Goal: Task Accomplishment & Management: Use online tool/utility

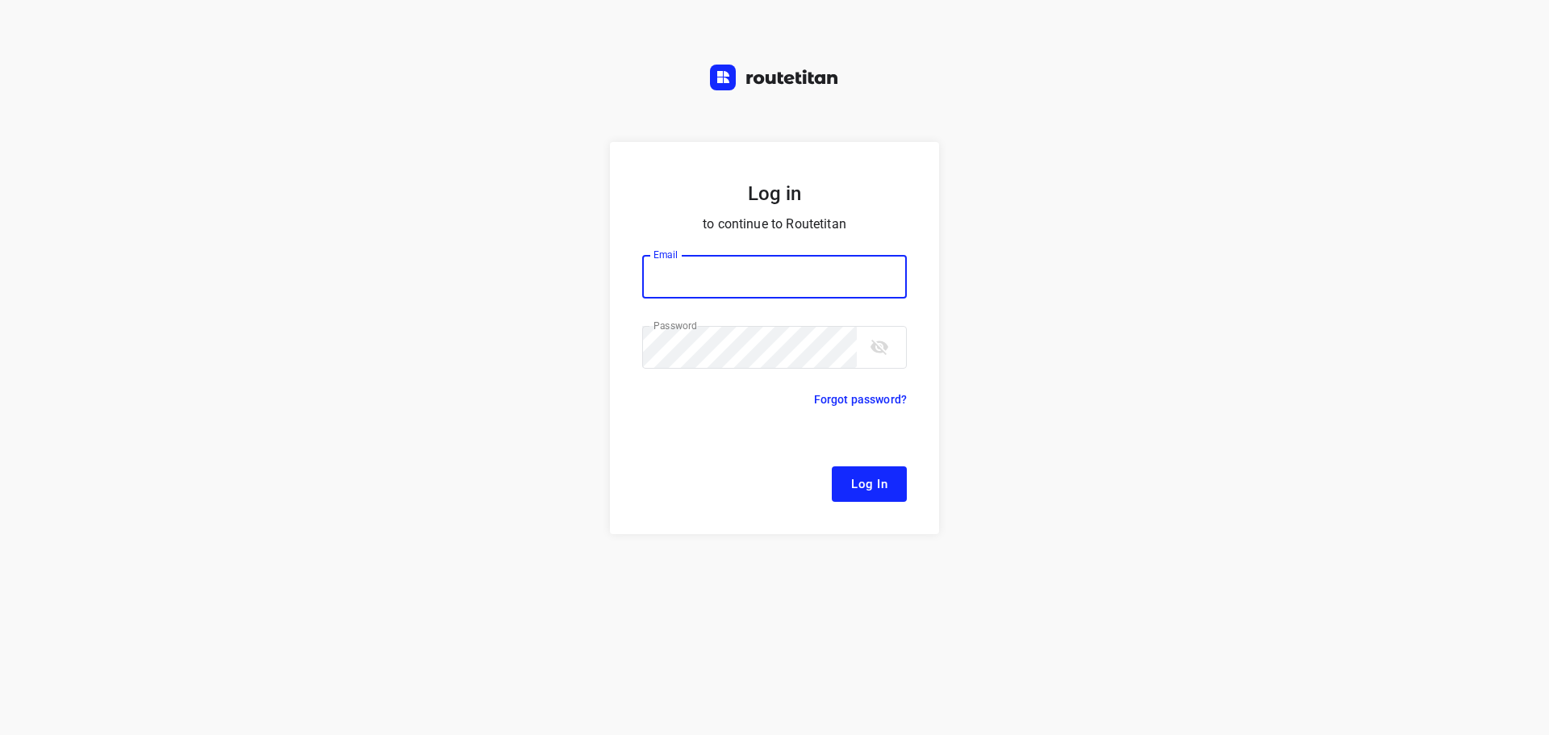
type input "[EMAIL_ADDRESS][DOMAIN_NAME]"
click at [839, 456] on form "Log in to continue to Routetitan Email [EMAIL_ADDRESS][DOMAIN_NAME] Email ​ Pas…" at bounding box center [774, 338] width 329 height 392
click at [856, 482] on span "Log In" at bounding box center [869, 483] width 36 height 21
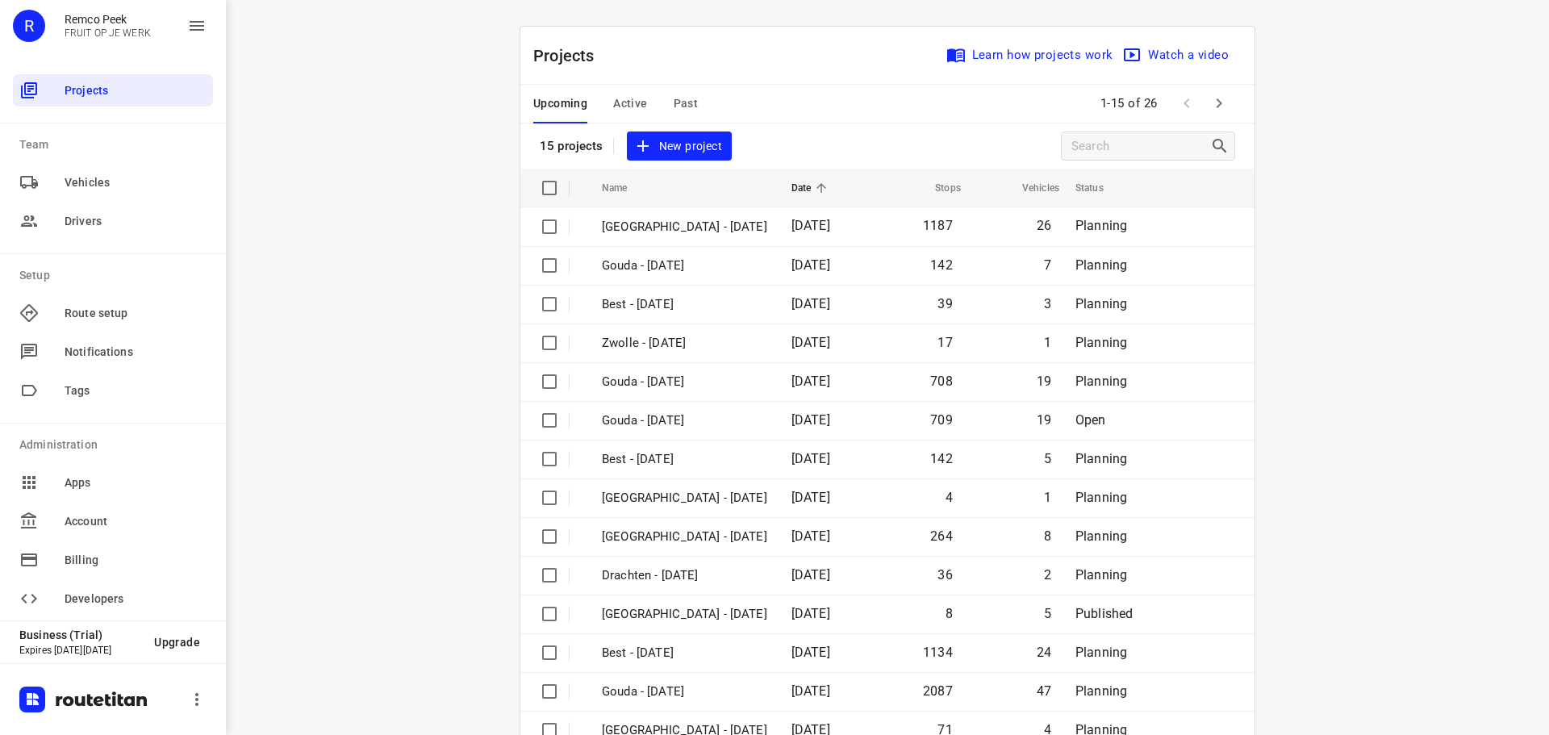
click at [613, 94] on span "Active" at bounding box center [630, 104] width 34 height 20
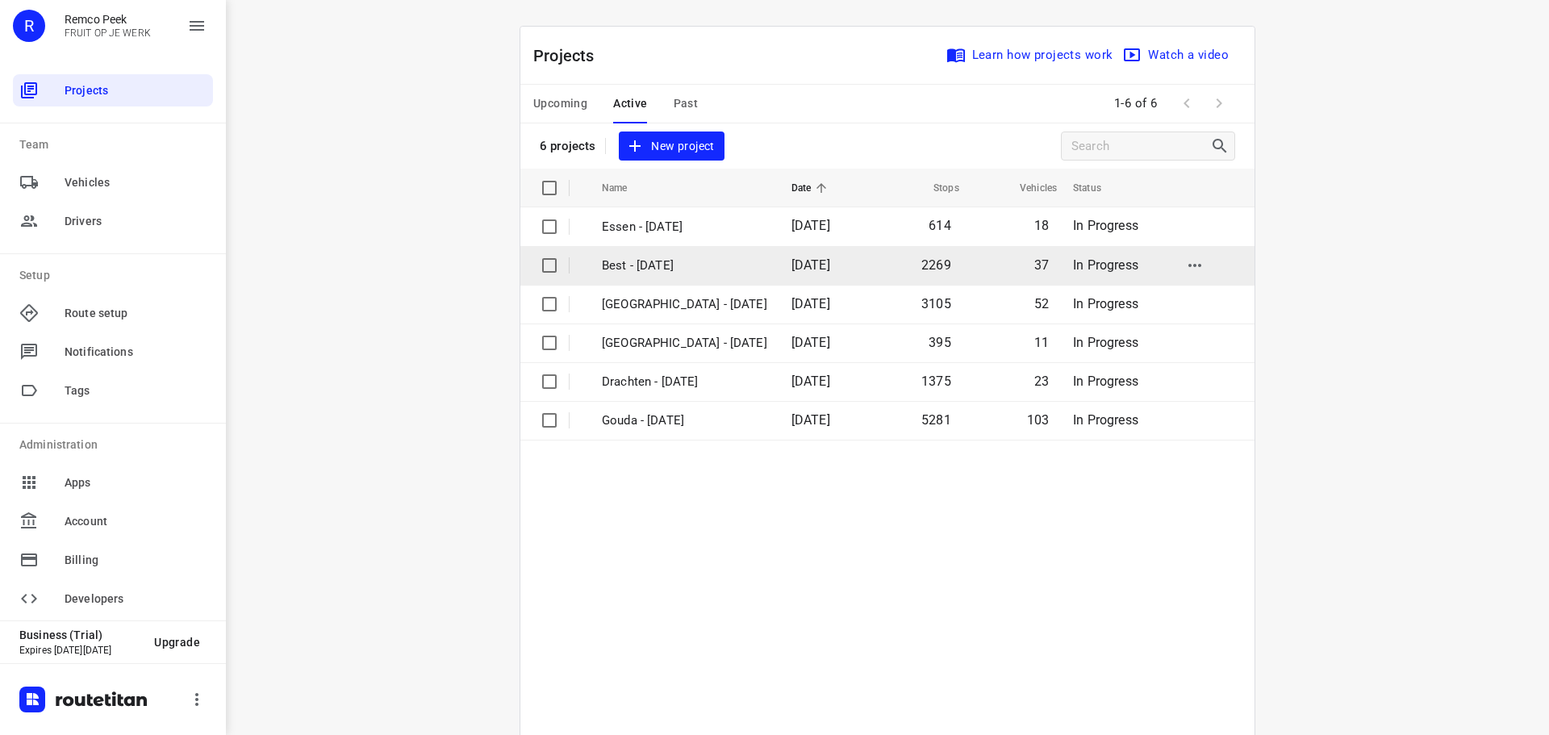
click at [658, 284] on td "Best - [DATE]" at bounding box center [682, 265] width 193 height 39
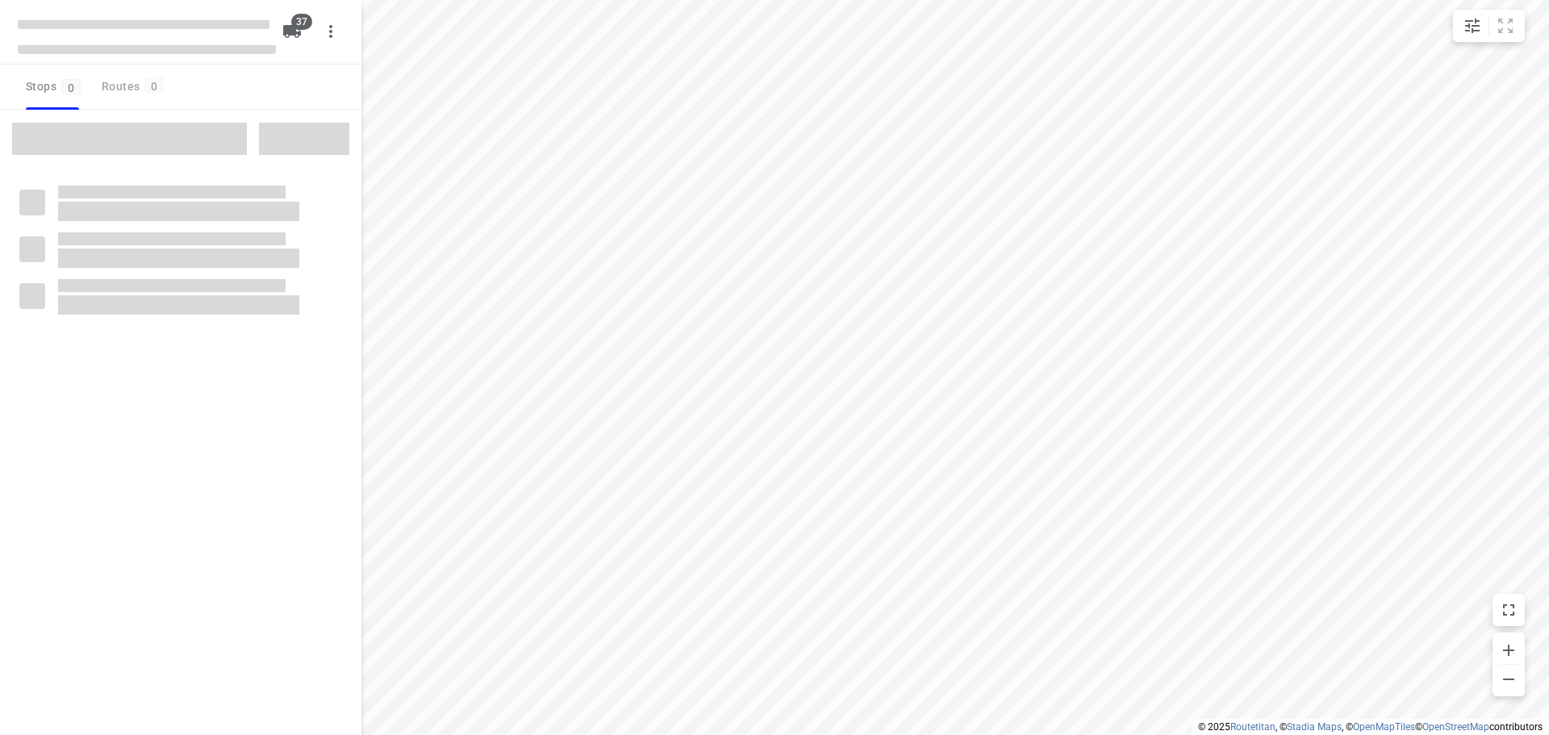
checkbox input "true"
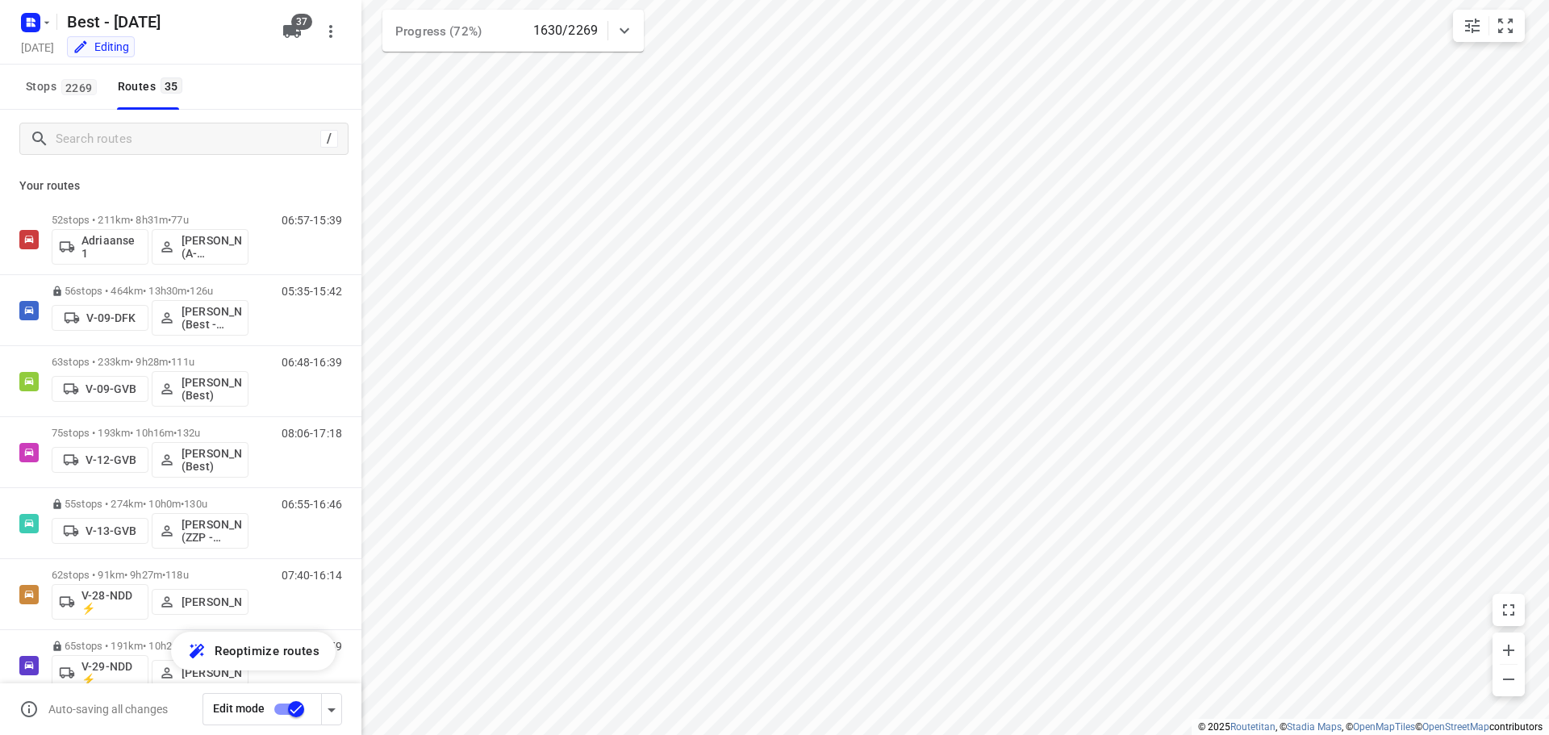
click at [166, 123] on div "/" at bounding box center [183, 139] width 329 height 32
click at [164, 129] on div "/" at bounding box center [183, 139] width 329 height 32
click at [148, 143] on input "Search routes" at bounding box center [185, 139] width 258 height 25
click at [148, 139] on input "Search routes" at bounding box center [201, 139] width 290 height 25
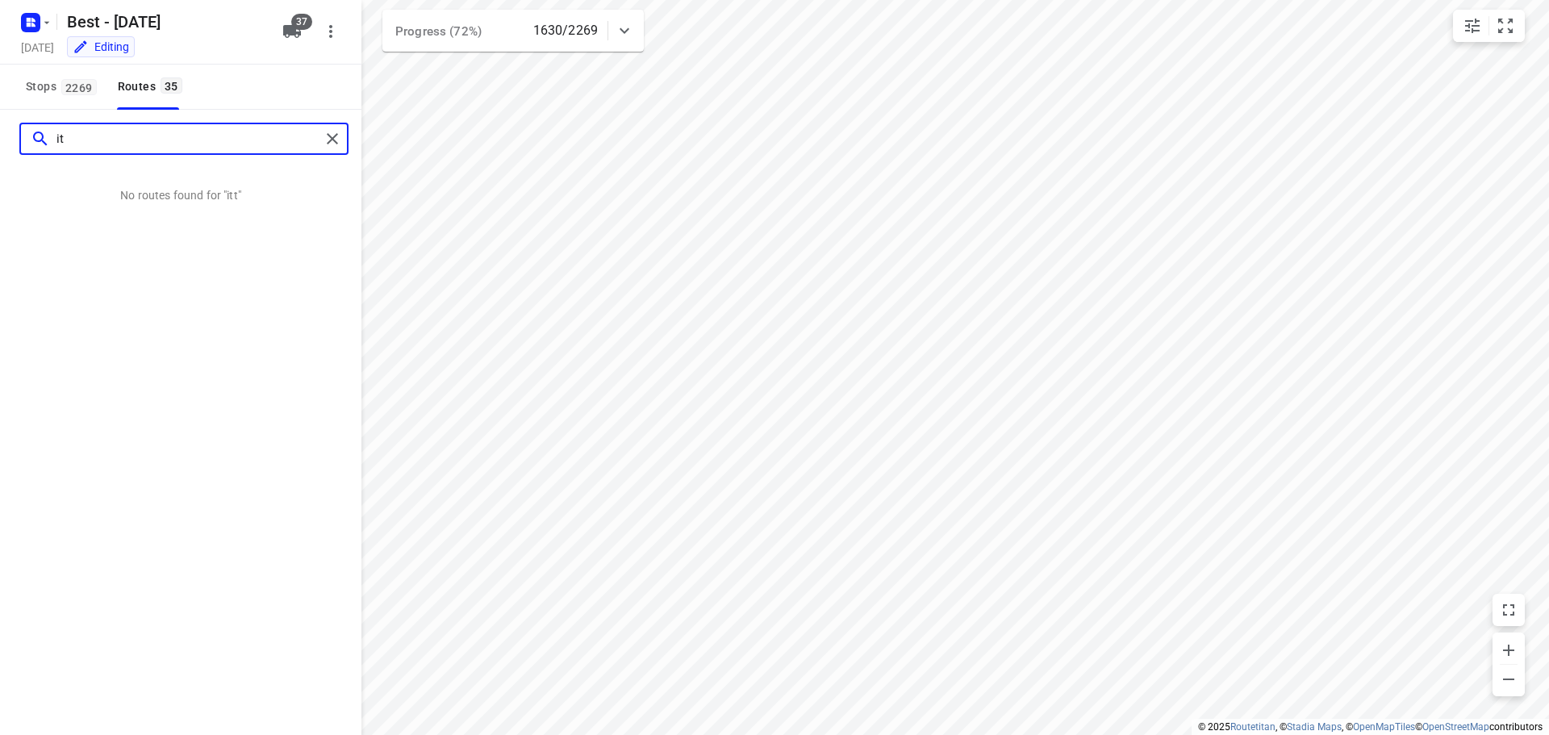
type input "i"
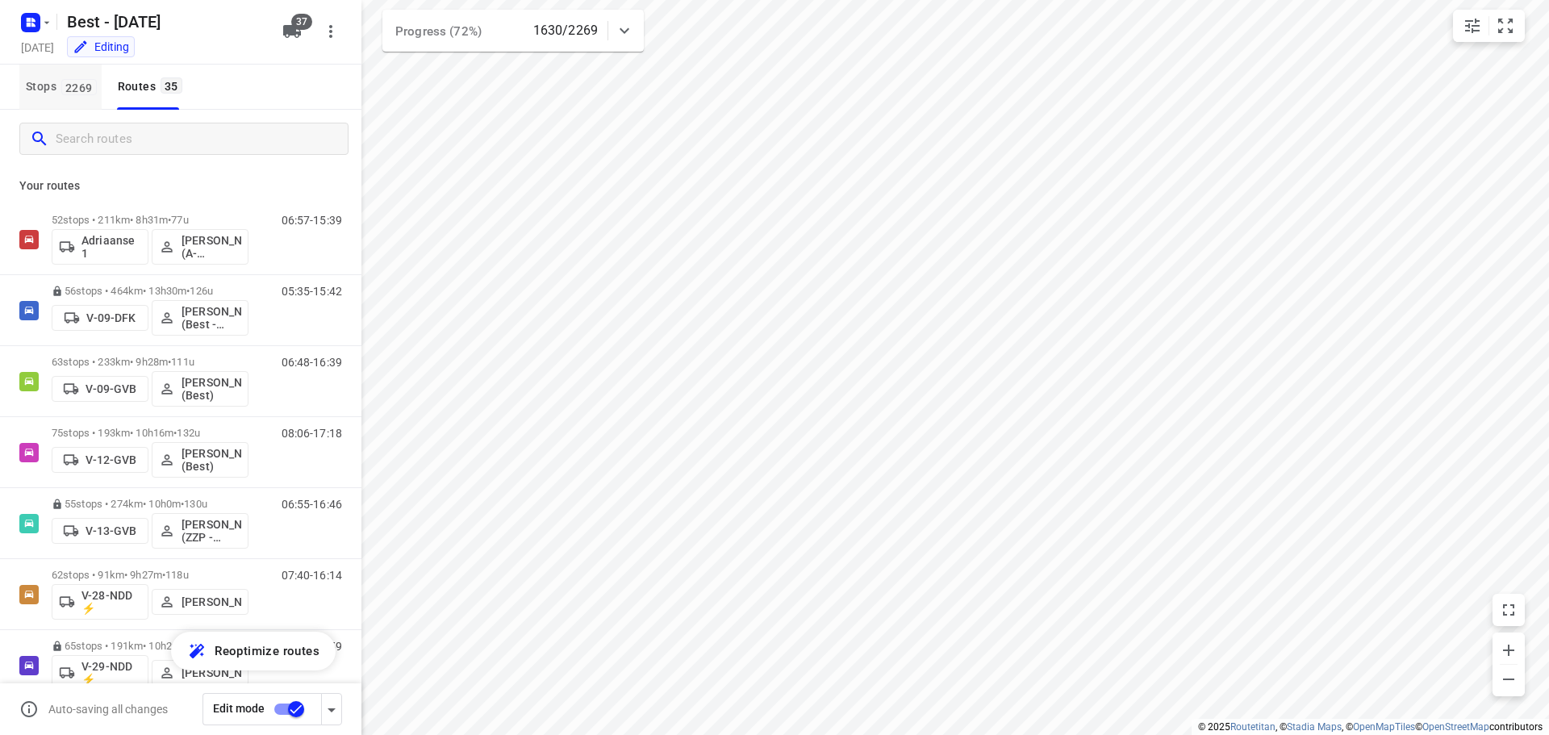
click at [48, 92] on span "Stops 2269" at bounding box center [64, 87] width 76 height 20
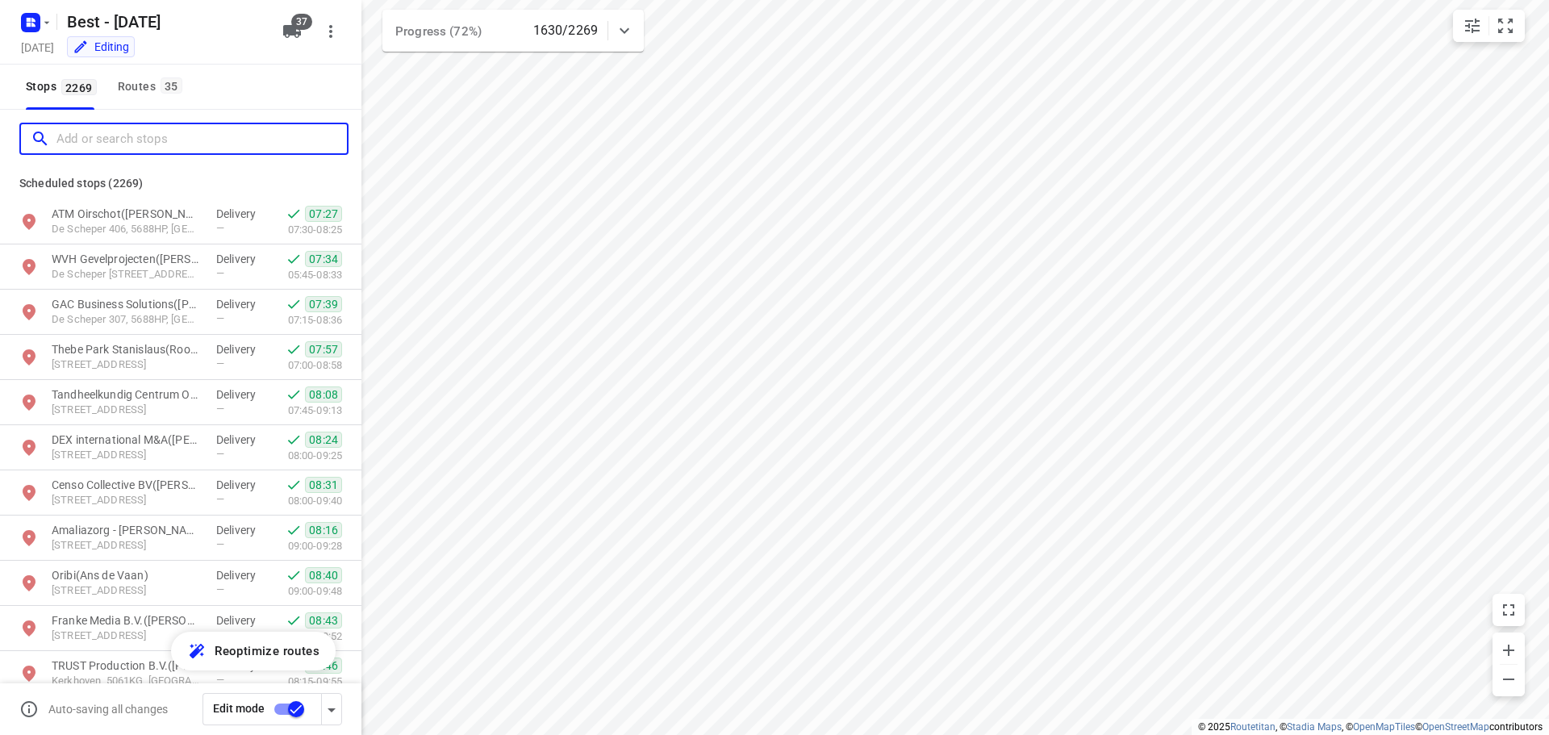
click at [86, 141] on input "Add or search stops" at bounding box center [201, 139] width 290 height 25
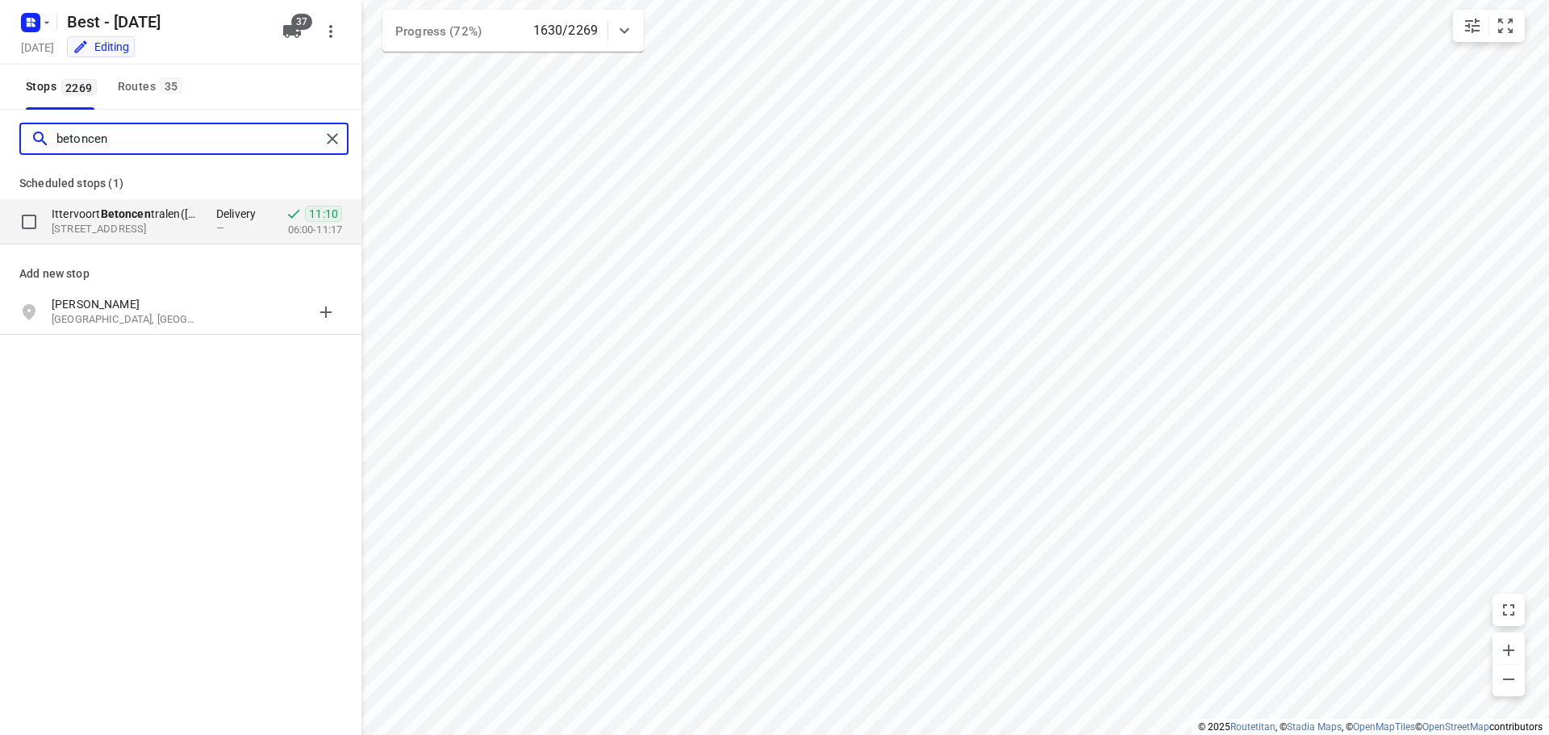
type input "betoncen"
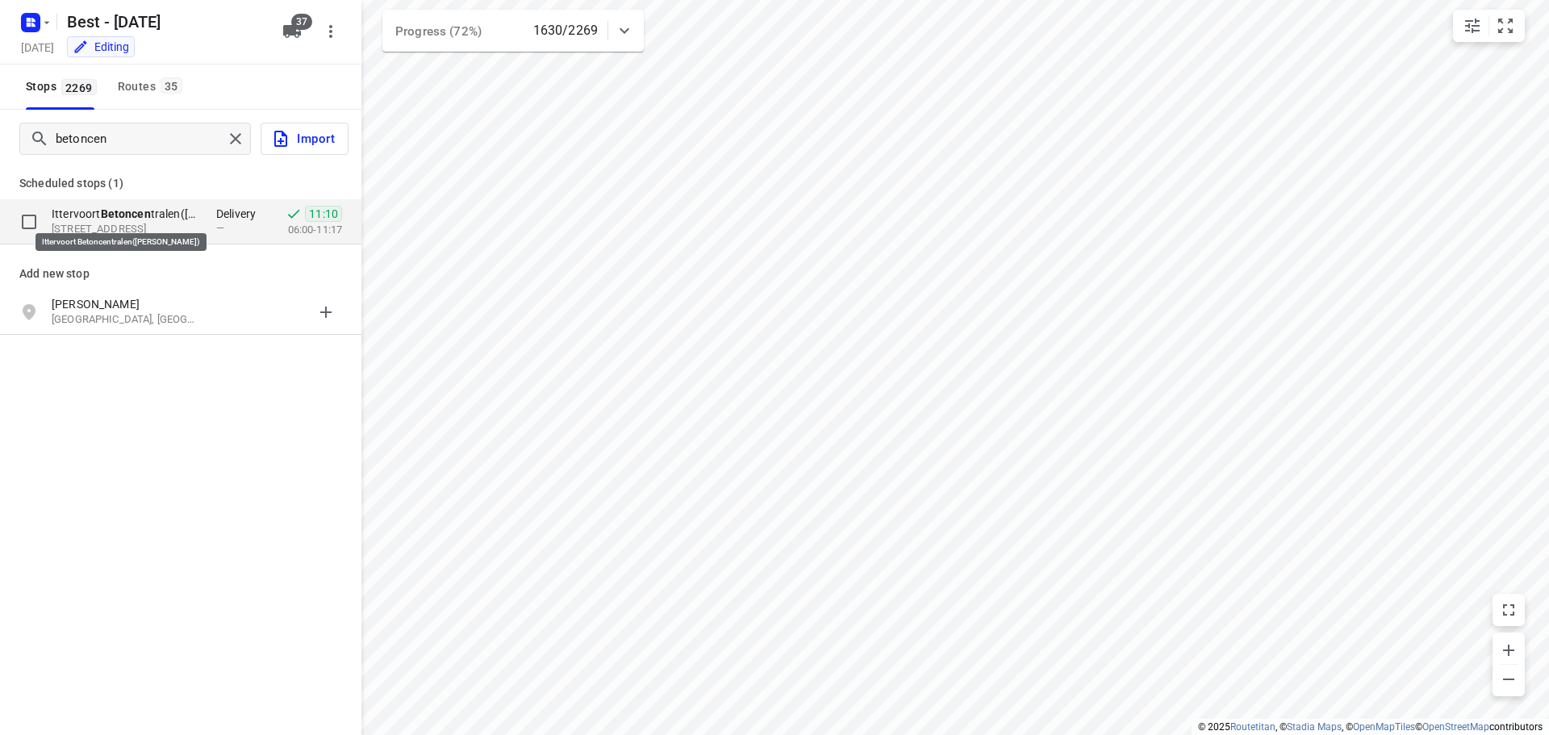
click at [164, 211] on p "Ittervoort Betoncen tralen([PERSON_NAME])" at bounding box center [126, 214] width 148 height 16
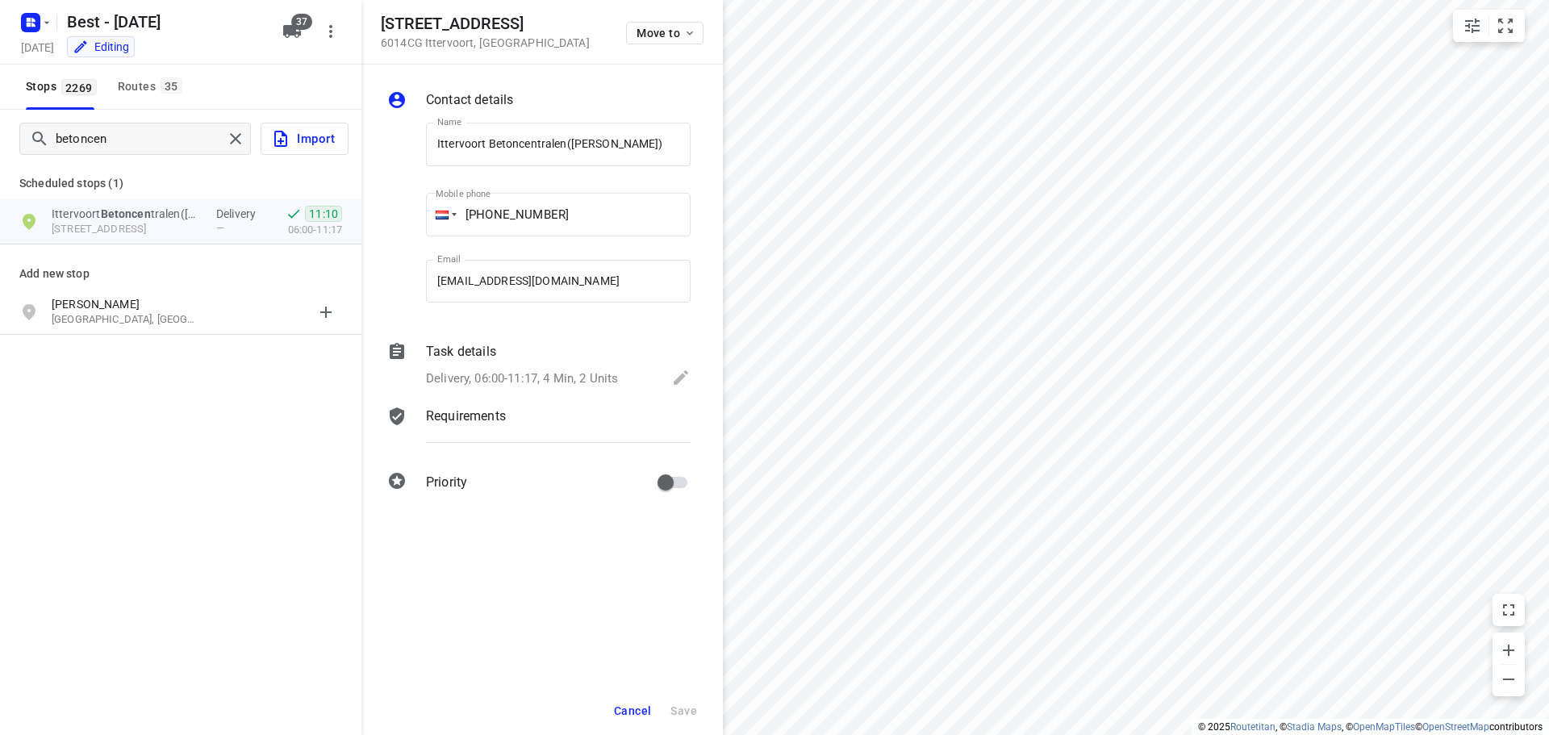
click at [625, 719] on button "Cancel" at bounding box center [632, 710] width 50 height 29
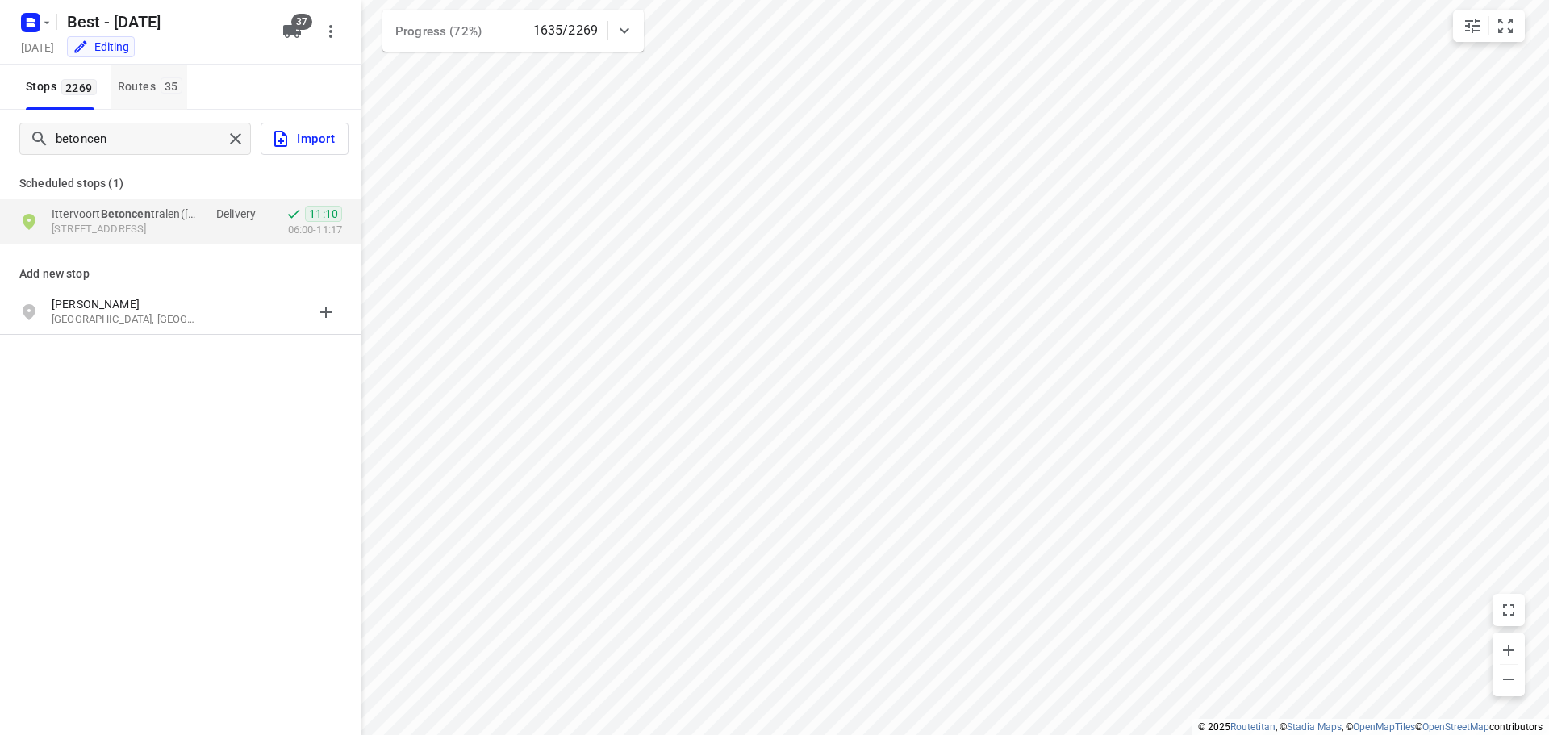
click at [153, 88] on div "Routes 35" at bounding box center [152, 87] width 69 height 20
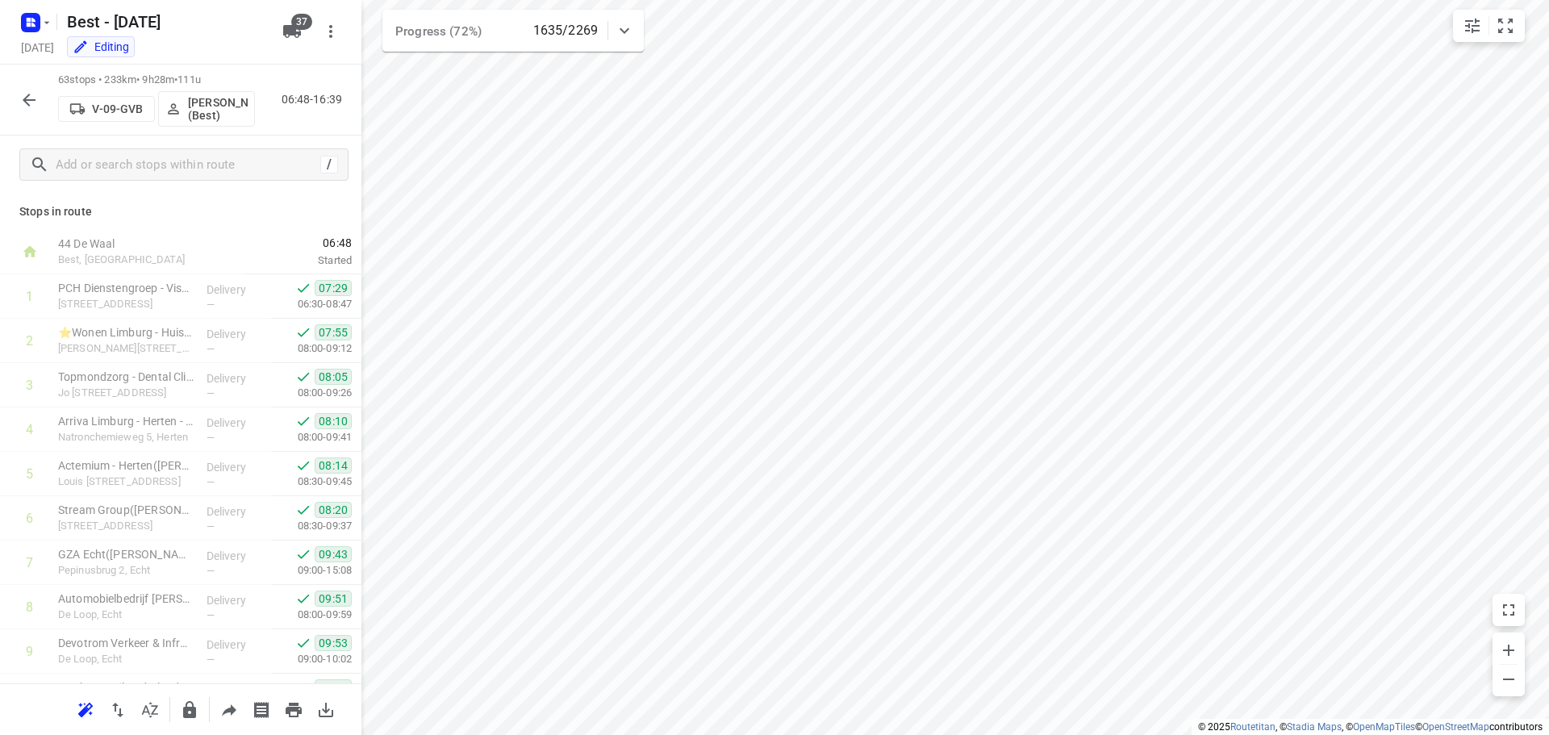
click at [220, 185] on div "/" at bounding box center [180, 165] width 361 height 58
click at [31, 111] on button "button" at bounding box center [29, 100] width 32 height 32
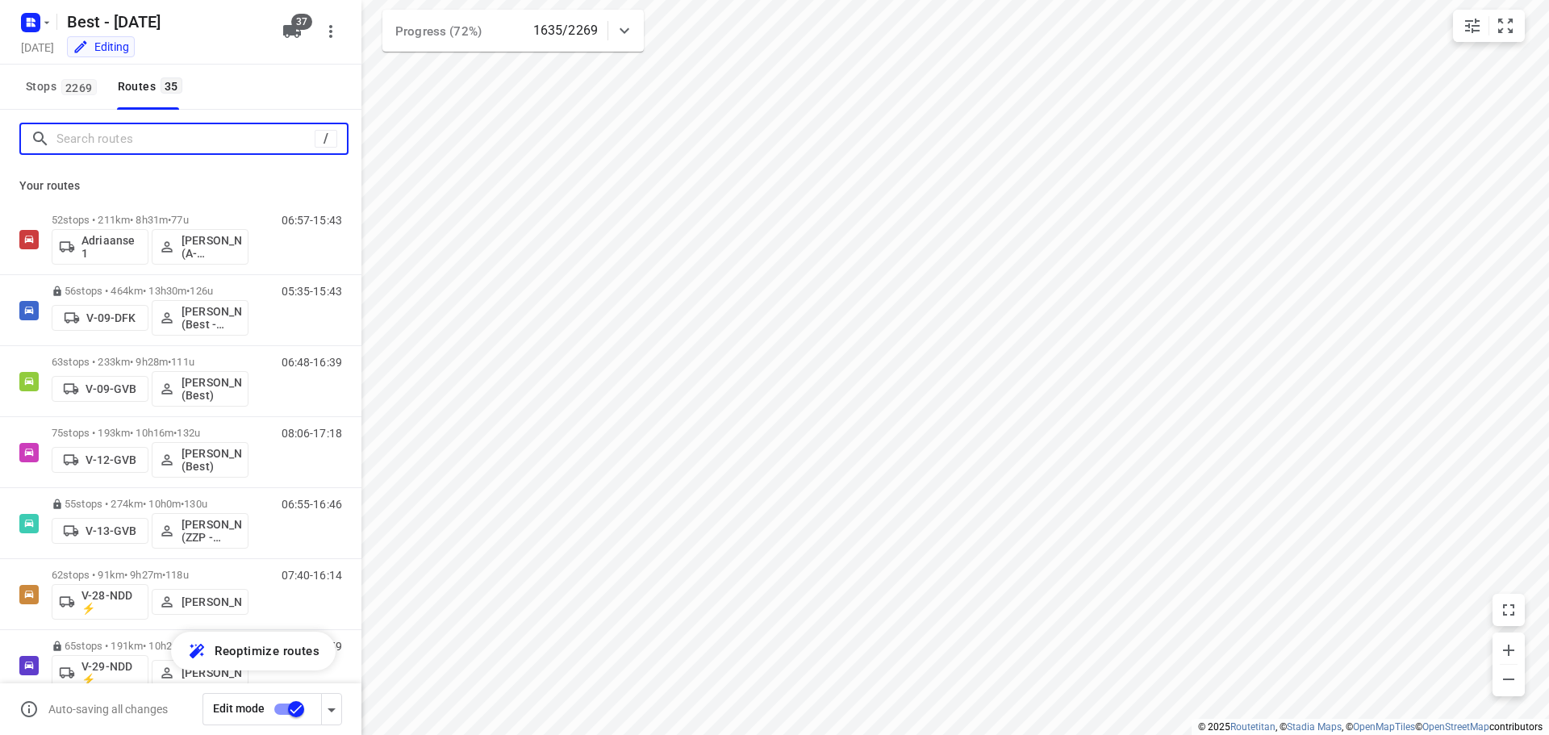
click at [86, 146] on input "Search routes" at bounding box center [185, 139] width 258 height 25
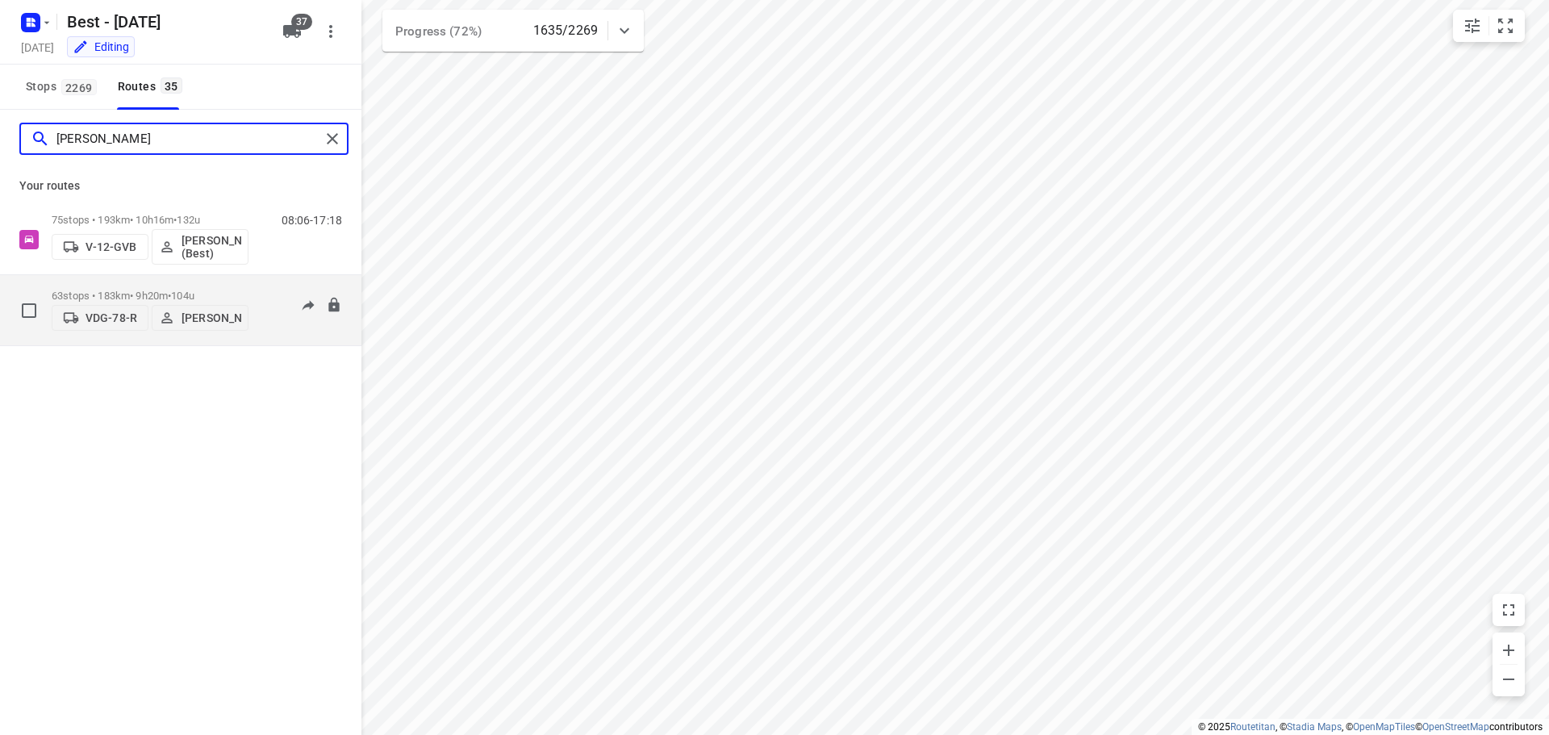
type input "[PERSON_NAME]"
click at [154, 290] on p "63 stops • 183km • 9h20m • 104u" at bounding box center [150, 296] width 197 height 12
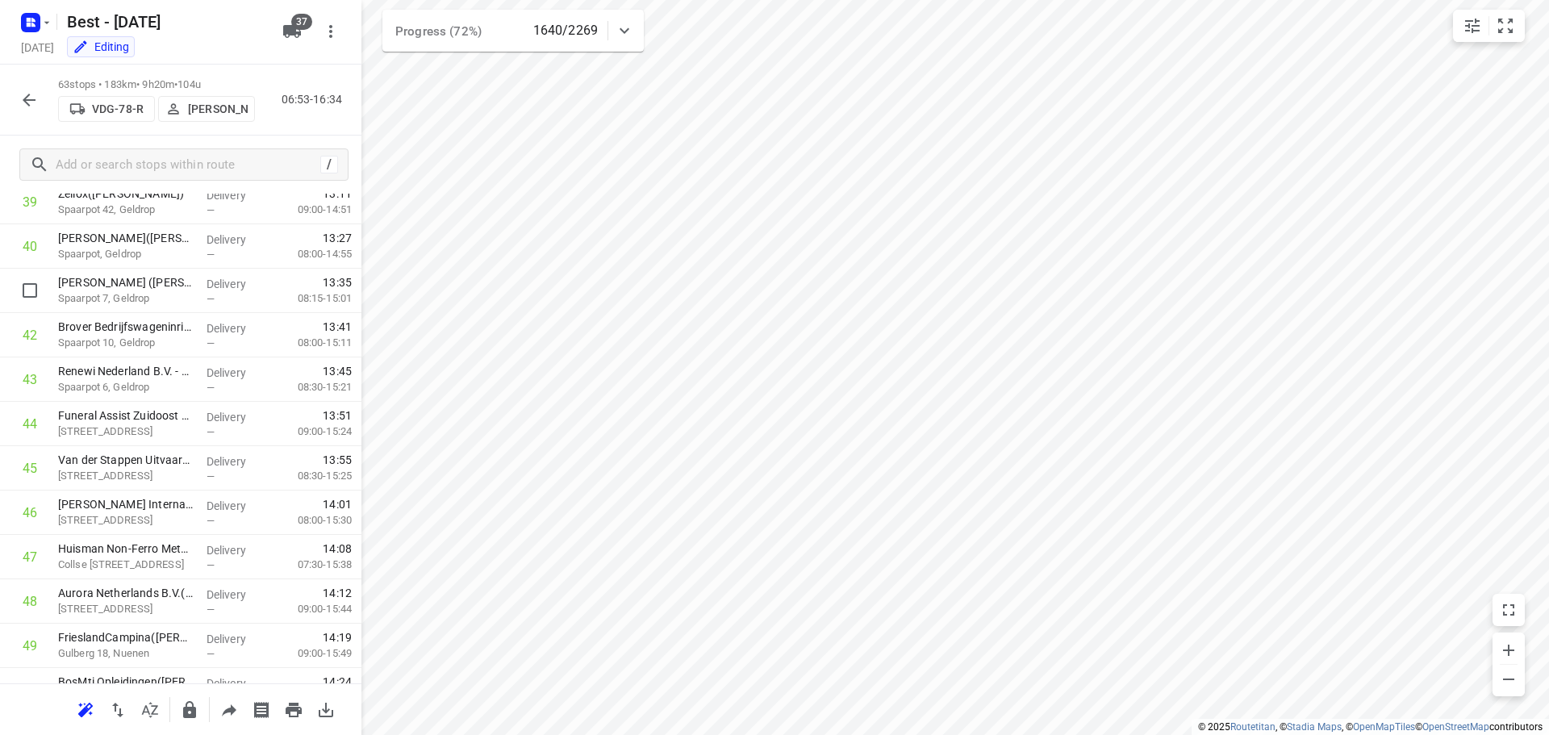
scroll to position [1785, 0]
click at [37, 100] on icon "button" at bounding box center [28, 99] width 19 height 19
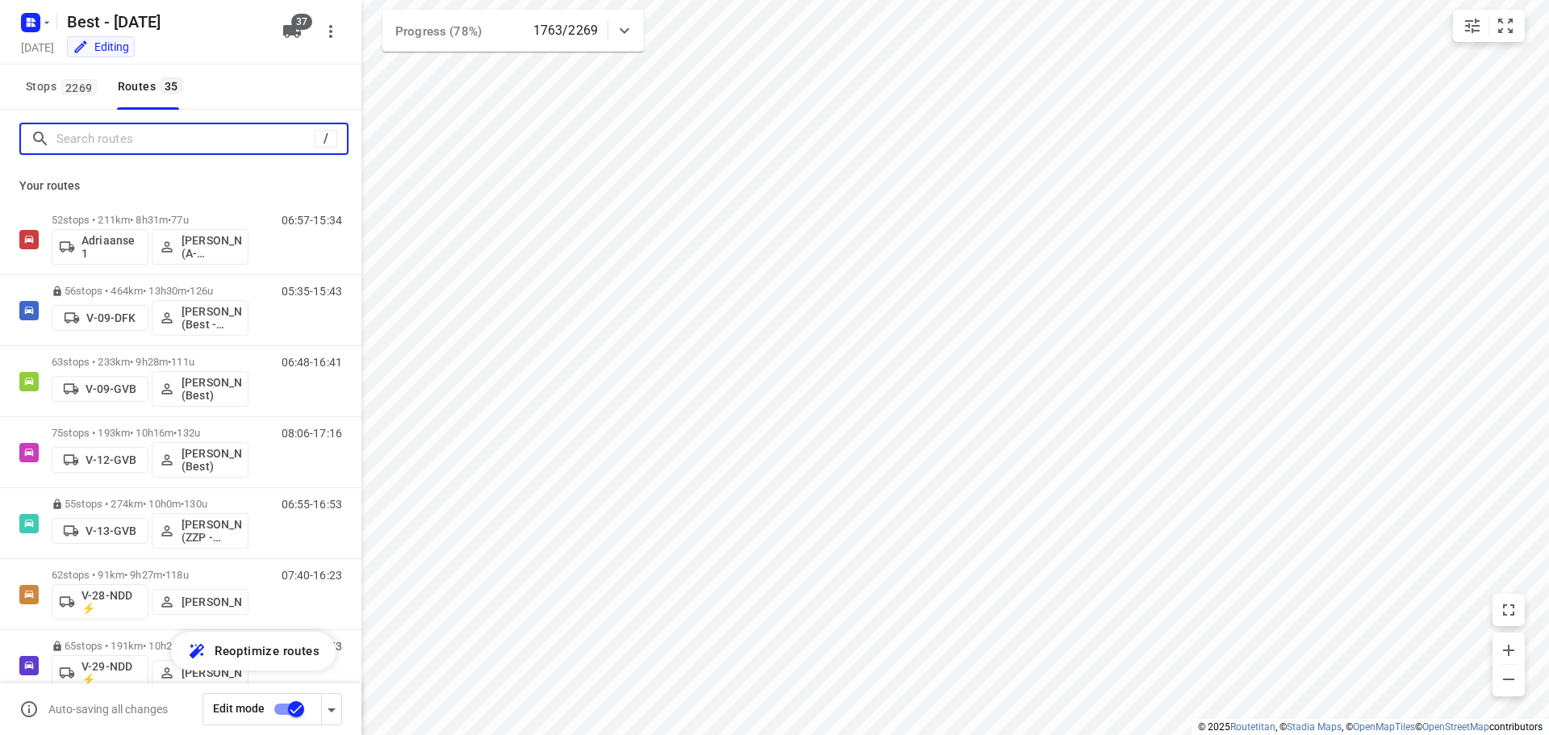
click at [125, 145] on input "Search routes" at bounding box center [185, 139] width 258 height 25
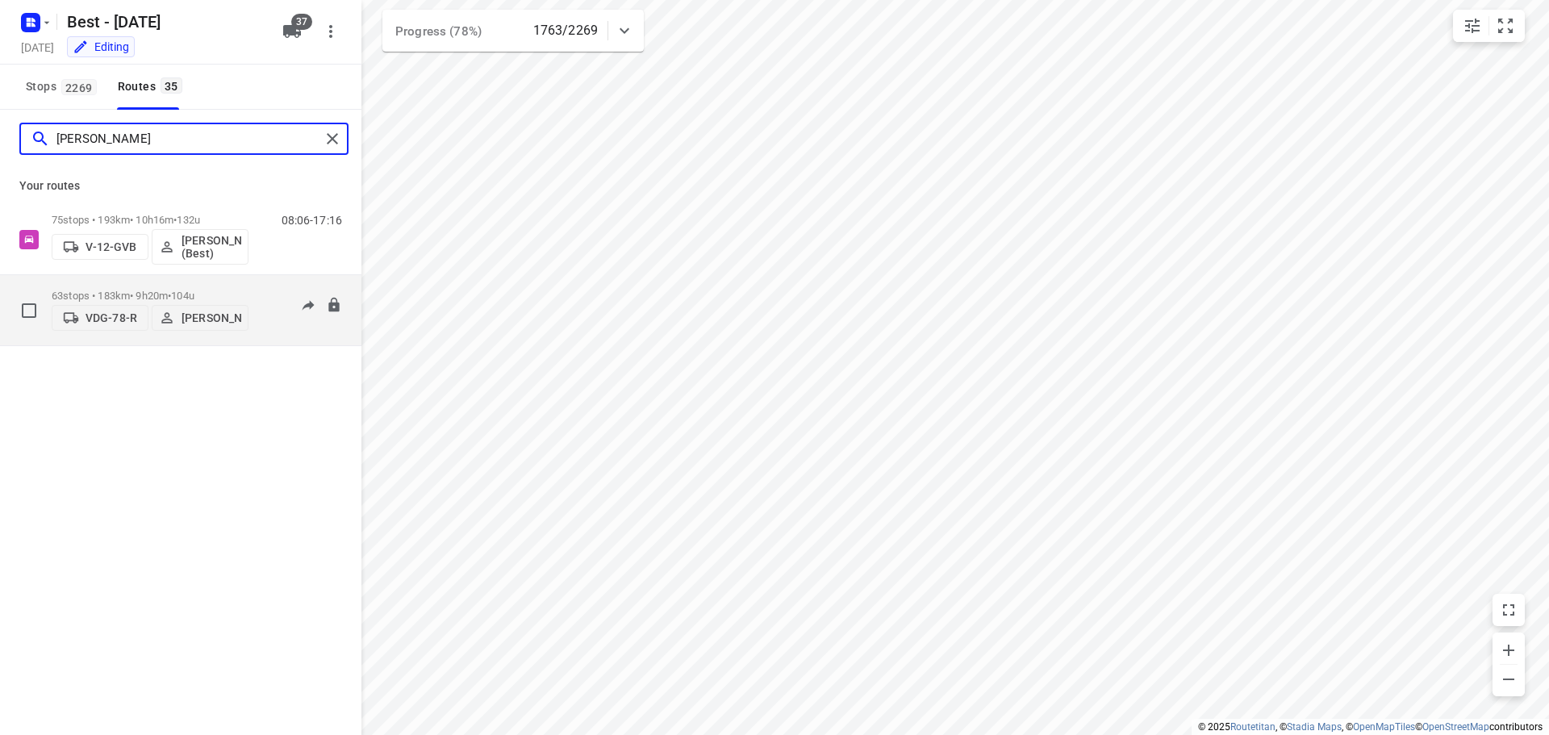
type input "[PERSON_NAME]"
click at [151, 284] on div "63 stops • 183km • 9h20m • 104u VDG-78-R [PERSON_NAME]" at bounding box center [150, 310] width 197 height 57
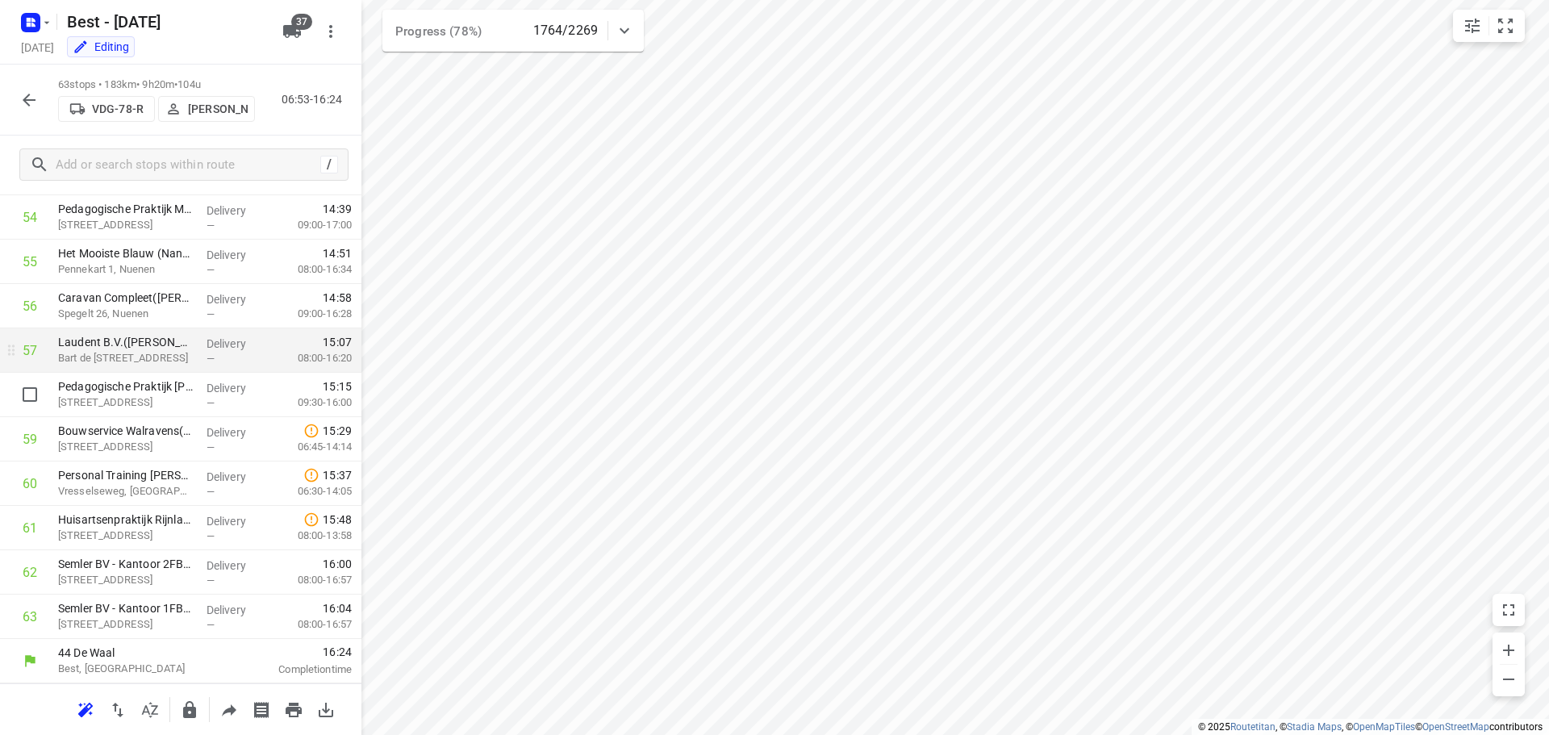
scroll to position [2350, 0]
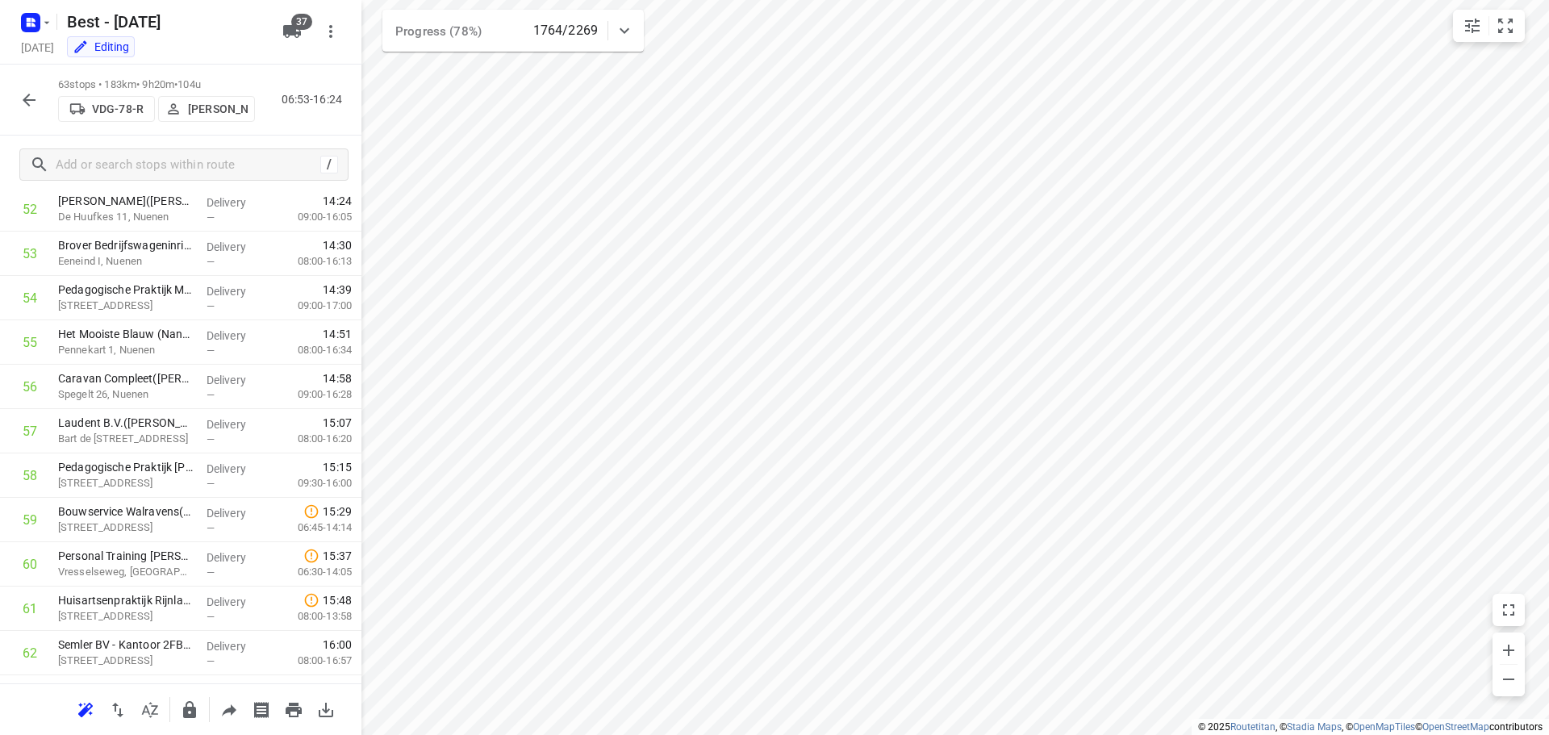
click at [38, 100] on icon "button" at bounding box center [28, 99] width 19 height 19
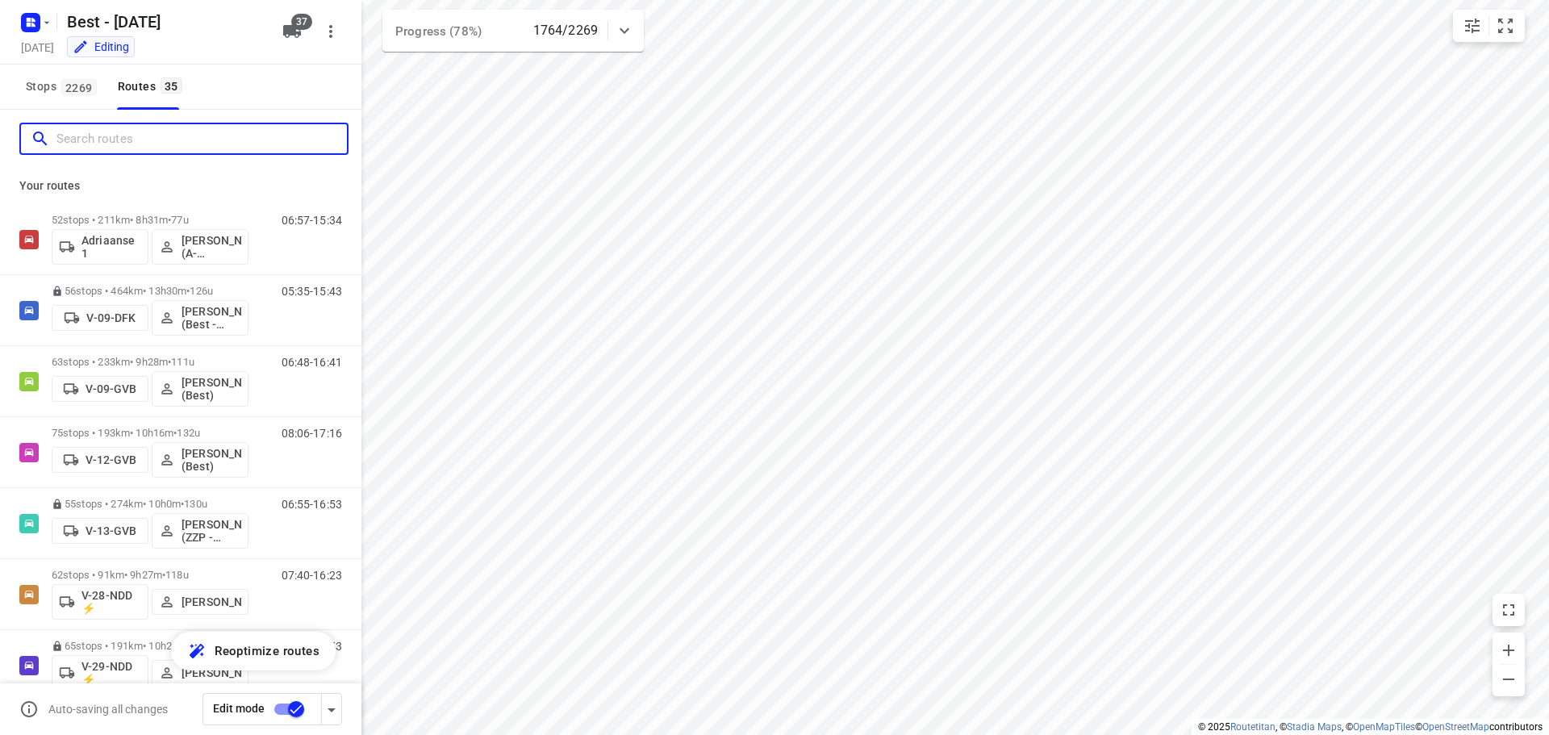
click at [152, 137] on input "Search routes" at bounding box center [201, 139] width 290 height 25
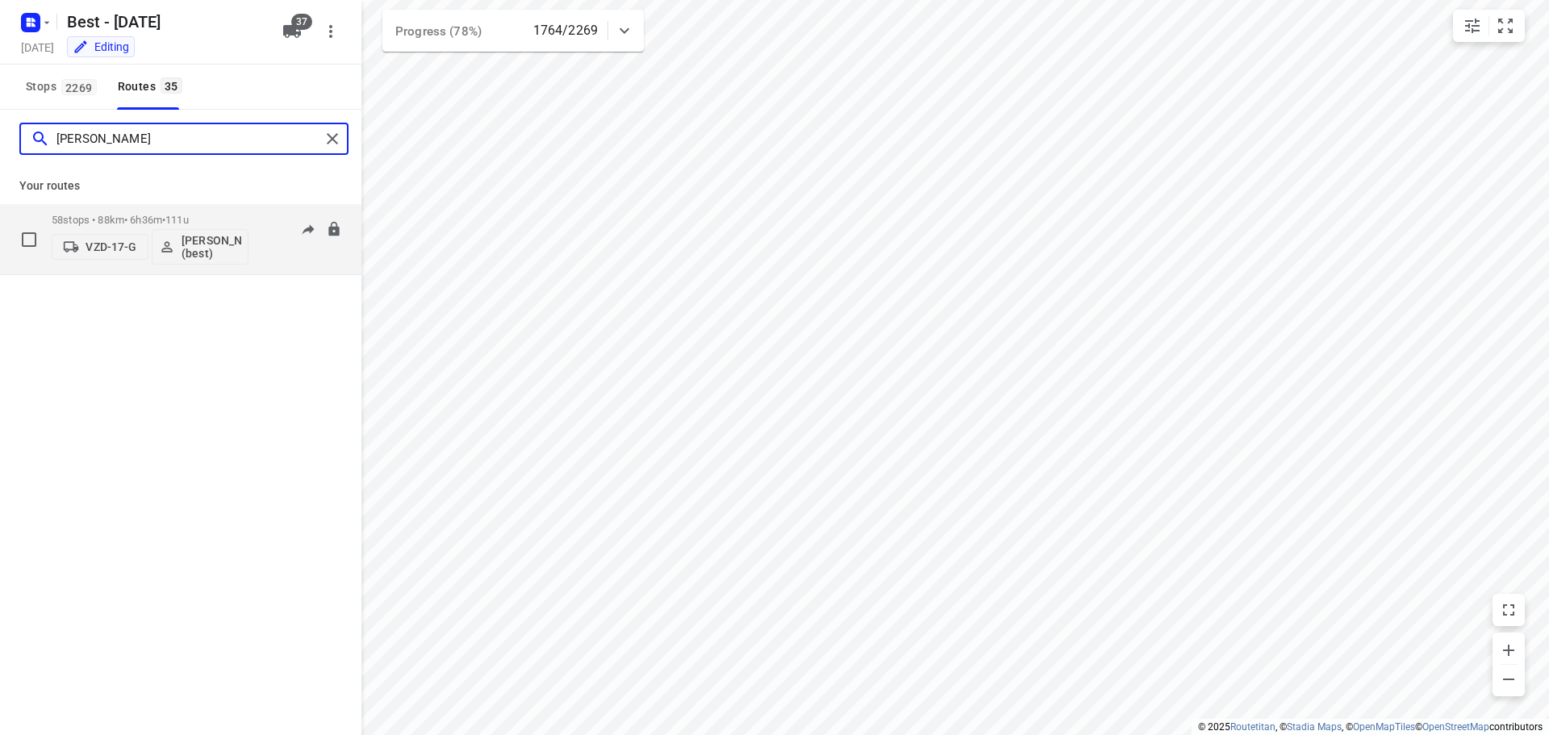
type input "[PERSON_NAME]"
click at [126, 218] on p "58 stops • 88km • 6h36m • 111u" at bounding box center [150, 220] width 197 height 12
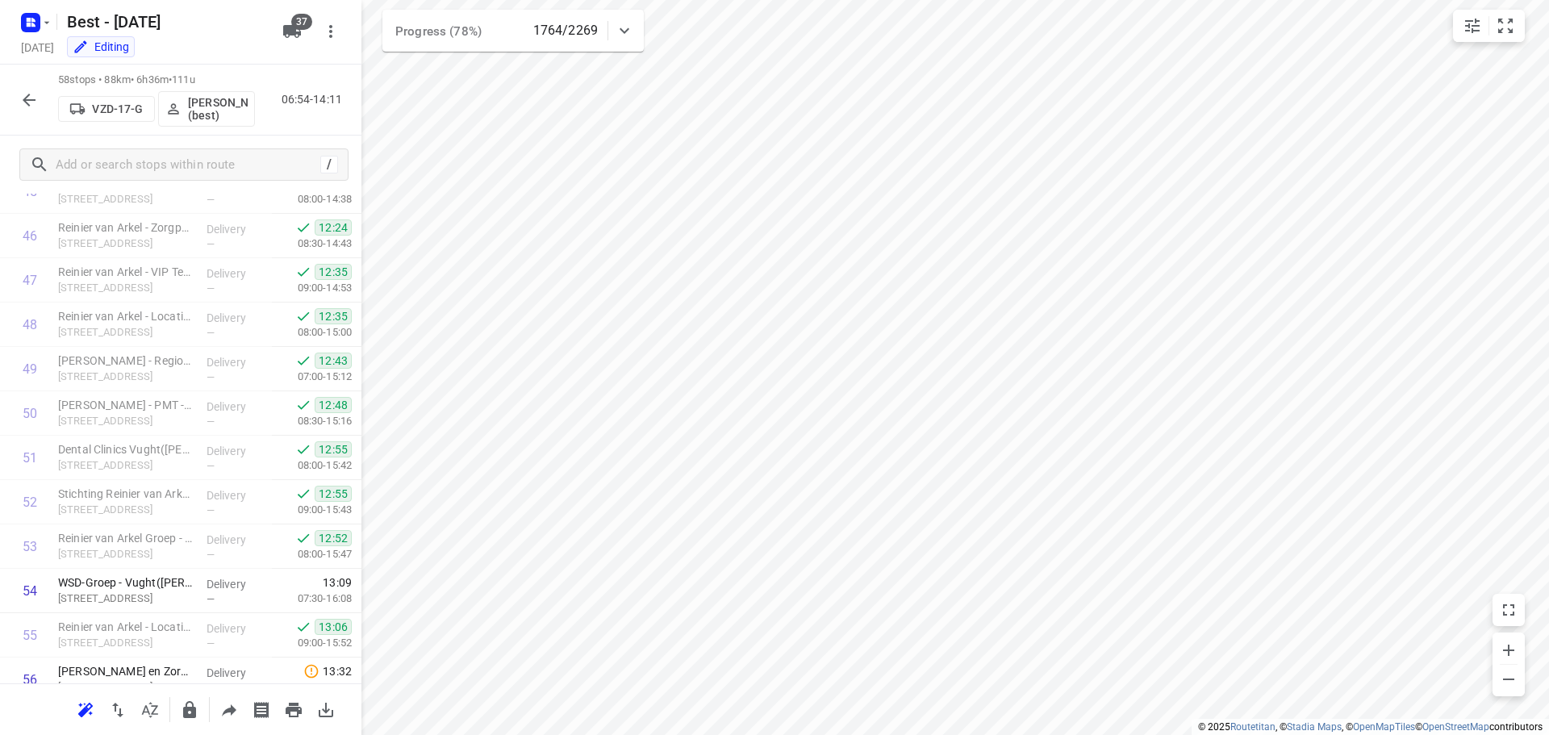
scroll to position [2209, 0]
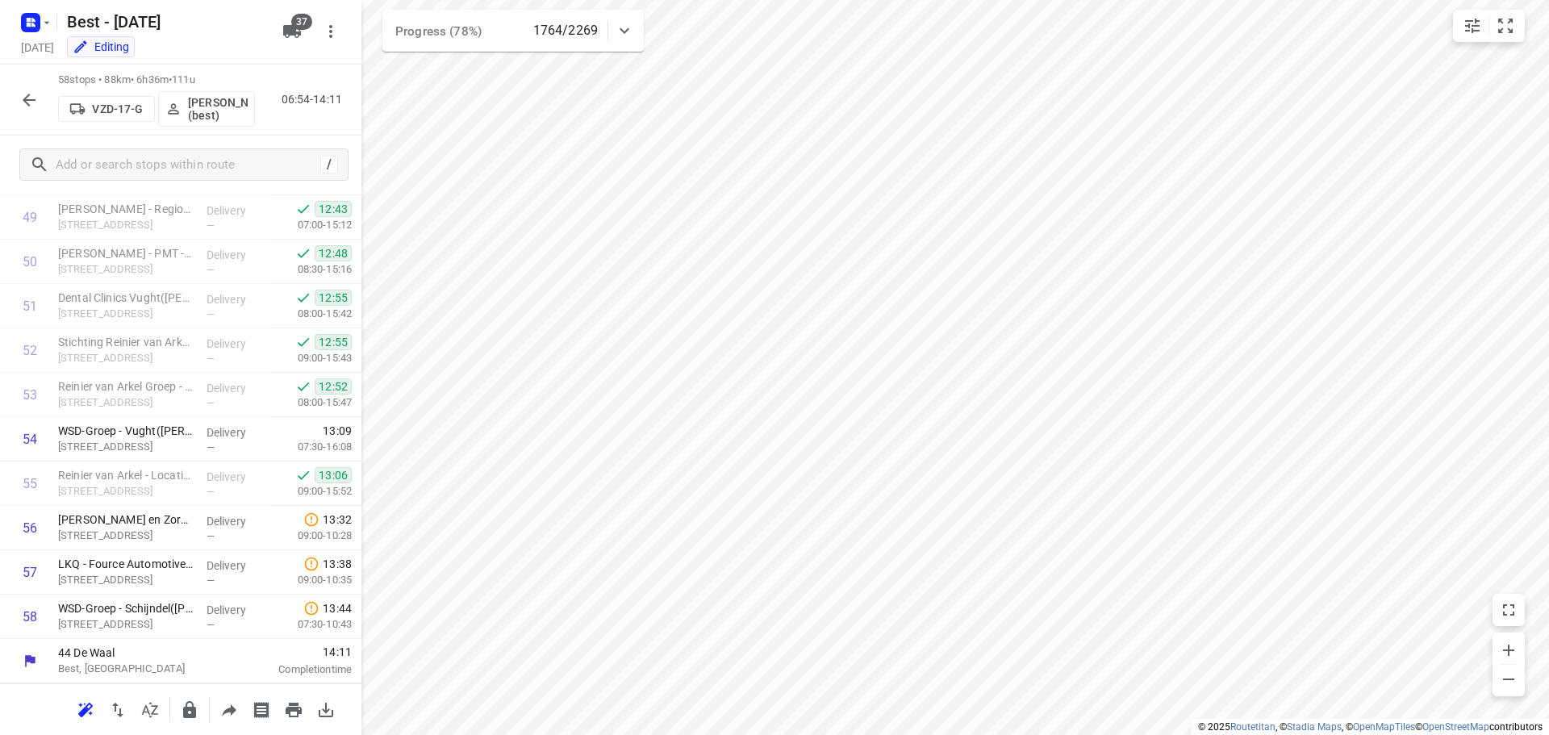
click at [27, 92] on icon "button" at bounding box center [28, 99] width 19 height 19
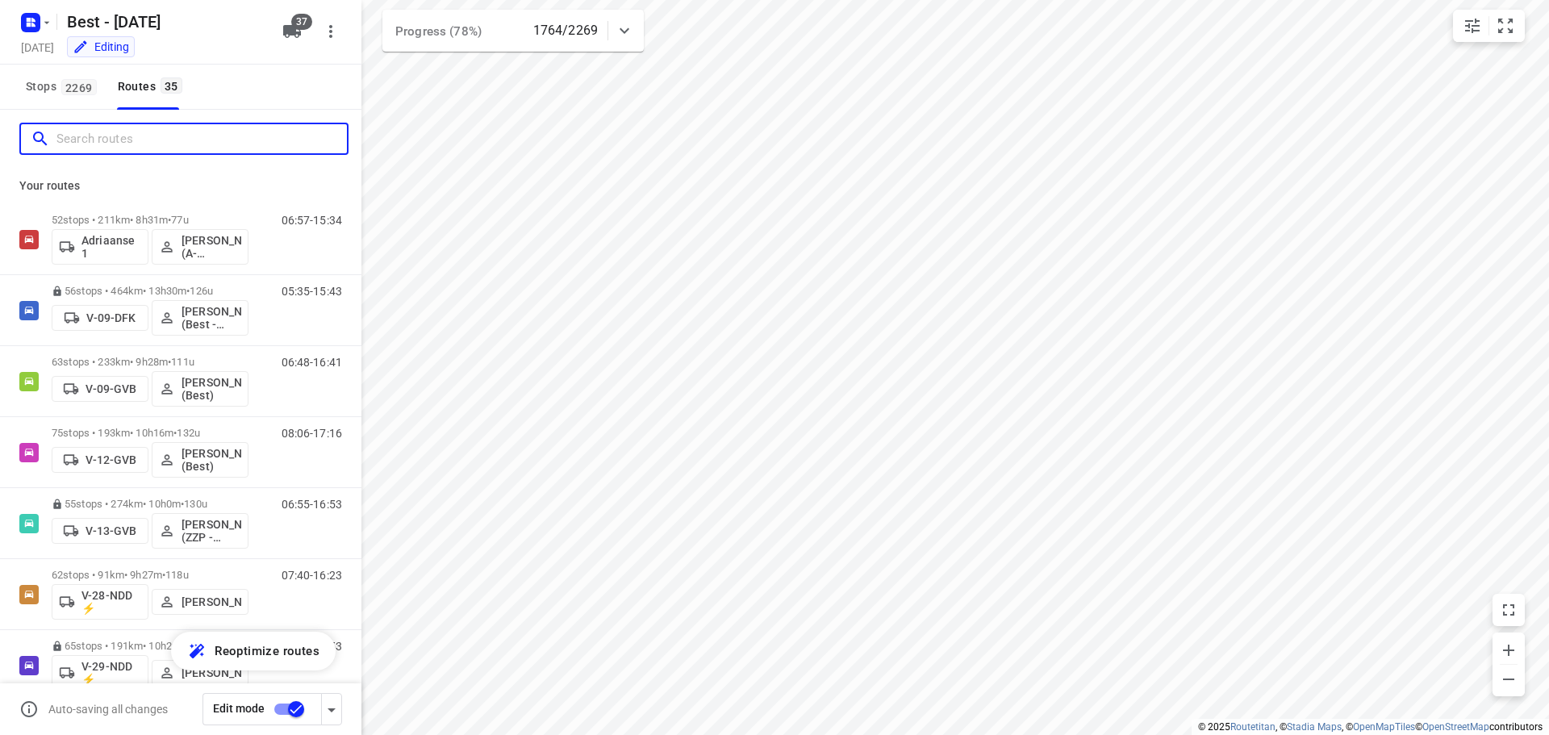
click at [198, 148] on input "Search routes" at bounding box center [201, 139] width 290 height 25
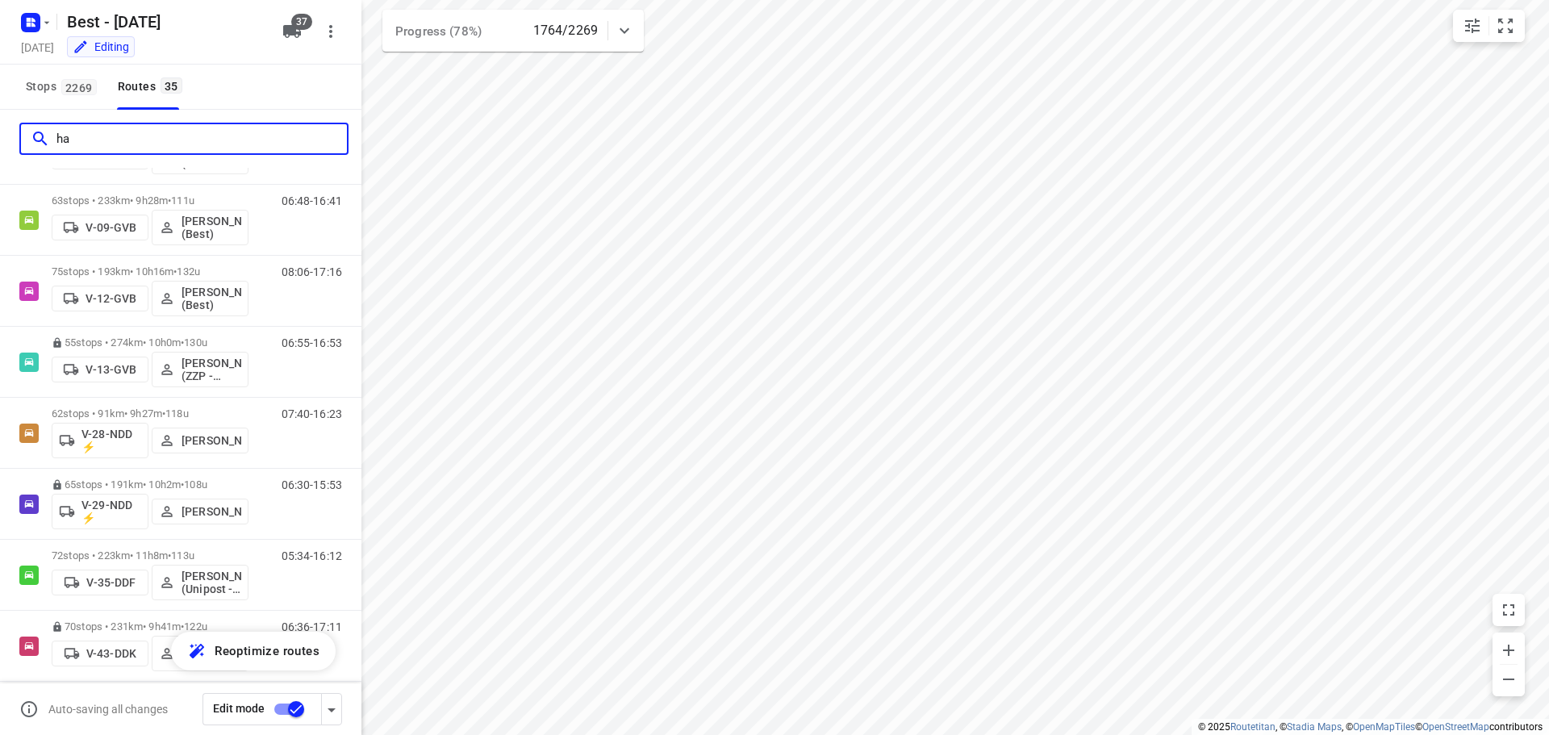
scroll to position [0, 0]
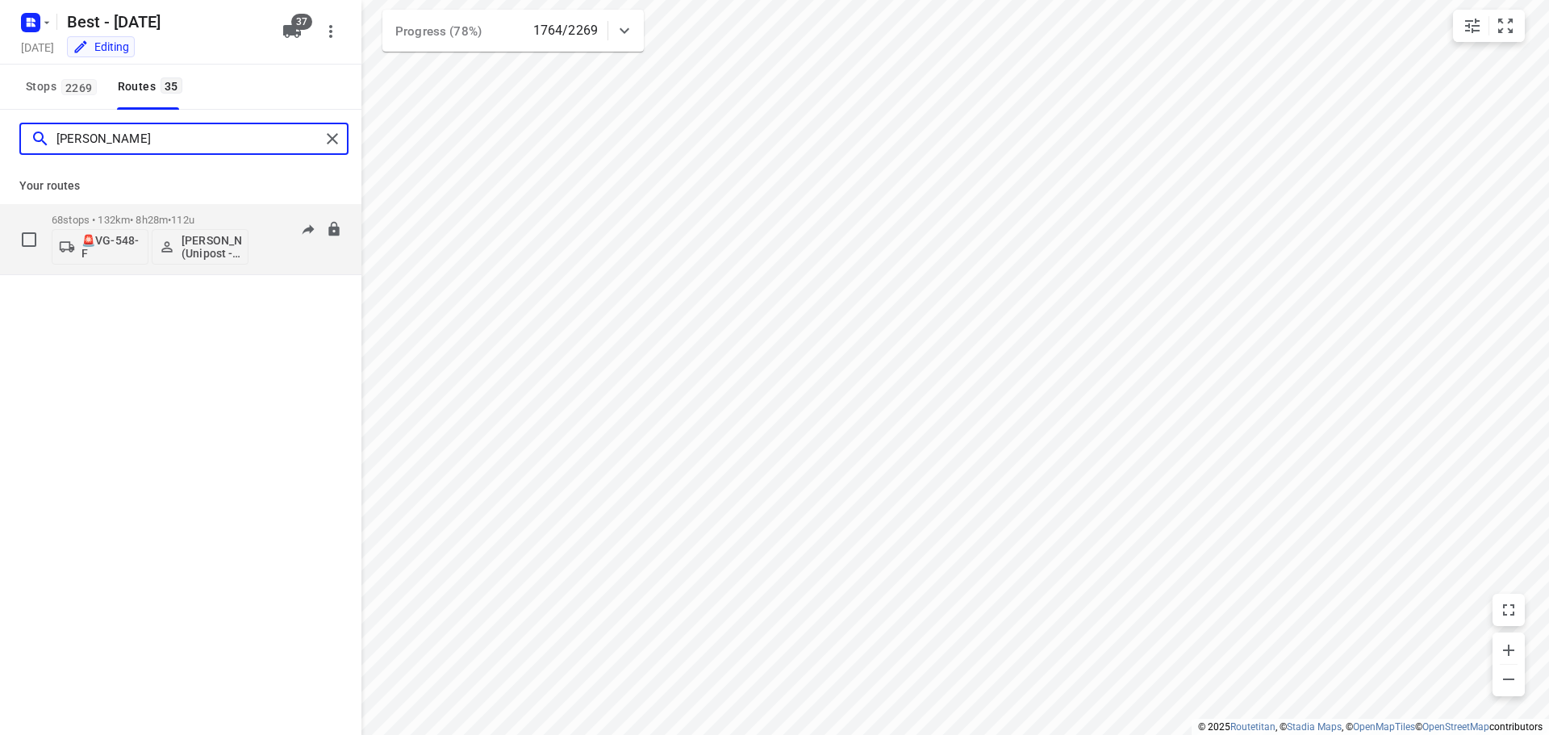
type input "[PERSON_NAME]"
click at [133, 213] on div "68 stops • 132km • 8h28m • 112u 🚨VG-548-F Hamza Alzeadi (Unipost - Best - ZZP)" at bounding box center [150, 239] width 197 height 67
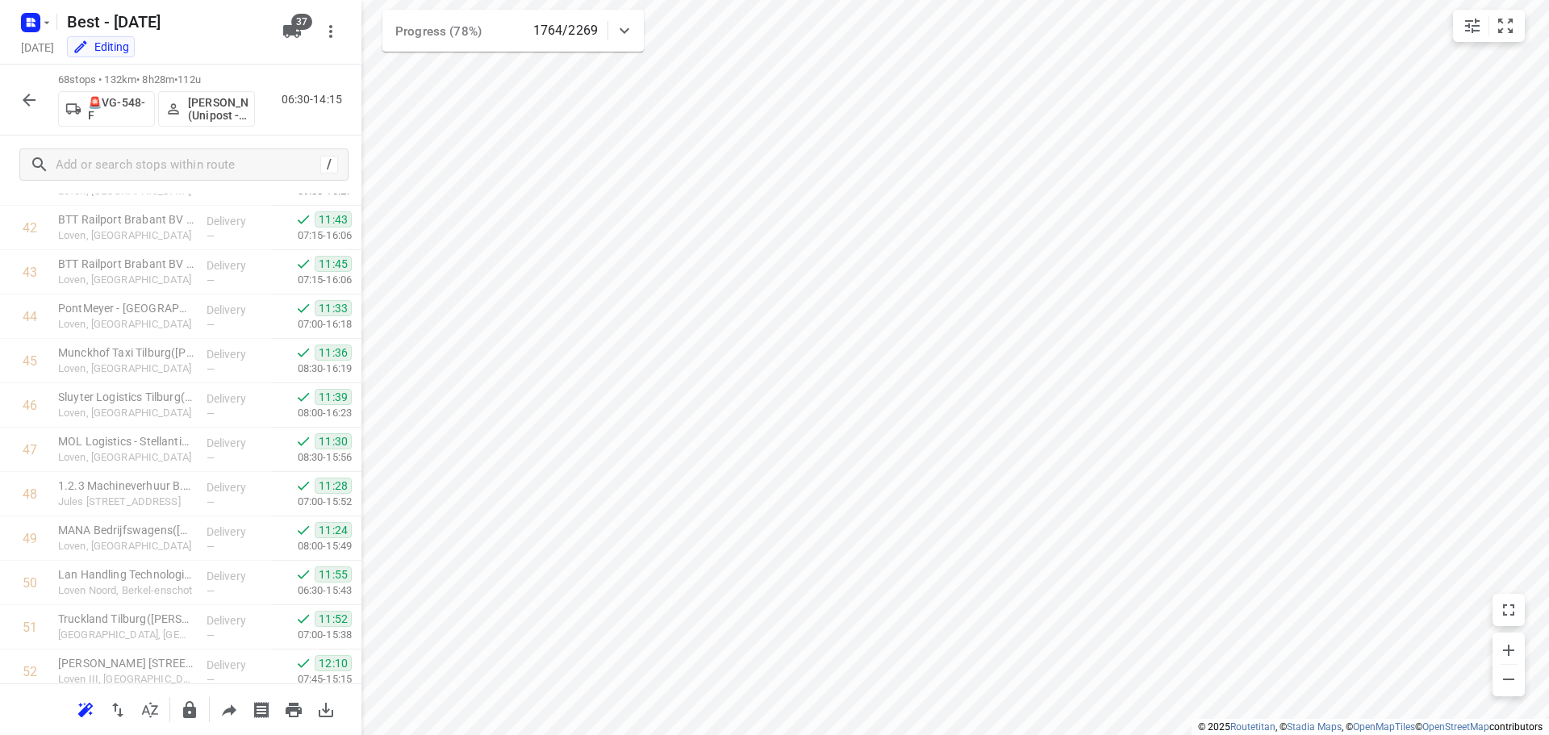
scroll to position [2652, 0]
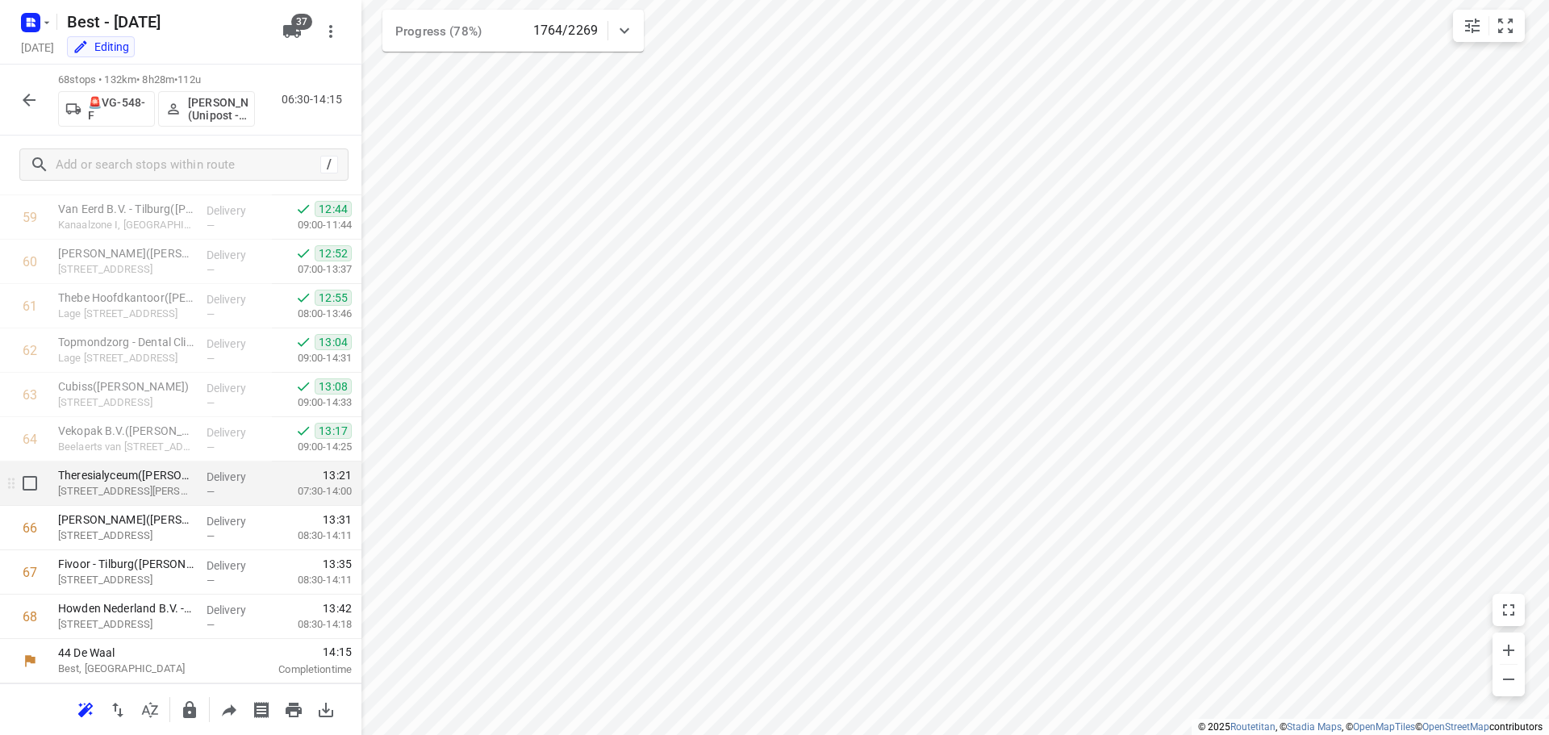
click at [164, 503] on div "Theresialyceum([PERSON_NAME] ) Professor [PERSON_NAME][STREET_ADDRESS]" at bounding box center [126, 483] width 148 height 44
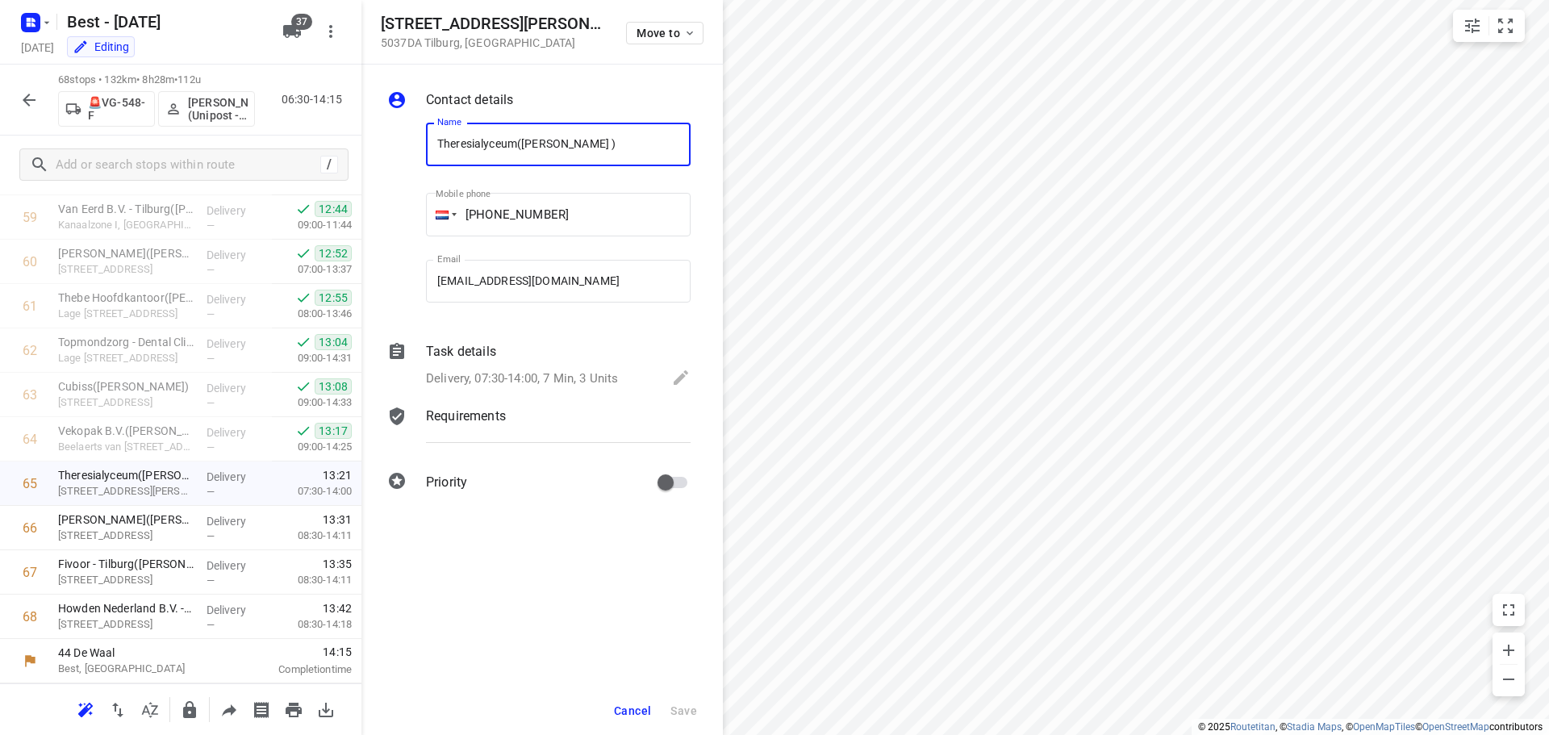
click at [554, 377] on p "Delivery, 07:30-14:00, 7 Min, 3 Units" at bounding box center [522, 378] width 192 height 19
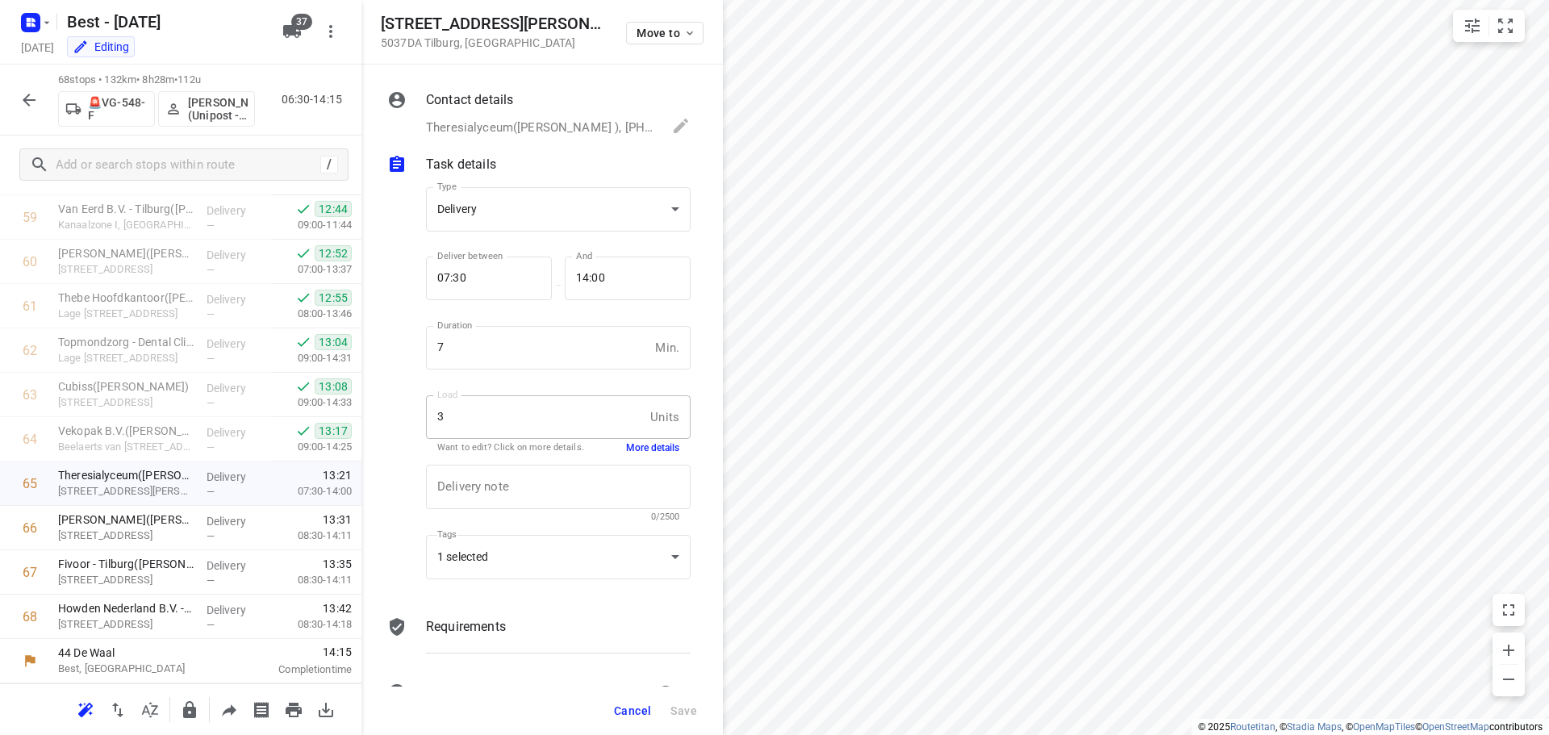
click at [626, 448] on button "More details" at bounding box center [652, 448] width 53 height 14
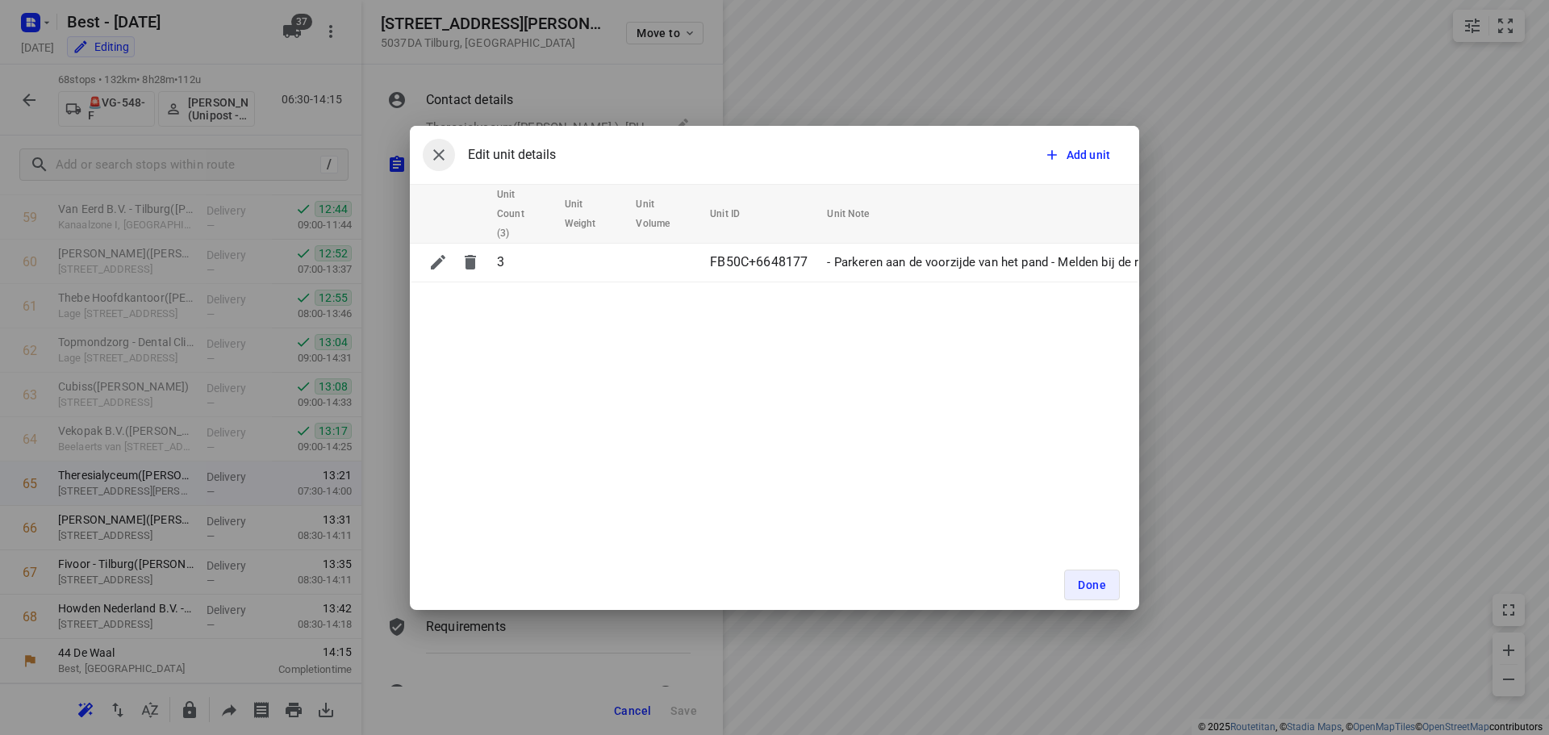
click at [426, 148] on button "button" at bounding box center [439, 155] width 32 height 32
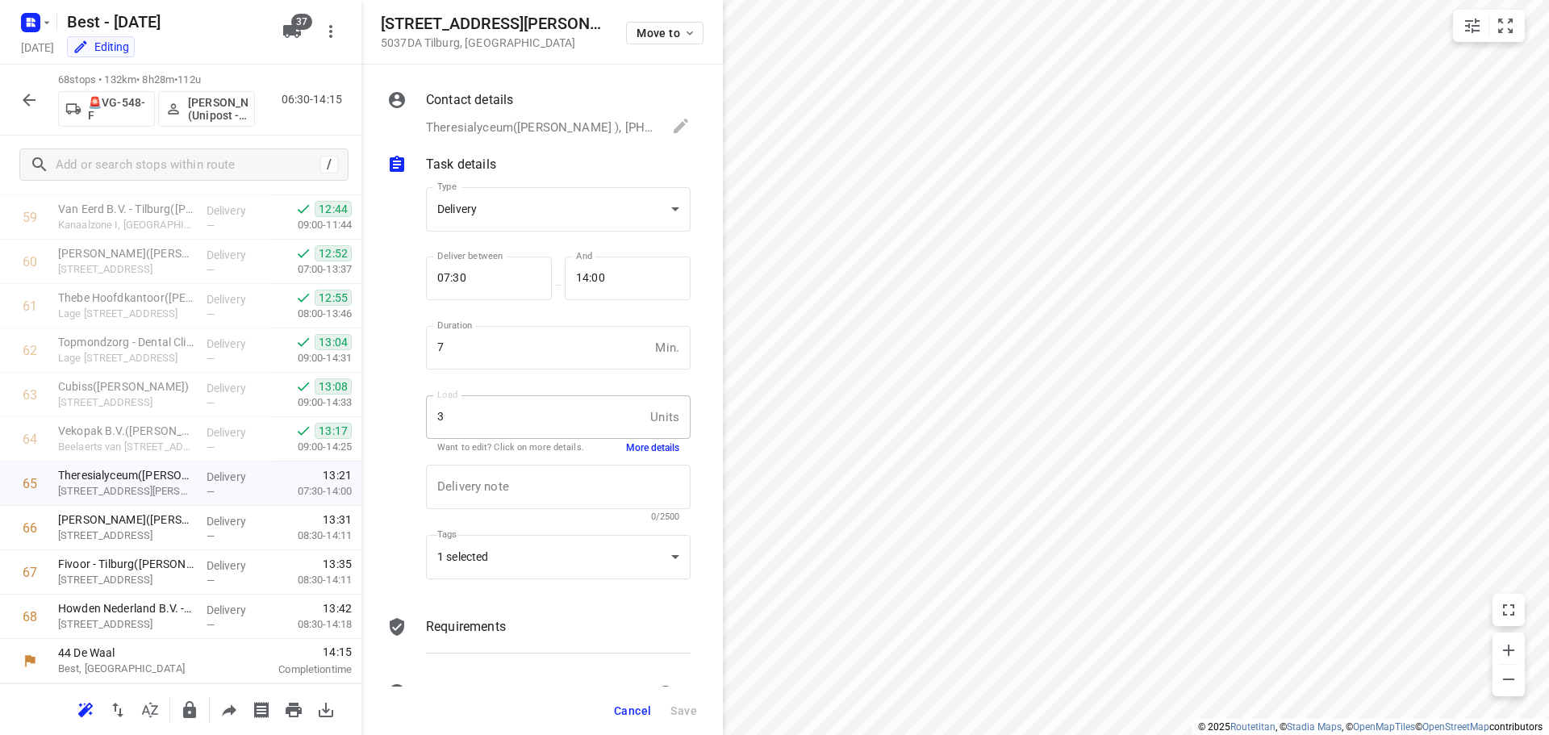
drag, startPoint x: 627, startPoint y: 701, endPoint x: 620, endPoint y: 686, distance: 16.6
click at [628, 701] on button "Cancel" at bounding box center [632, 710] width 50 height 29
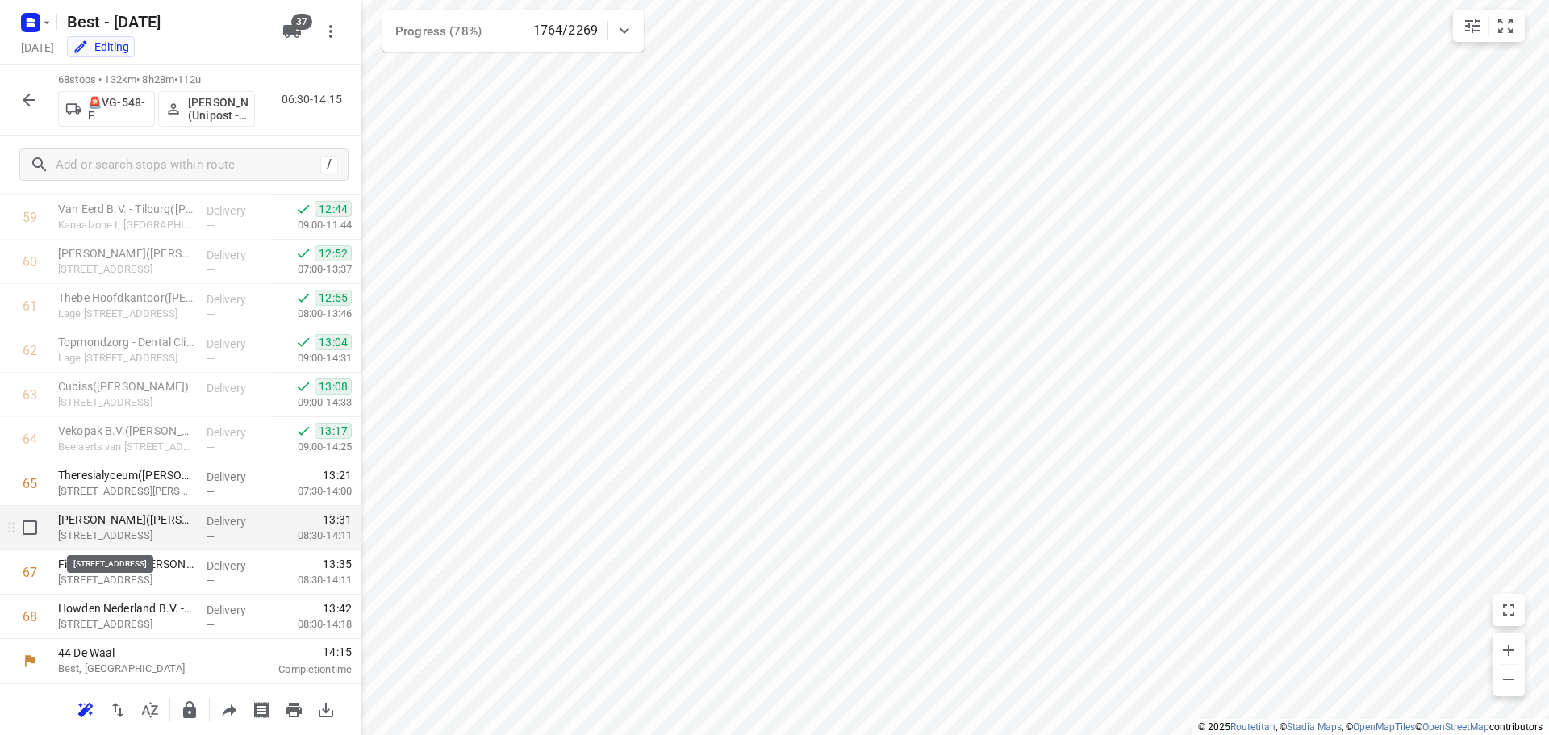
click at [110, 538] on p "[STREET_ADDRESS]" at bounding box center [126, 536] width 136 height 16
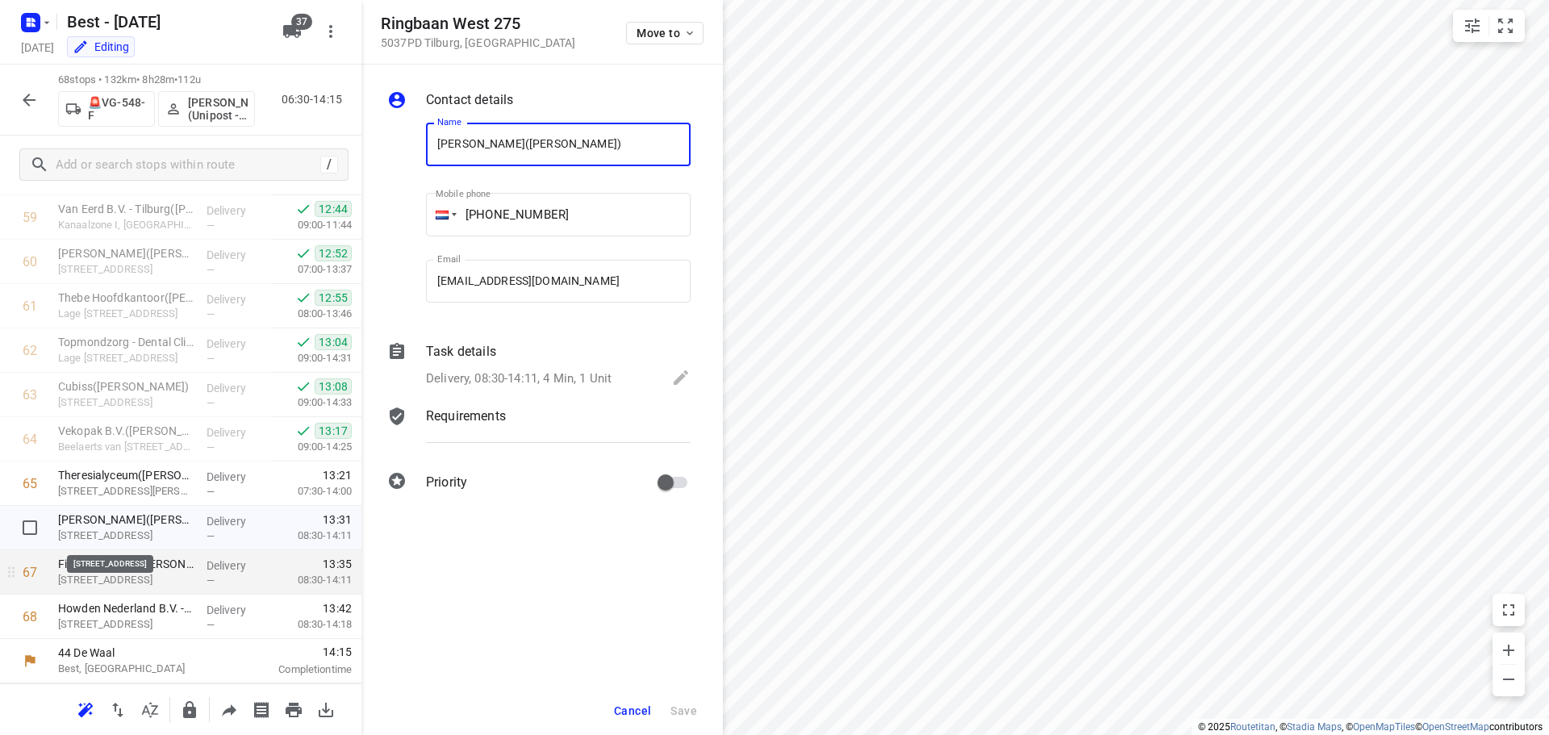
click at [116, 578] on p "[STREET_ADDRESS]" at bounding box center [126, 580] width 136 height 16
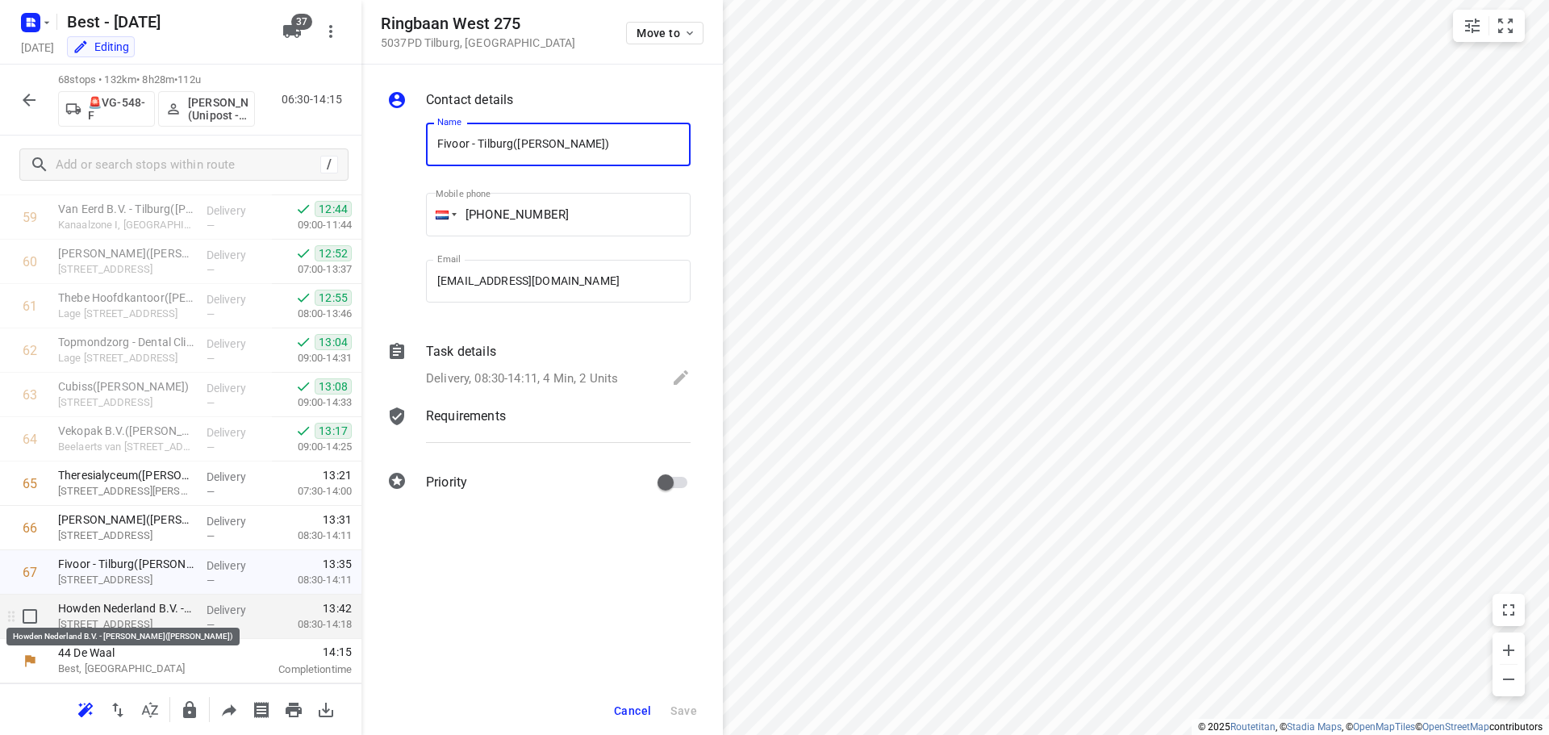
click at [124, 605] on p "Howden Nederland B.V. - [PERSON_NAME]([PERSON_NAME])" at bounding box center [126, 608] width 136 height 16
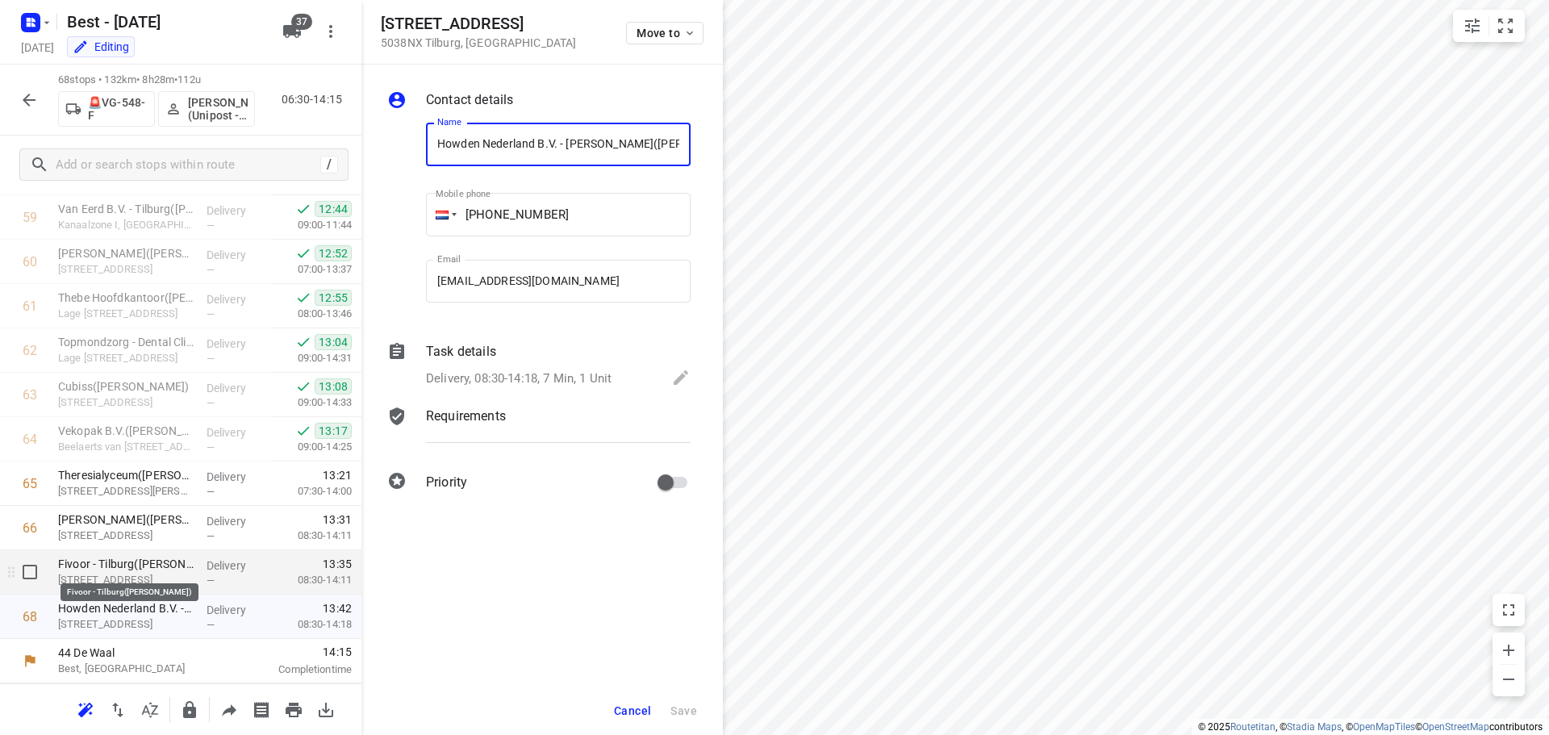
click at [134, 564] on p "Fivoor - Tilburg([PERSON_NAME])" at bounding box center [126, 564] width 136 height 16
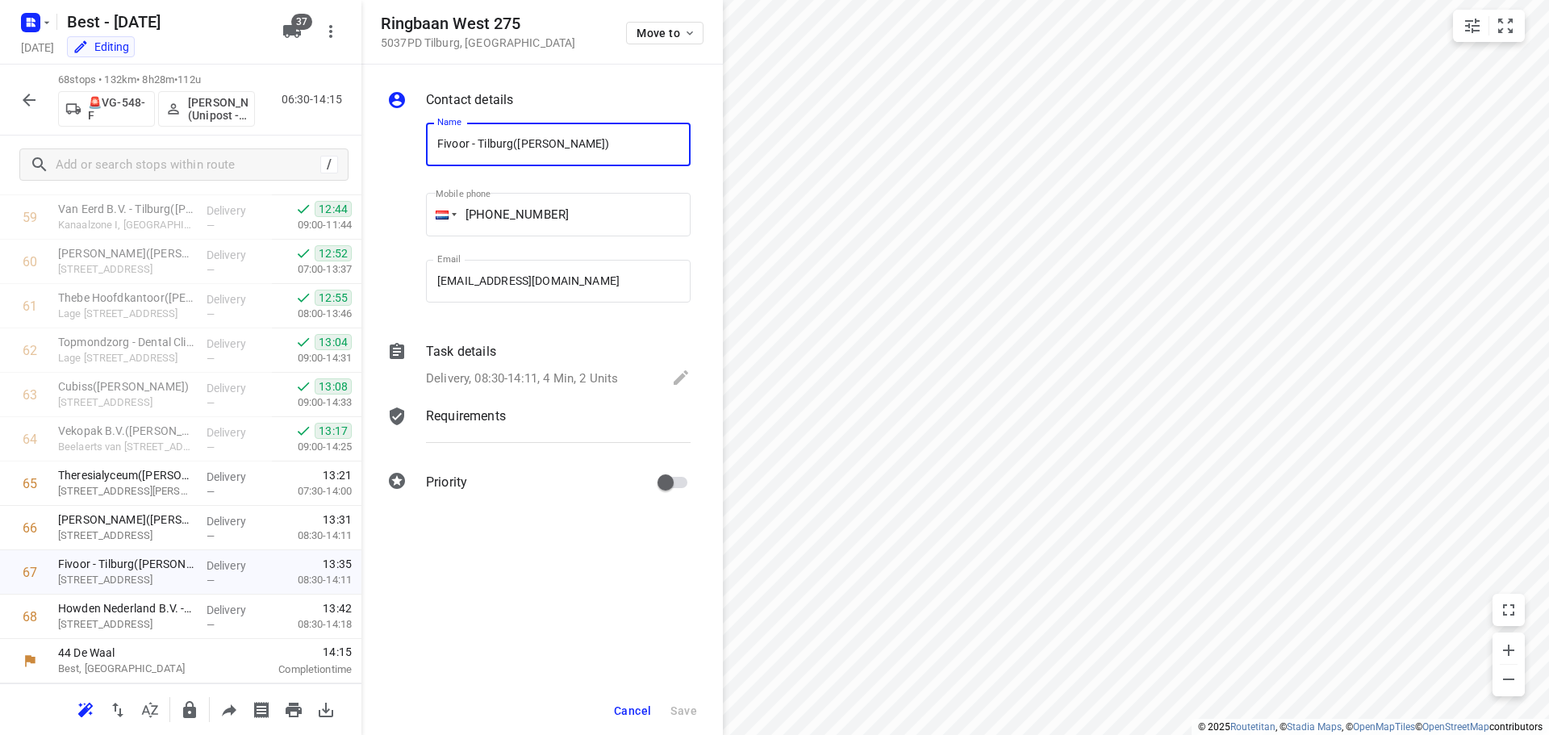
click at [603, 381] on p "Delivery, 08:30-14:11, 4 Min, 2 Units" at bounding box center [522, 378] width 192 height 19
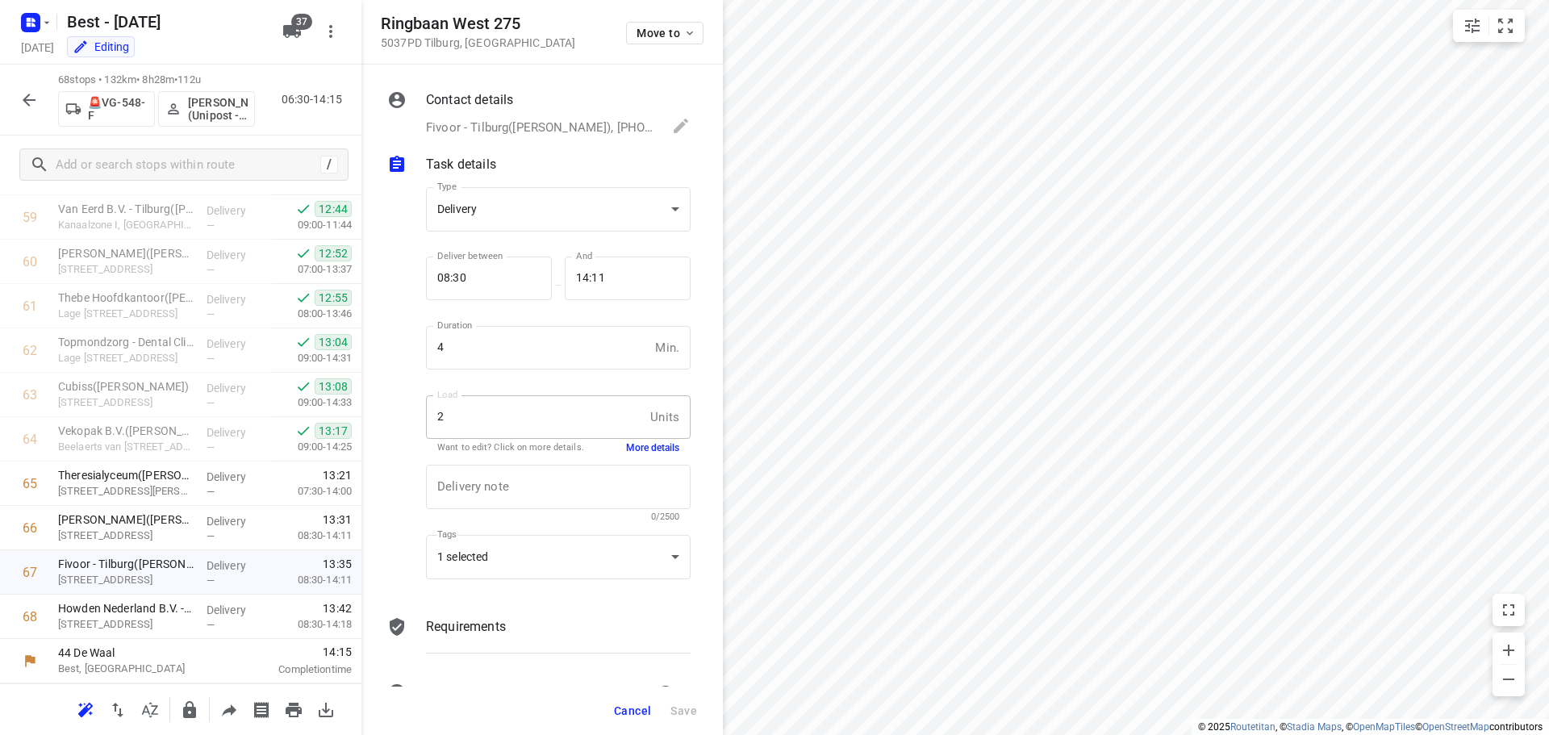
click at [632, 457] on div "Delivery note x Delivery note 0/2500" at bounding box center [557, 493] width 277 height 77
click at [633, 449] on button "More details" at bounding box center [652, 448] width 53 height 14
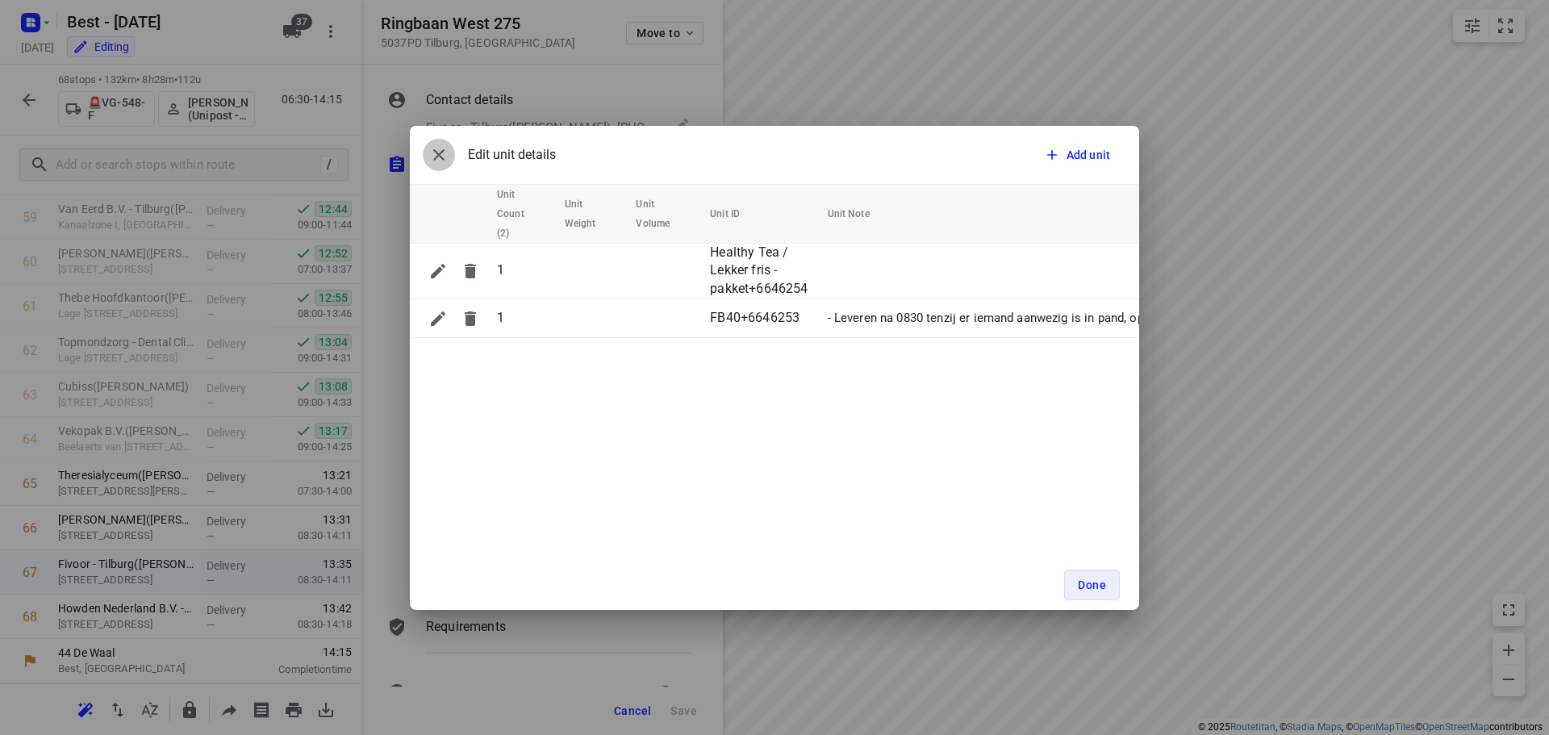
click at [446, 152] on icon "button" at bounding box center [438, 154] width 19 height 19
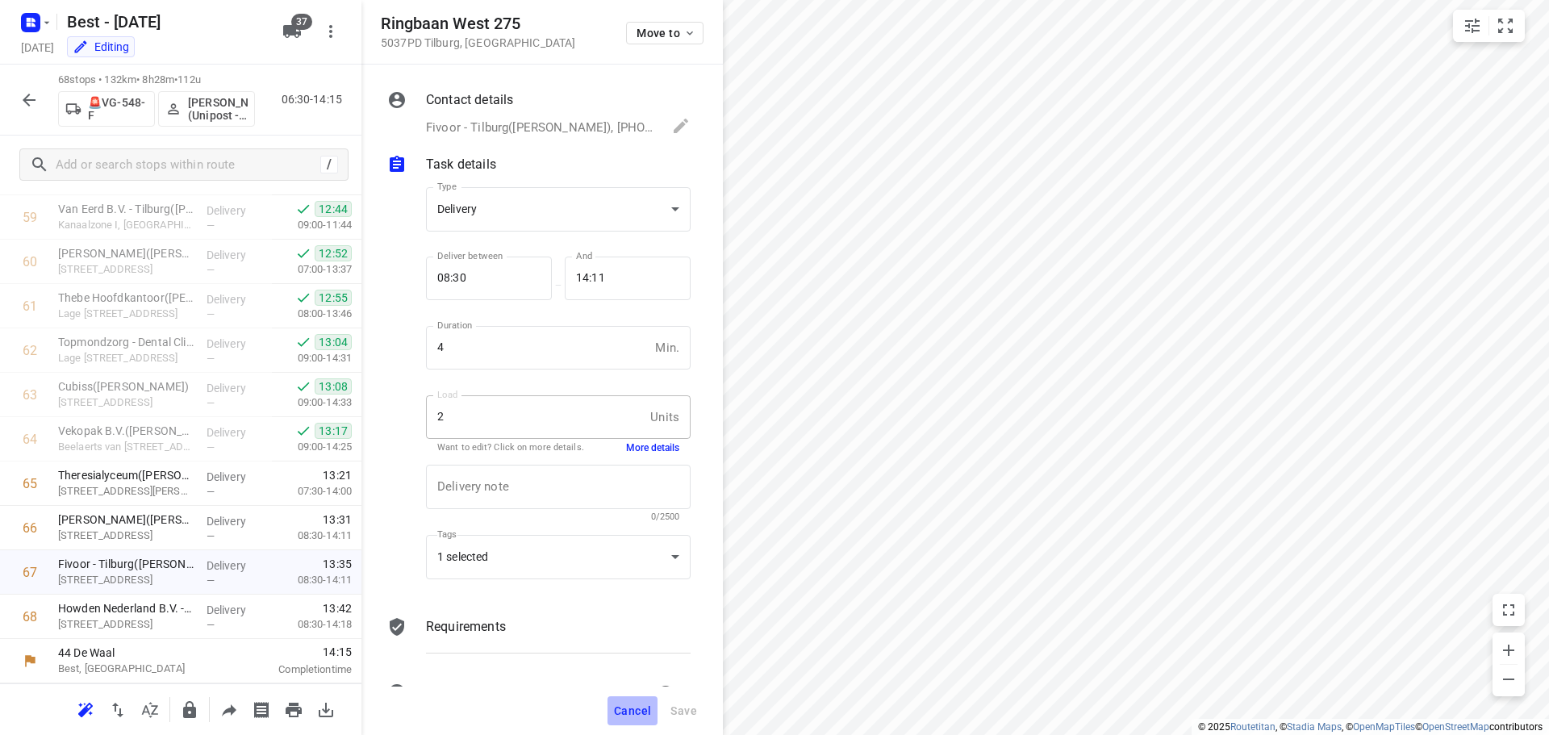
click at [622, 712] on span "Cancel" at bounding box center [632, 710] width 37 height 13
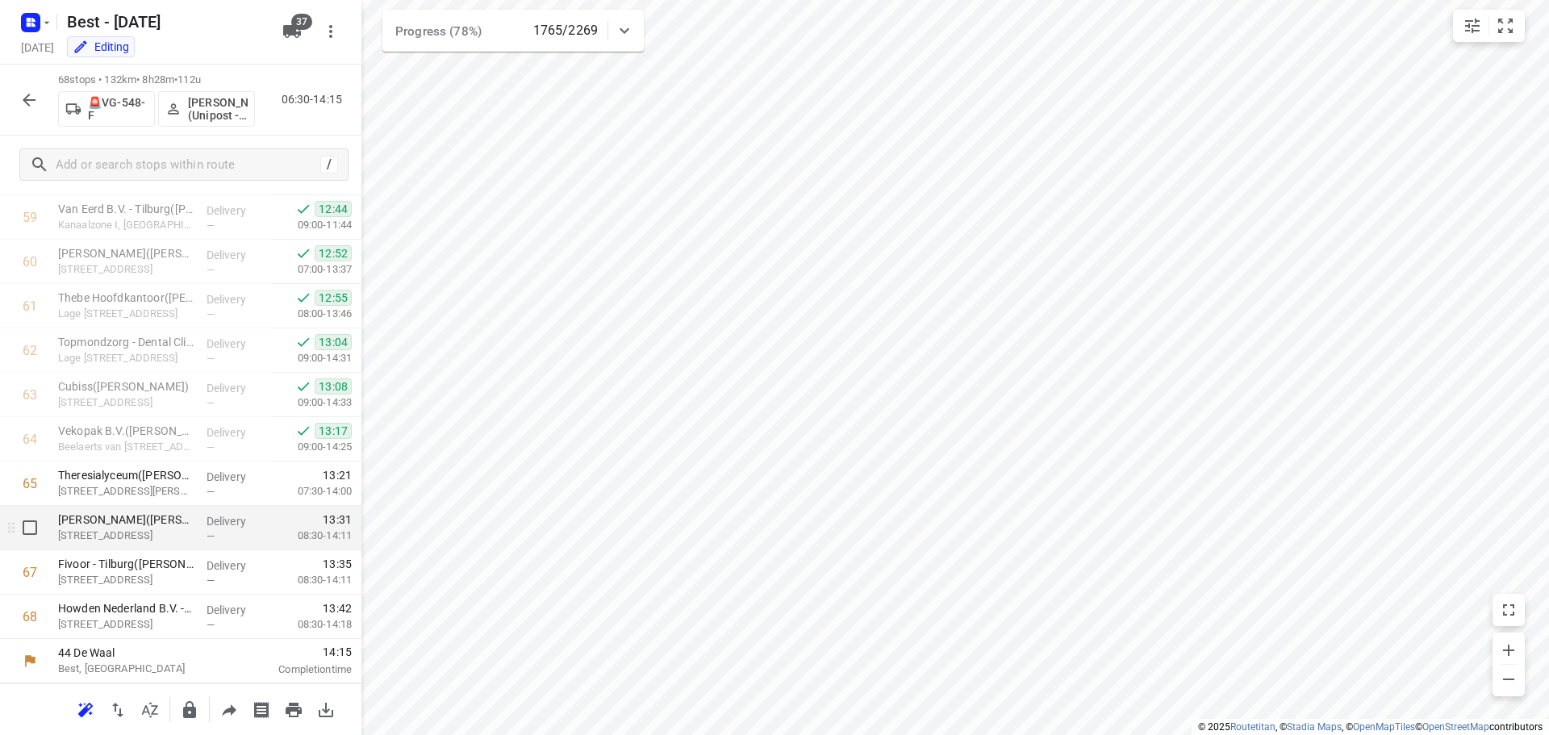
click at [226, 536] on div "—" at bounding box center [236, 536] width 60 height 12
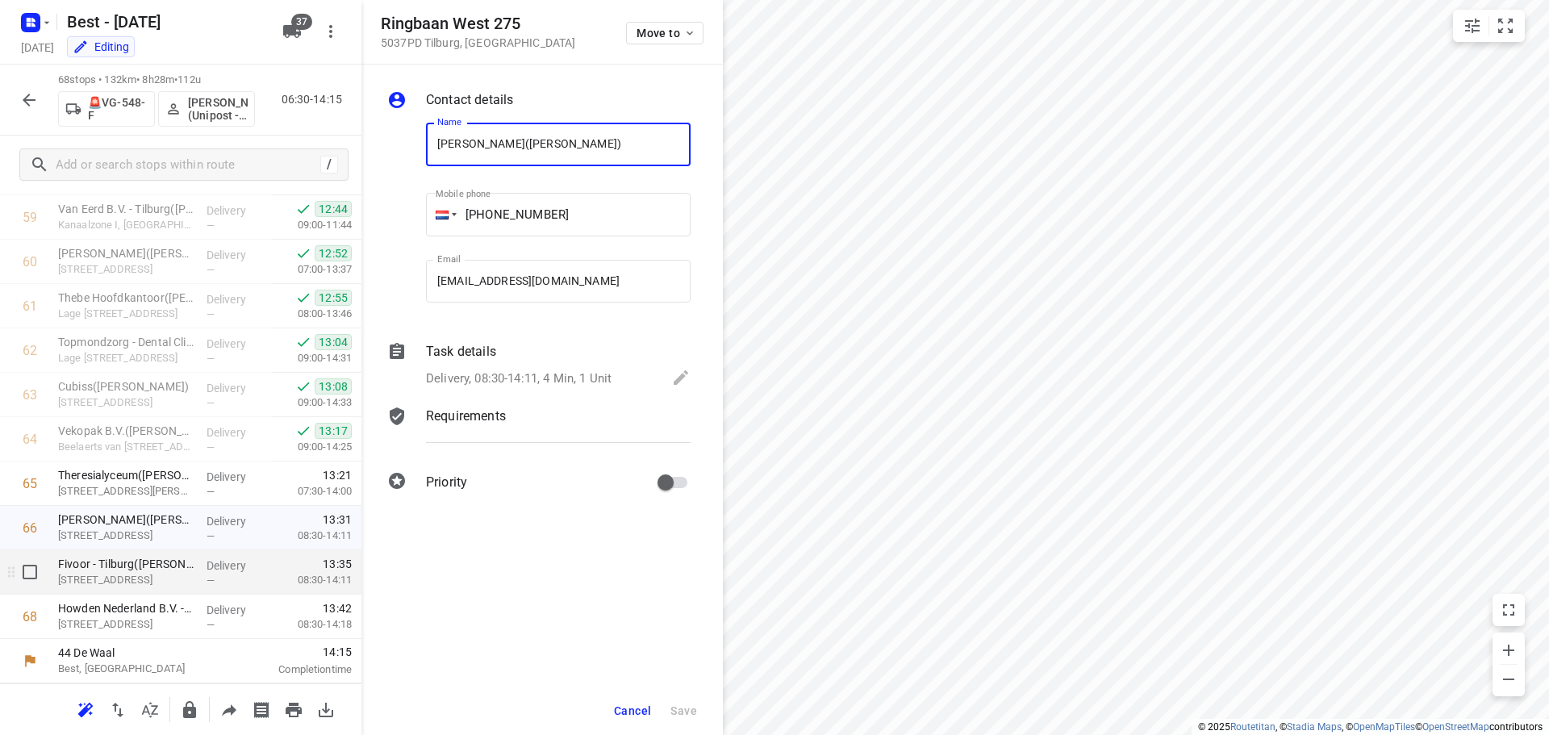
click at [206, 574] on span "—" at bounding box center [210, 580] width 8 height 12
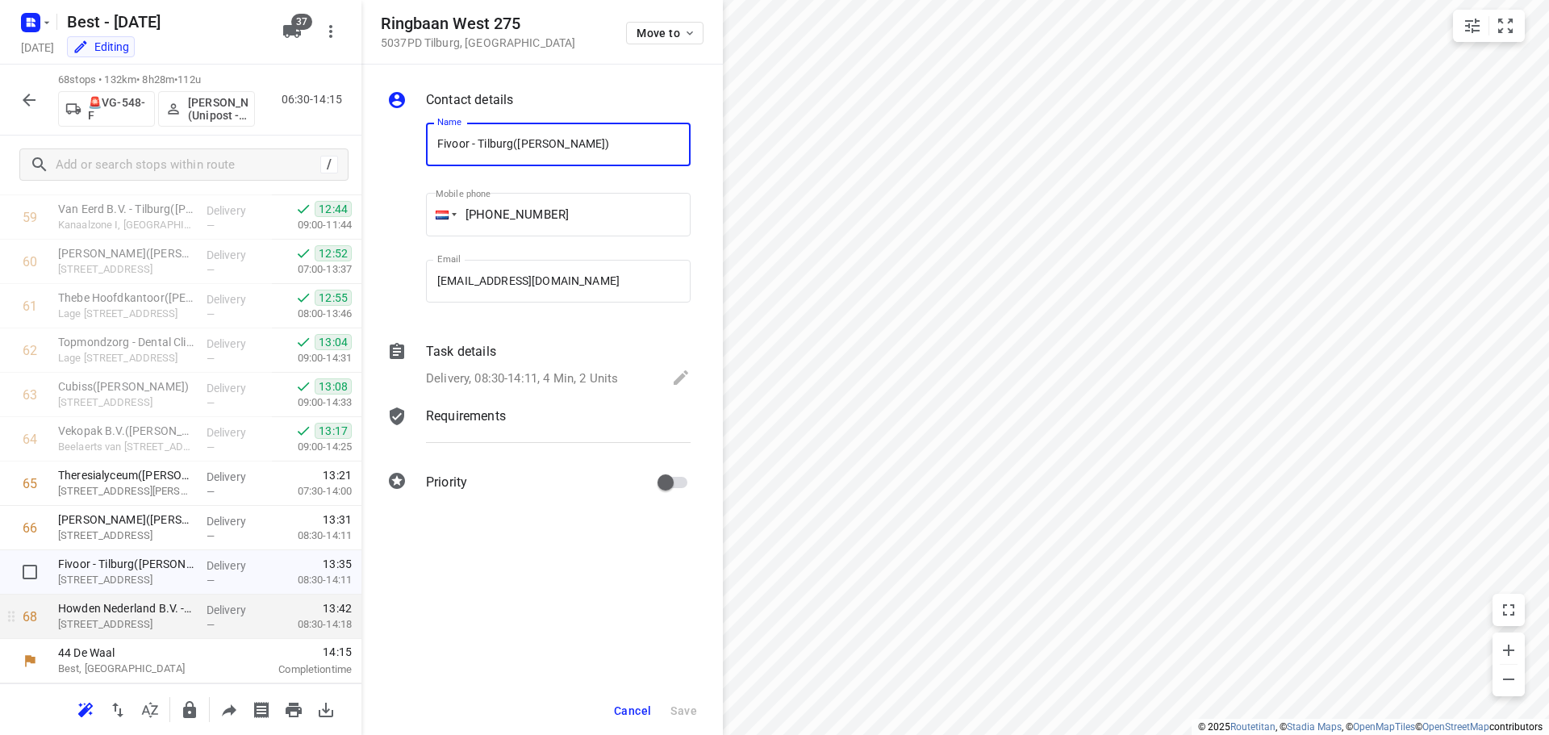
click at [200, 608] on div "Delivery —" at bounding box center [236, 616] width 73 height 44
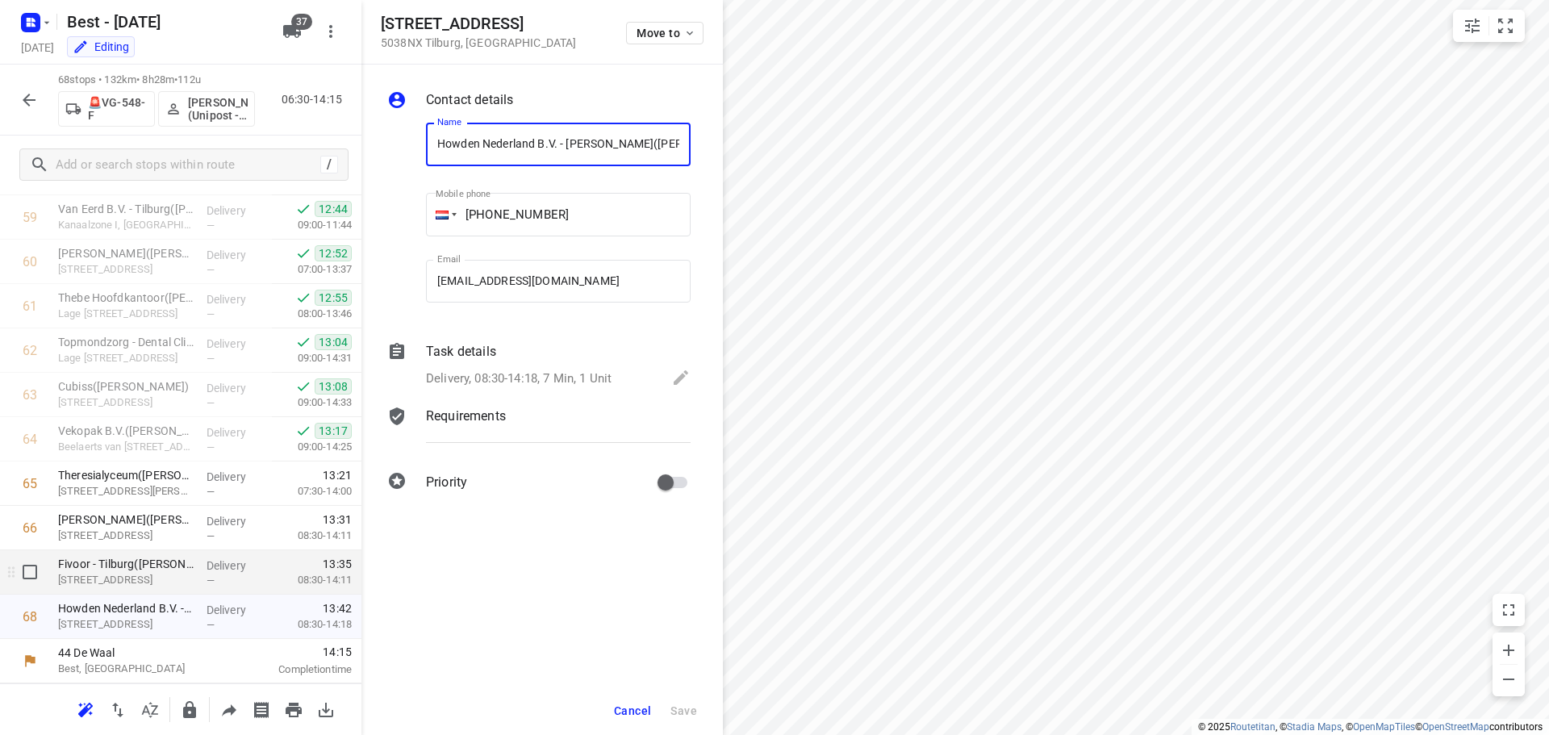
click at [200, 585] on div "Delivery —" at bounding box center [236, 572] width 73 height 44
click at [559, 374] on p "Delivery, 08:30-14:11, 4 Min, 2 Units" at bounding box center [522, 378] width 192 height 19
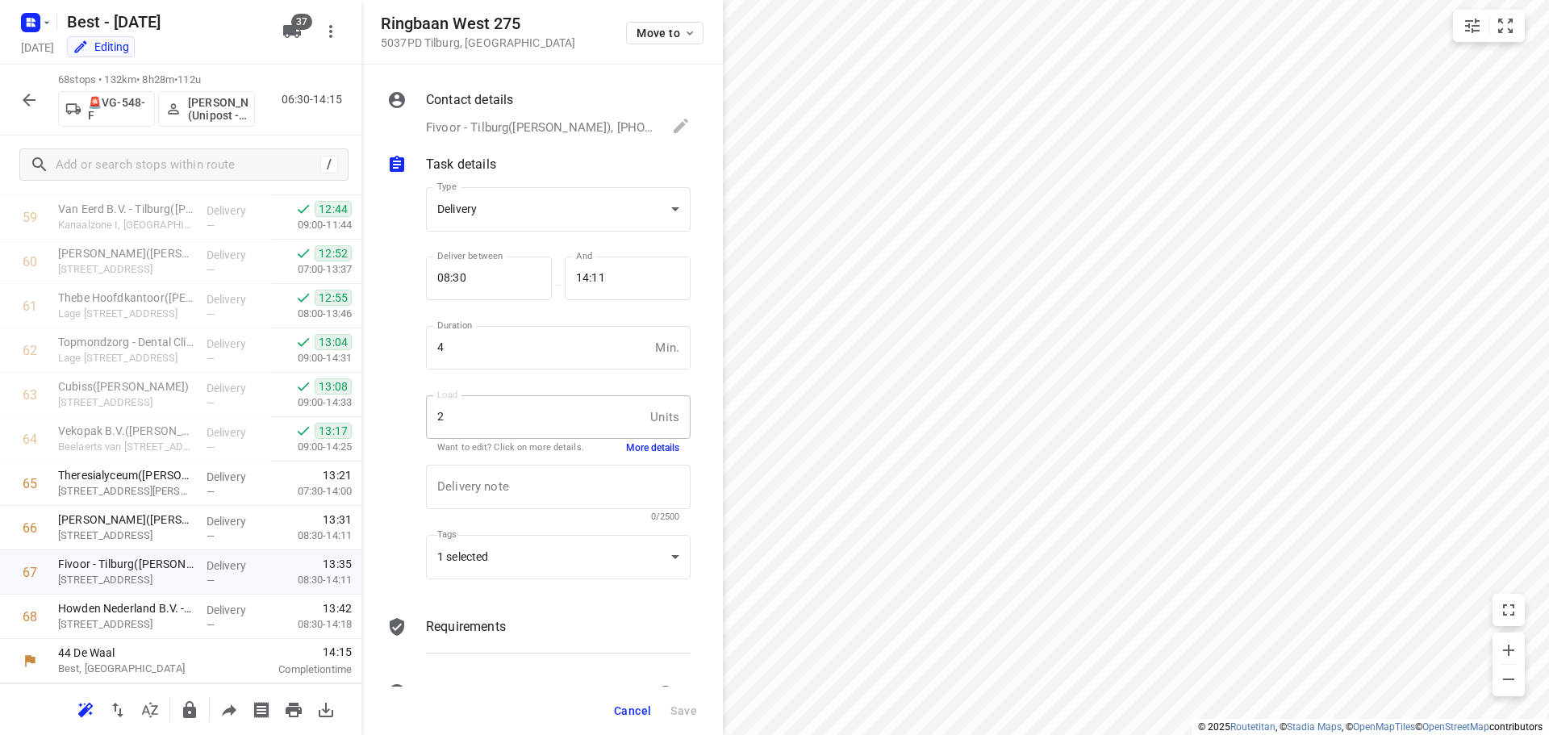
click at [626, 444] on button "More details" at bounding box center [652, 448] width 53 height 14
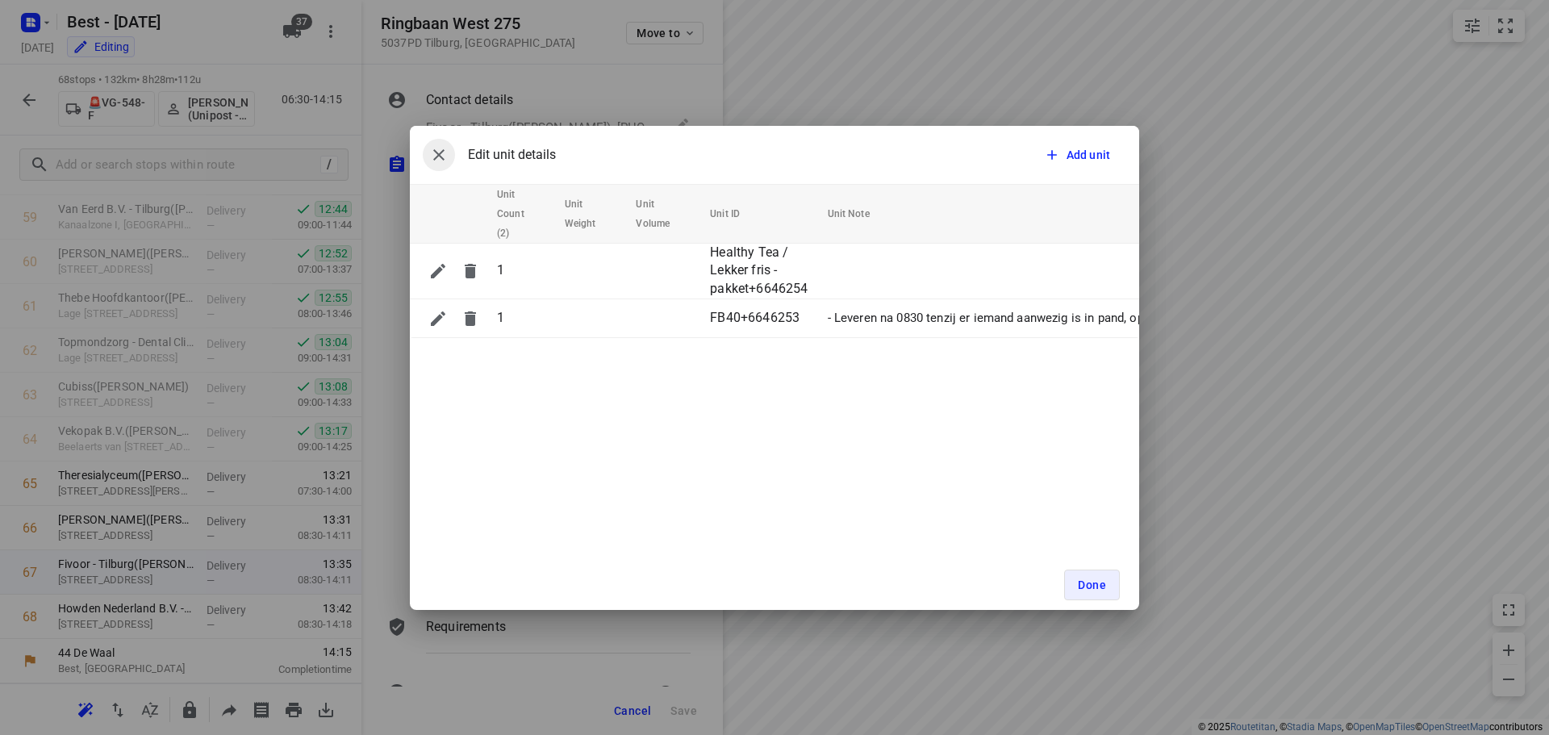
click at [436, 153] on icon "button" at bounding box center [438, 154] width 19 height 19
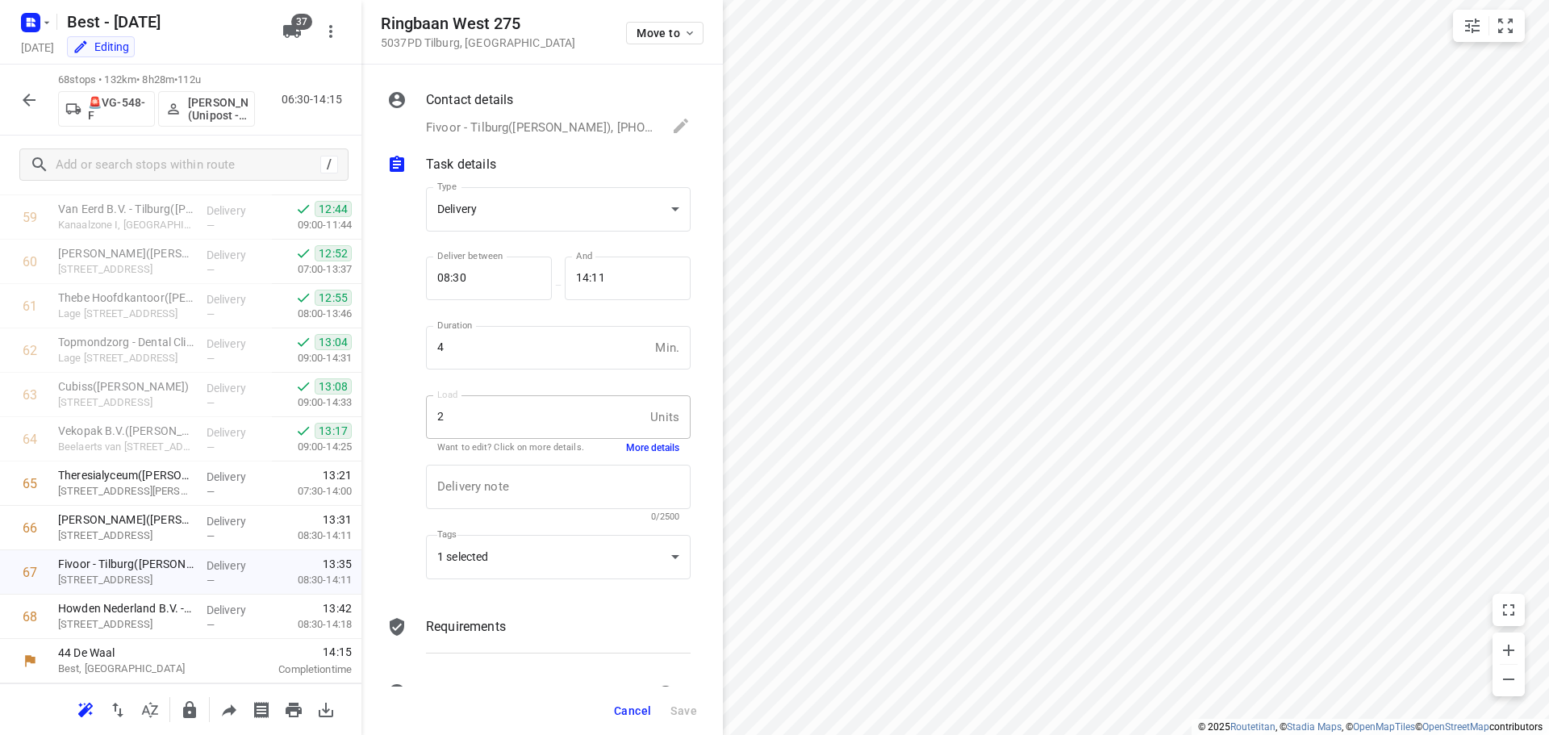
click at [636, 717] on button "Cancel" at bounding box center [632, 710] width 50 height 29
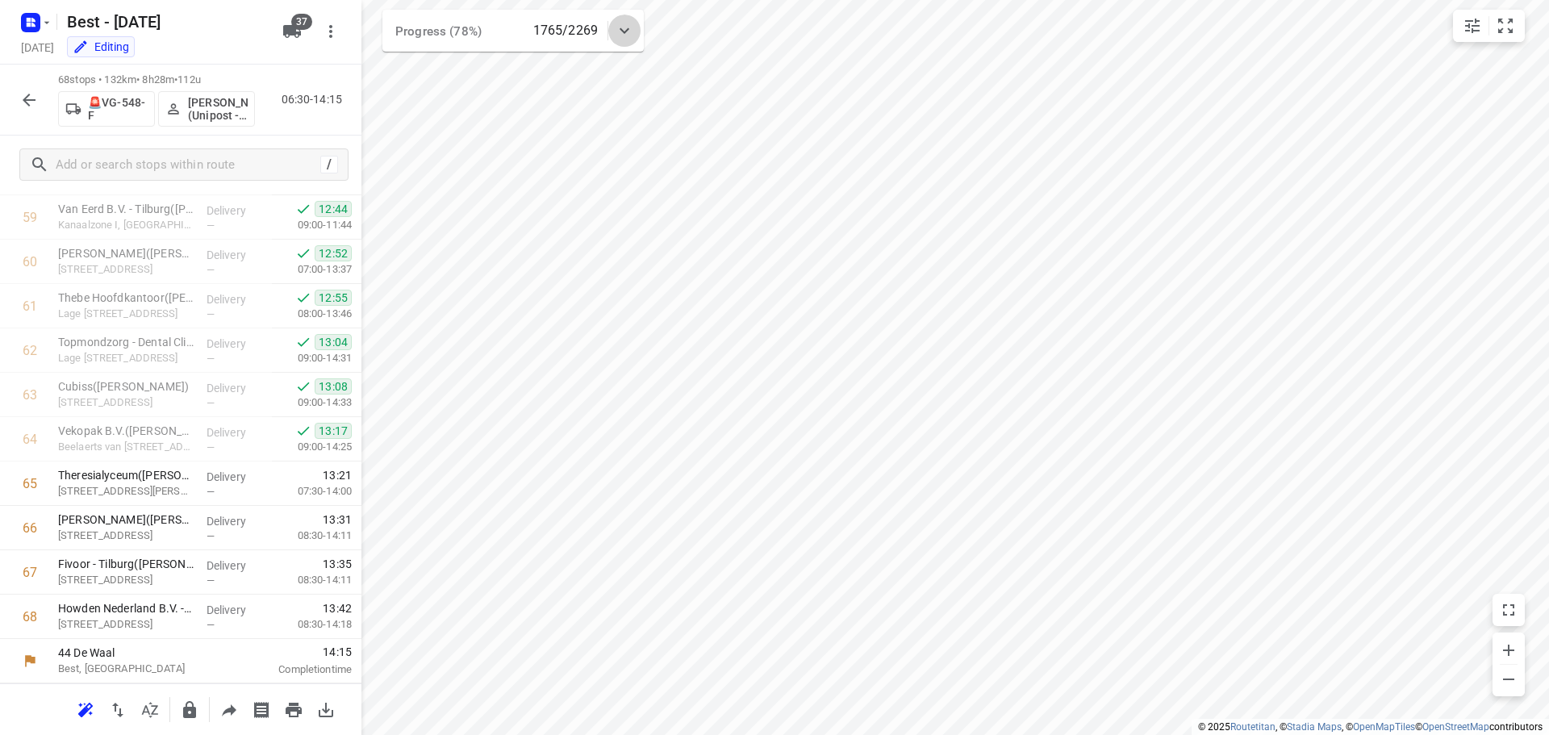
click at [623, 37] on icon at bounding box center [624, 30] width 19 height 19
click at [623, 37] on icon at bounding box center [624, 37] width 10 height 6
click at [17, 96] on button "button" at bounding box center [29, 100] width 32 height 32
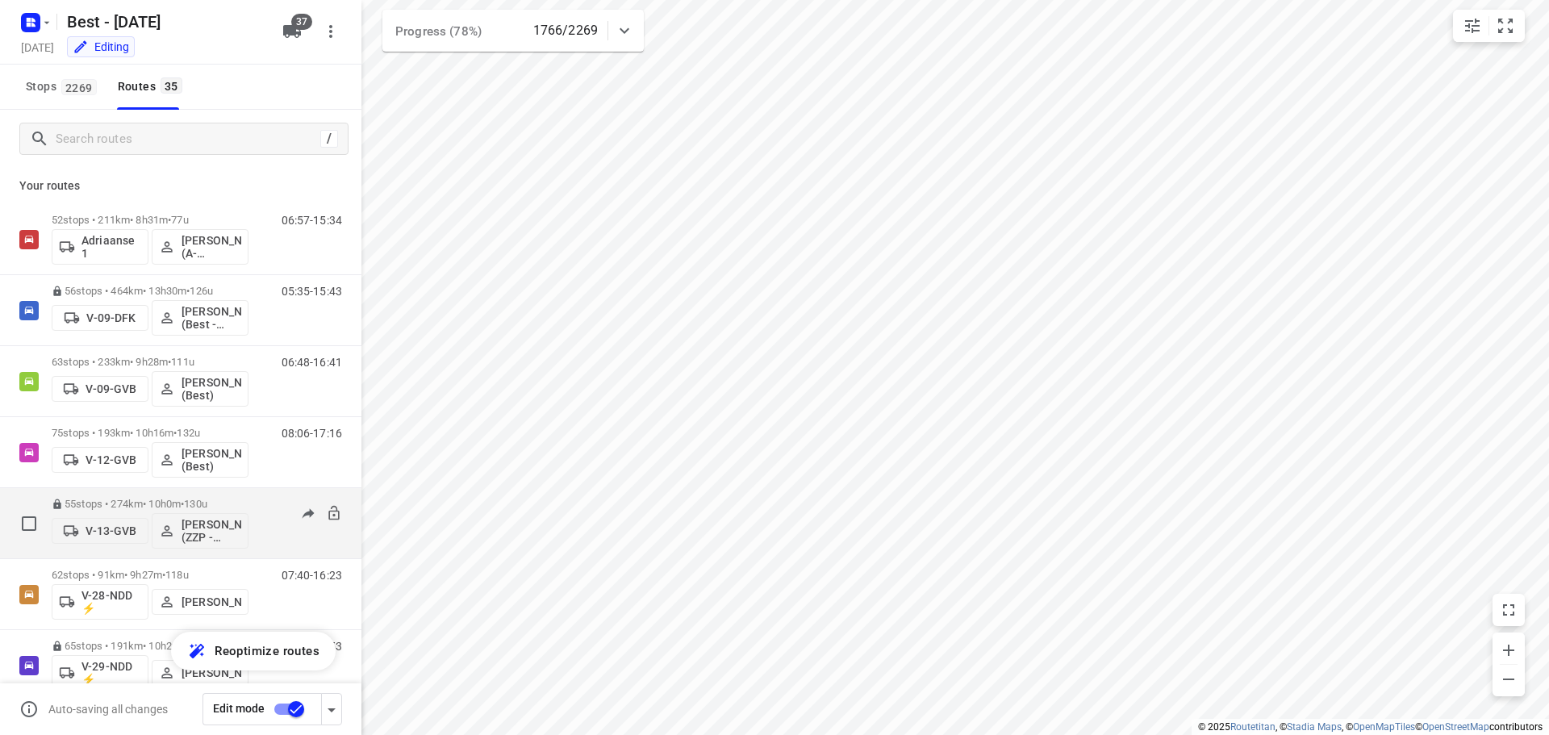
click at [124, 502] on p "55 stops • 274km • 10h0m • 130u" at bounding box center [150, 504] width 197 height 12
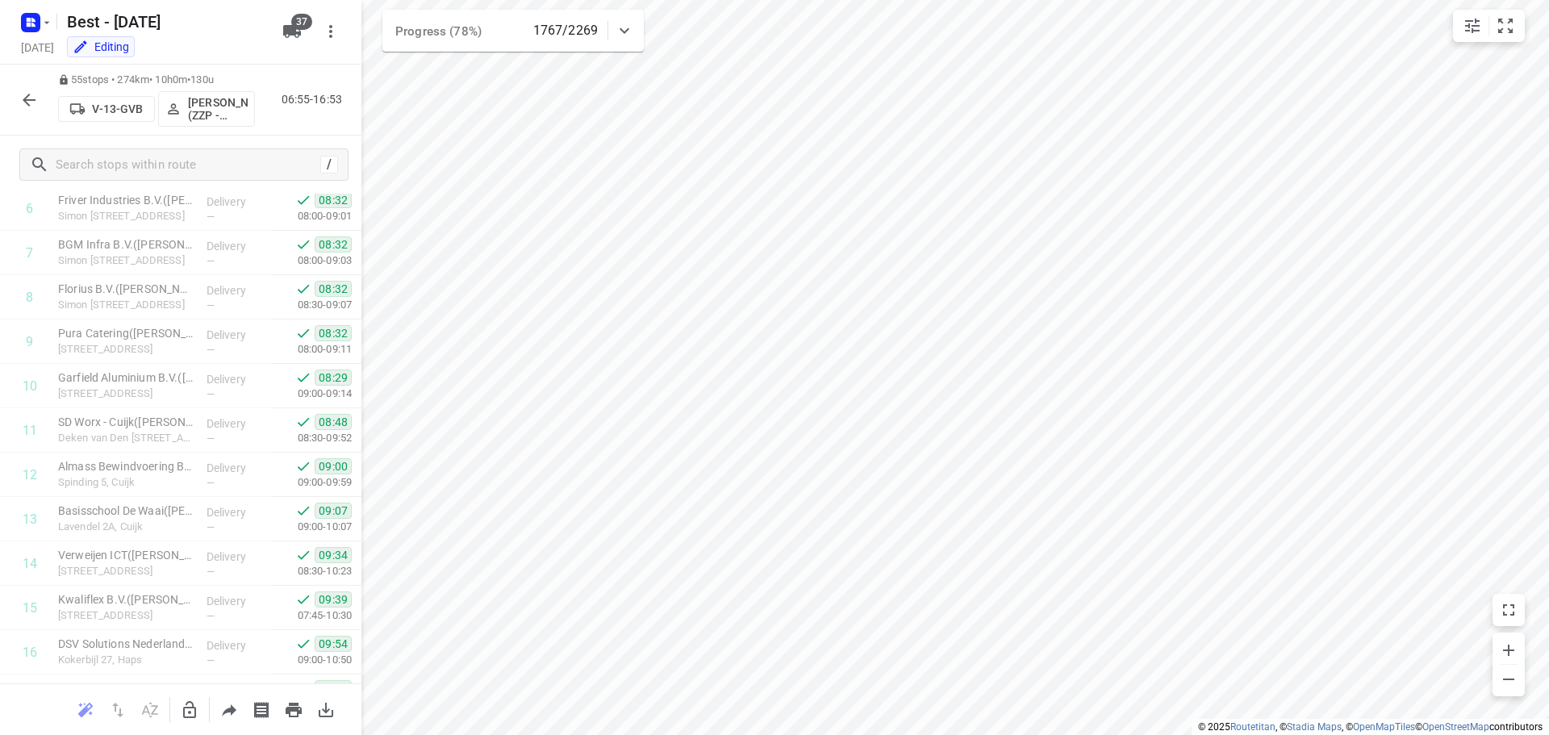
scroll to position [0, 0]
click at [40, 98] on button "button" at bounding box center [29, 100] width 32 height 32
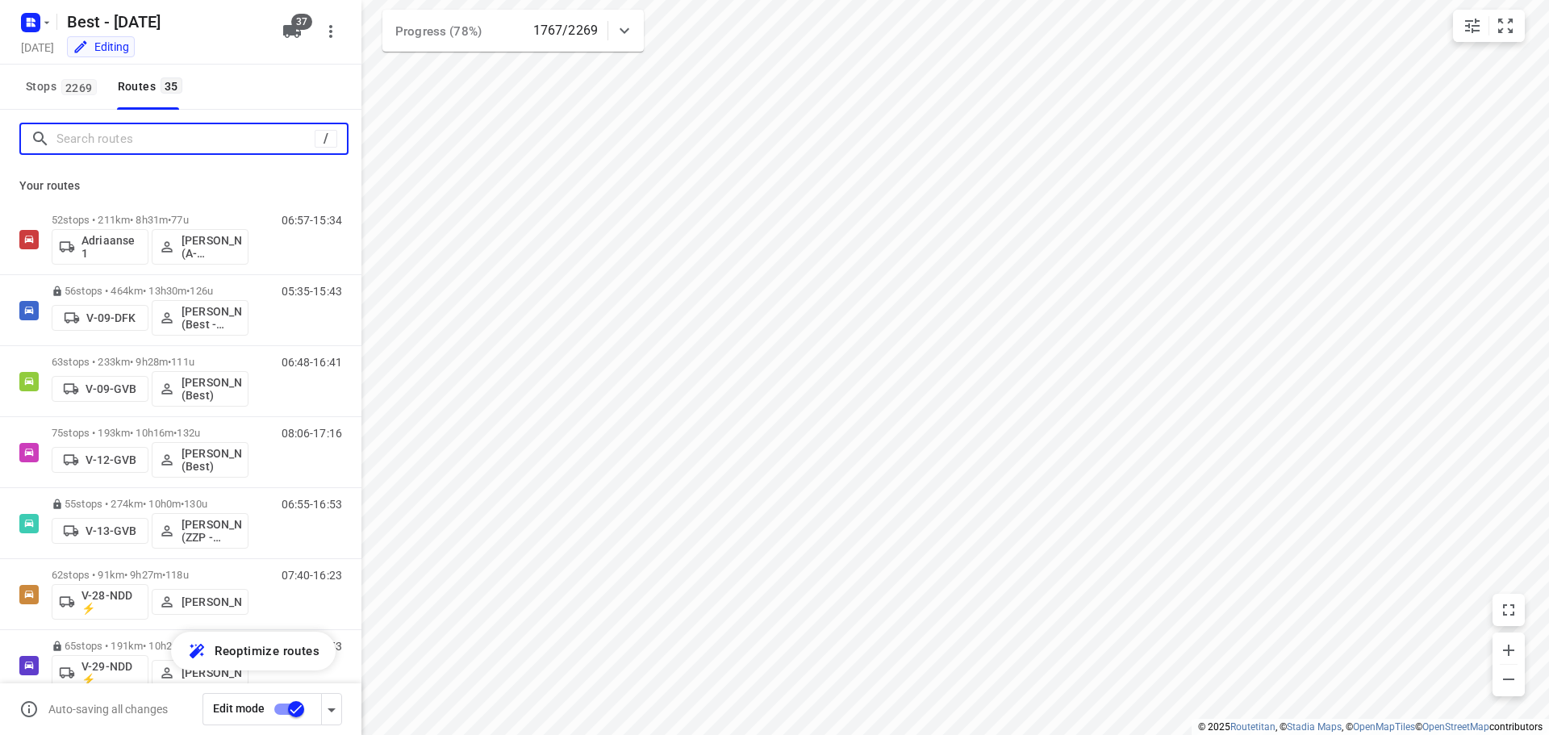
click at [160, 145] on input "Search routes" at bounding box center [185, 139] width 258 height 25
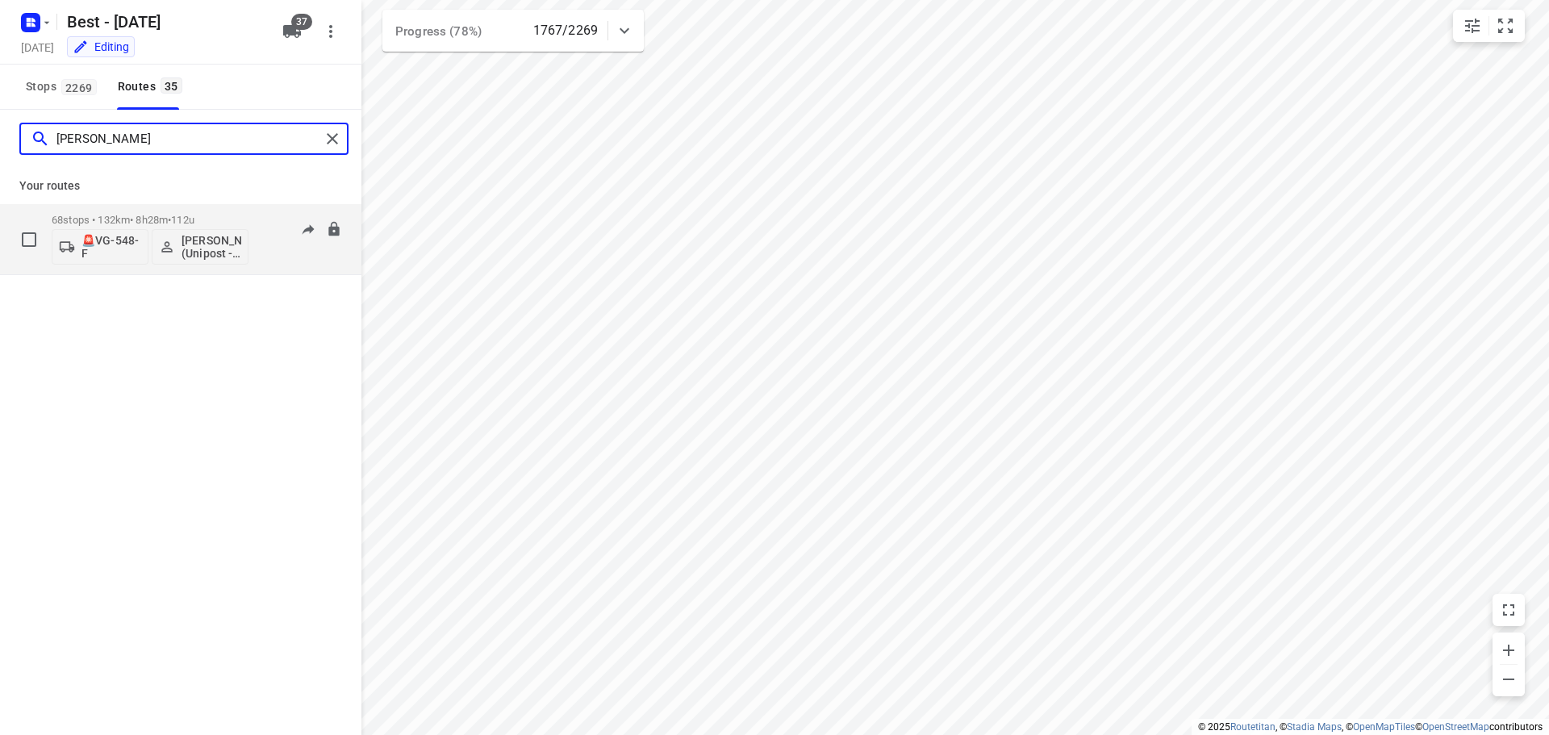
type input "[PERSON_NAME]"
click at [115, 207] on div "68 stops • 132km • 8h28m • 112u 🚨VG-548-F Hamza Alzeadi (Unipost - Best - ZZP)" at bounding box center [150, 239] width 197 height 67
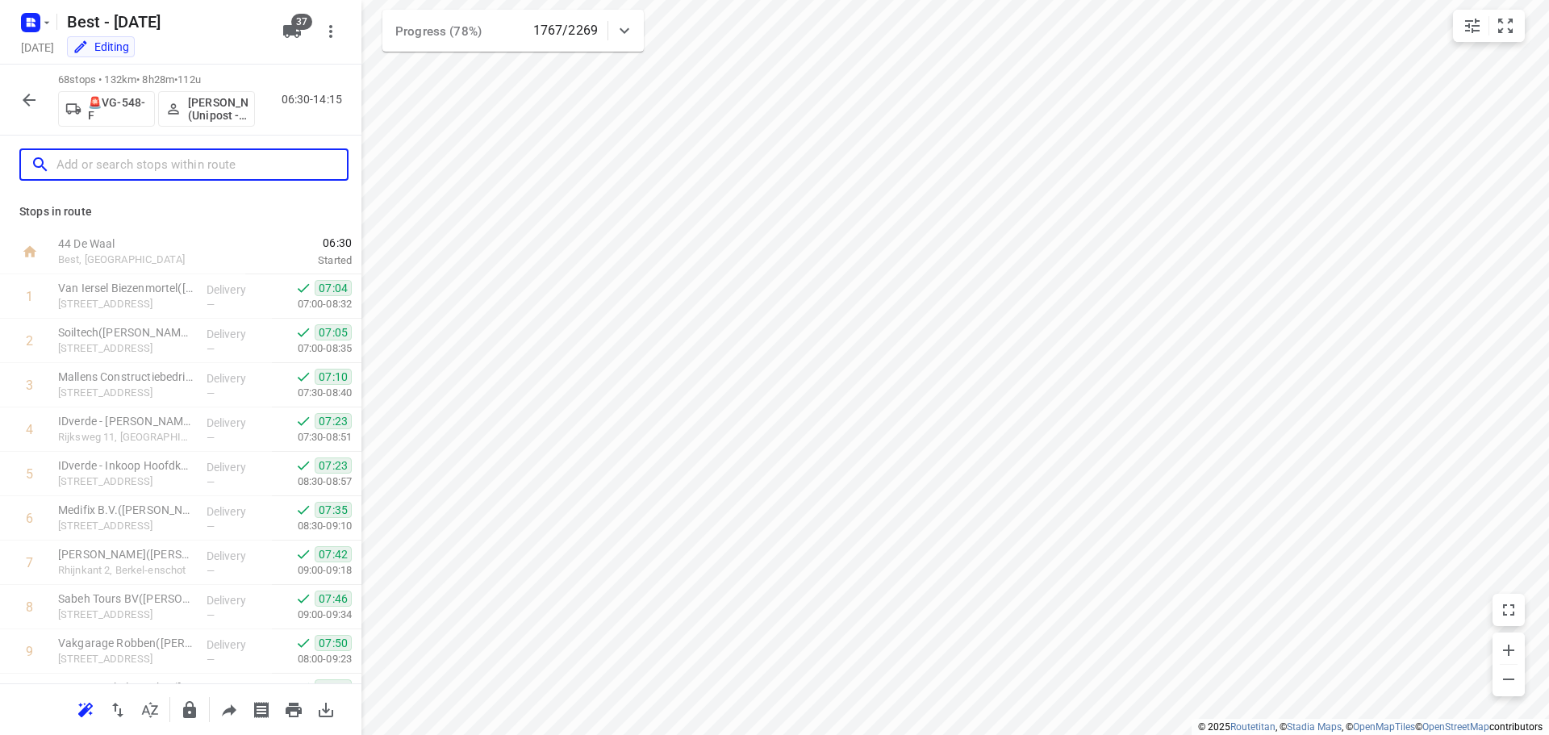
drag, startPoint x: 160, startPoint y: 174, endPoint x: 172, endPoint y: 165, distance: 15.5
click at [162, 170] on input "text" at bounding box center [201, 164] width 290 height 25
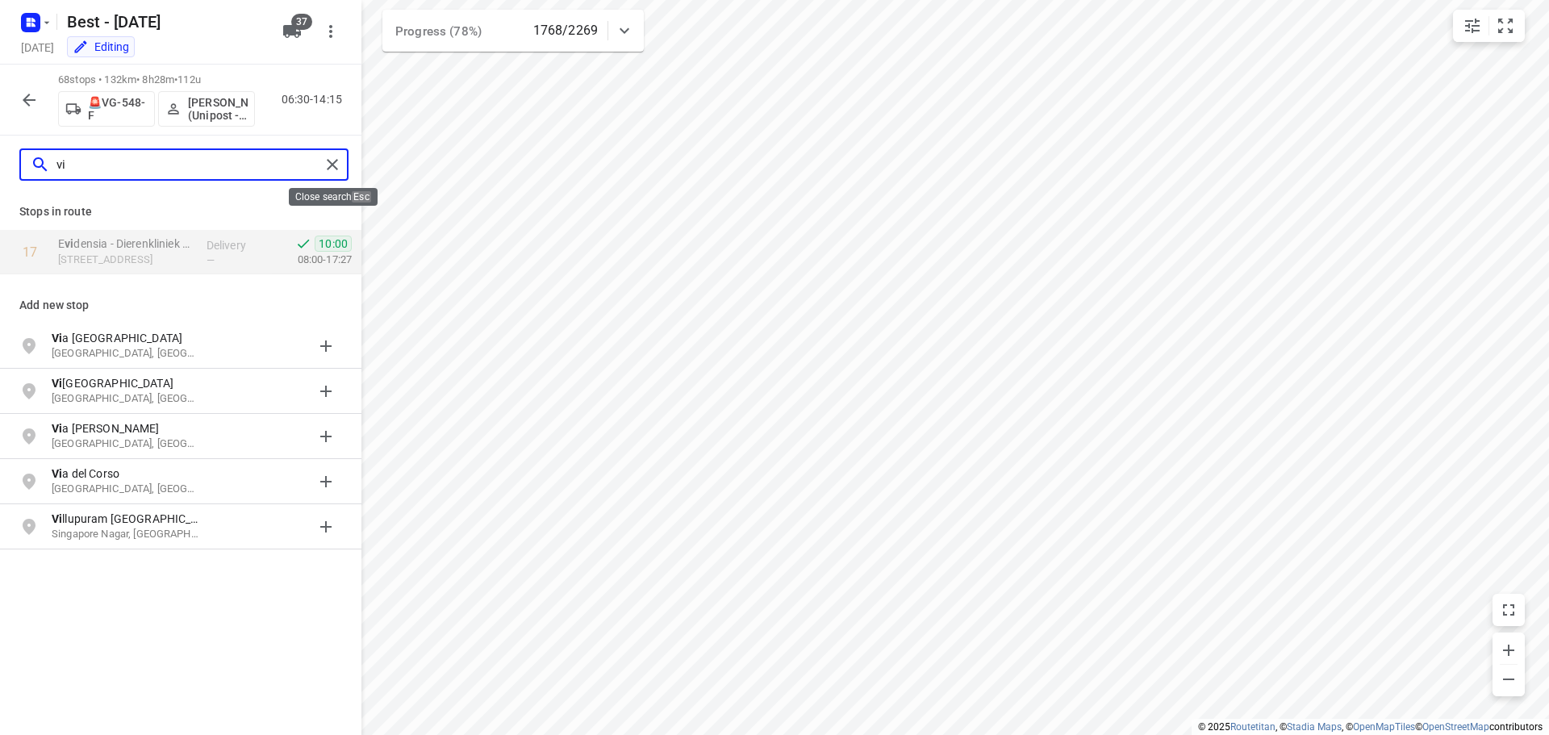
type input "vi"
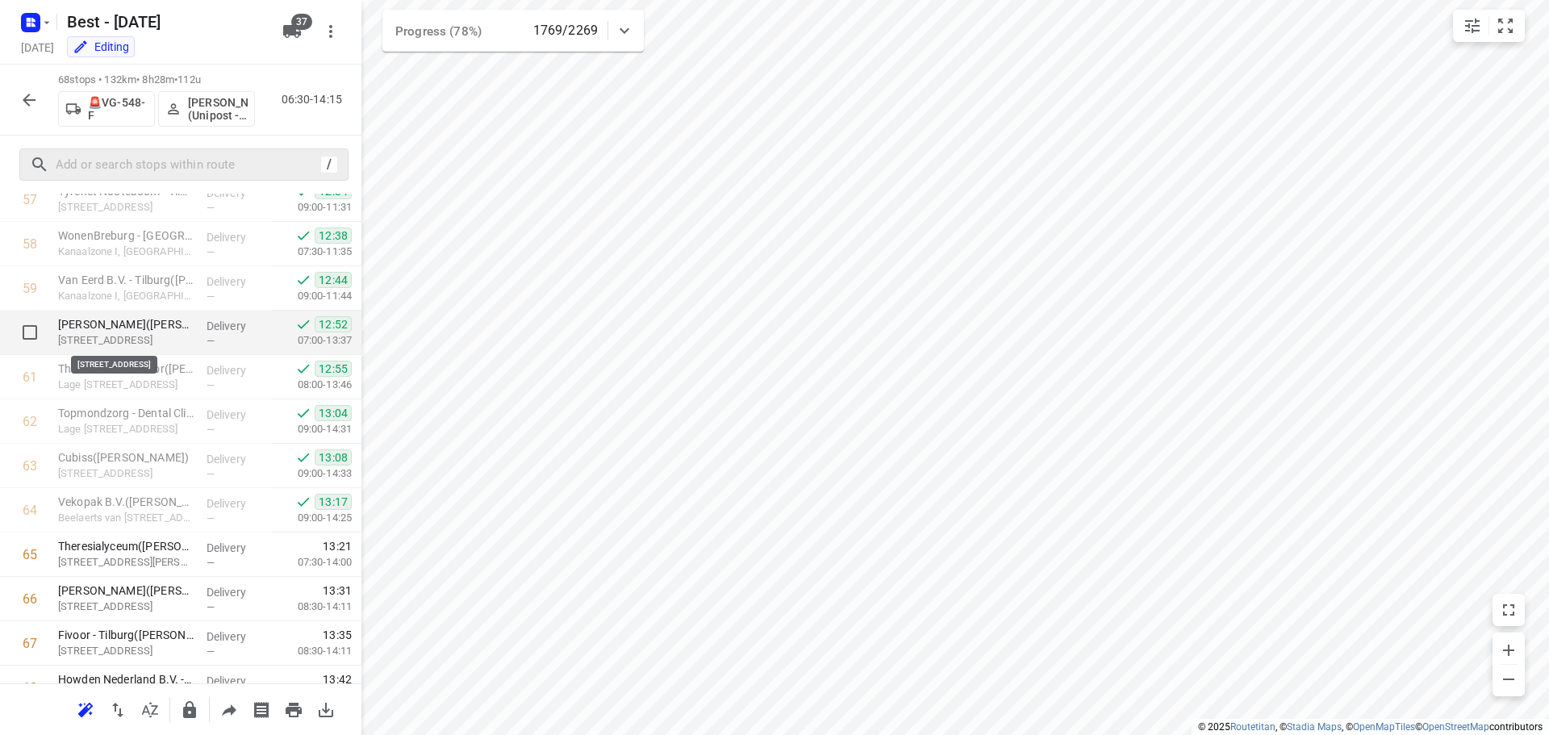
scroll to position [2652, 0]
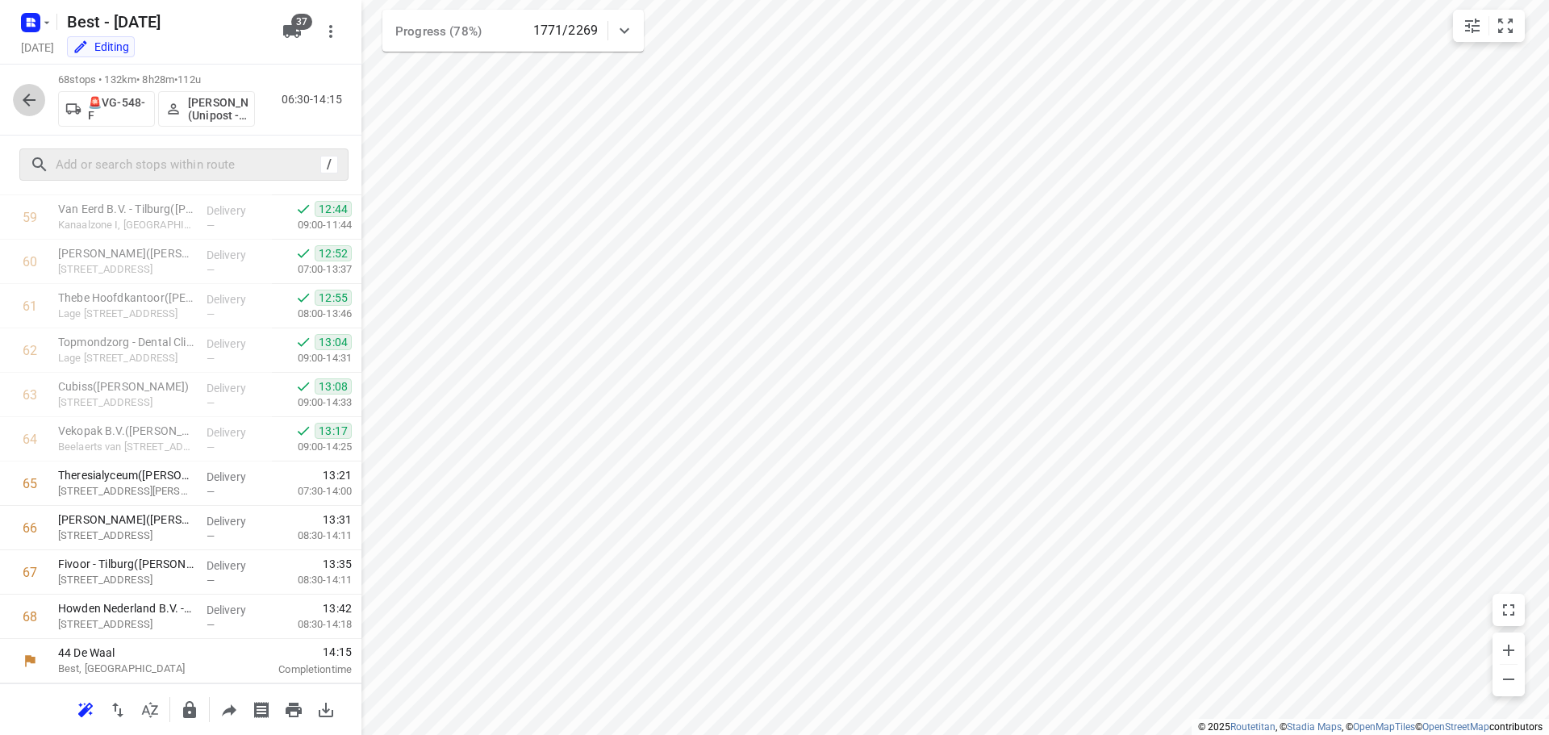
click at [27, 114] on button "button" at bounding box center [29, 100] width 32 height 32
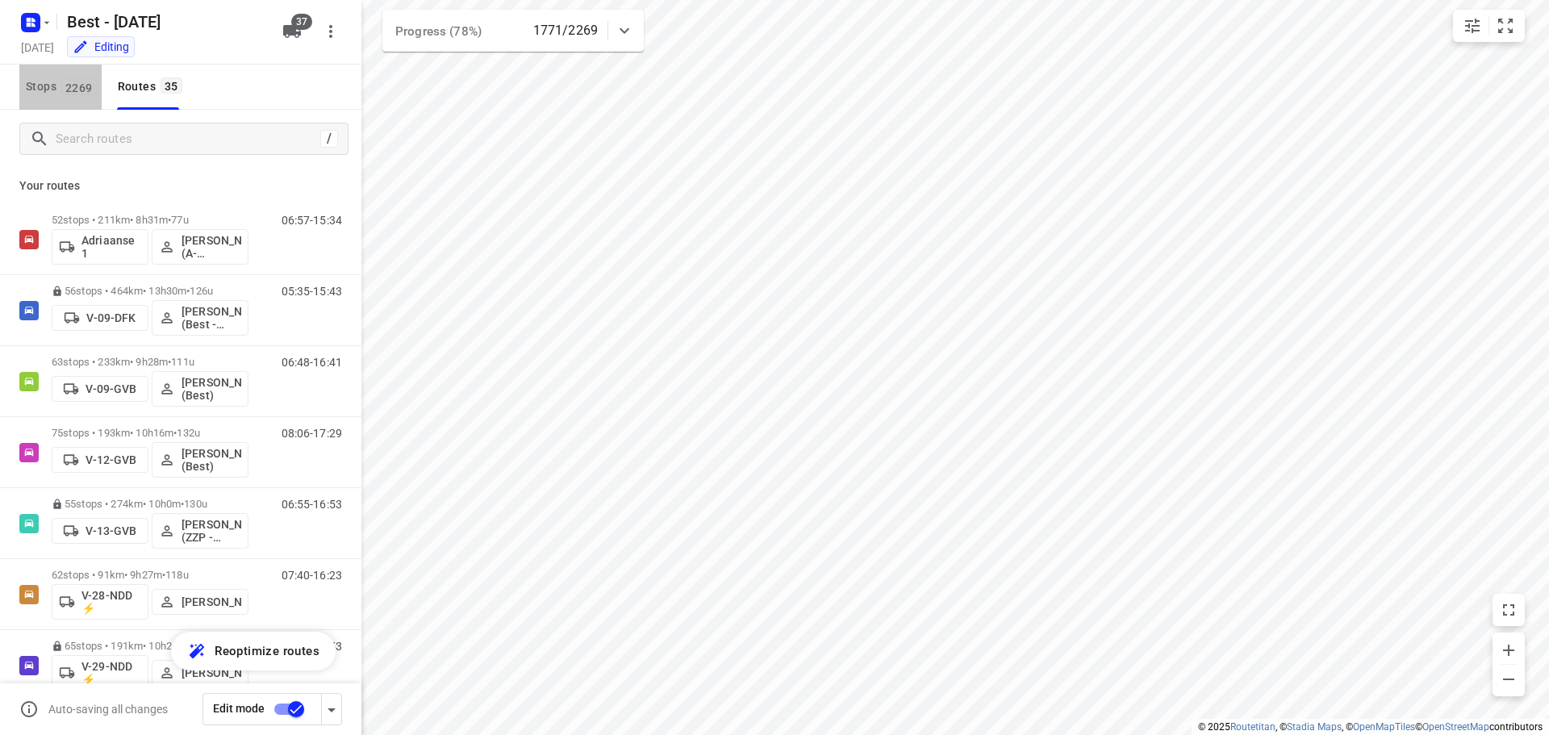
click at [69, 98] on button "Stops 2269" at bounding box center [60, 87] width 82 height 45
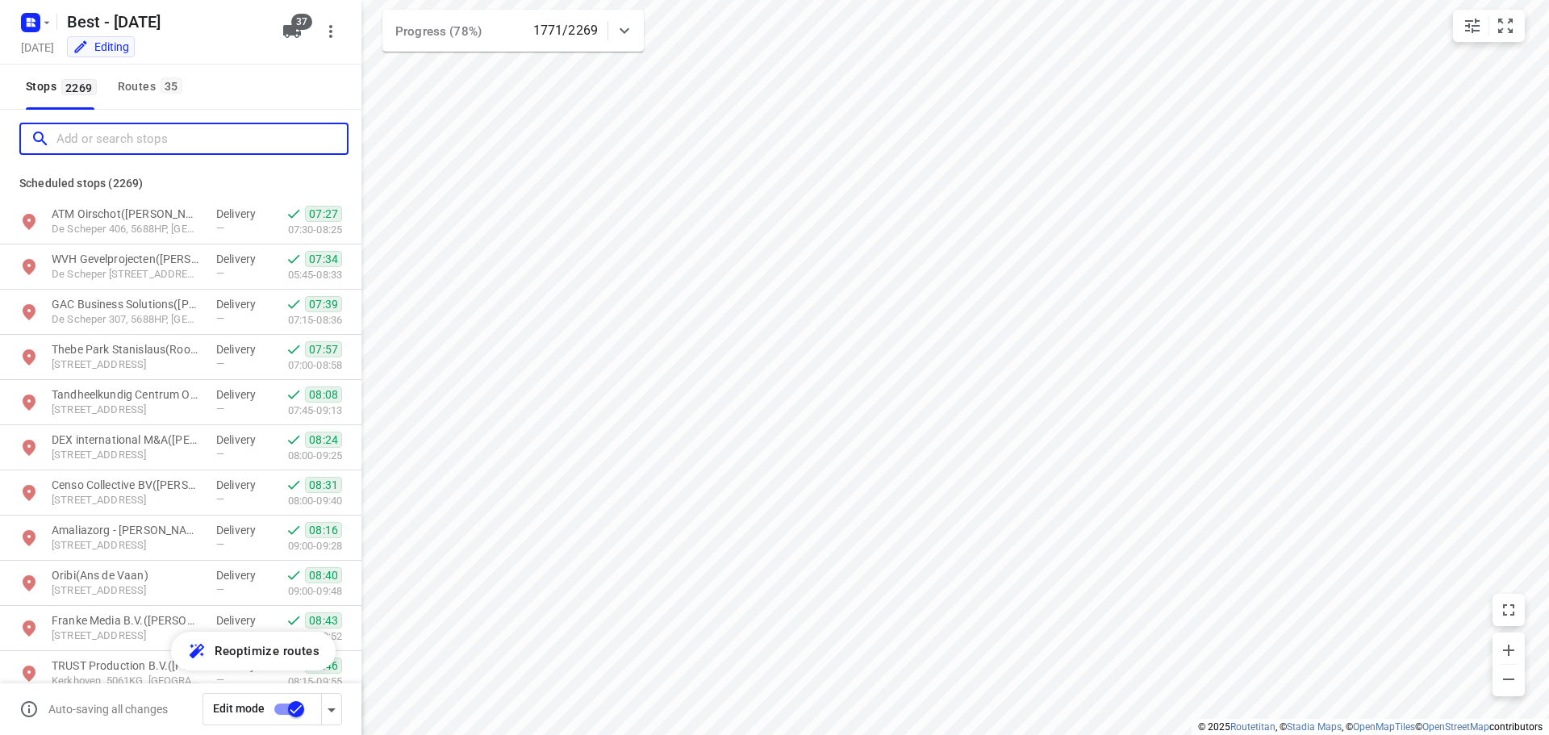
click at [93, 134] on input "Add or search stops" at bounding box center [201, 139] width 290 height 25
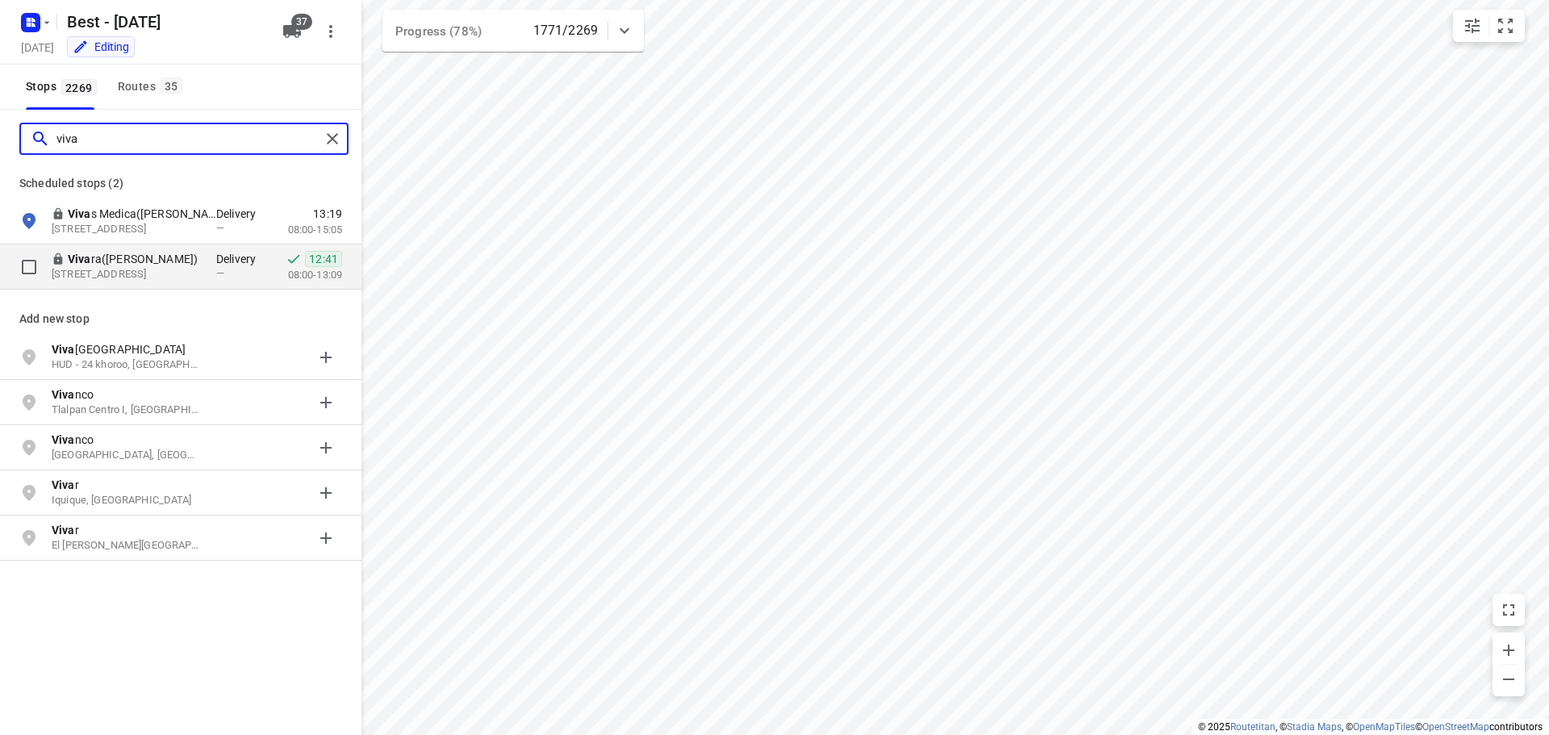
type input "viva"
click at [169, 253] on p "Viva ra([PERSON_NAME])" at bounding box center [142, 259] width 148 height 16
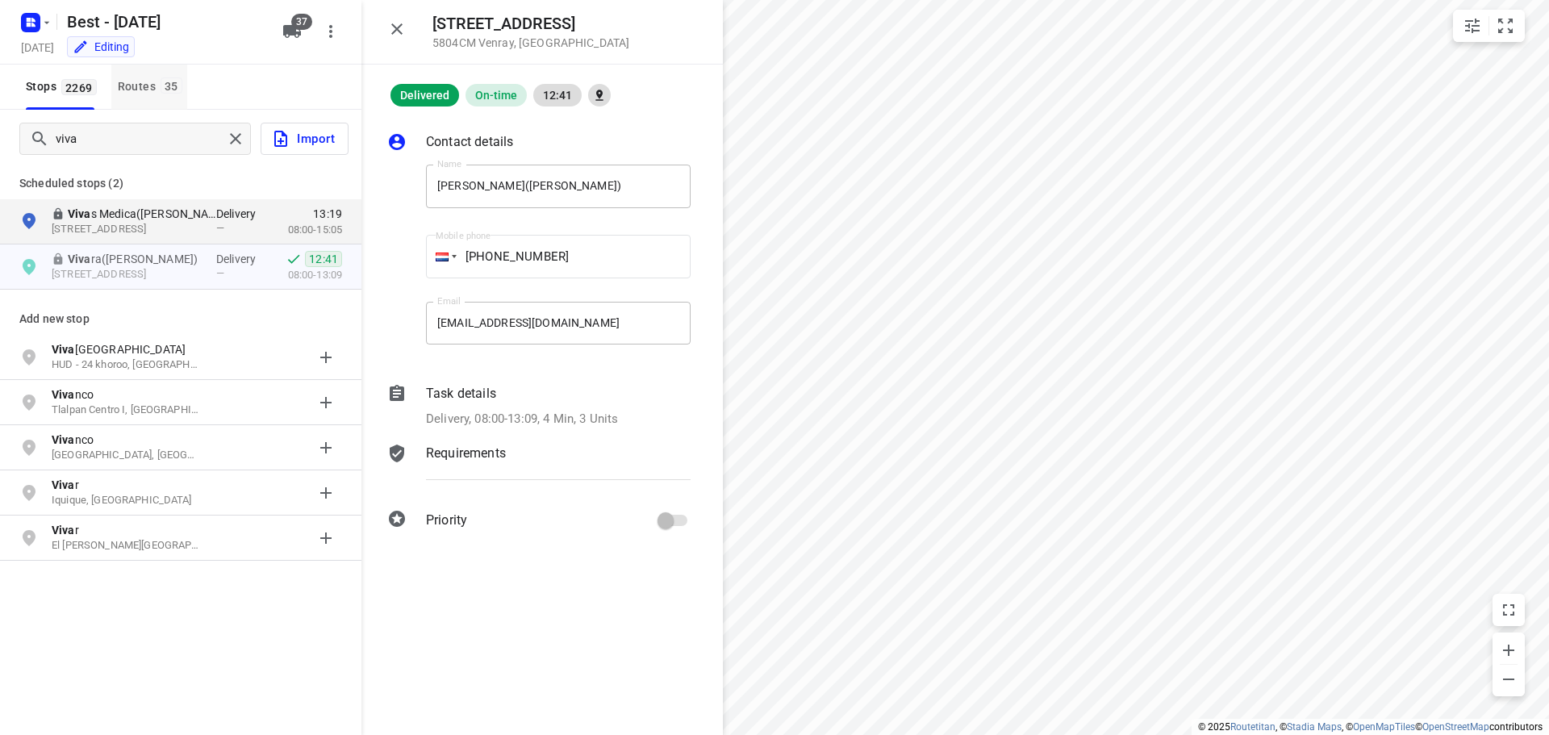
drag, startPoint x: 179, startPoint y: 86, endPoint x: 171, endPoint y: 89, distance: 8.4
click at [171, 89] on span "35" at bounding box center [172, 85] width 22 height 16
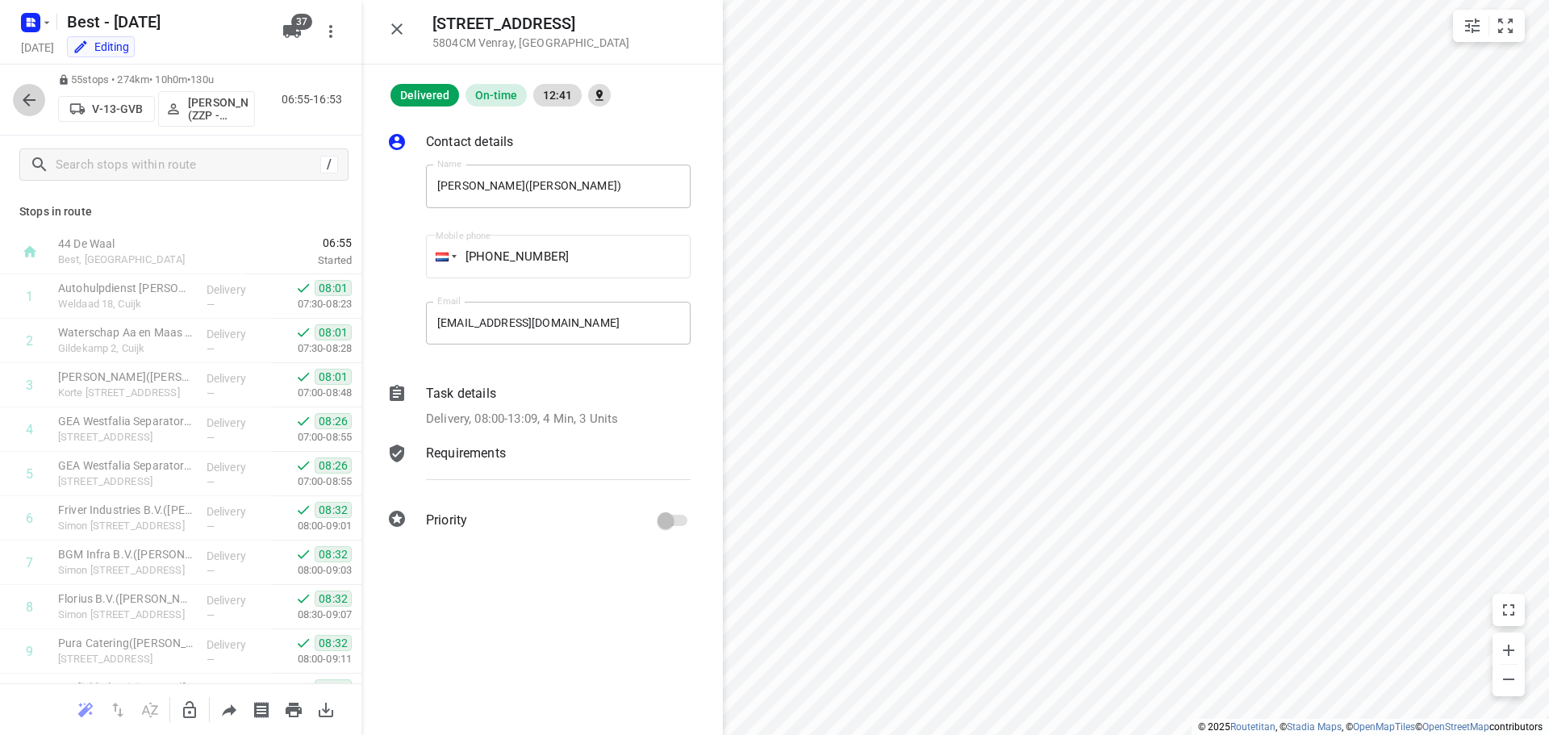
click at [35, 94] on icon "button" at bounding box center [28, 99] width 19 height 19
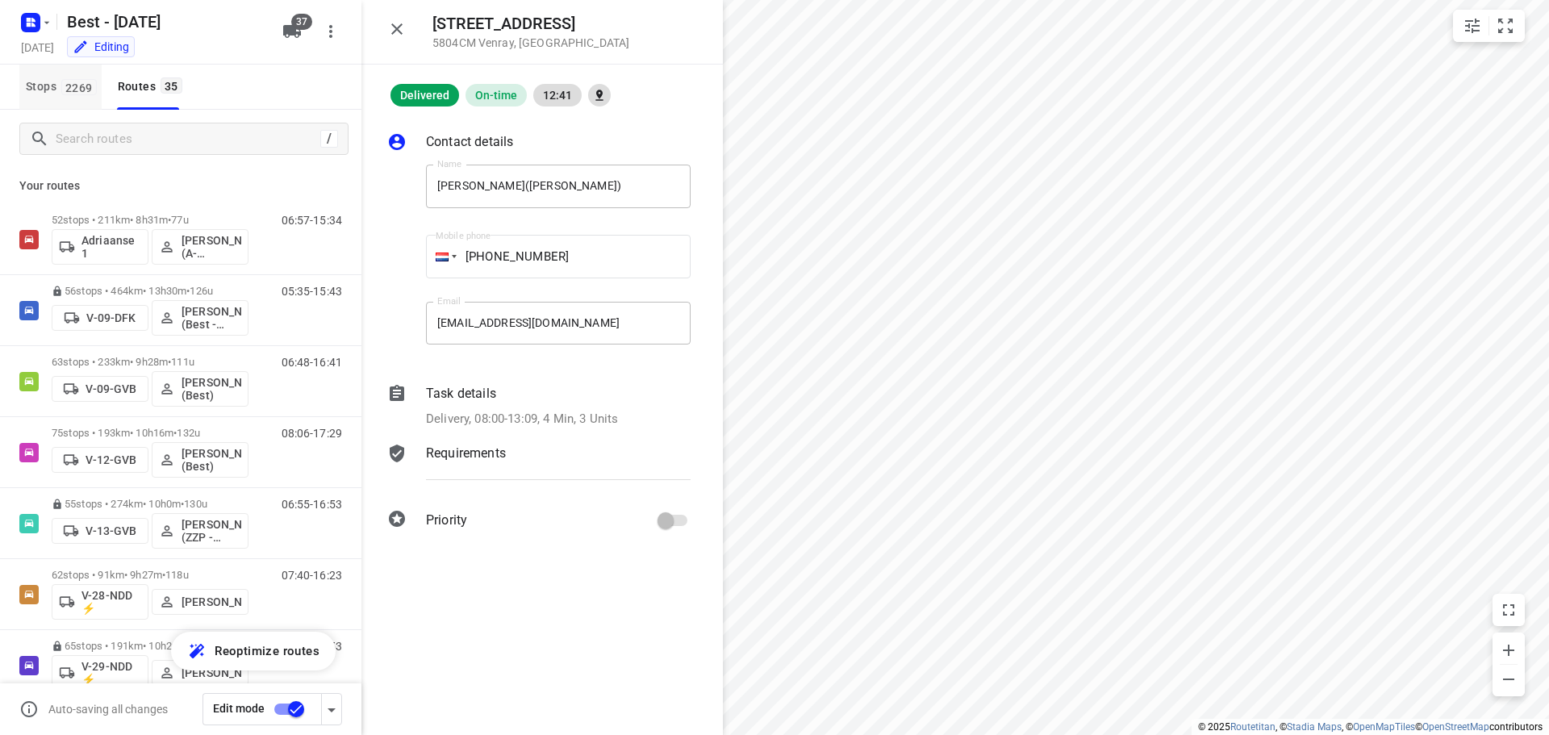
click at [56, 99] on button "Stops 2269" at bounding box center [60, 87] width 82 height 45
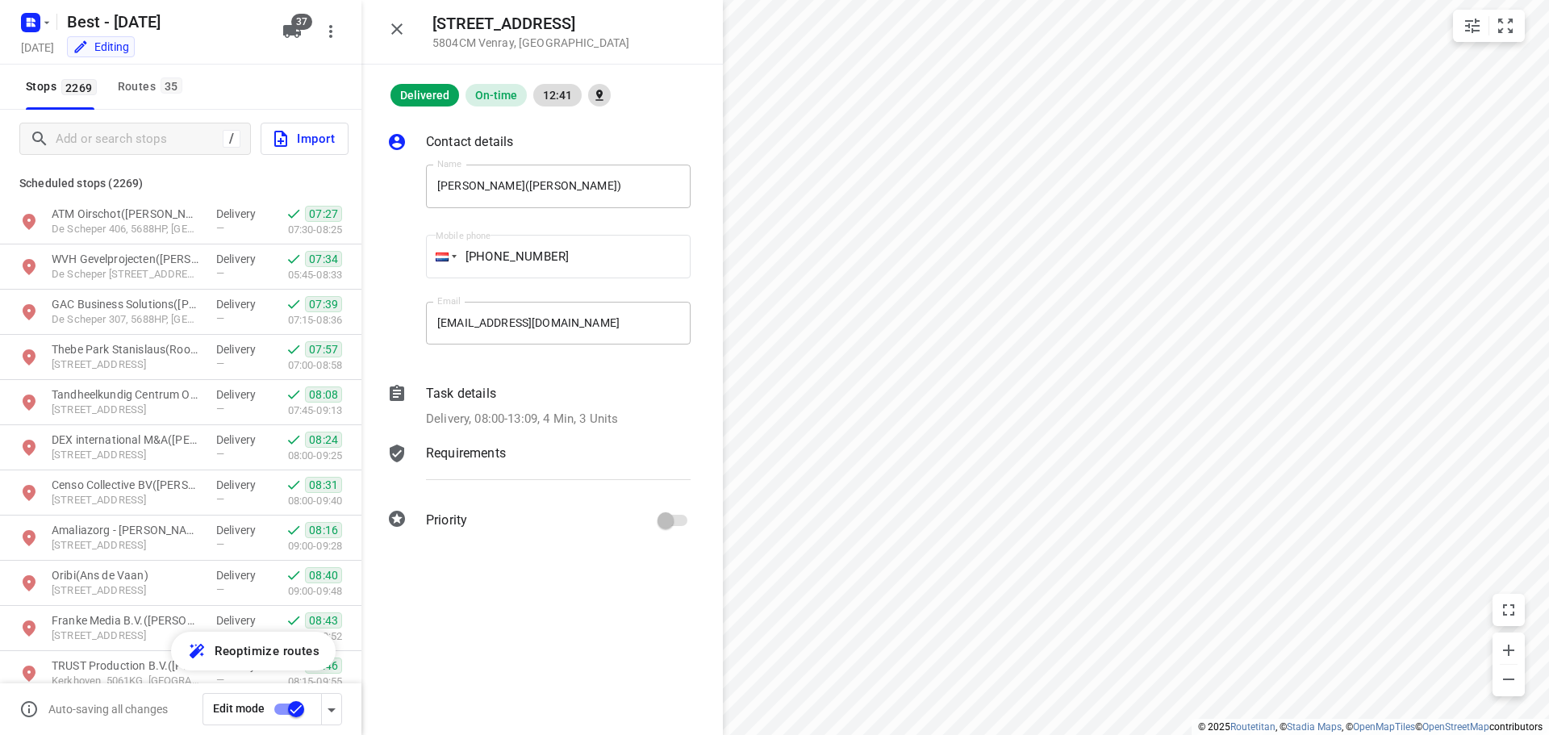
click at [397, 22] on icon "button" at bounding box center [396, 28] width 19 height 19
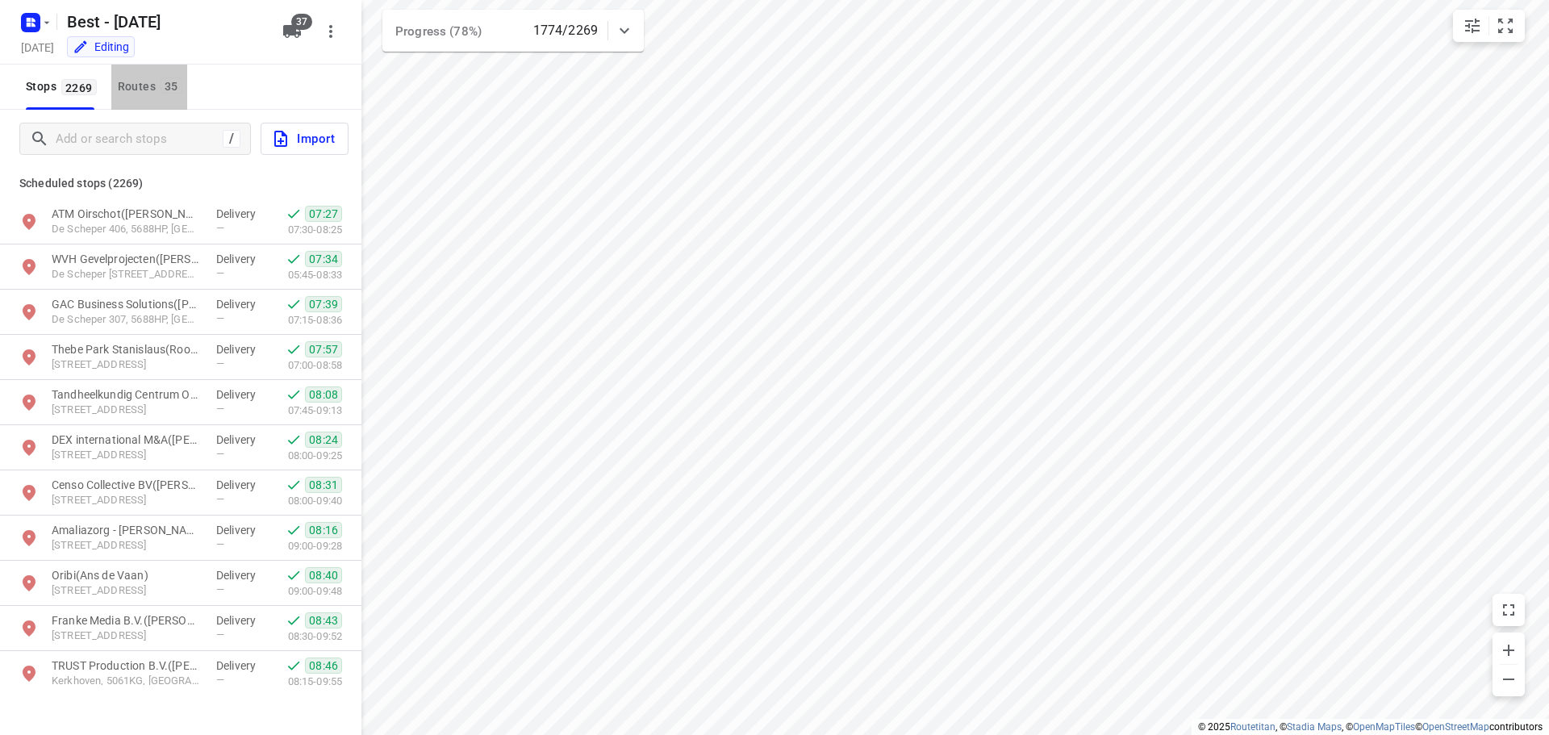
click at [149, 98] on button "Routes 35" at bounding box center [149, 87] width 76 height 45
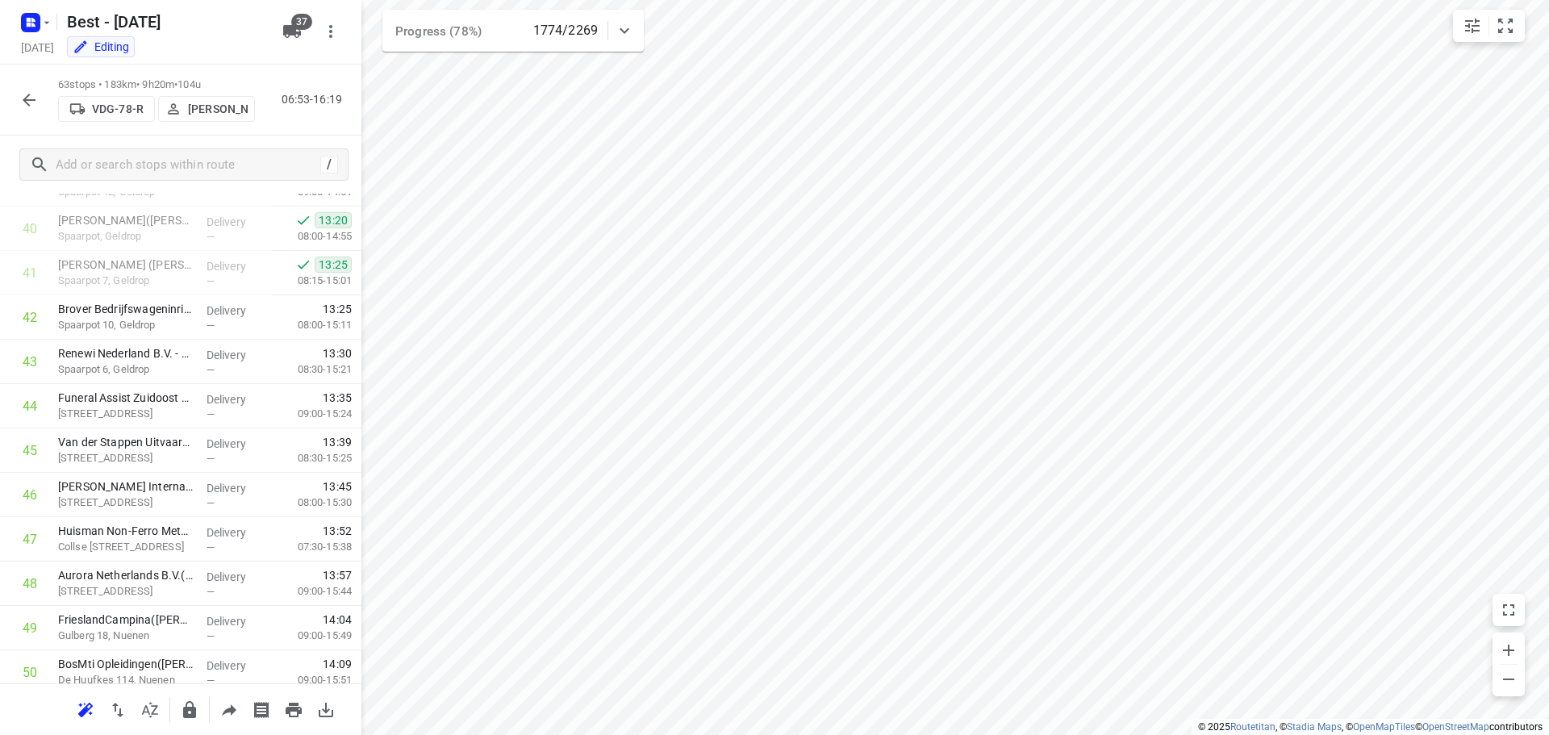
scroll to position [1809, 0]
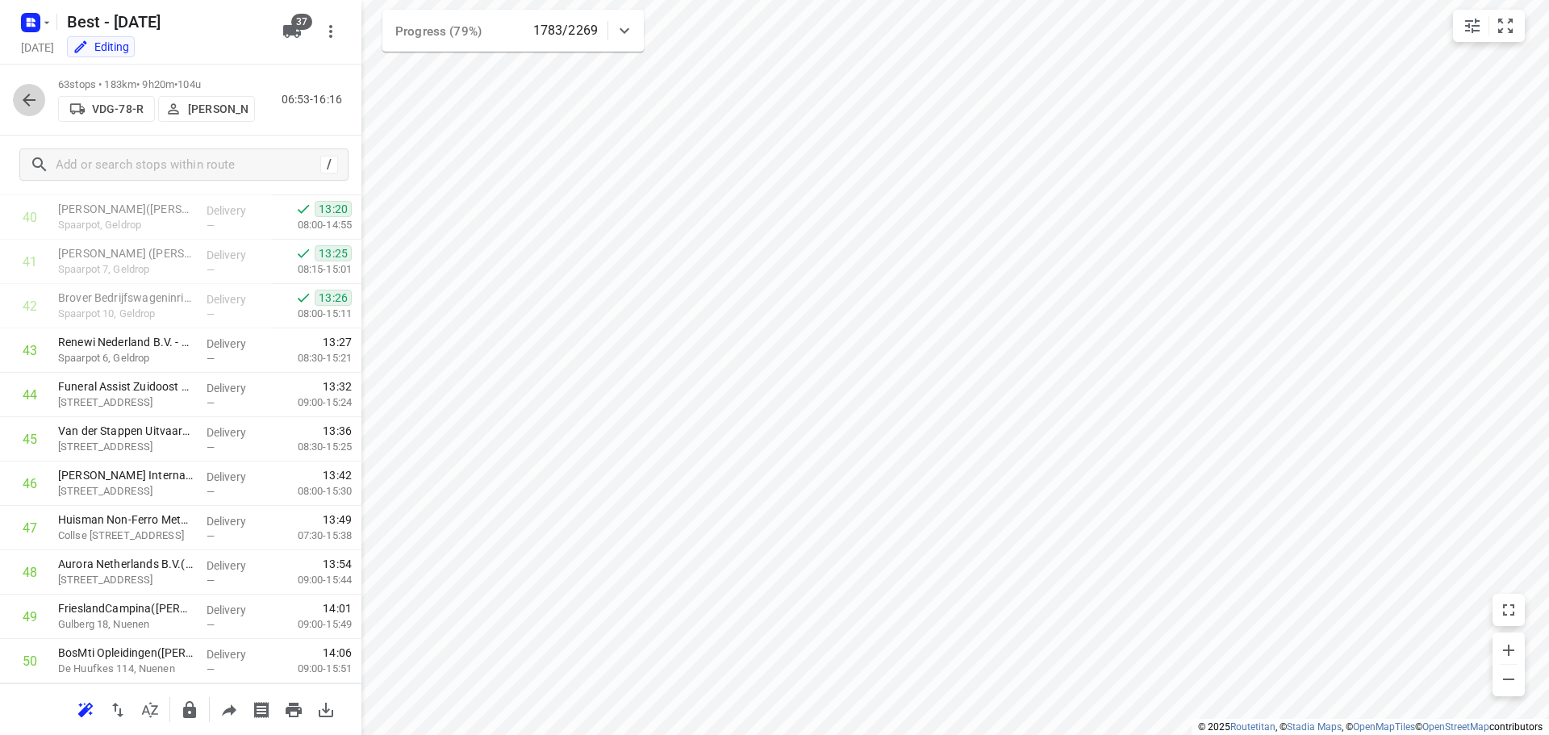
click at [20, 101] on icon "button" at bounding box center [28, 99] width 19 height 19
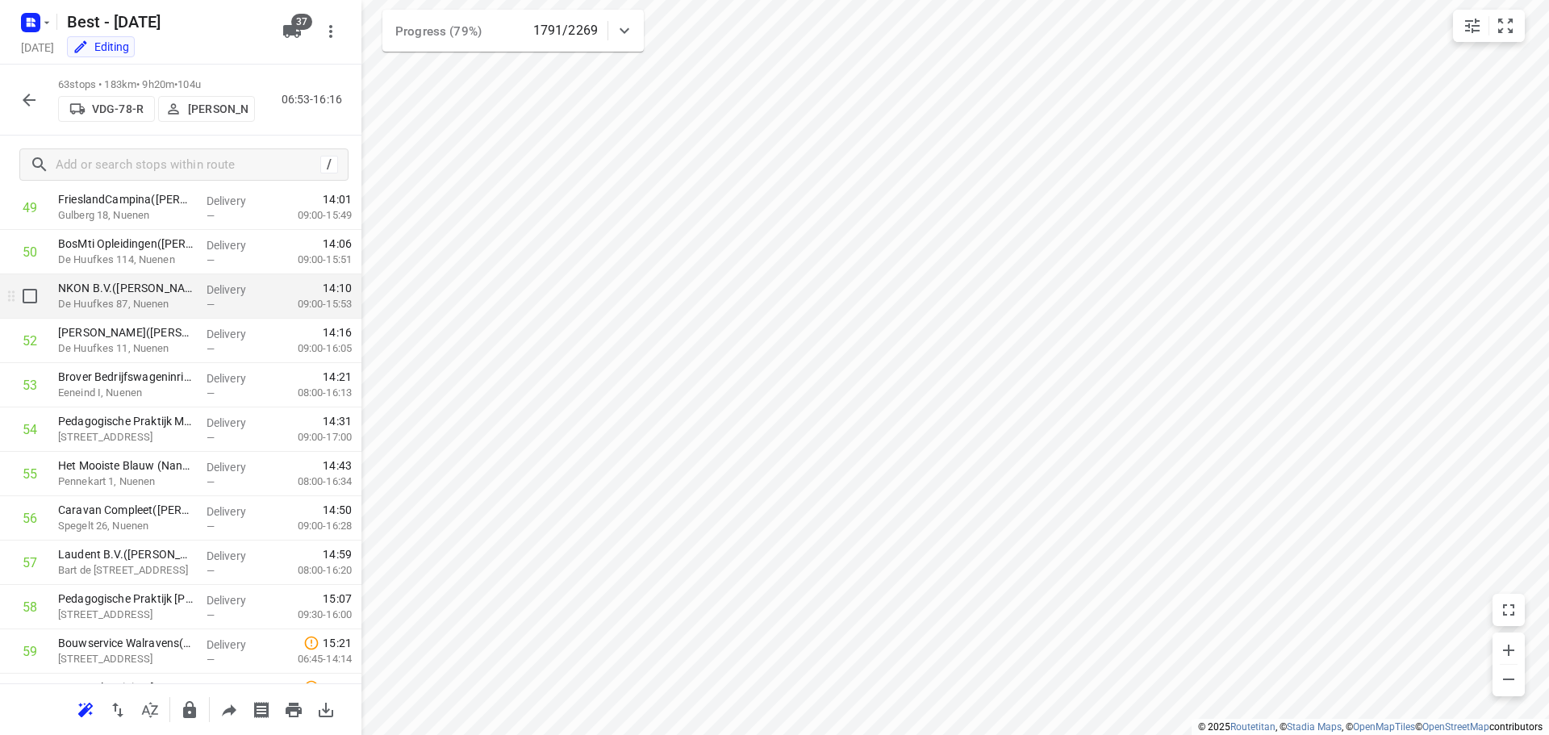
scroll to position [2027, 0]
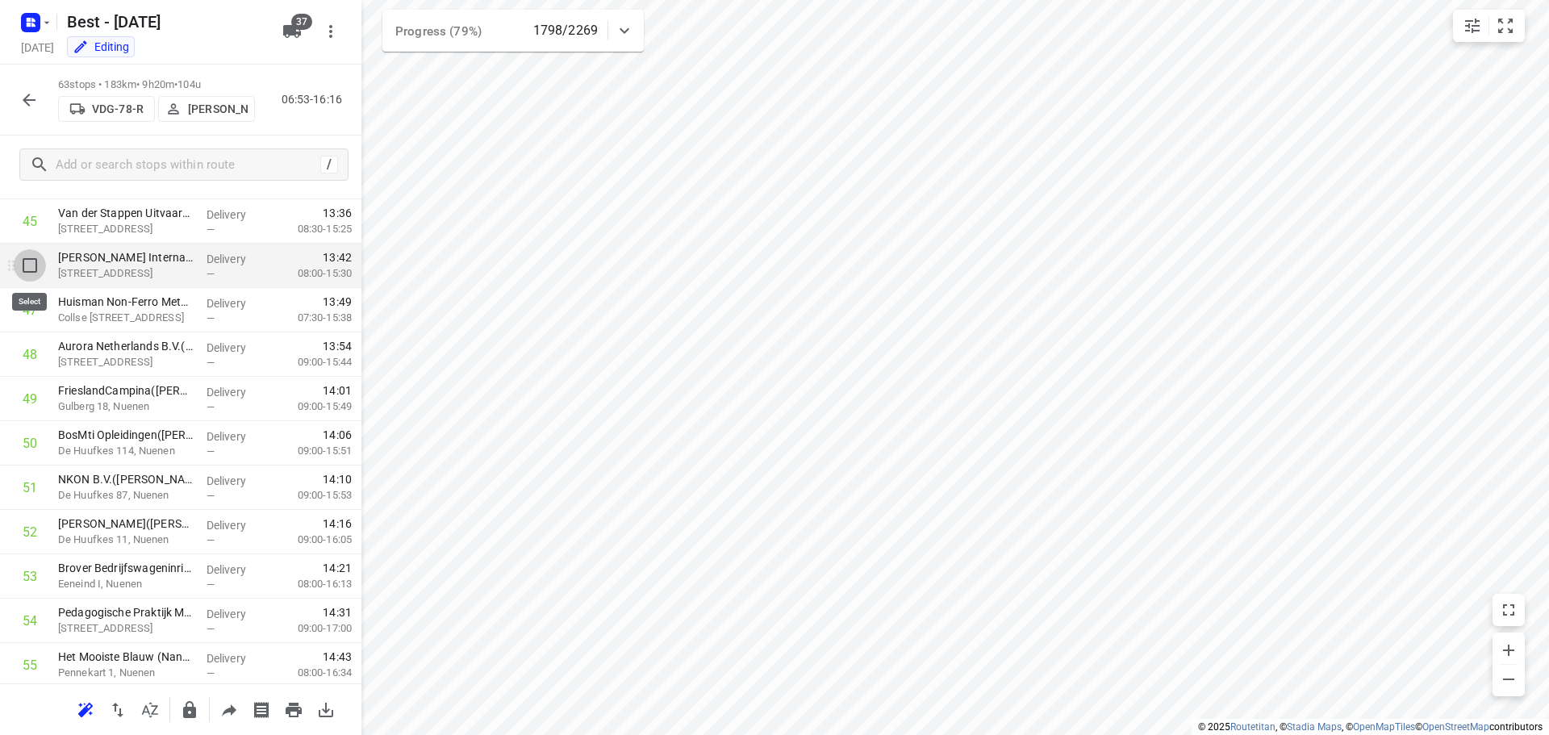
click at [27, 272] on input "checkbox" at bounding box center [30, 265] width 32 height 32
checkbox input "true"
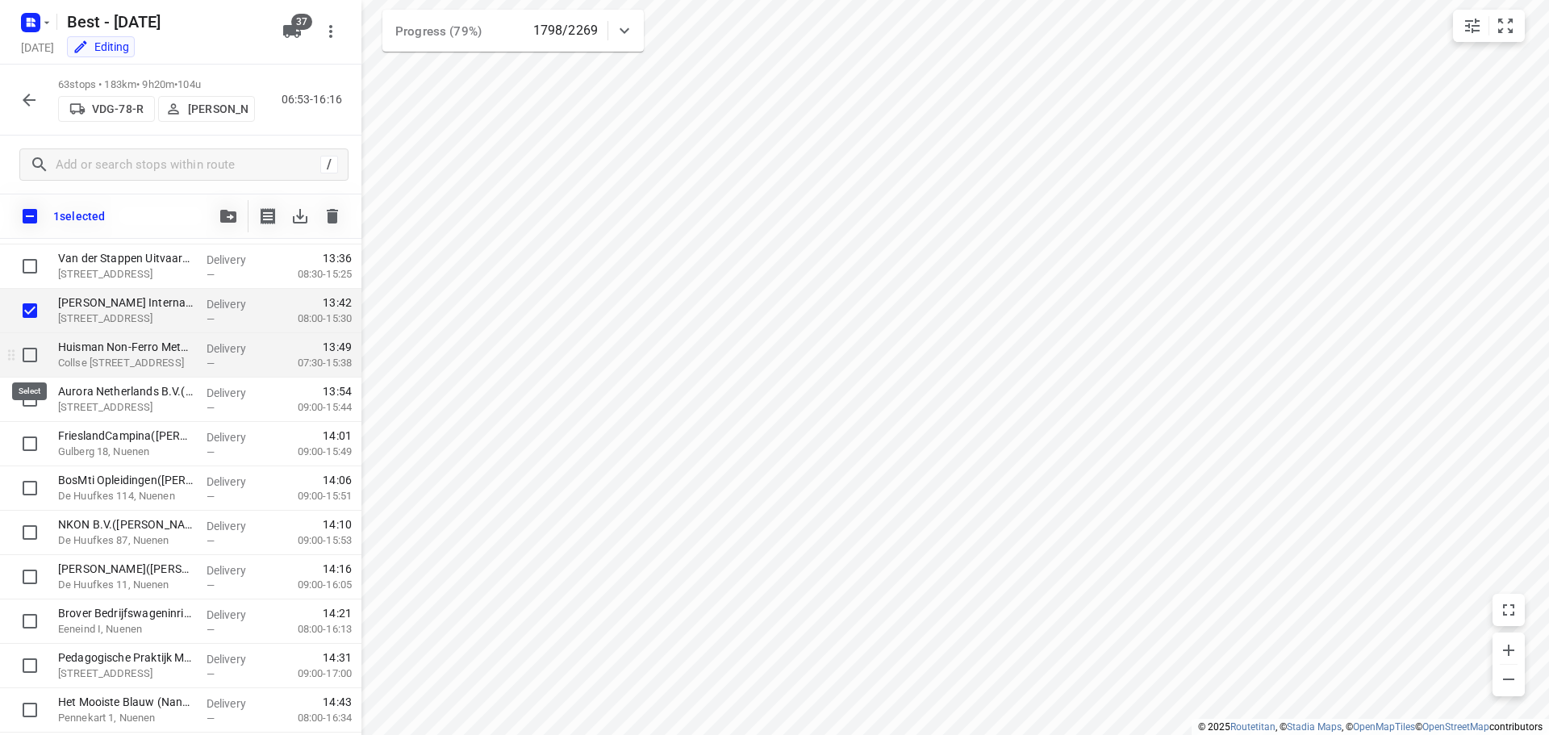
click at [18, 357] on input "checkbox" at bounding box center [30, 355] width 32 height 32
checkbox input "true"
click at [22, 390] on input "checkbox" at bounding box center [30, 399] width 32 height 32
checkbox input "true"
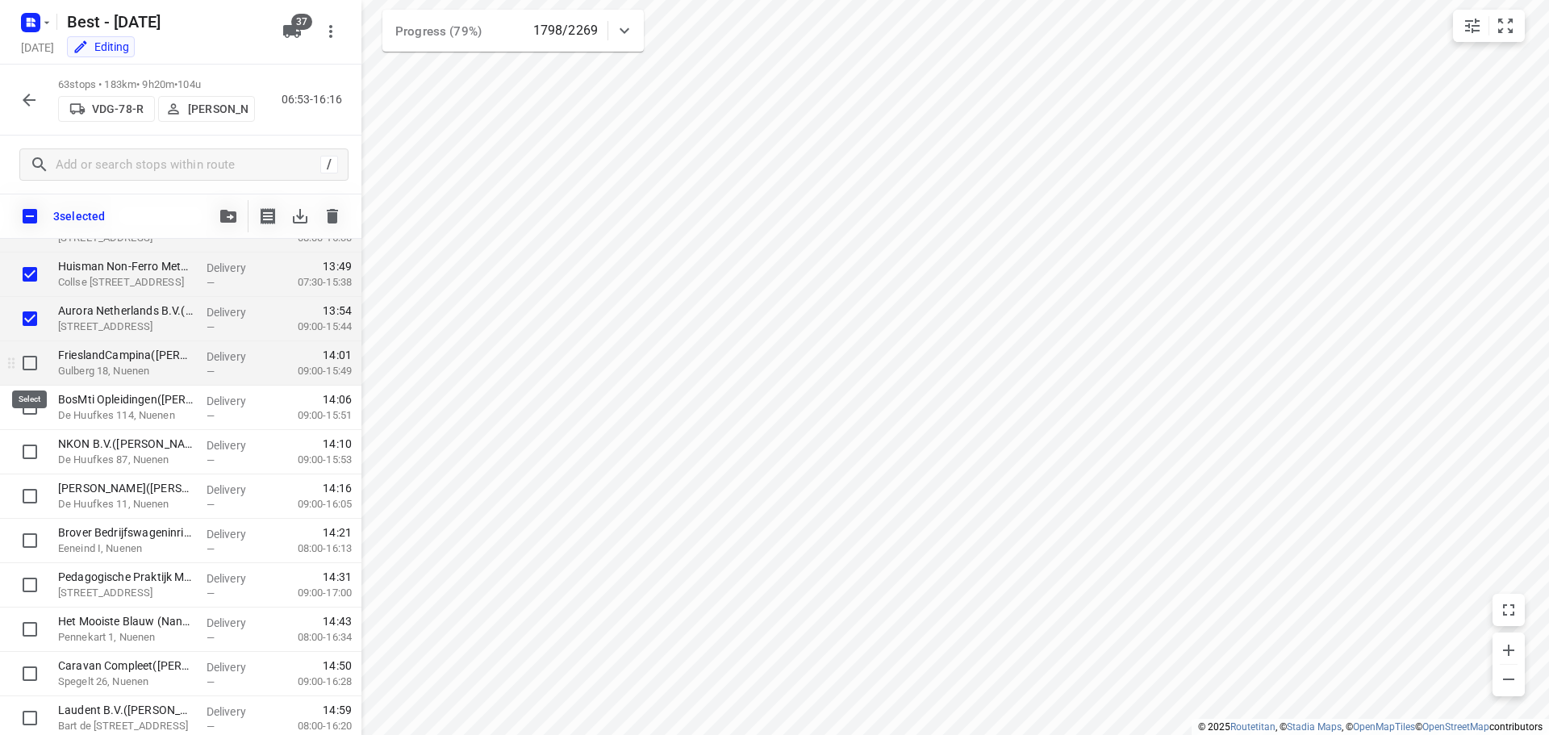
click at [24, 360] on input "checkbox" at bounding box center [30, 363] width 32 height 32
checkbox input "true"
click at [29, 402] on input "checkbox" at bounding box center [30, 407] width 32 height 32
checkbox input "true"
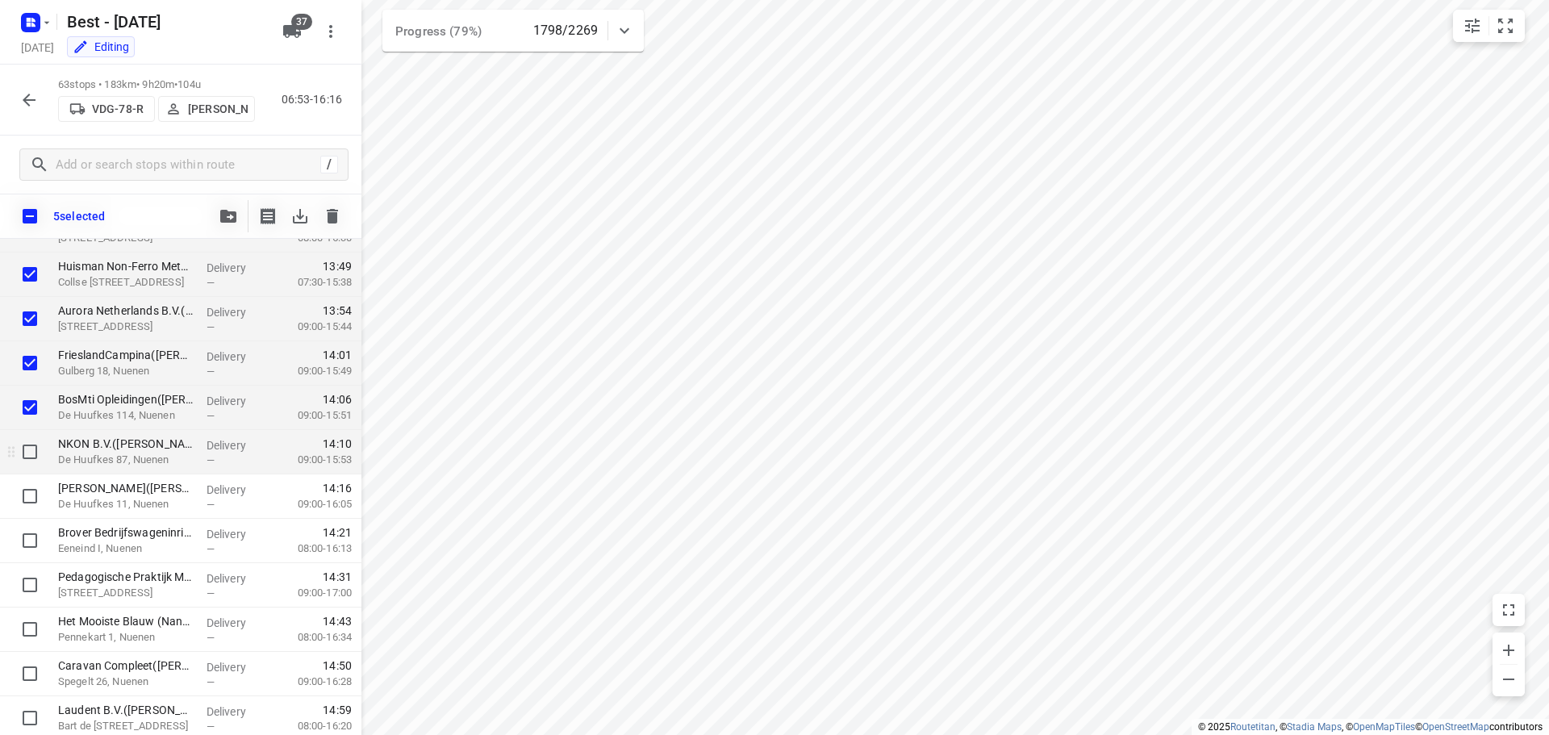
click at [35, 435] on div at bounding box center [26, 452] width 52 height 44
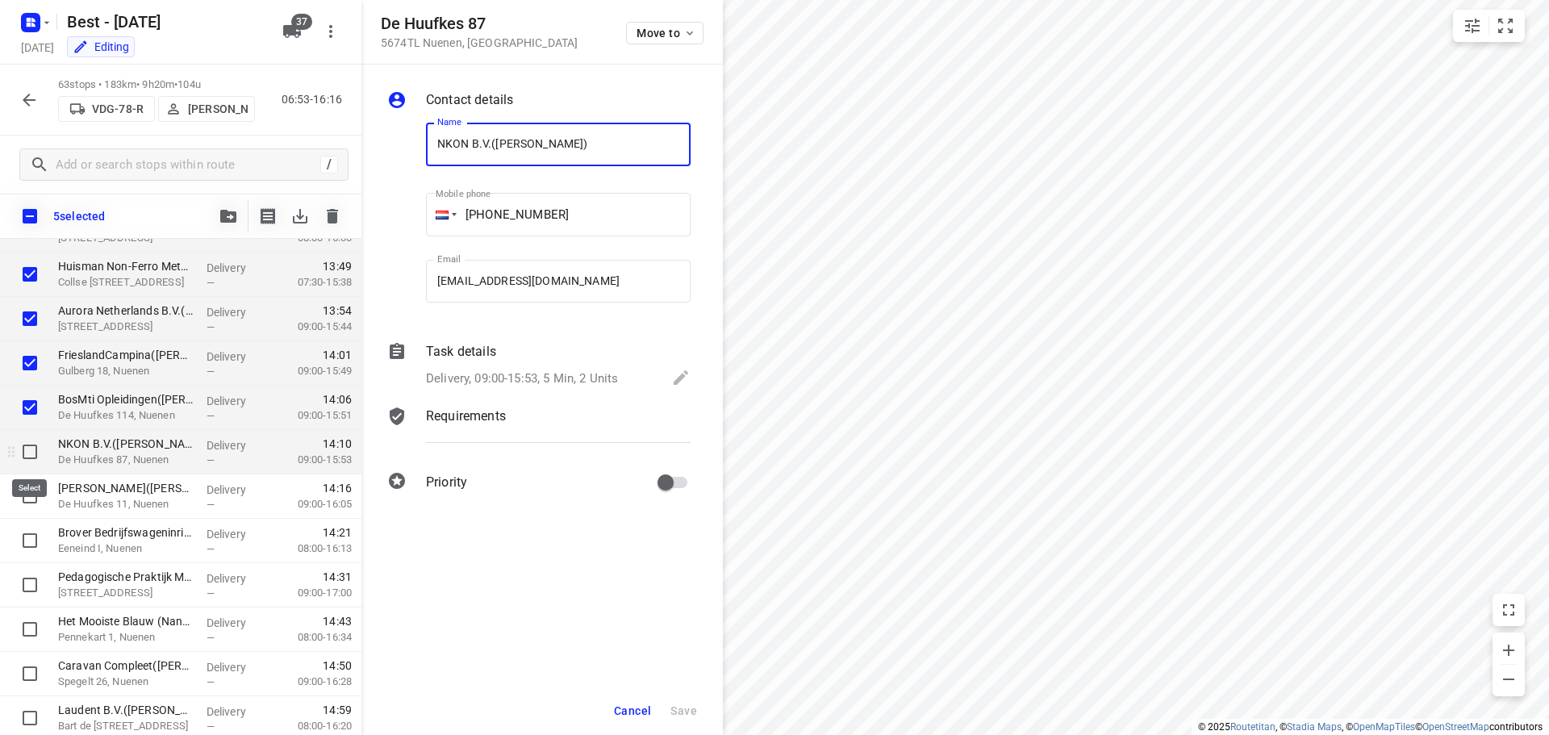
click at [45, 440] on input "checkbox" at bounding box center [30, 452] width 32 height 32
checkbox input "true"
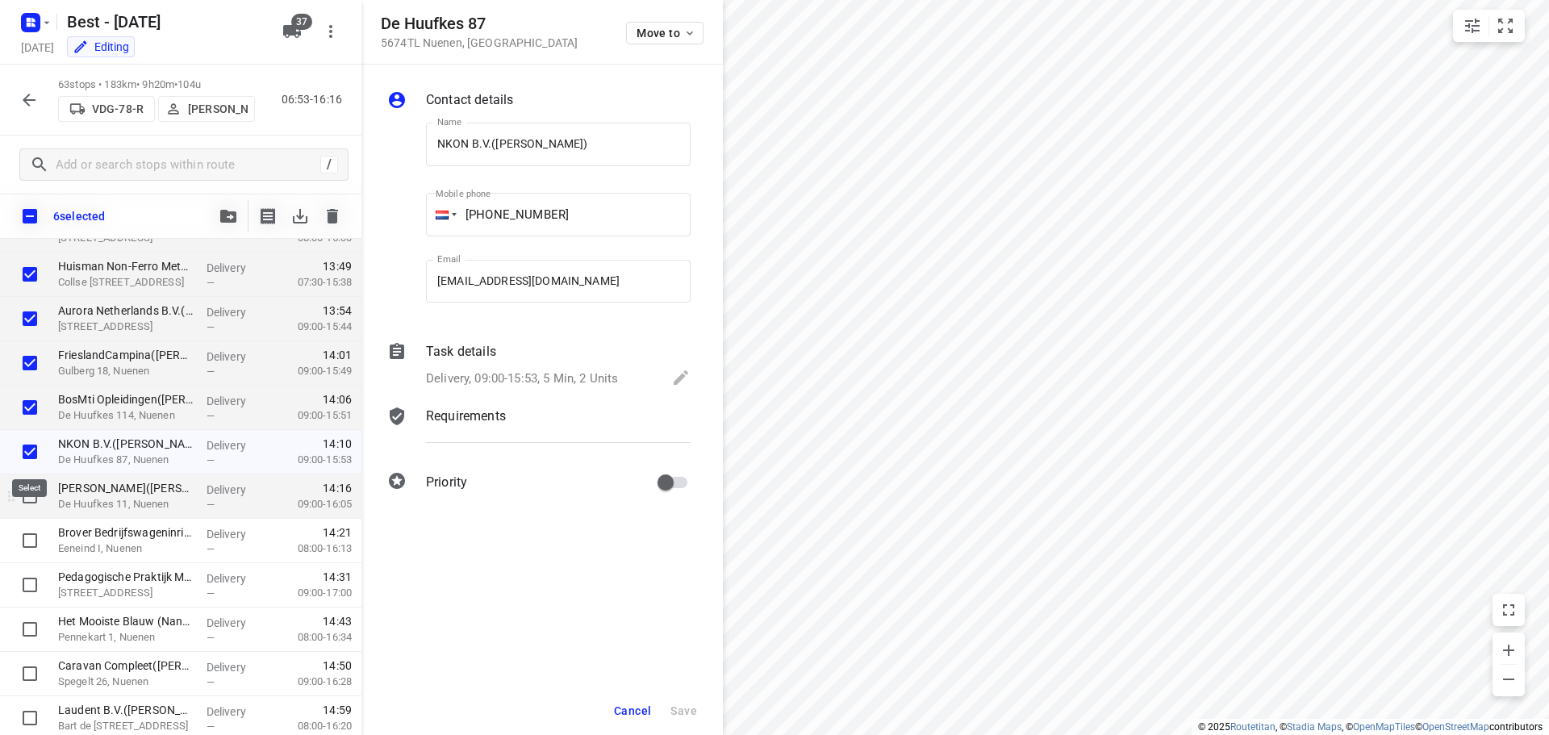
click at [34, 480] on input "checkbox" at bounding box center [30, 496] width 32 height 32
checkbox input "true"
click at [215, 218] on button "button" at bounding box center [228, 216] width 32 height 32
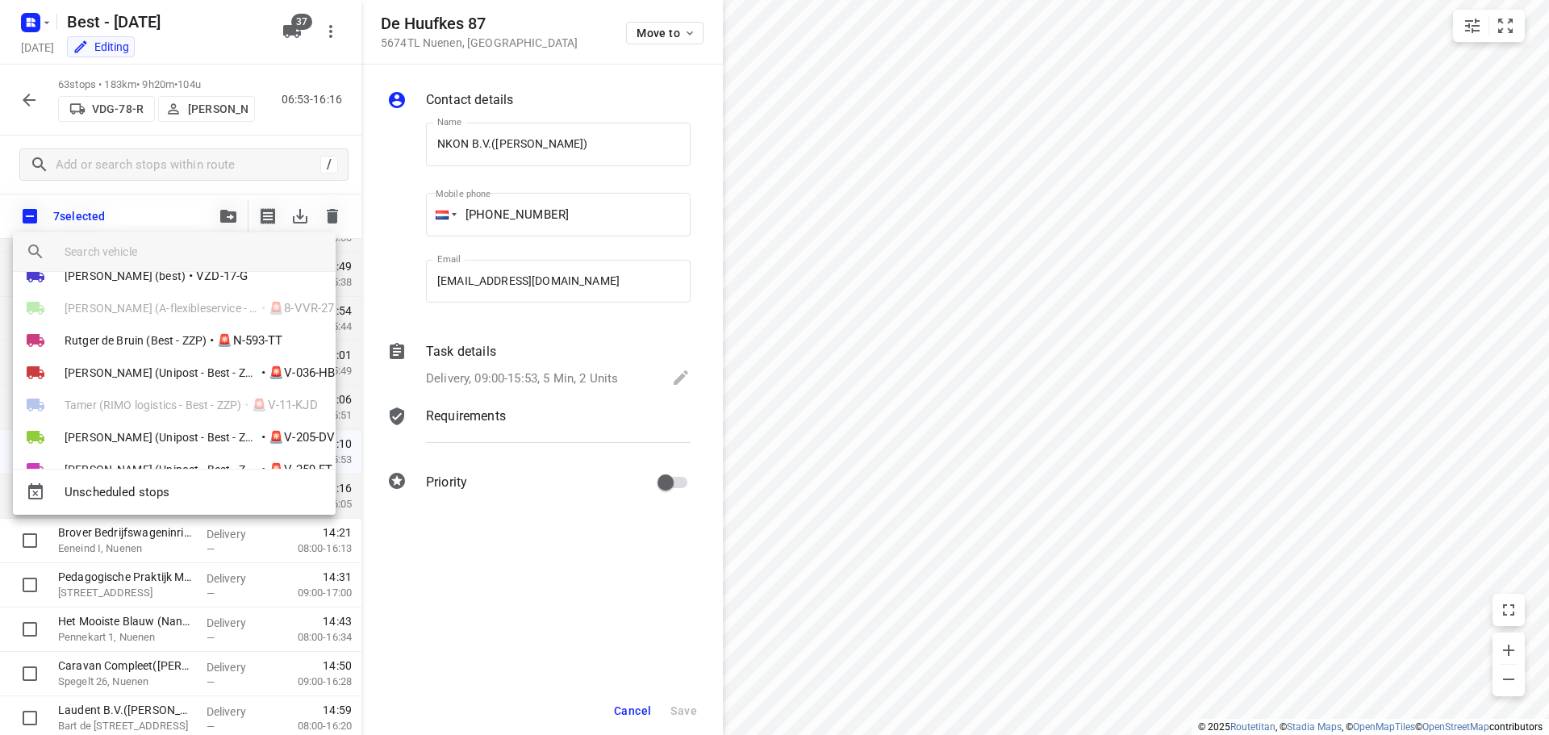
scroll to position [1029, 0]
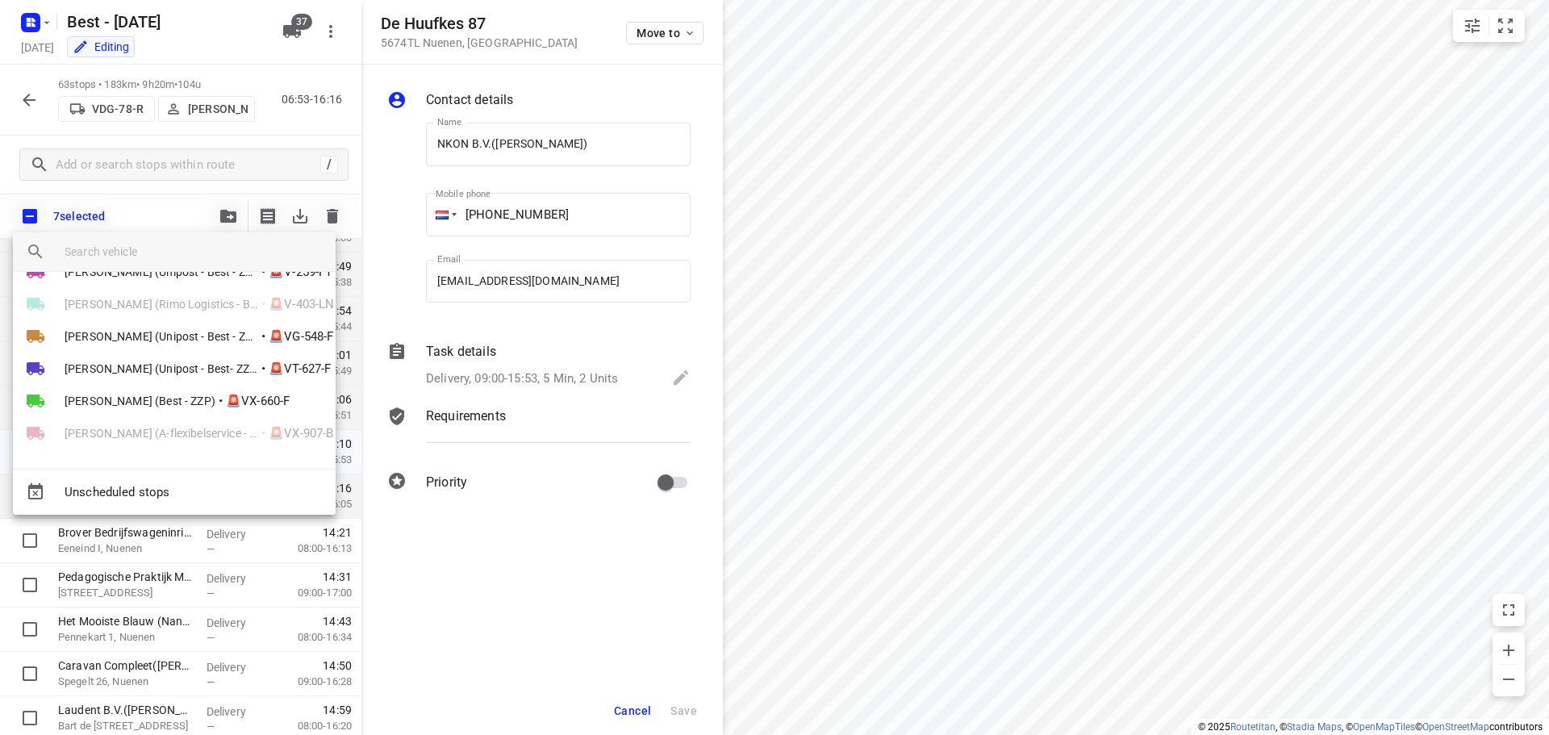
click at [299, 37] on div at bounding box center [774, 367] width 1549 height 735
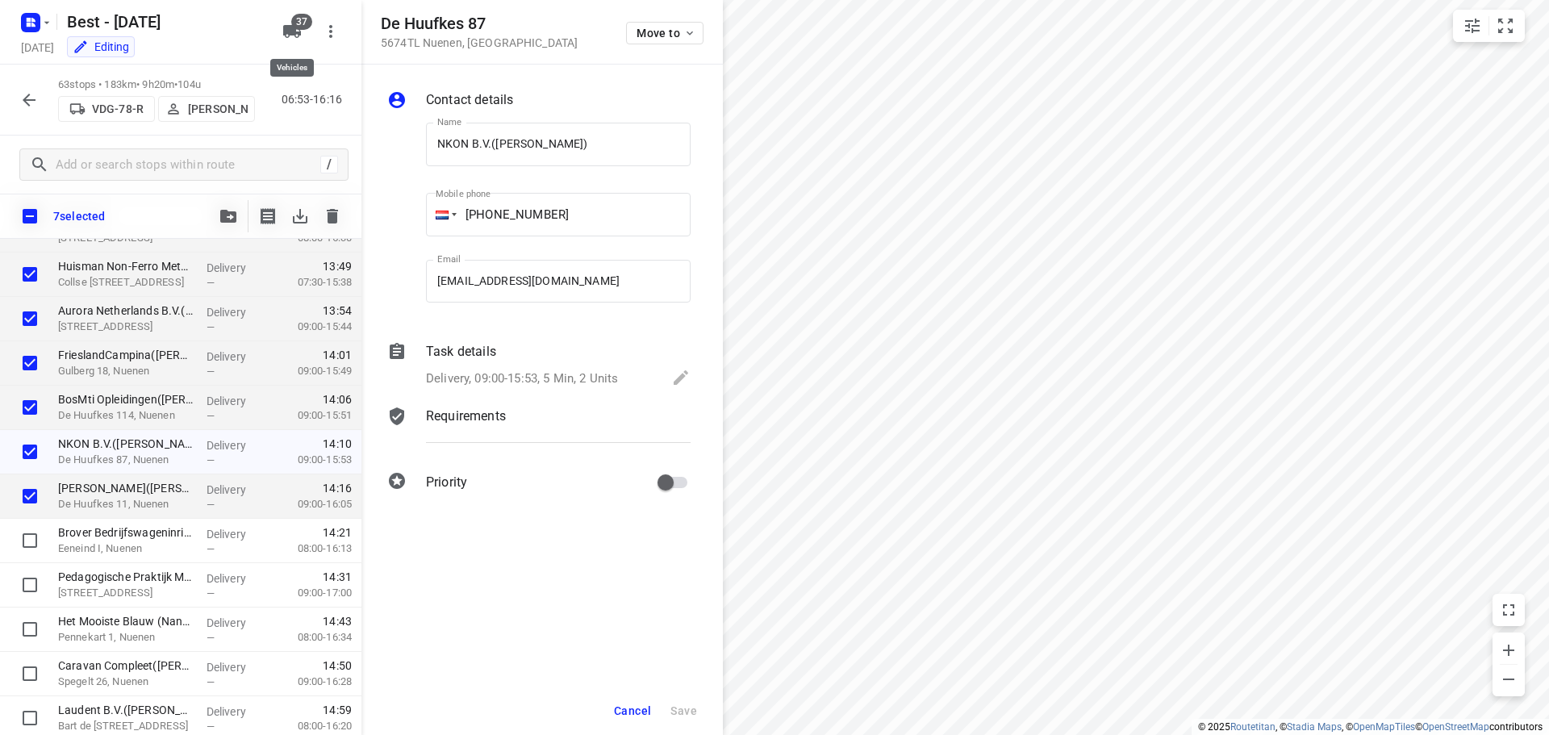
click at [295, 34] on icon "button" at bounding box center [292, 31] width 18 height 13
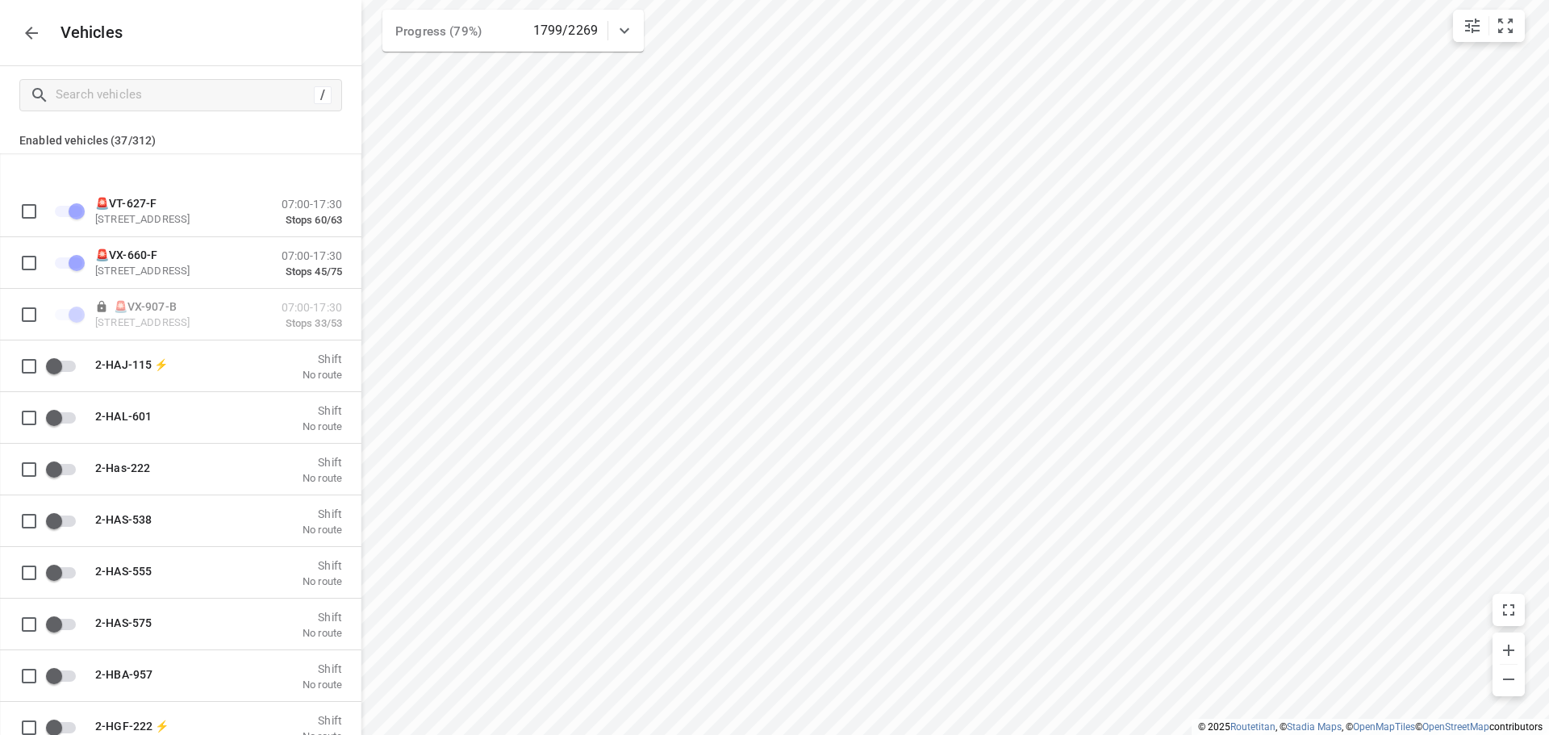
scroll to position [484, 0]
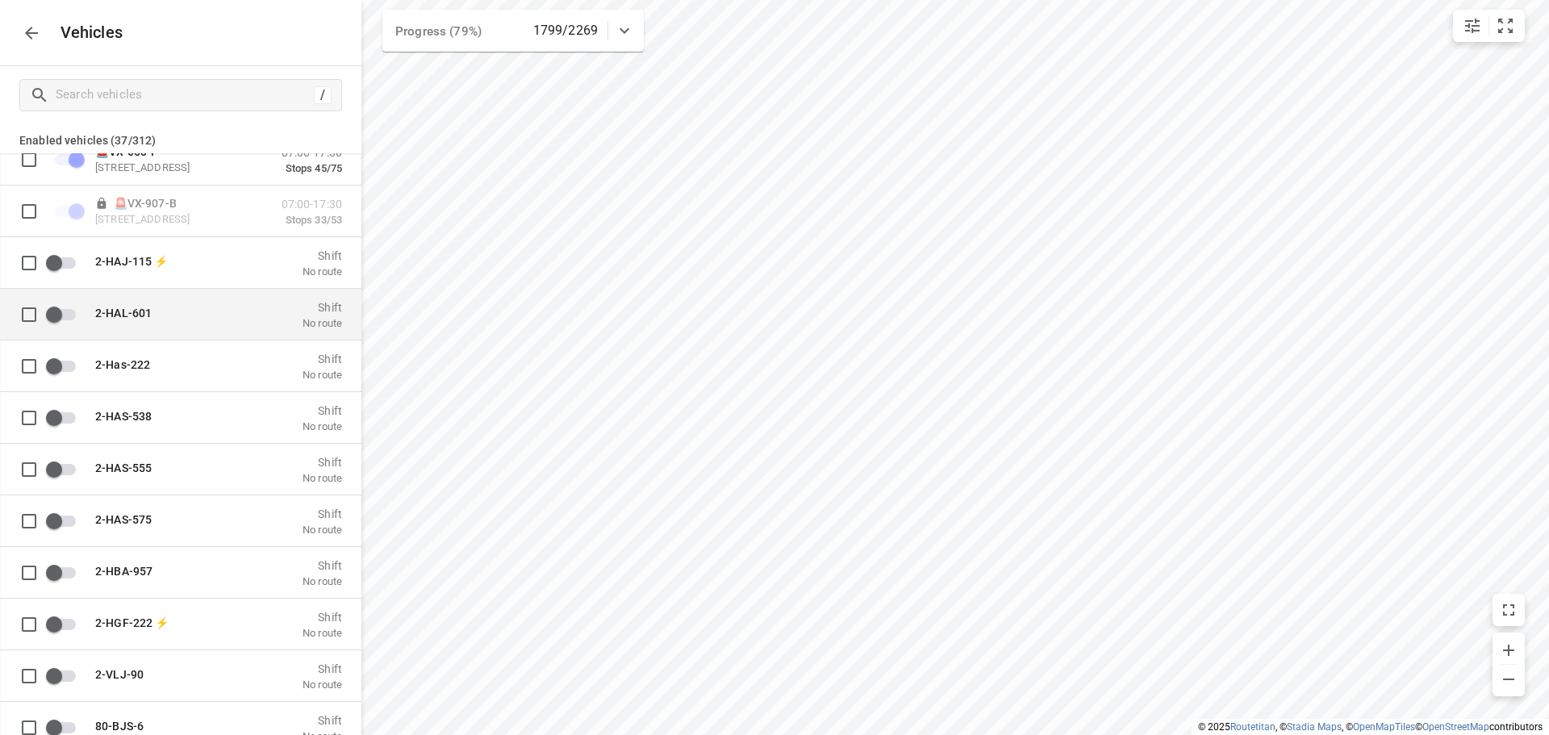
click at [161, 298] on div "2-HAL-601 Shift No route" at bounding box center [214, 313] width 257 height 31
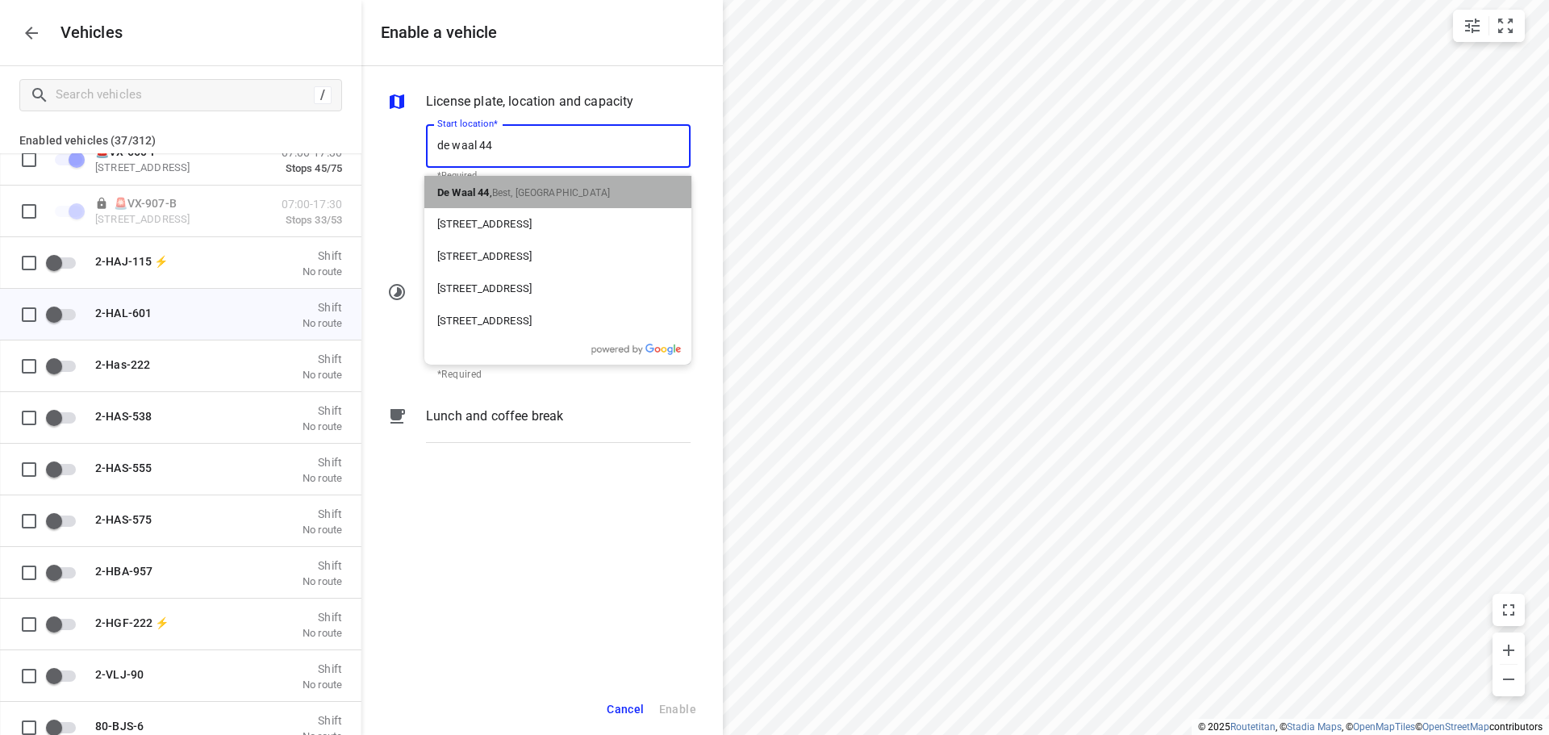
click at [631, 181] on div "De Waal 44 , Best, [GEOGRAPHIC_DATA]" at bounding box center [557, 192] width 267 height 32
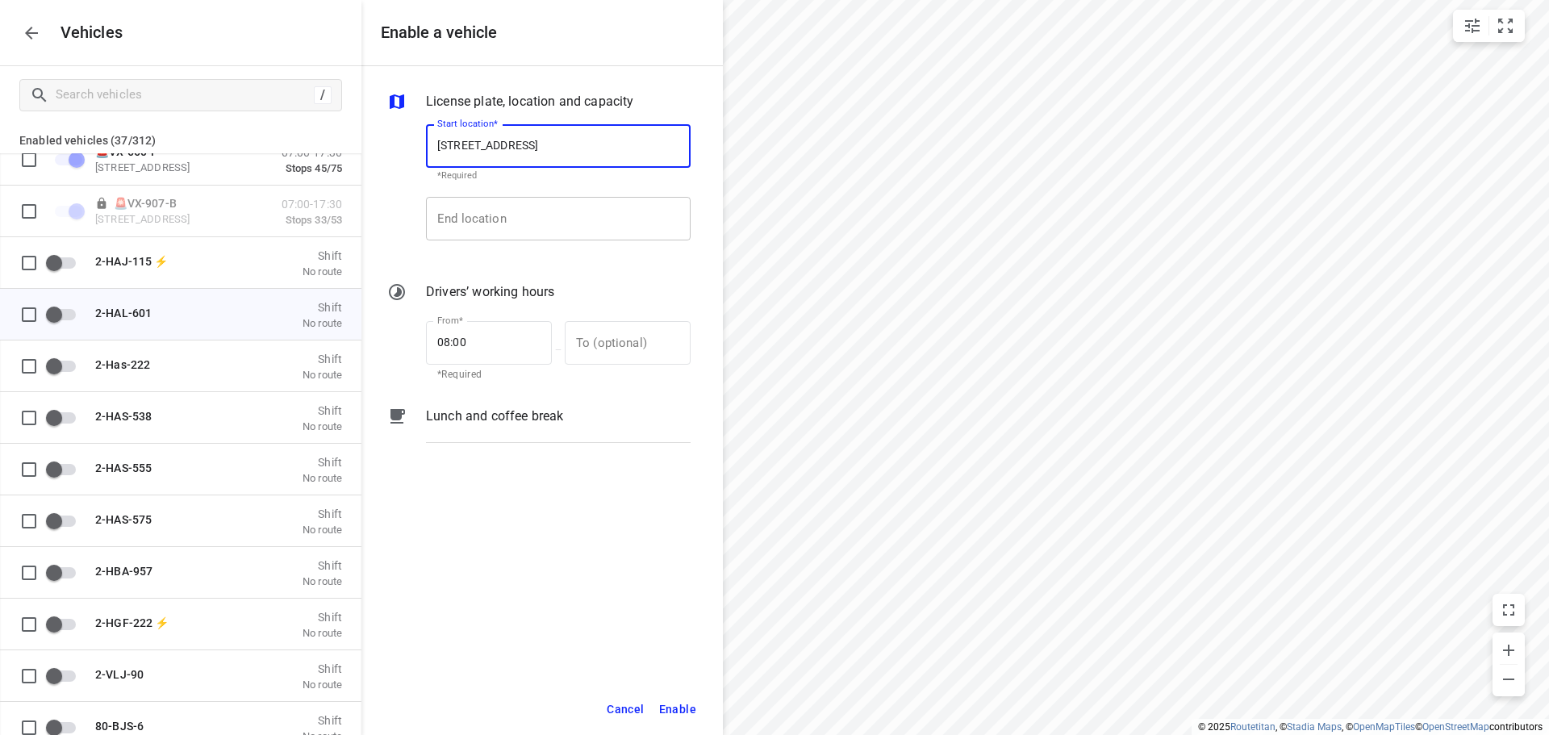
type input "[STREET_ADDRESS]"
click at [589, 226] on input "End location" at bounding box center [558, 219] width 265 height 44
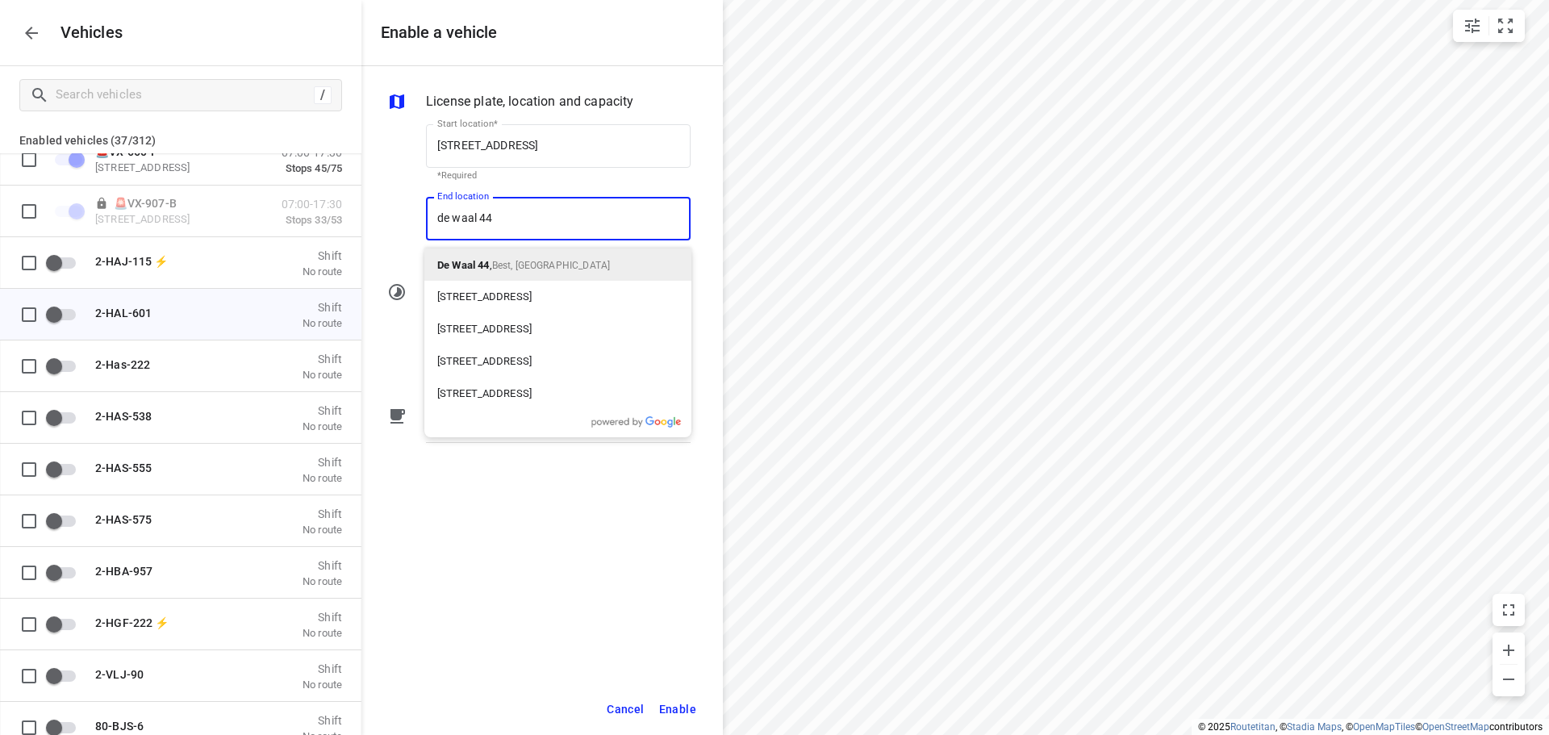
drag, startPoint x: 656, startPoint y: 253, endPoint x: 628, endPoint y: 265, distance: 30.4
click at [654, 252] on div "De Waal 44 , Best, [GEOGRAPHIC_DATA]" at bounding box center [557, 264] width 267 height 32
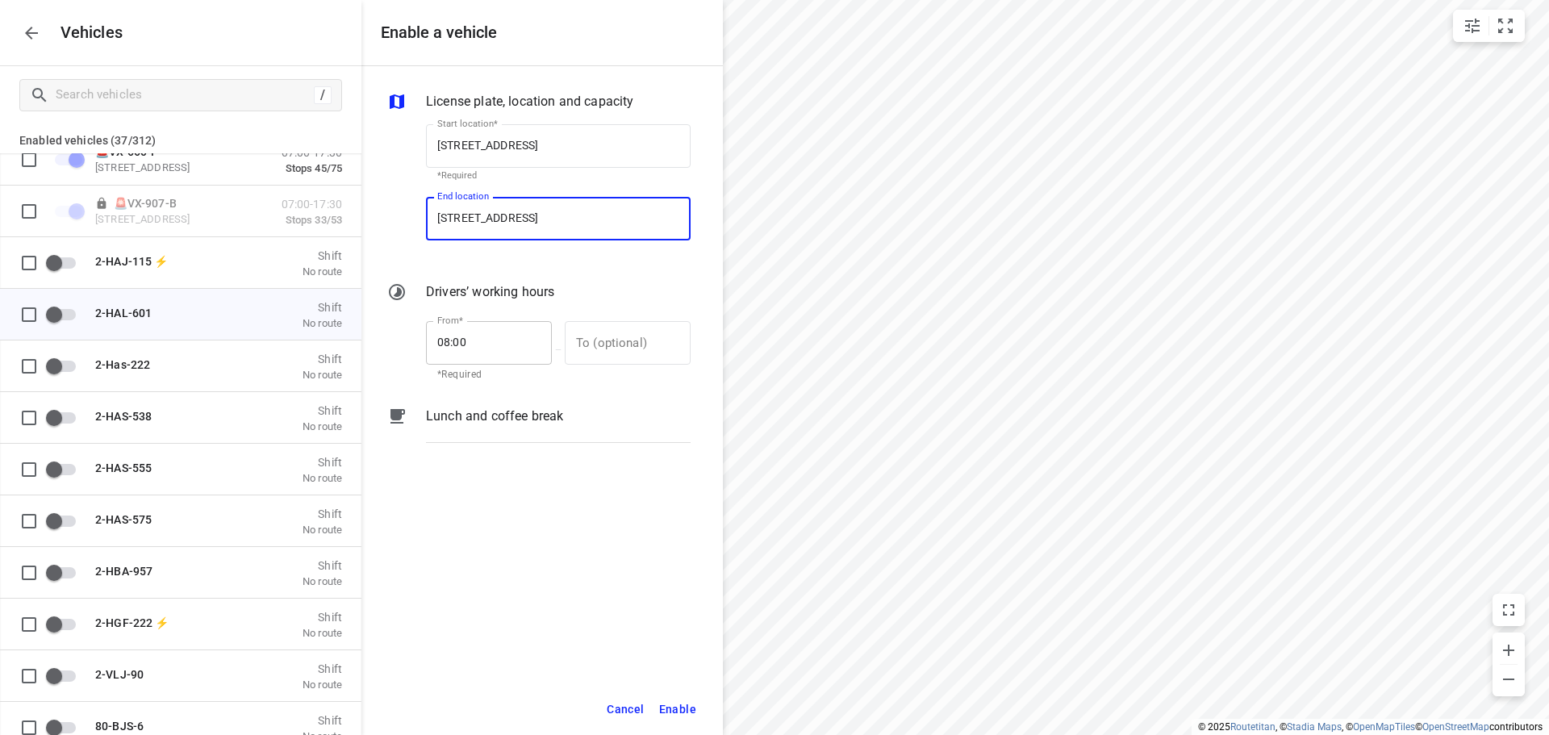
type input "[STREET_ADDRESS]"
drag, startPoint x: 499, startPoint y: 355, endPoint x: 441, endPoint y: 349, distance: 58.3
click at [441, 349] on input "08:00" at bounding box center [480, 343] width 108 height 44
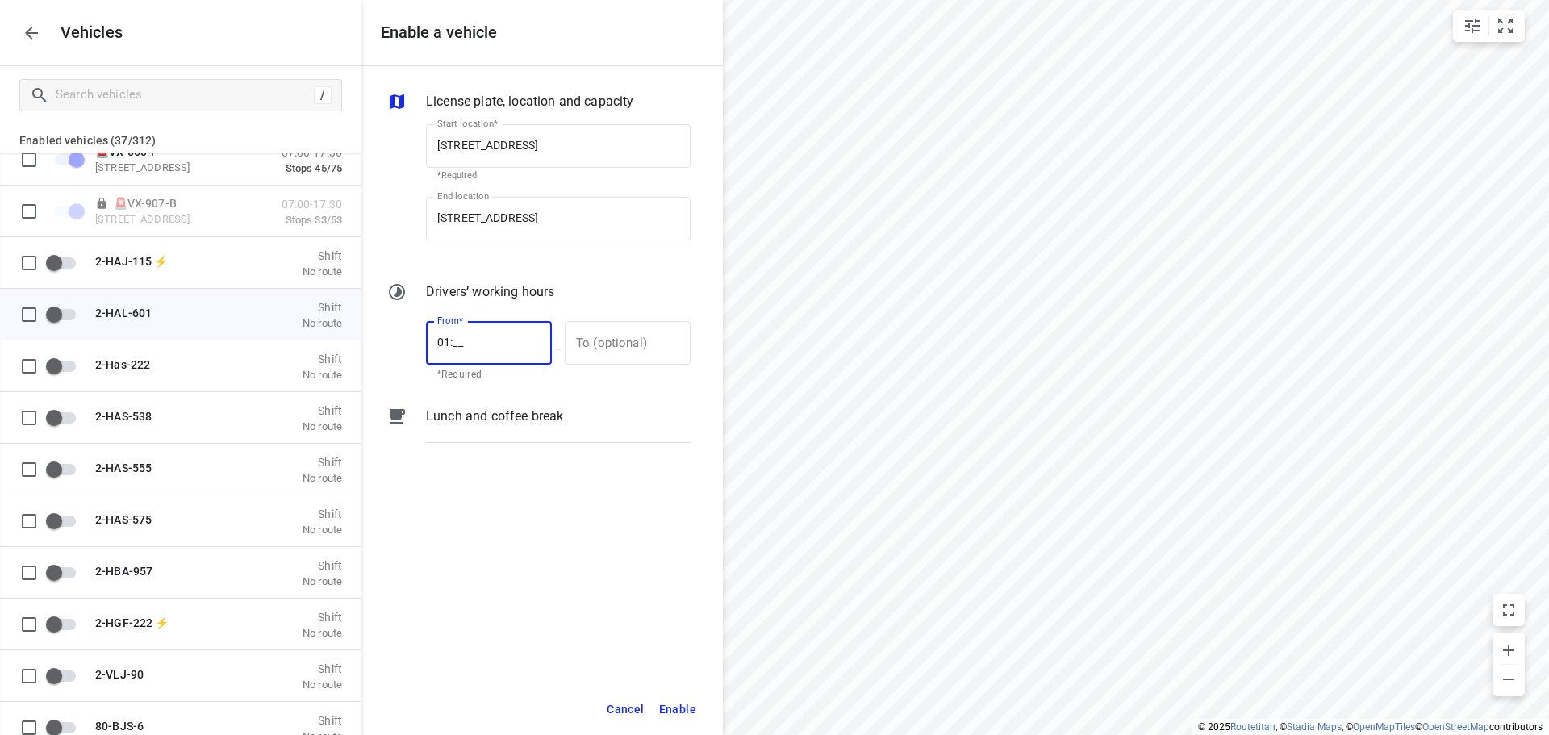
type input "0_:__"
type input "14:00"
click at [619, 344] on input "text" at bounding box center [619, 343] width 108 height 44
type input "17:00"
click at [685, 704] on span "Enable" at bounding box center [677, 709] width 37 height 20
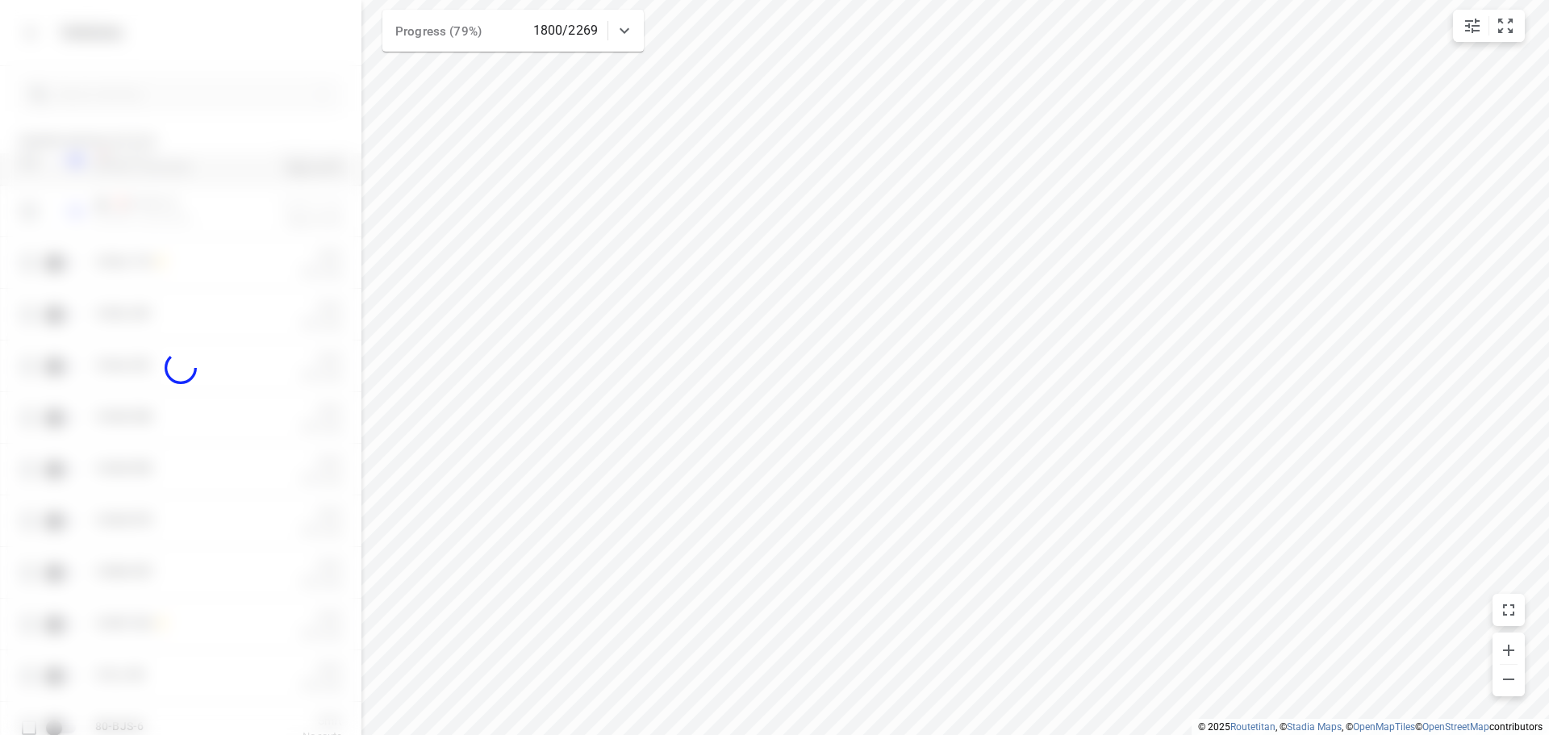
checkbox input "true"
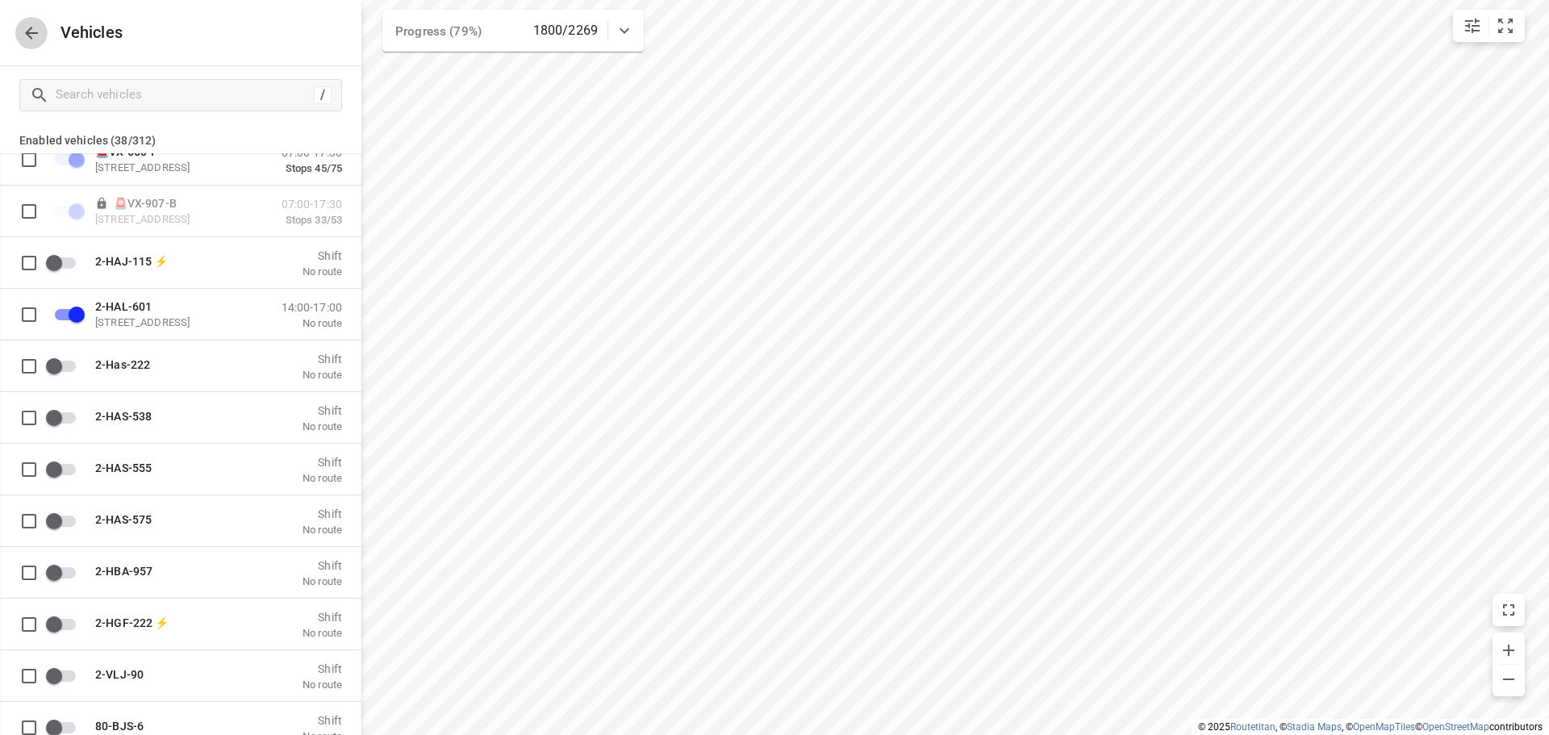
click at [30, 35] on icon "button" at bounding box center [31, 32] width 19 height 19
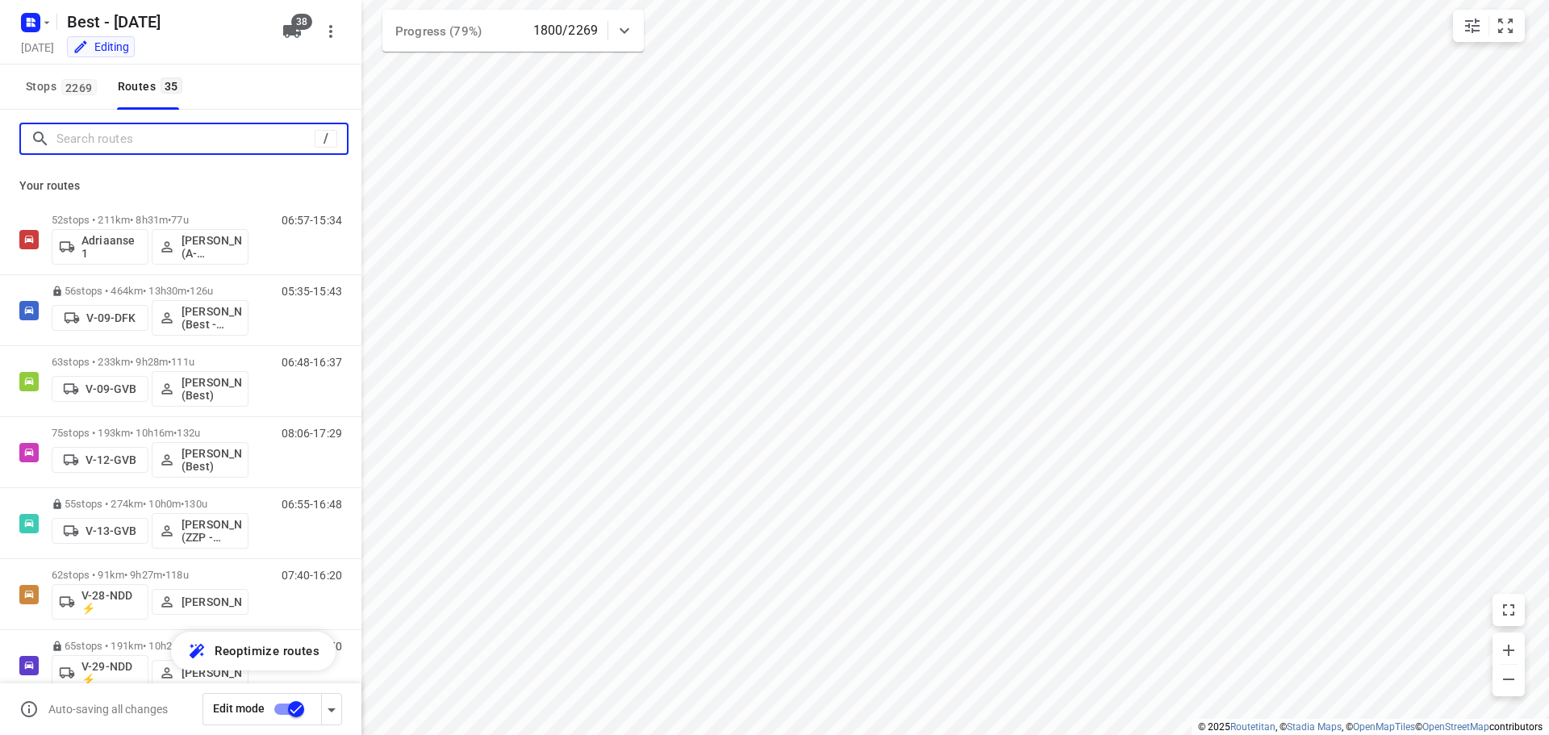
click at [151, 138] on input "Search routes" at bounding box center [185, 139] width 258 height 25
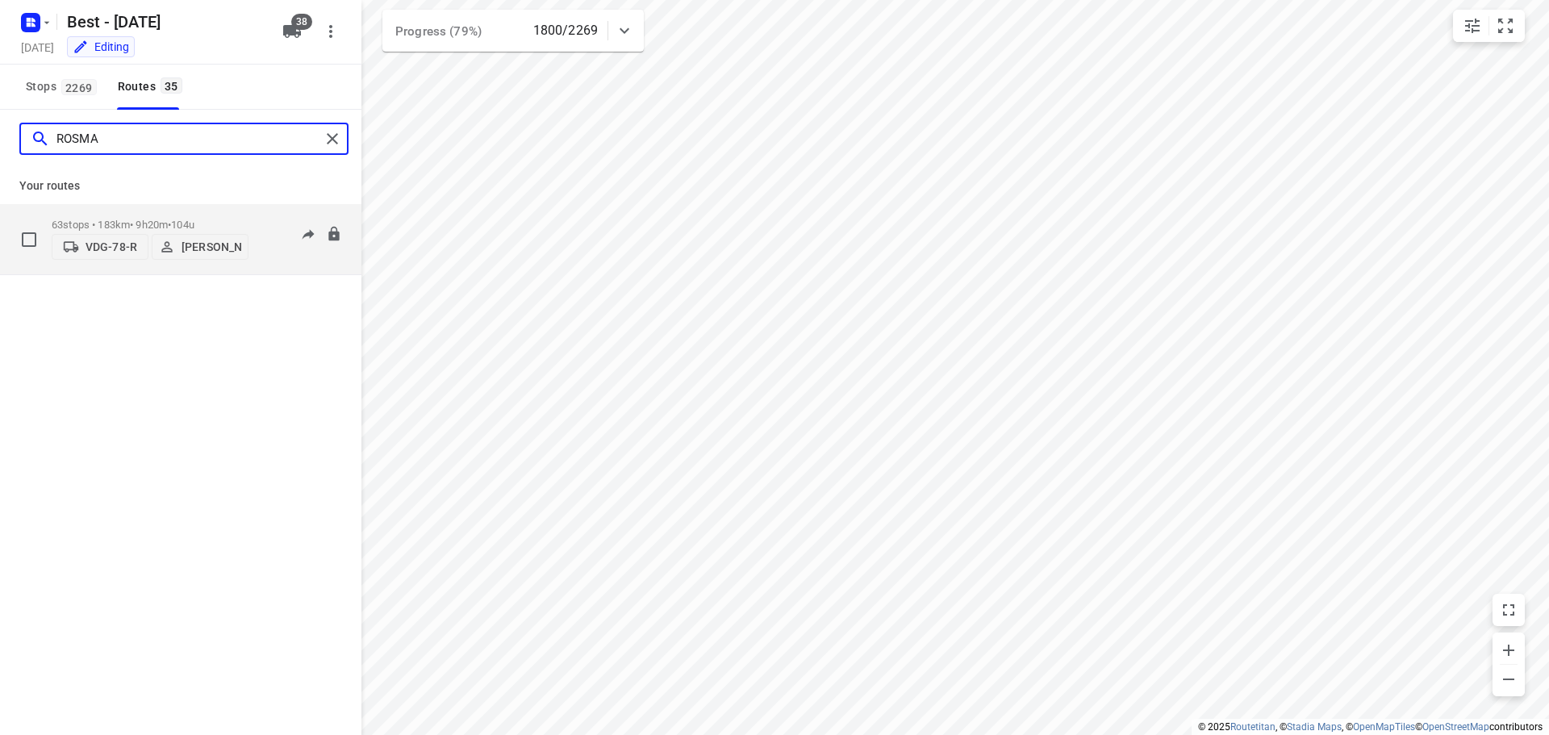
type input "ROSMA"
click at [124, 213] on div "63 stops • 183km • 9h20m • 104u VDG-78-R [PERSON_NAME]" at bounding box center [150, 239] width 197 height 57
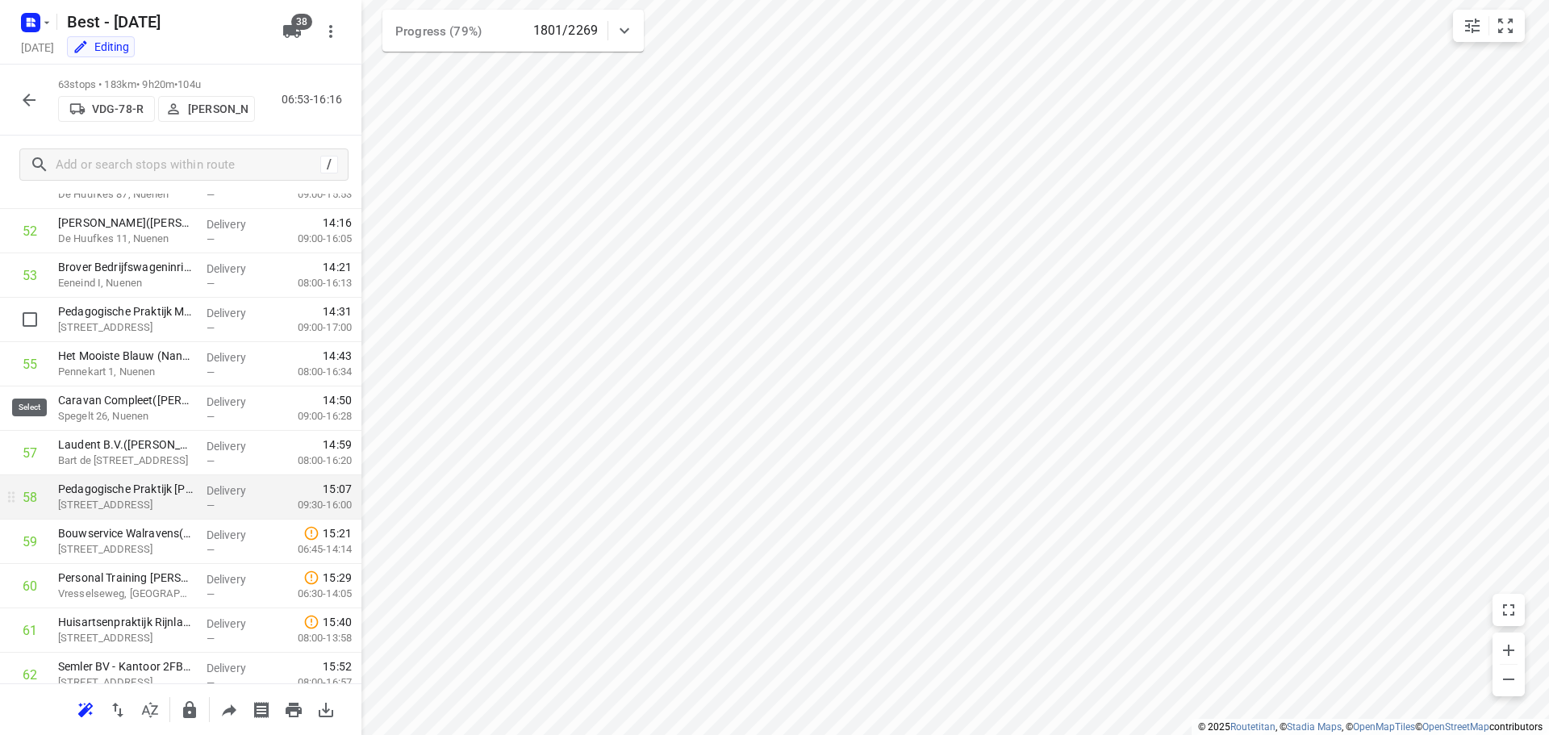
scroll to position [2269, 0]
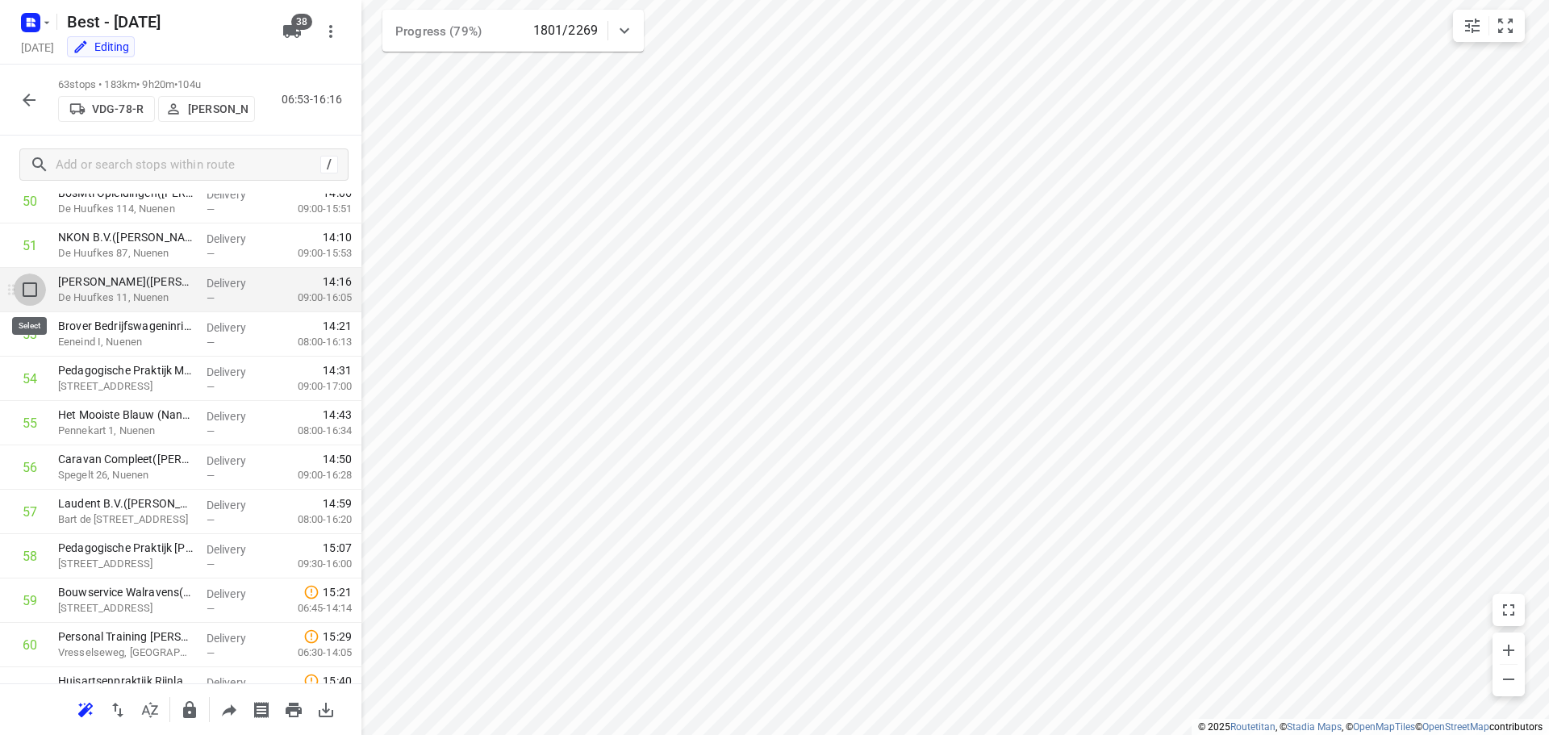
click at [31, 293] on input "checkbox" at bounding box center [30, 289] width 32 height 32
checkbox input "true"
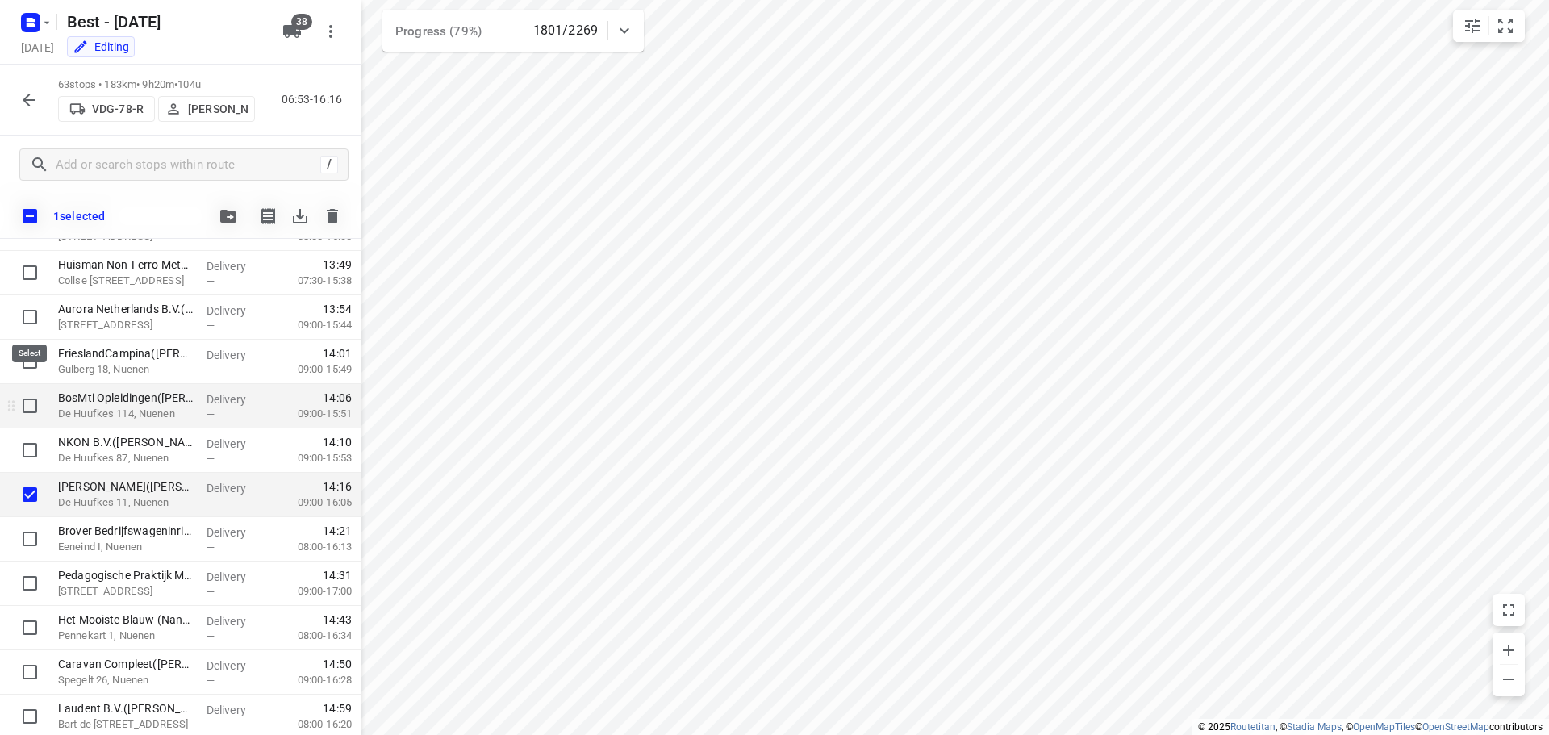
scroll to position [2108, 0]
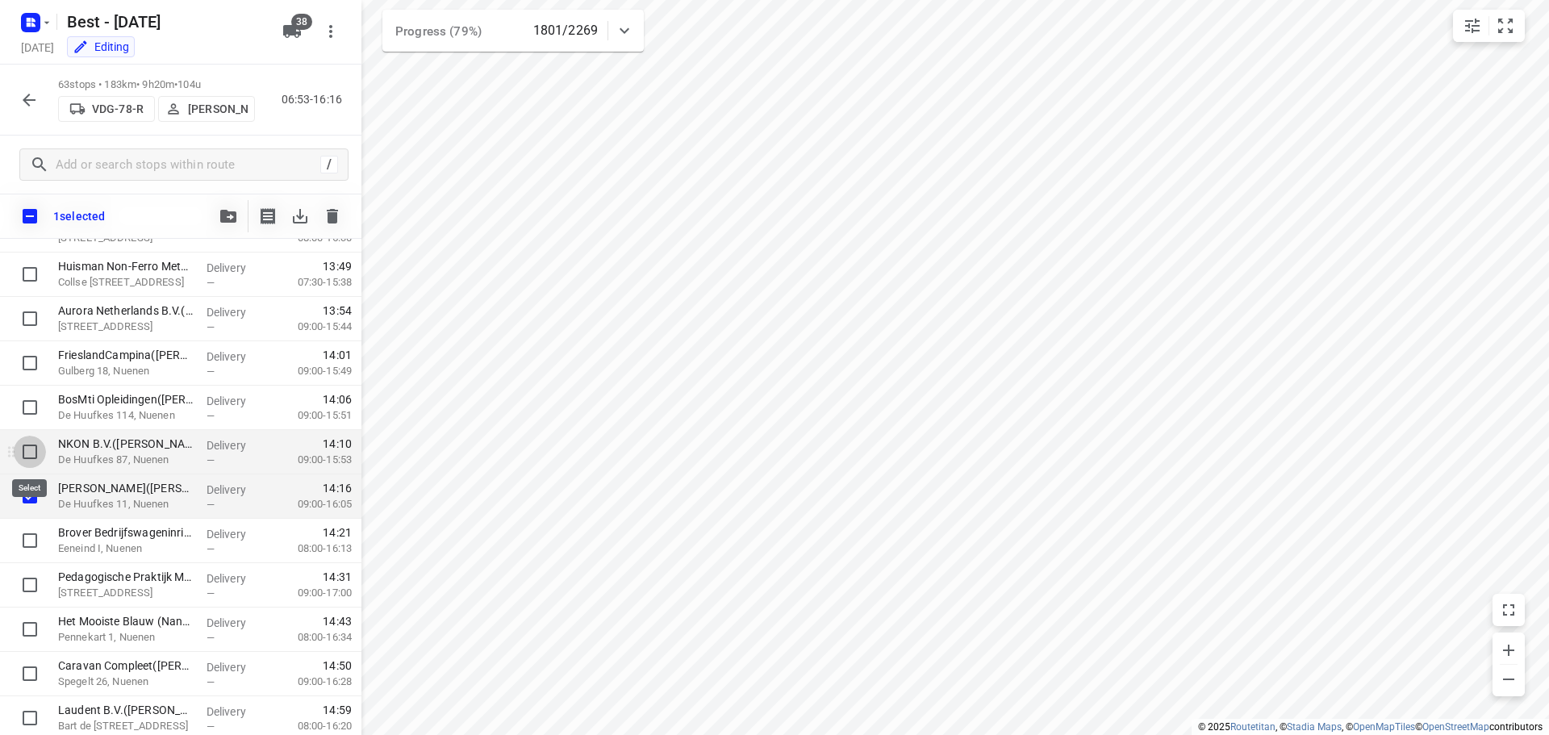
click at [31, 447] on input "checkbox" at bounding box center [30, 452] width 32 height 32
checkbox input "true"
click at [30, 402] on input "checkbox" at bounding box center [30, 407] width 32 height 32
checkbox input "true"
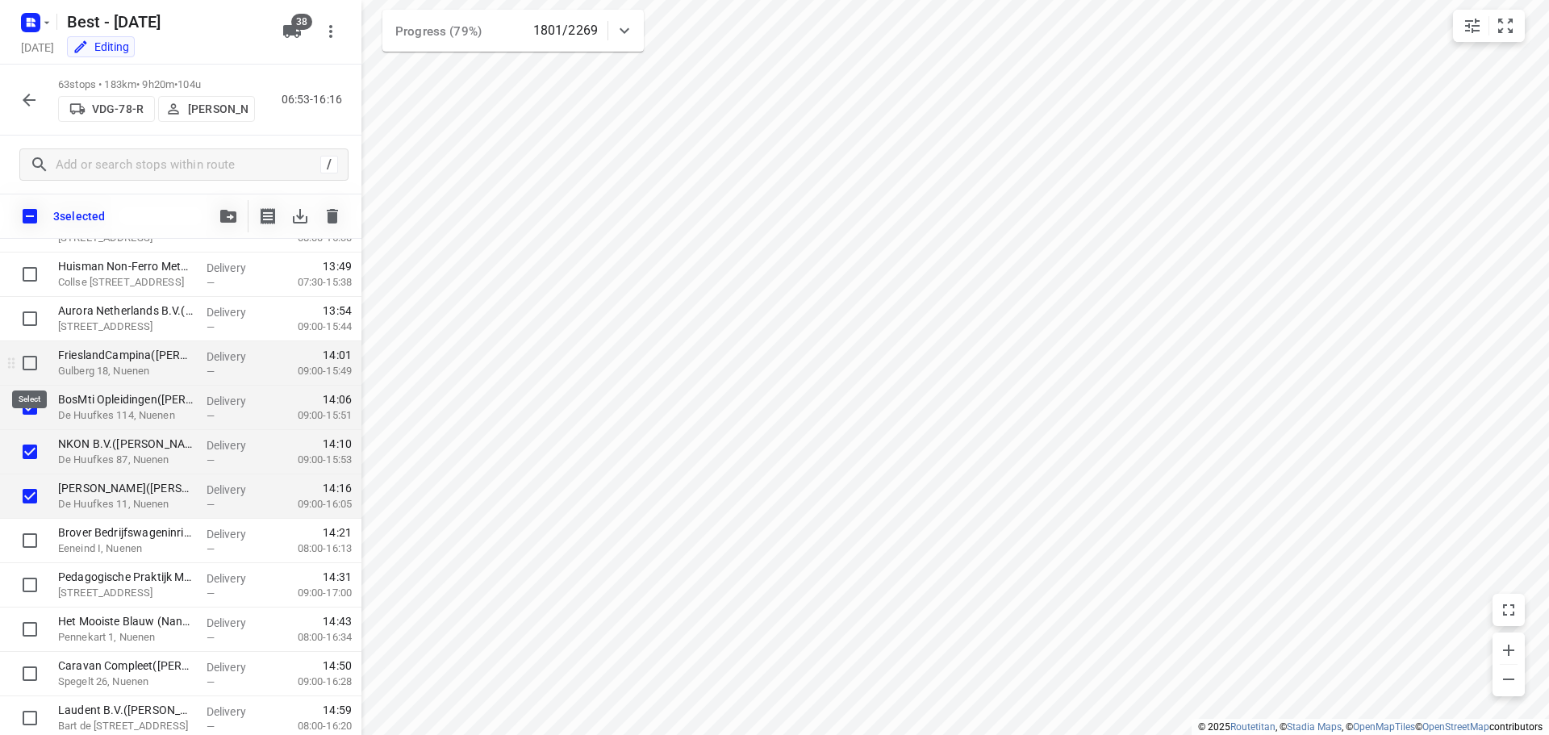
click at [34, 349] on input "checkbox" at bounding box center [30, 363] width 32 height 32
checkbox input "true"
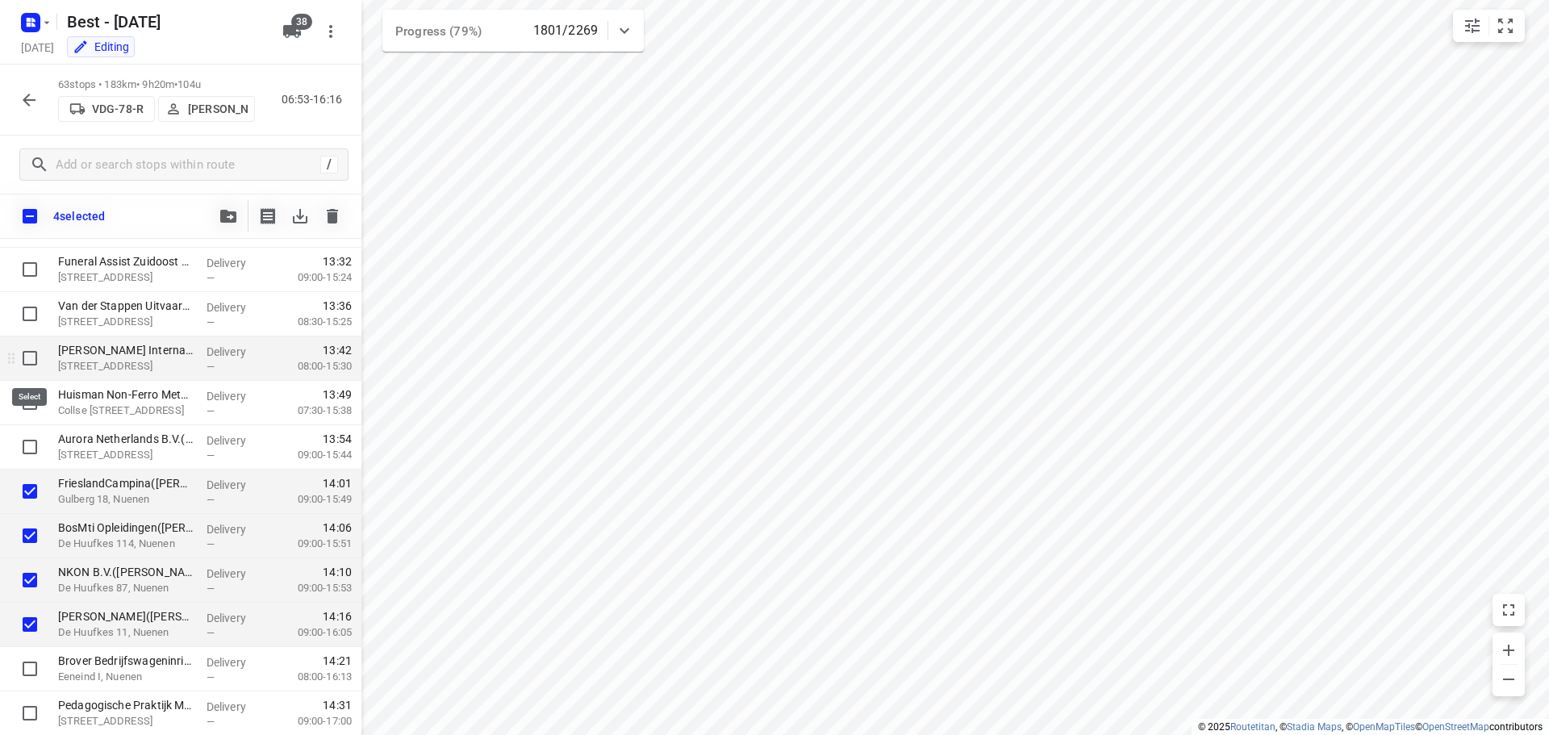
scroll to position [1946, 0]
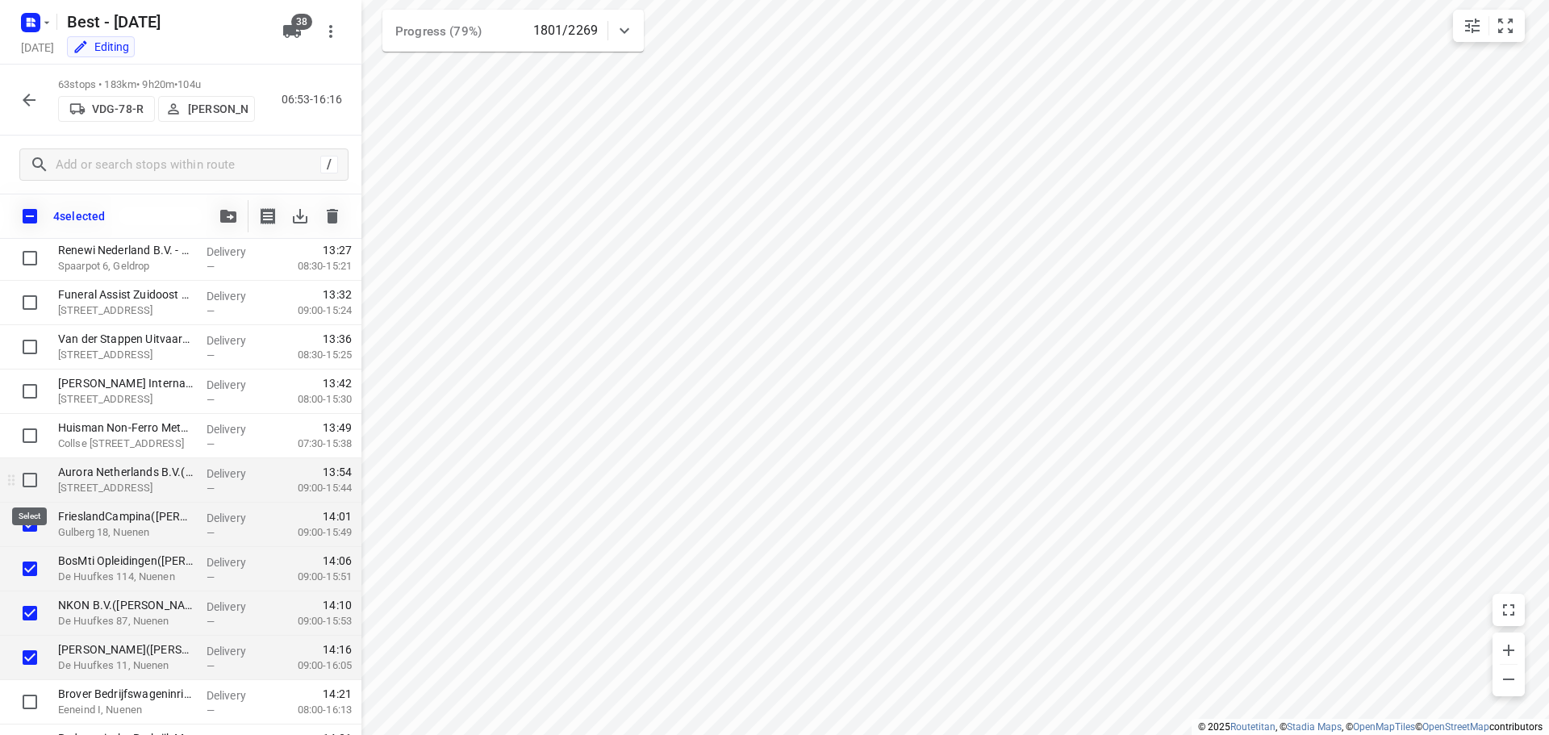
click at [24, 476] on input "checkbox" at bounding box center [30, 480] width 32 height 32
checkbox input "true"
click at [25, 420] on input "checkbox" at bounding box center [30, 435] width 32 height 32
checkbox input "true"
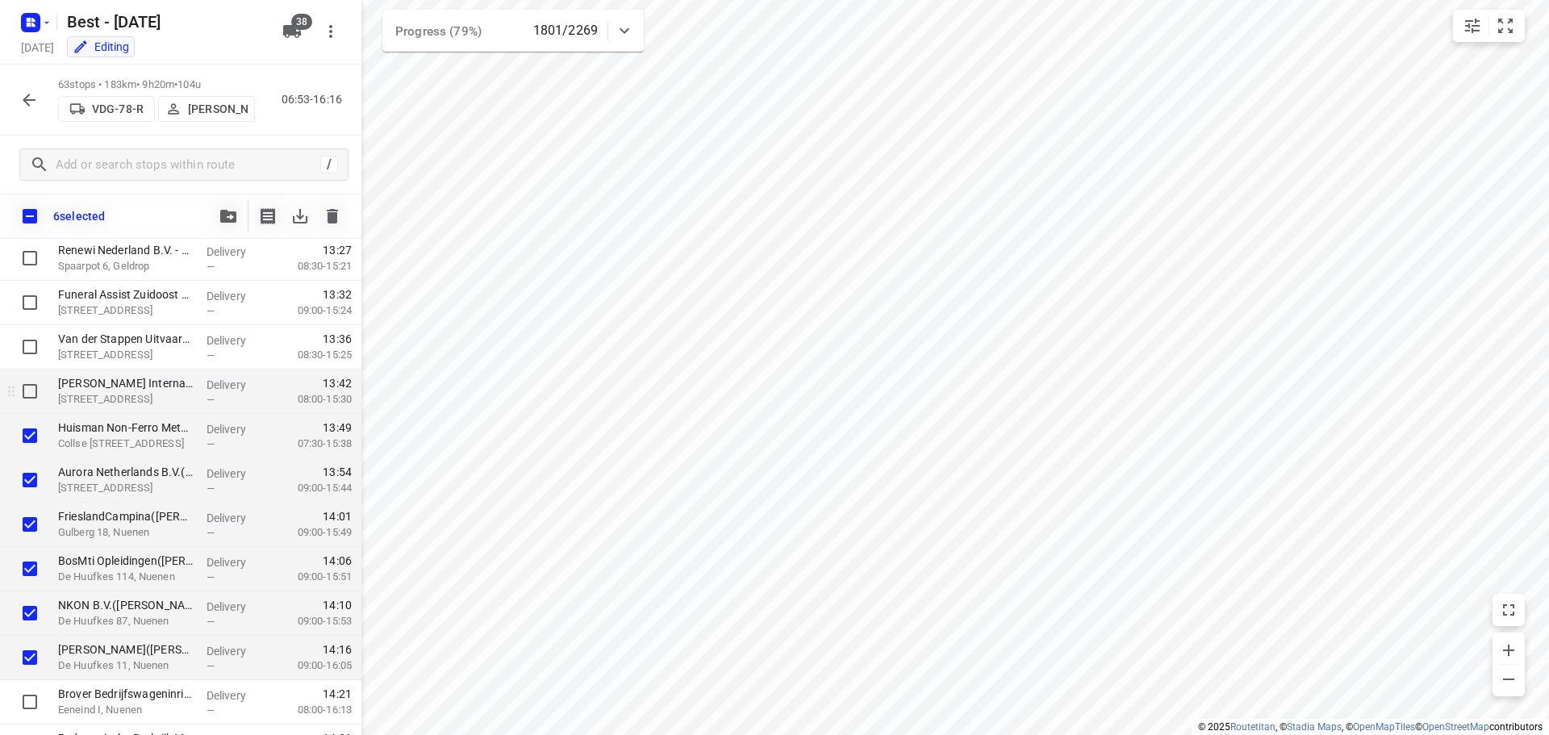
click at [27, 374] on div at bounding box center [26, 391] width 52 height 44
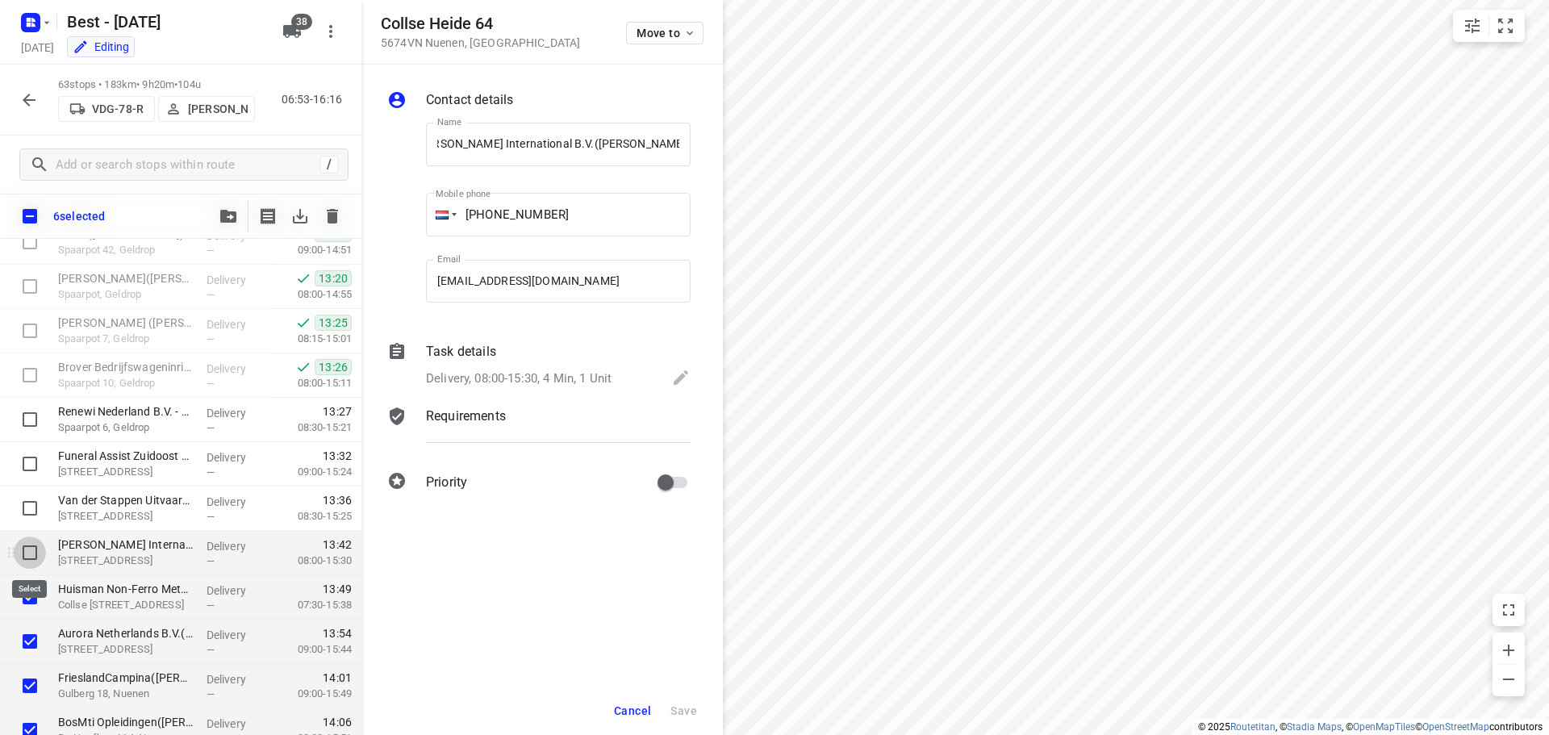
scroll to position [0, 0]
click at [36, 550] on input "checkbox" at bounding box center [30, 552] width 32 height 32
checkbox input "true"
click at [233, 228] on button "button" at bounding box center [228, 216] width 32 height 32
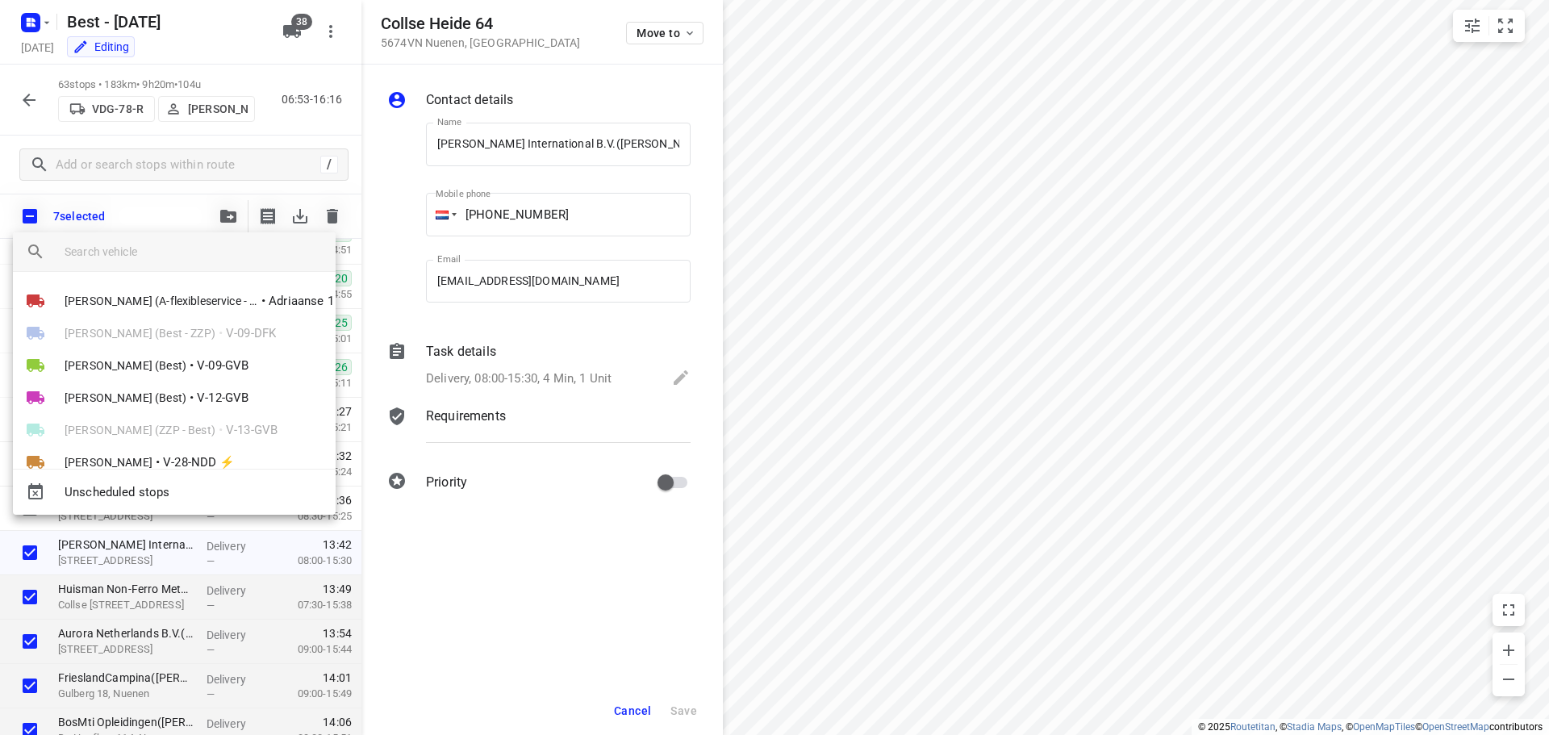
click at [161, 248] on input "search vehicle" at bounding box center [194, 252] width 258 height 24
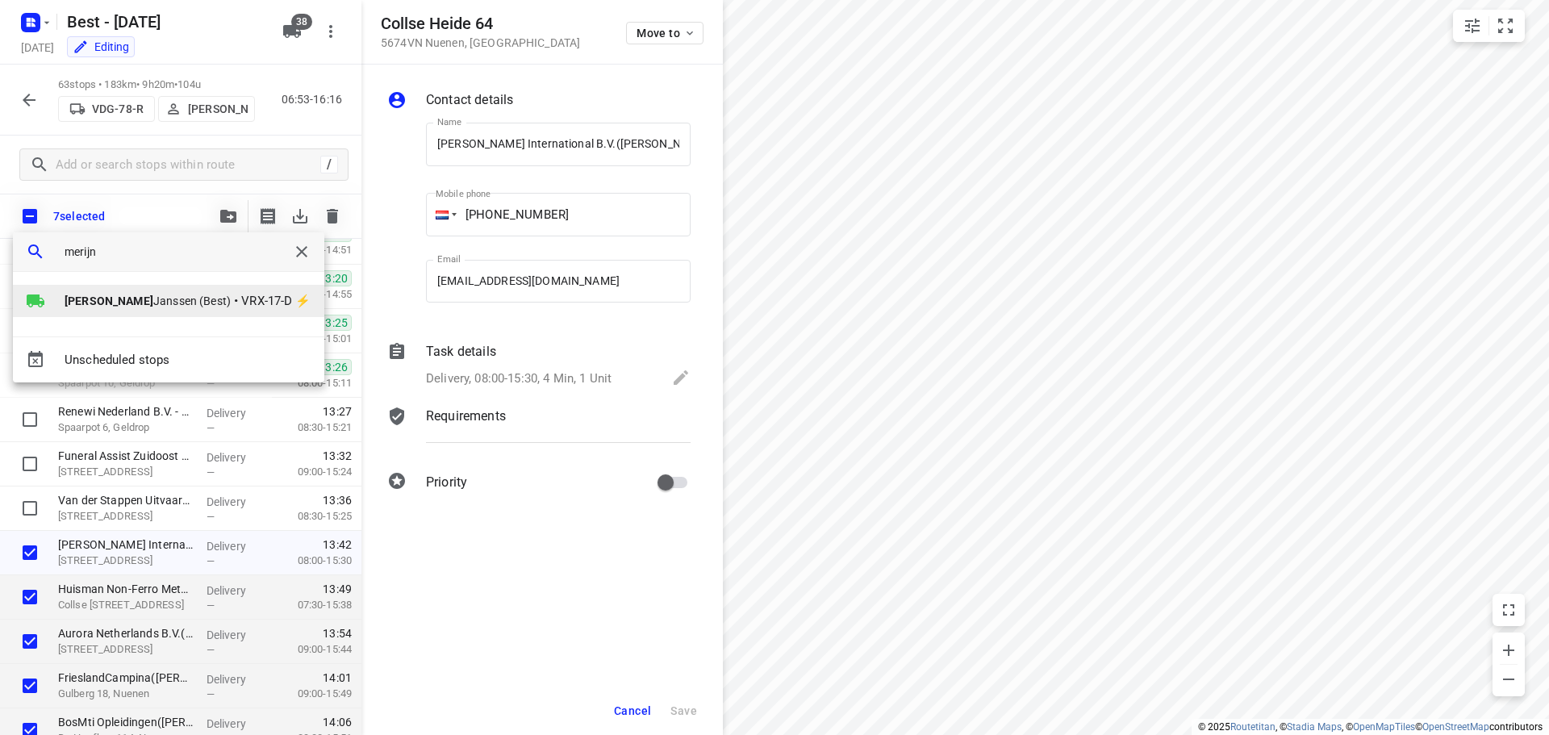
type input "merijn"
click at [94, 293] on span "[PERSON_NAME] (Best)" at bounding box center [148, 301] width 166 height 16
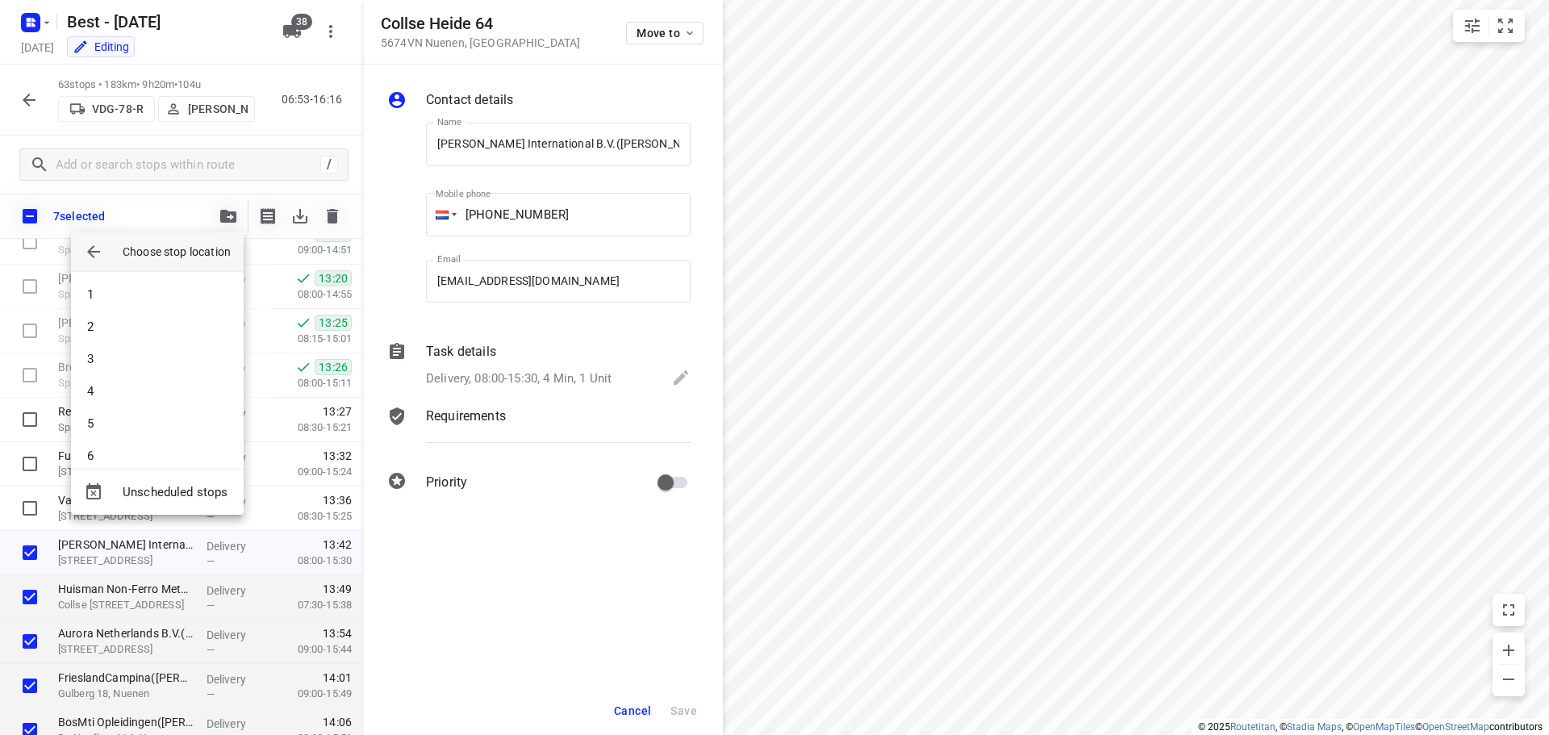
click at [81, 256] on button "button" at bounding box center [93, 252] width 32 height 32
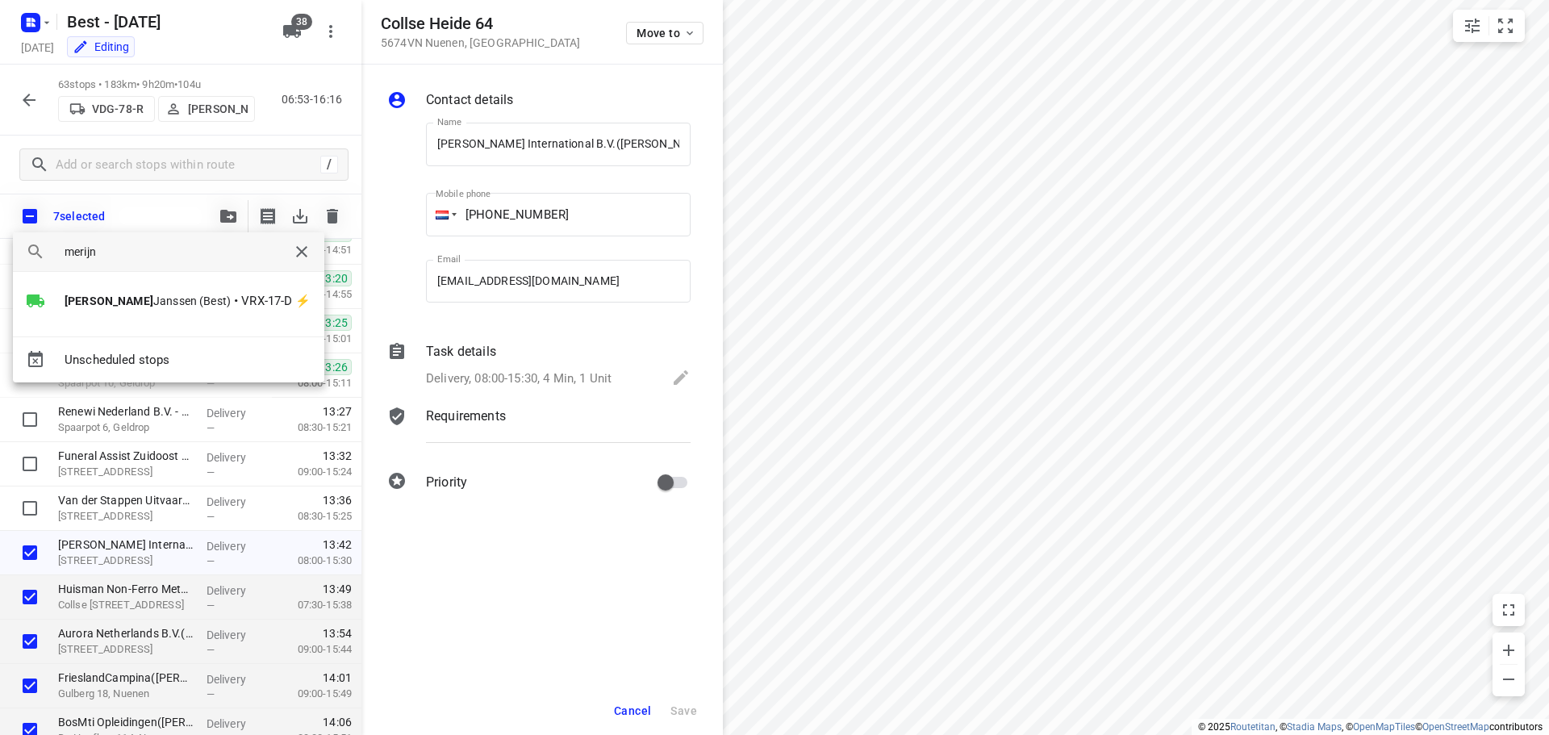
click at [187, 248] on input "merijn" at bounding box center [169, 252] width 208 height 24
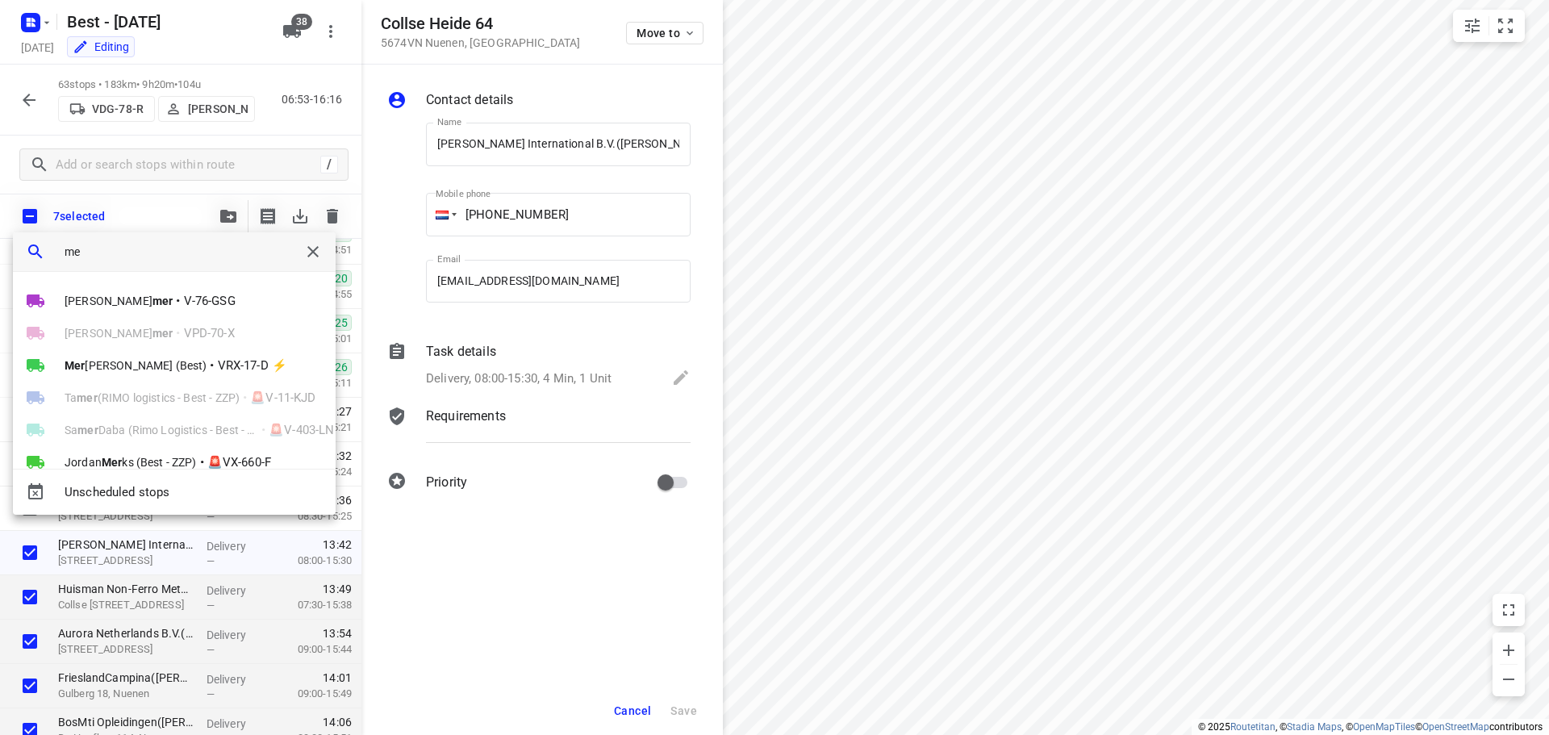
type input "m"
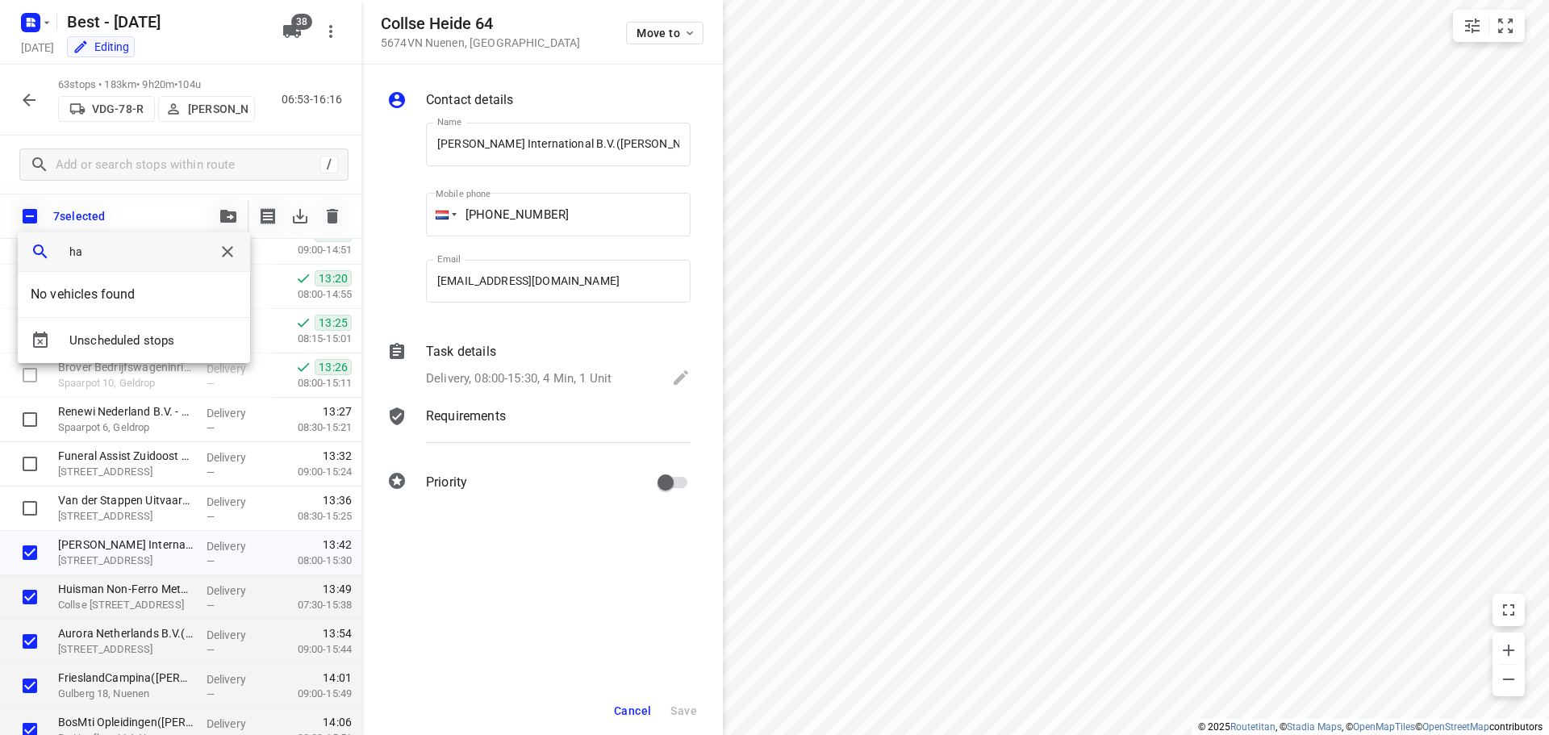
type input "h"
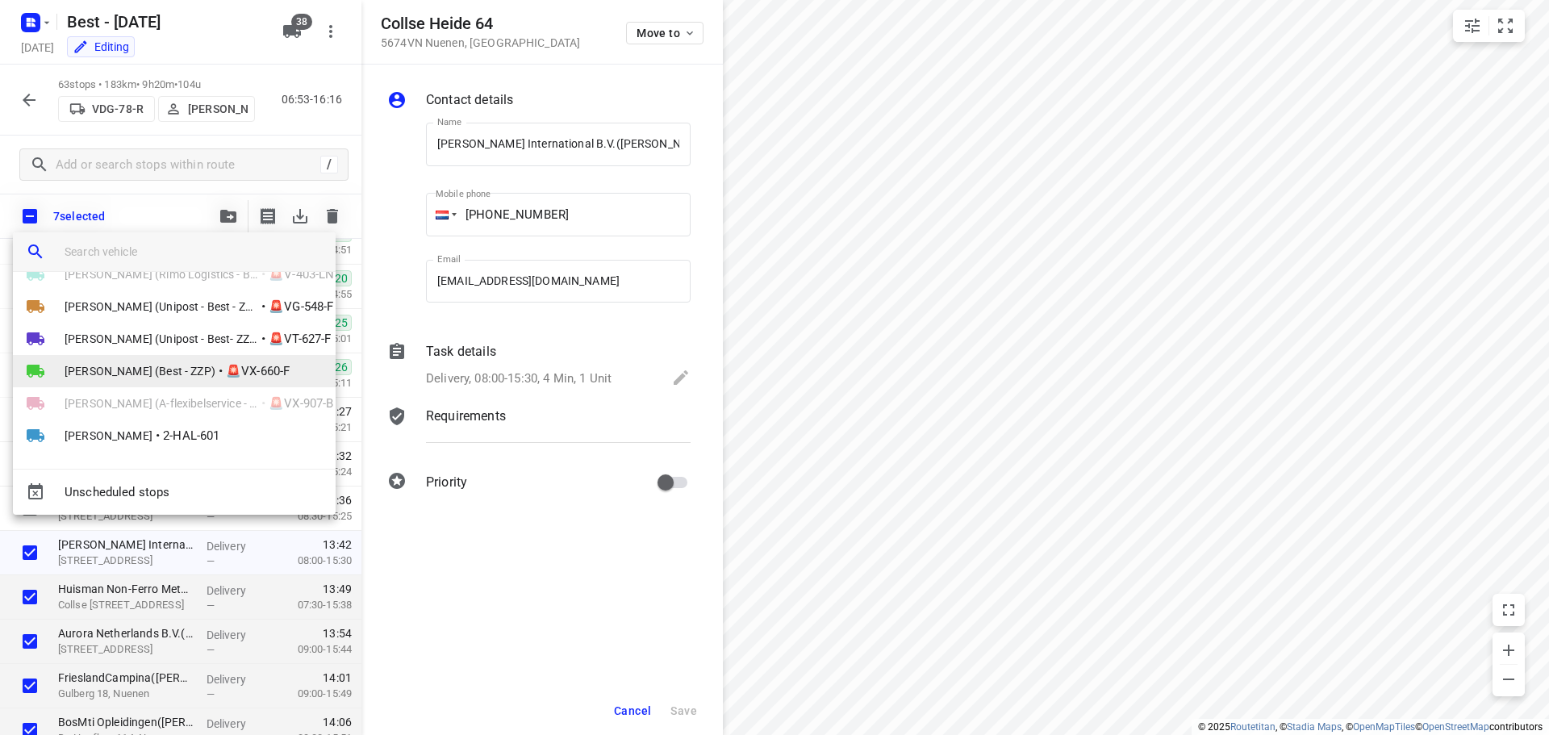
scroll to position [1062, 0]
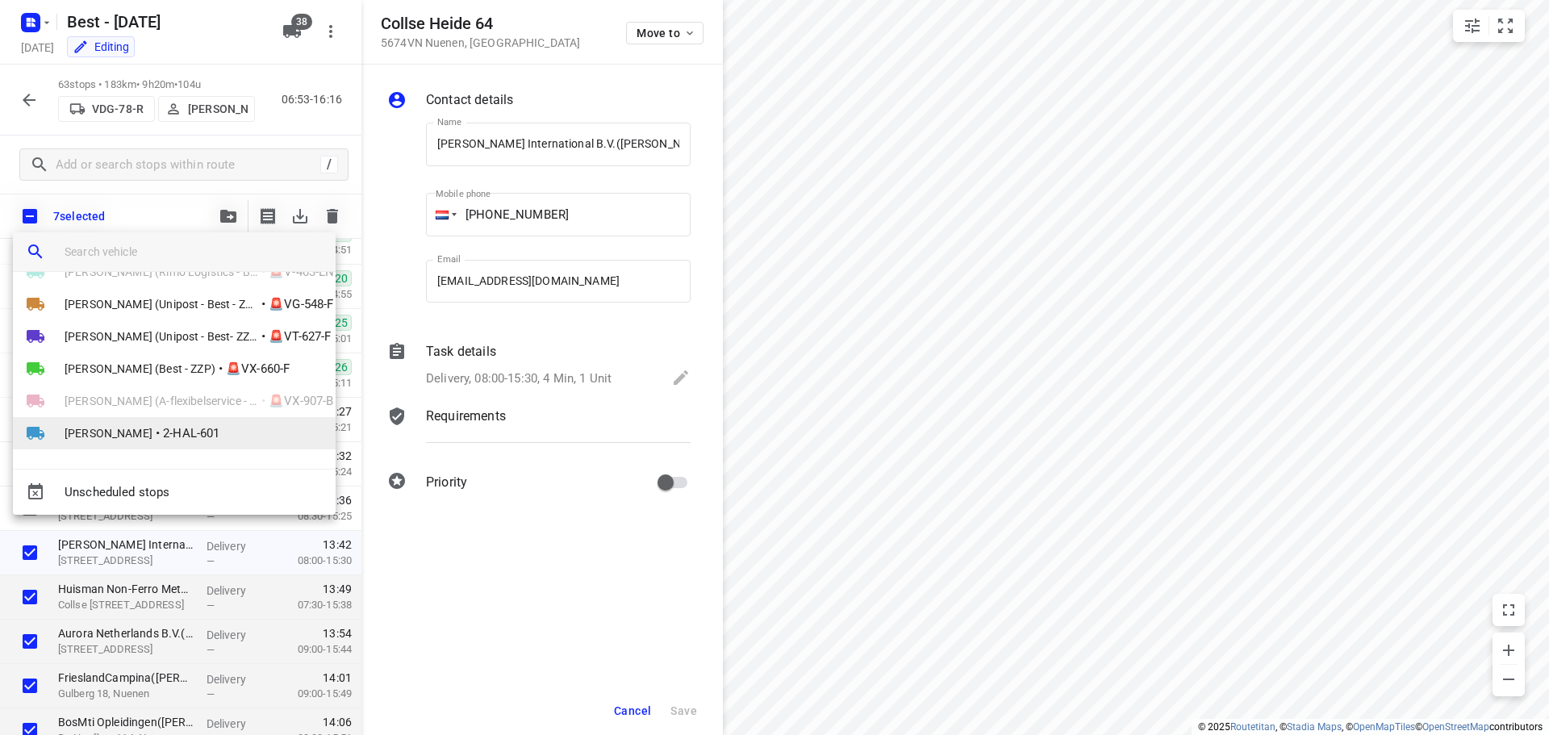
click at [197, 428] on span "2-HAL-601" at bounding box center [191, 433] width 56 height 19
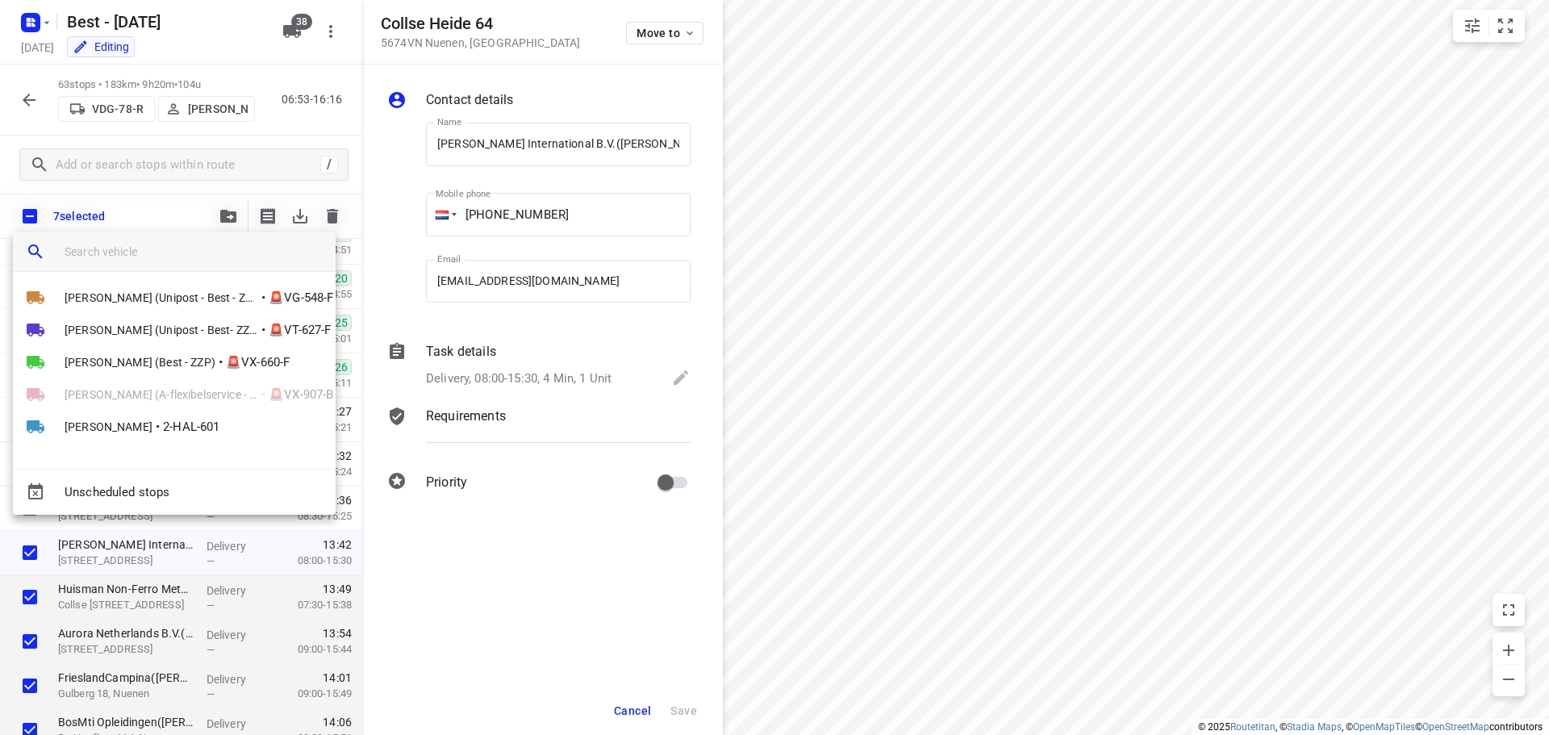
scroll to position [0, 0]
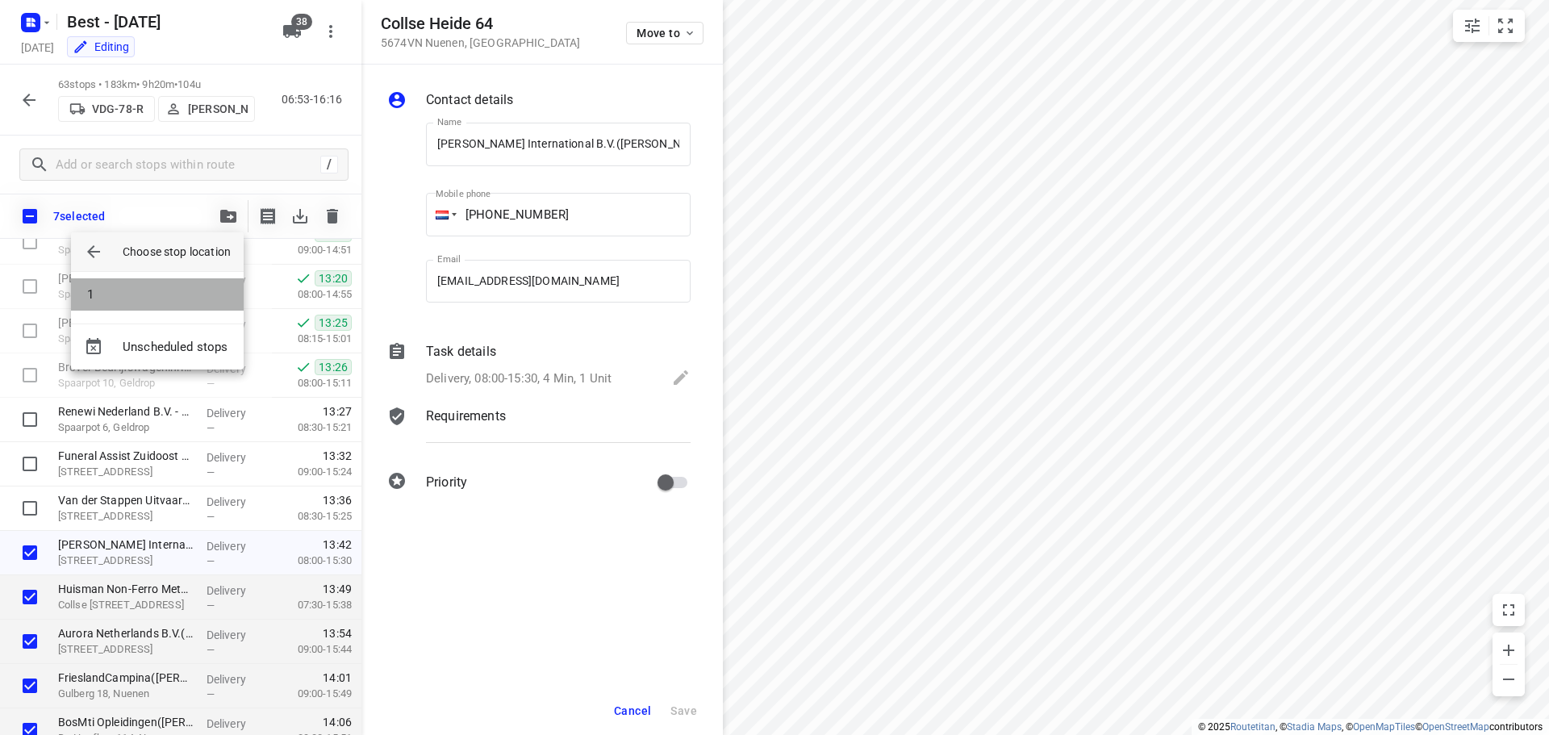
click at [161, 295] on li "1" at bounding box center [157, 294] width 173 height 32
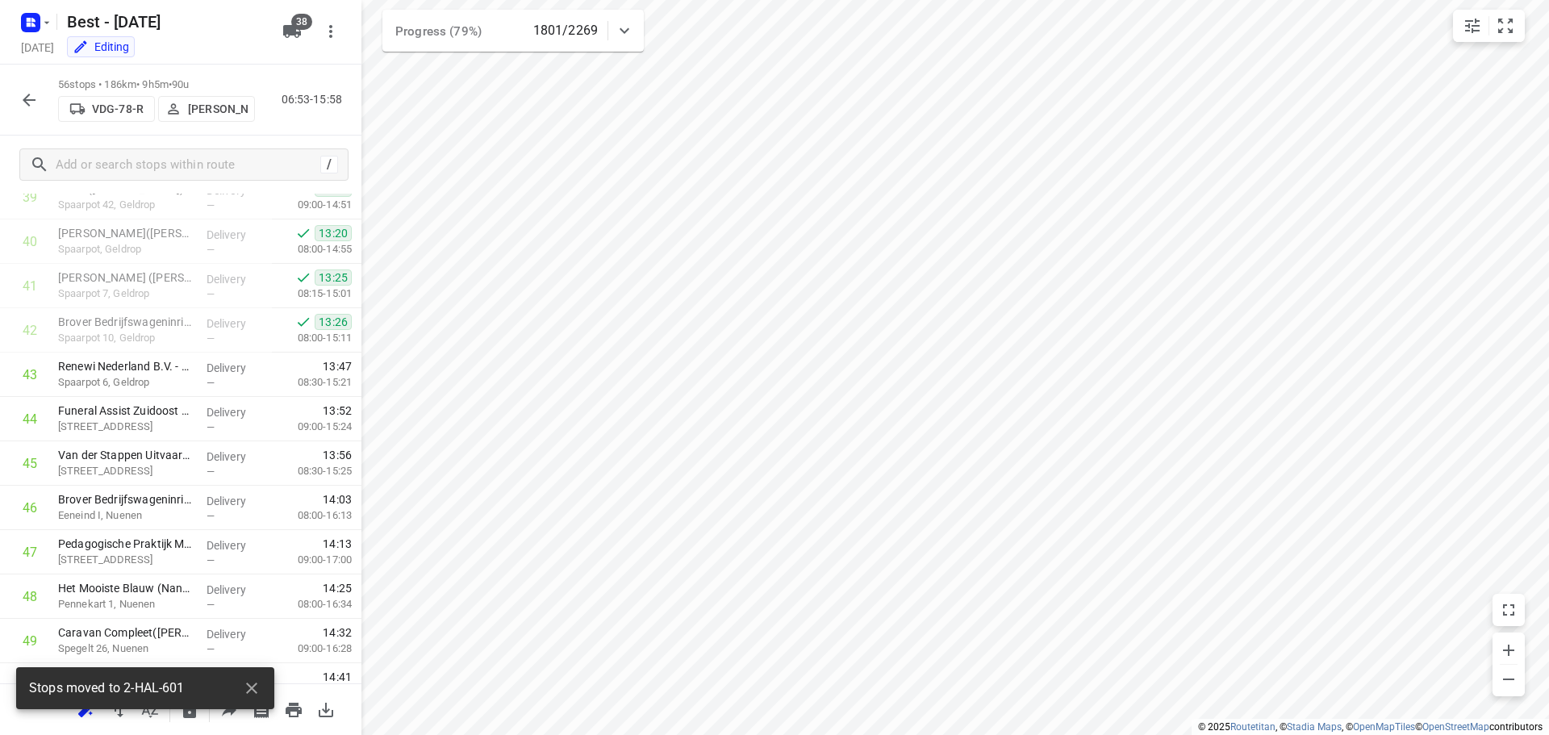
click at [21, 90] on icon "button" at bounding box center [28, 99] width 19 height 19
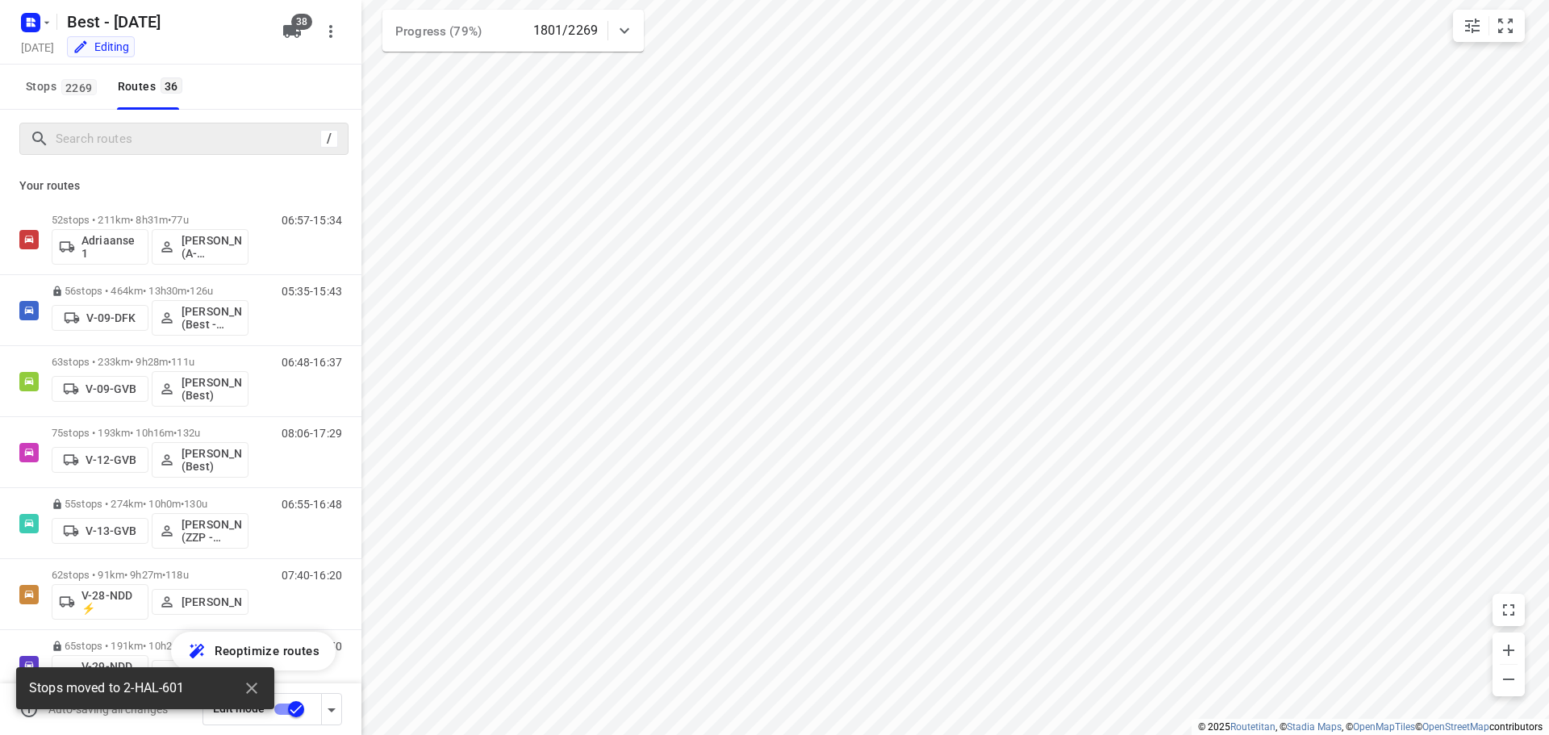
click at [71, 125] on div "/" at bounding box center [183, 139] width 329 height 32
click at [97, 131] on input "Search routes" at bounding box center [185, 139] width 258 height 25
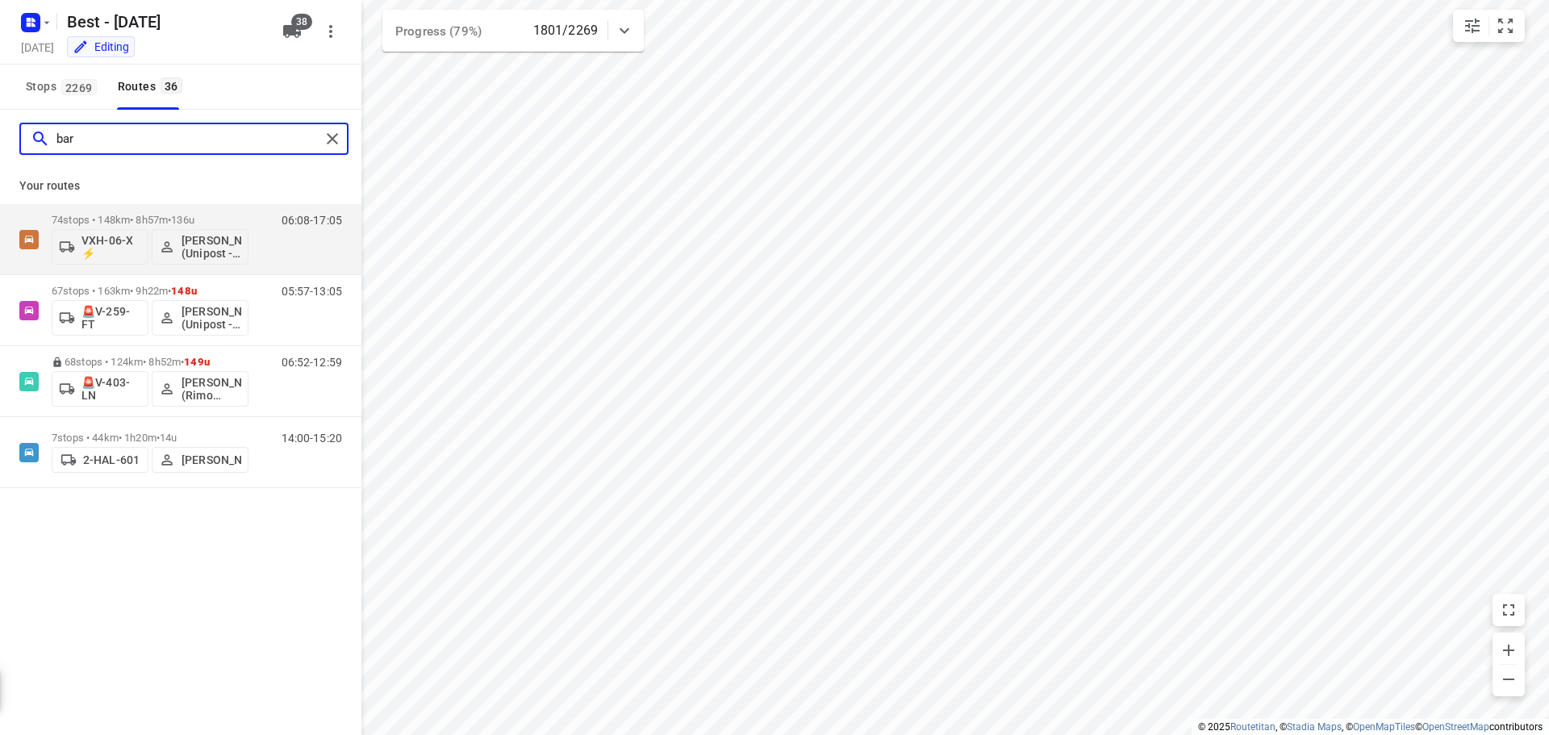
type input "bart"
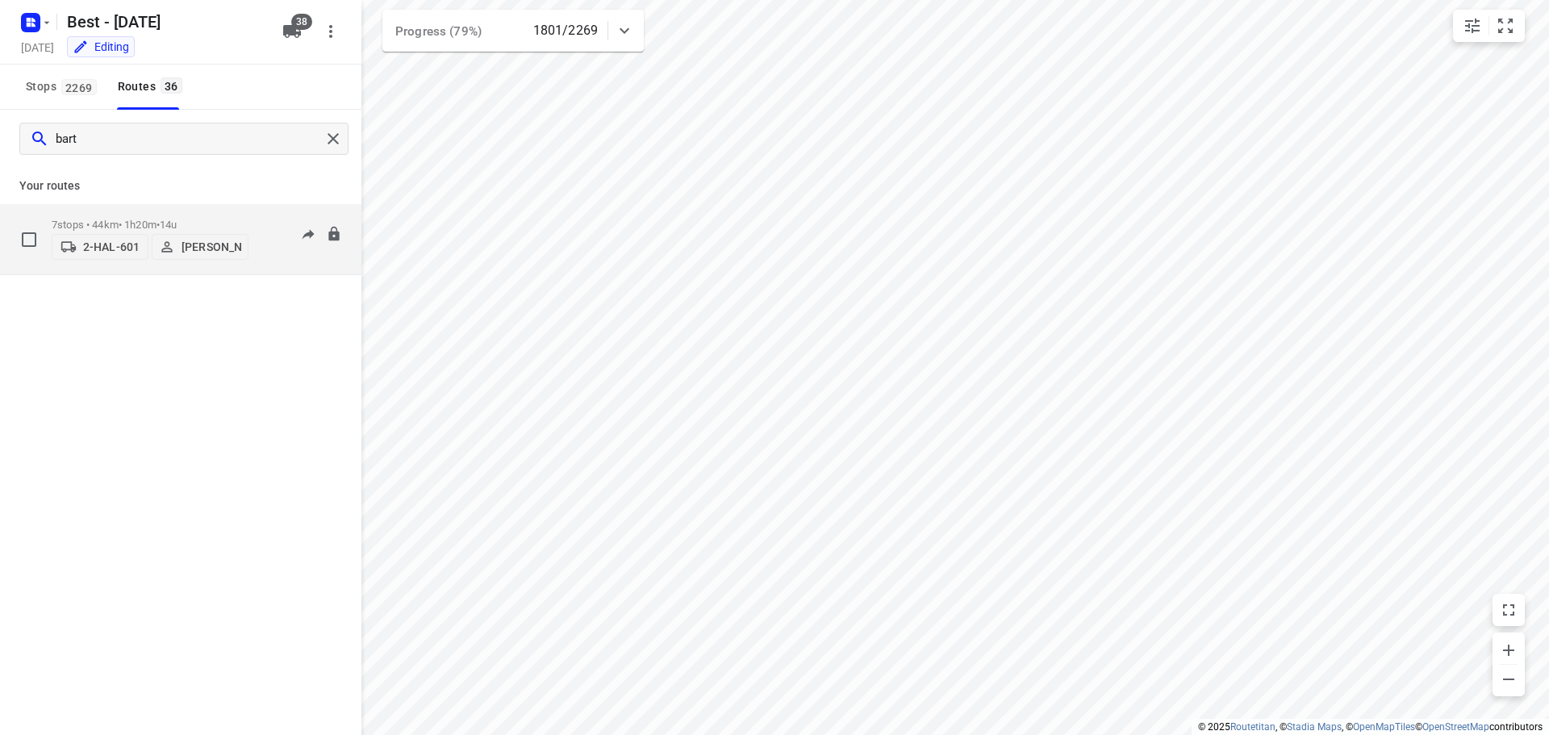
click at [106, 233] on div "2-HAL-601 [PERSON_NAME]" at bounding box center [150, 245] width 197 height 29
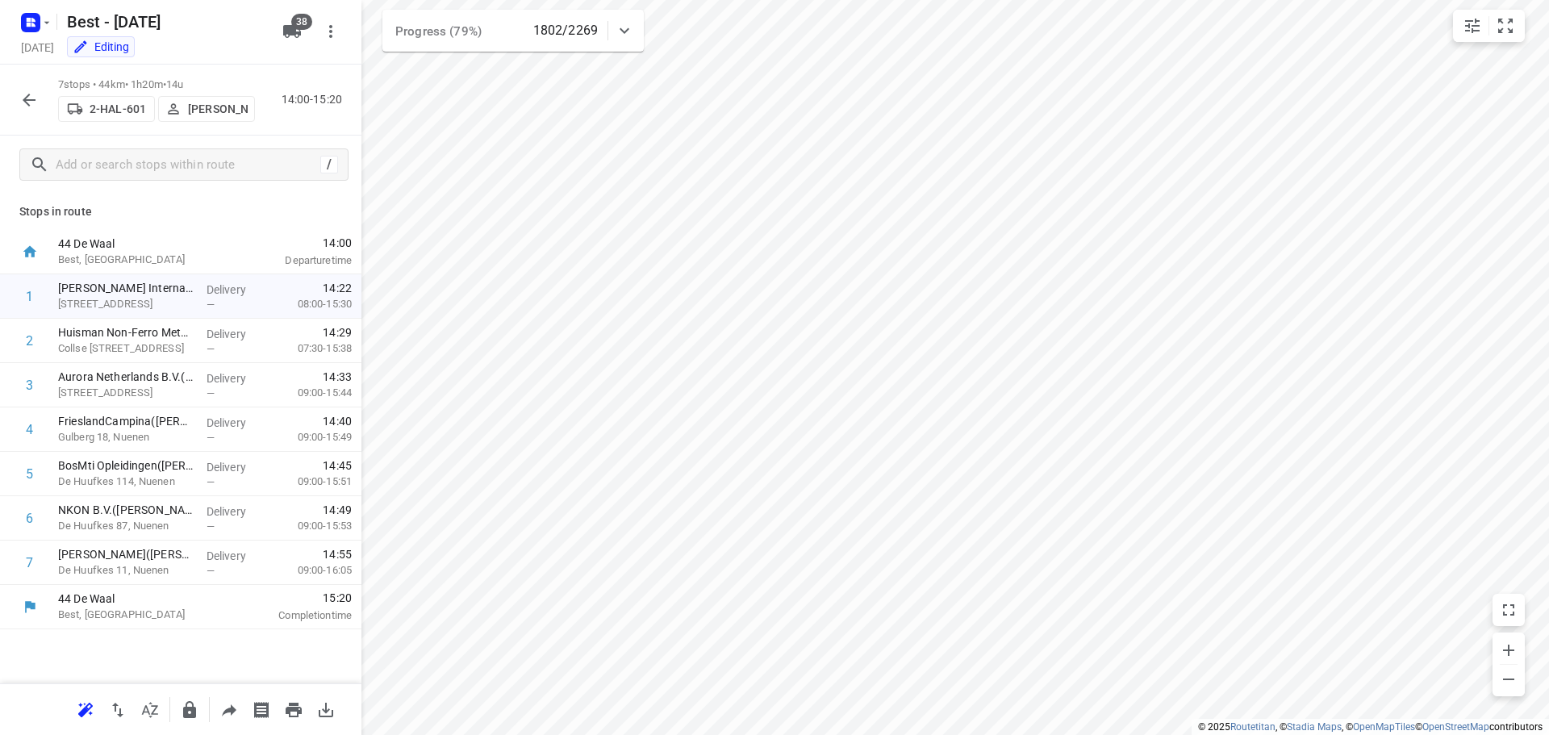
click at [113, 98] on button "2-HAL-601" at bounding box center [106, 109] width 97 height 26
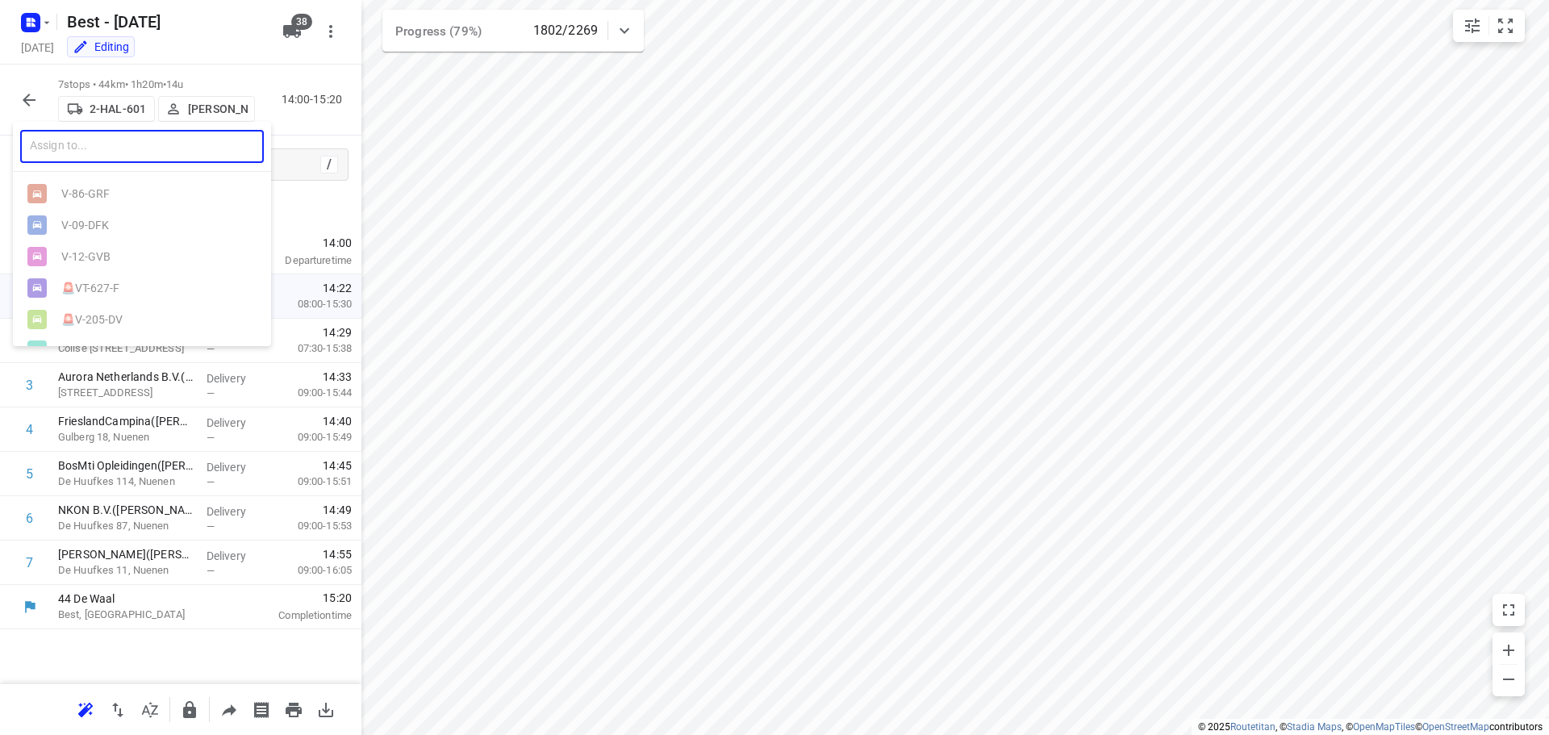
click at [102, 157] on input "text" at bounding box center [142, 146] width 244 height 33
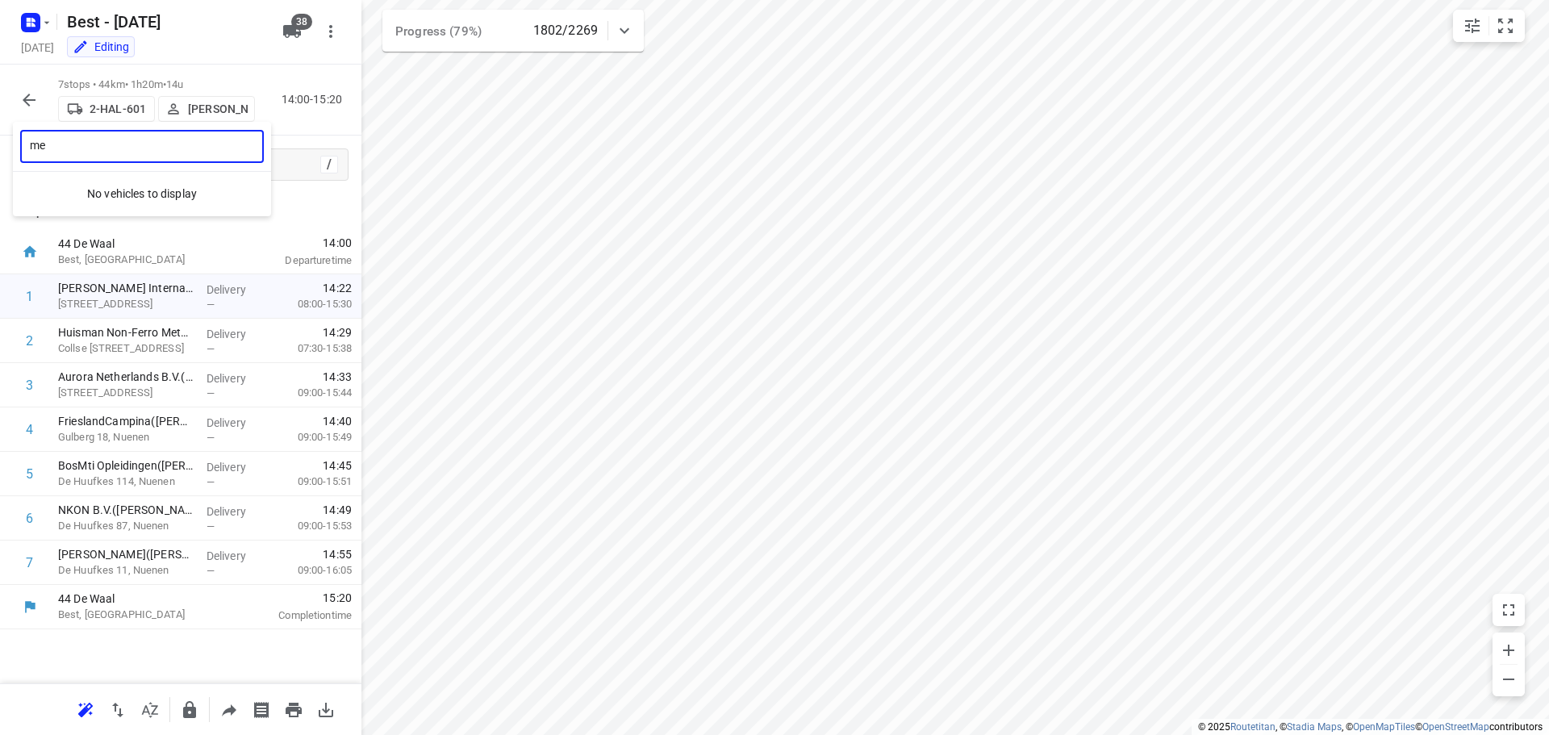
type input "m"
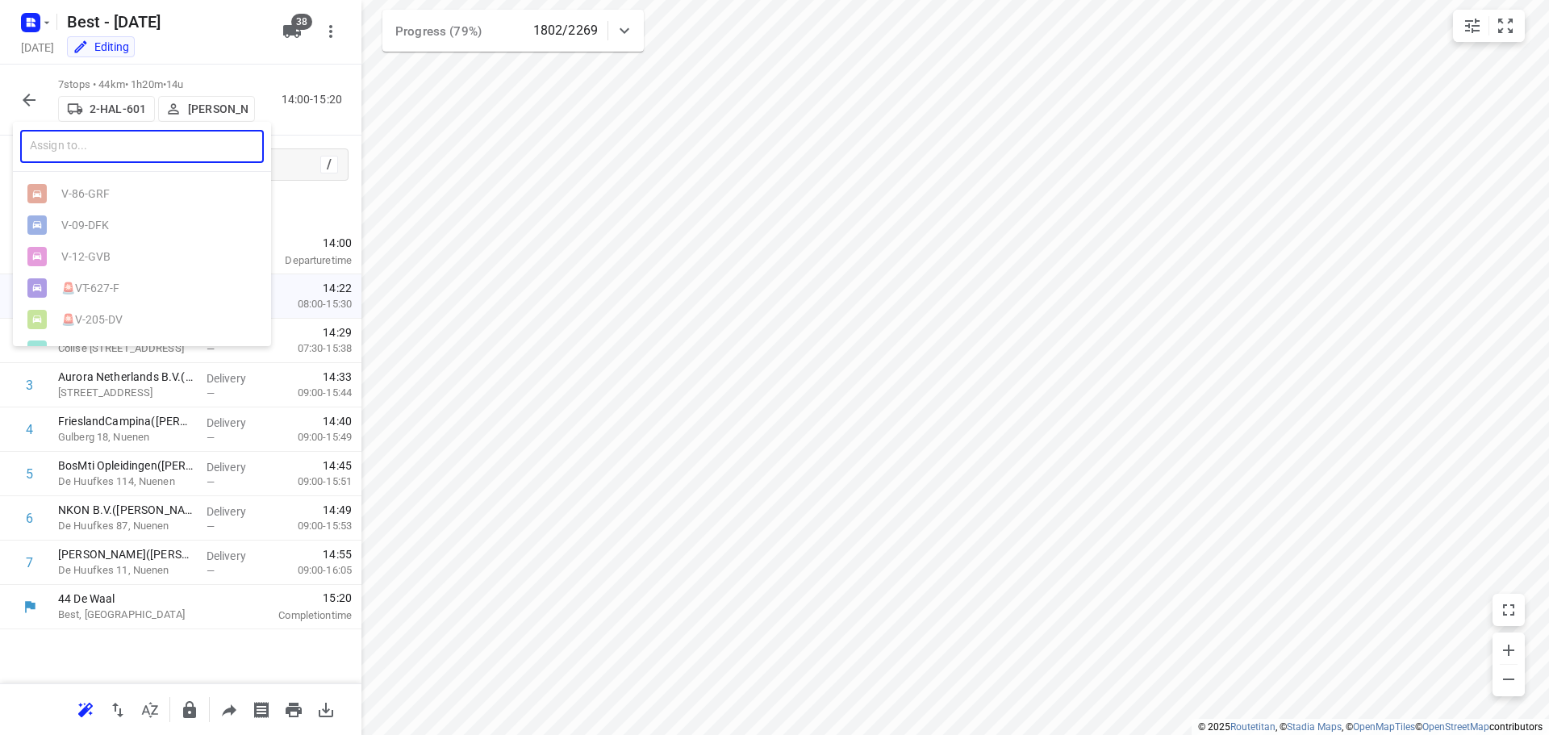
click at [196, 102] on div at bounding box center [774, 367] width 1549 height 735
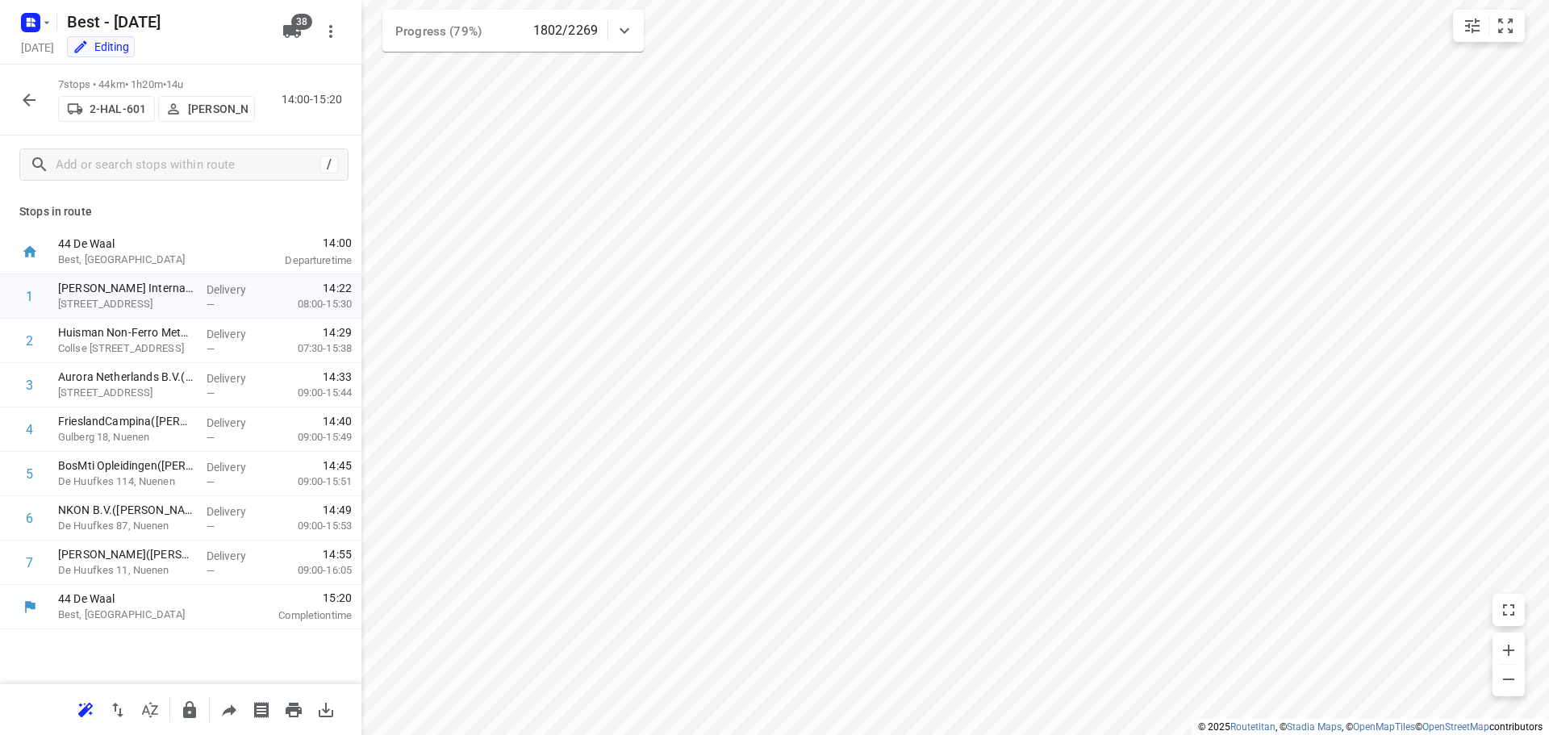
click at [196, 102] on div "​ V-86-GRF V-09-DFK V-12-GVB 🚨VT-627-F 🚨V-205-DV V-13-GVB V-29-NDD ⚡ V-35-DDF V…" at bounding box center [774, 367] width 1549 height 735
click at [197, 102] on p "[PERSON_NAME]" at bounding box center [218, 108] width 60 height 13
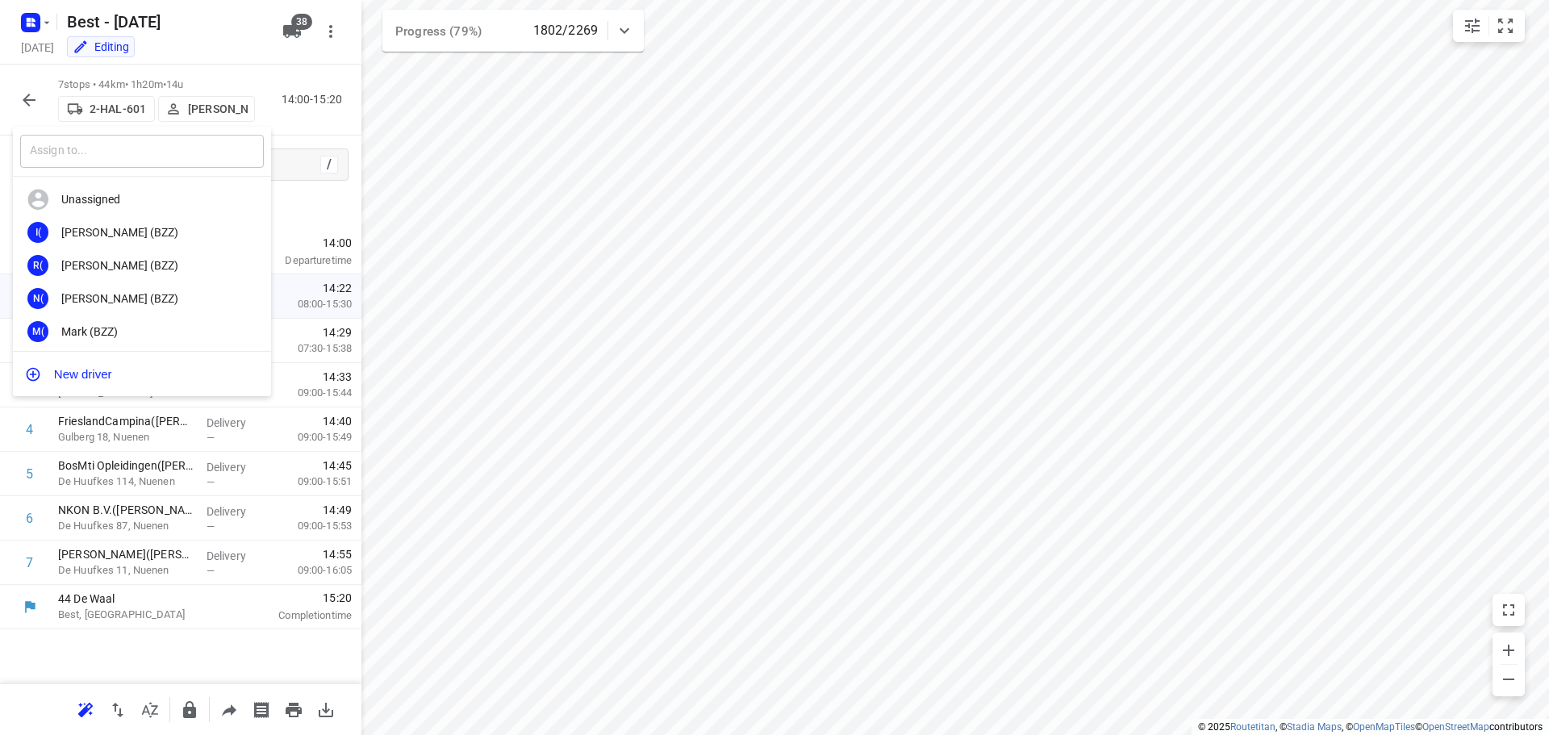
click at [148, 158] on input "text" at bounding box center [142, 151] width 244 height 33
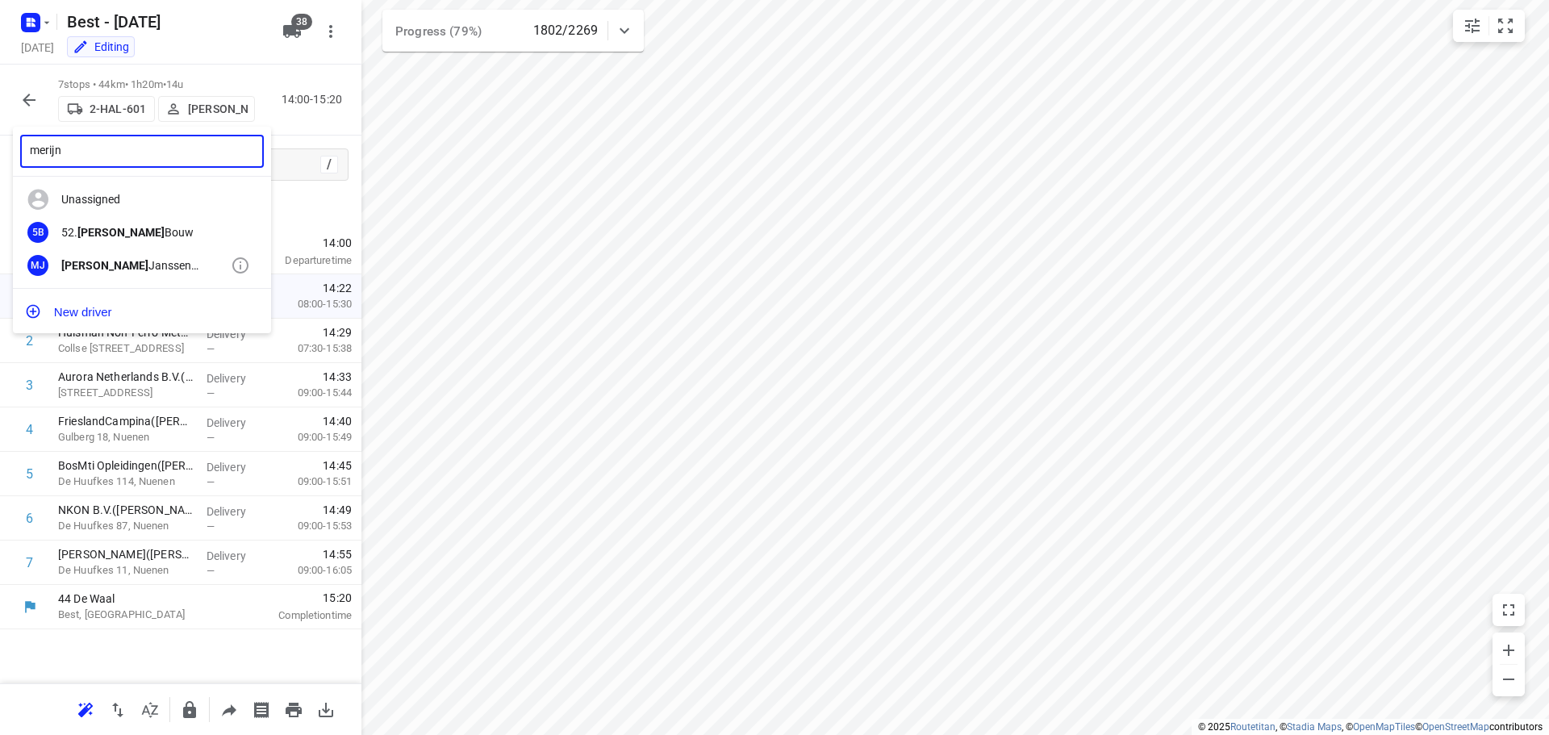
type input "merijn"
click at [149, 259] on div "[PERSON_NAME] (Best)" at bounding box center [145, 265] width 169 height 13
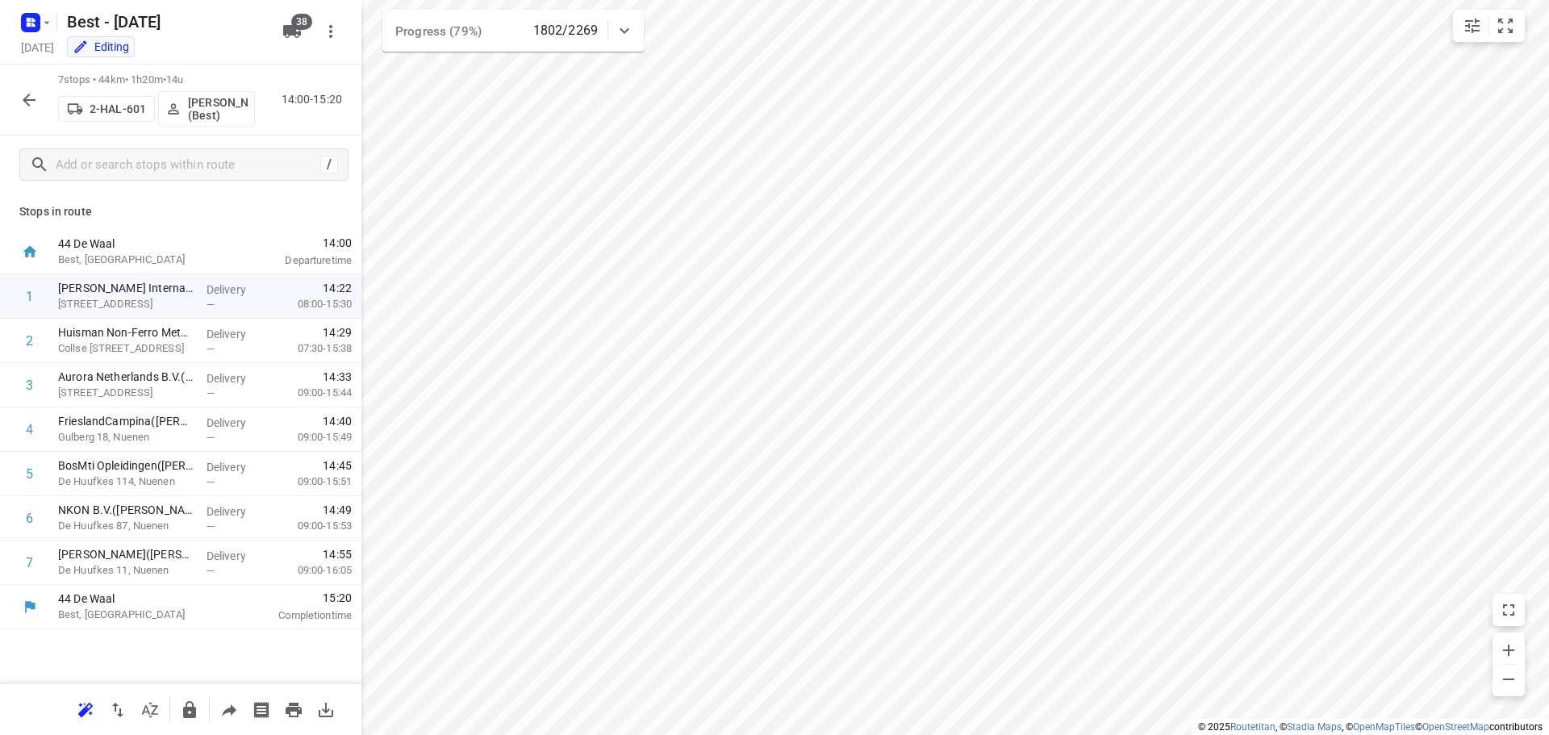
click at [31, 98] on icon "button" at bounding box center [28, 99] width 19 height 19
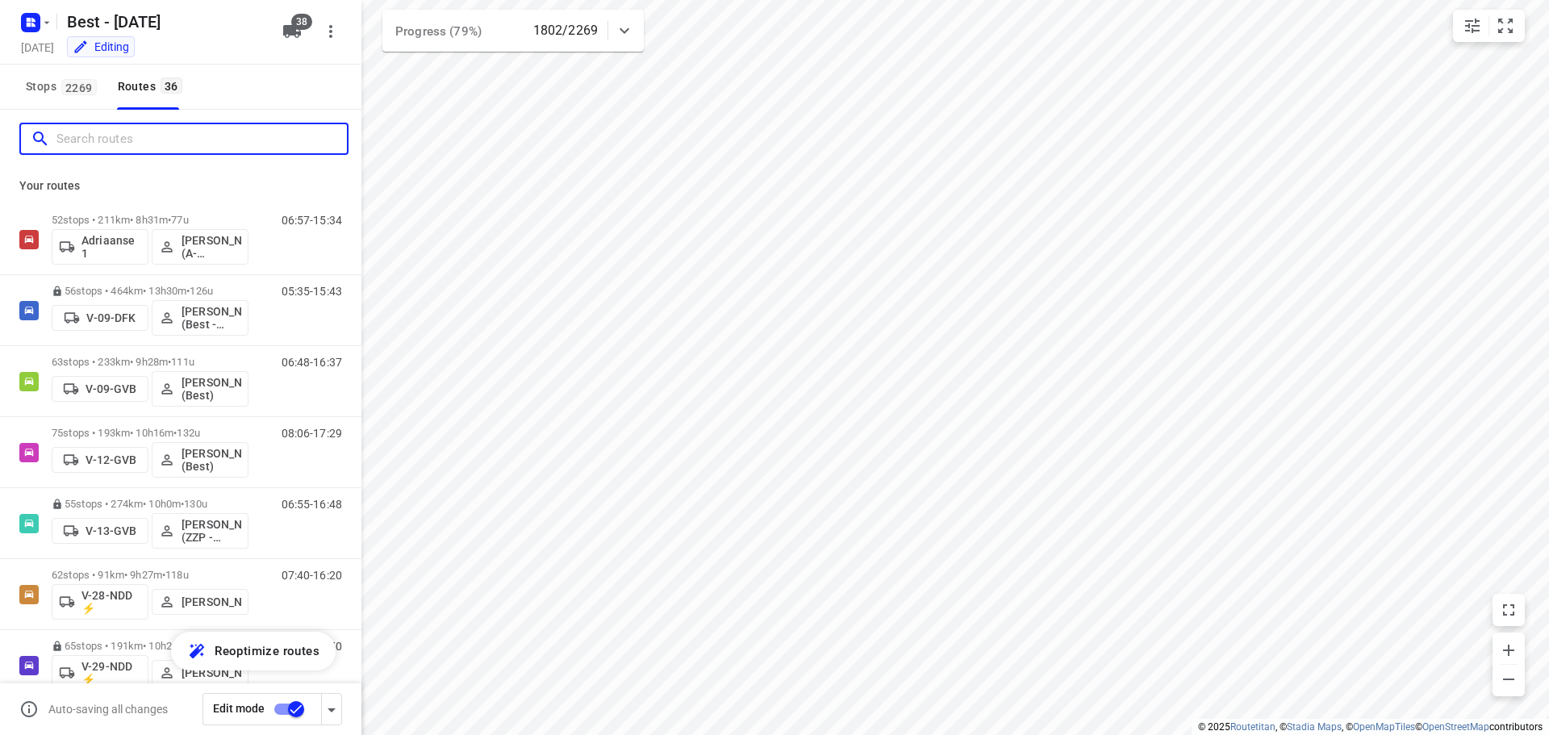
click at [111, 138] on input "Search routes" at bounding box center [201, 139] width 290 height 25
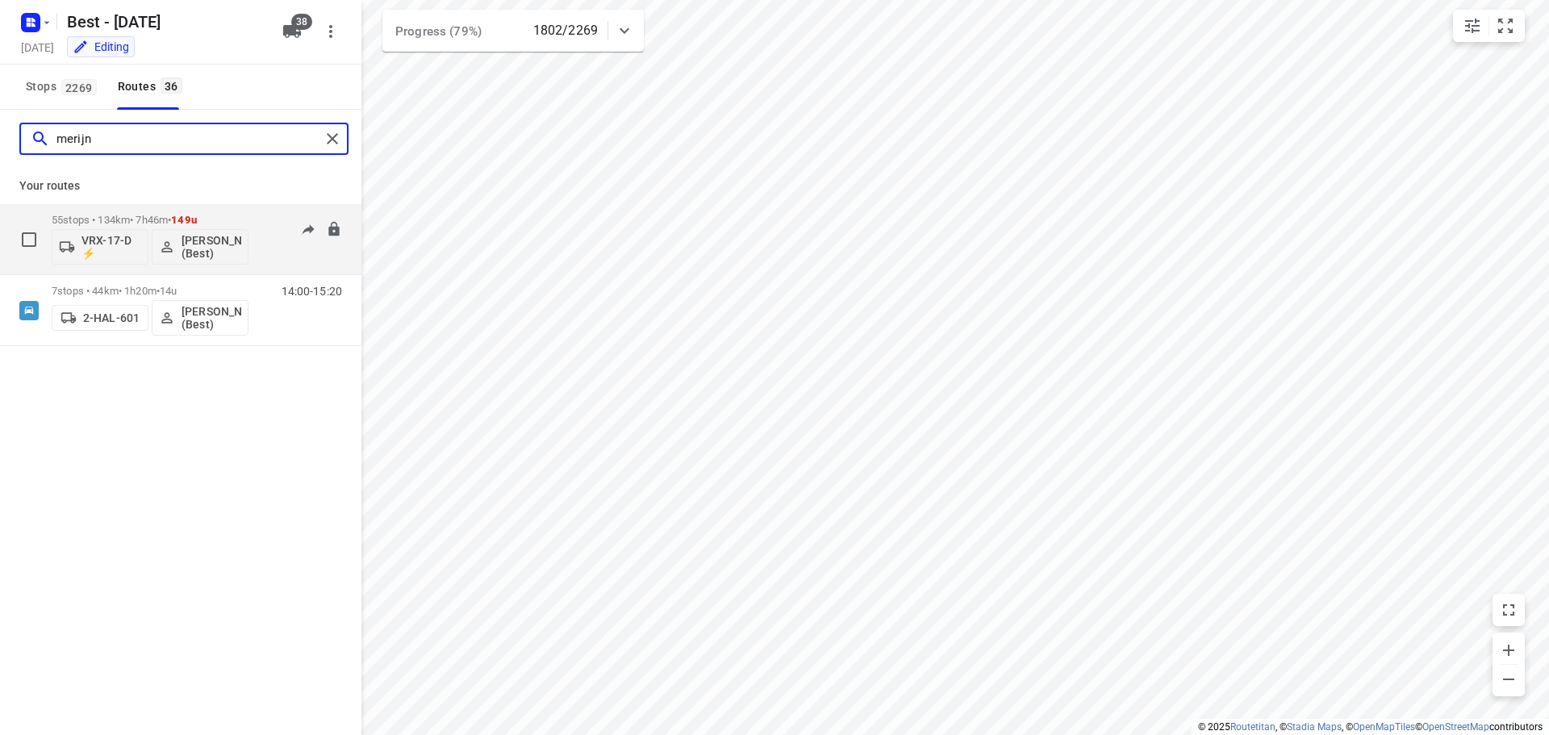
type input "merijn"
click at [140, 219] on p "55 stops • 134km • 7h46m • 149u" at bounding box center [150, 220] width 197 height 12
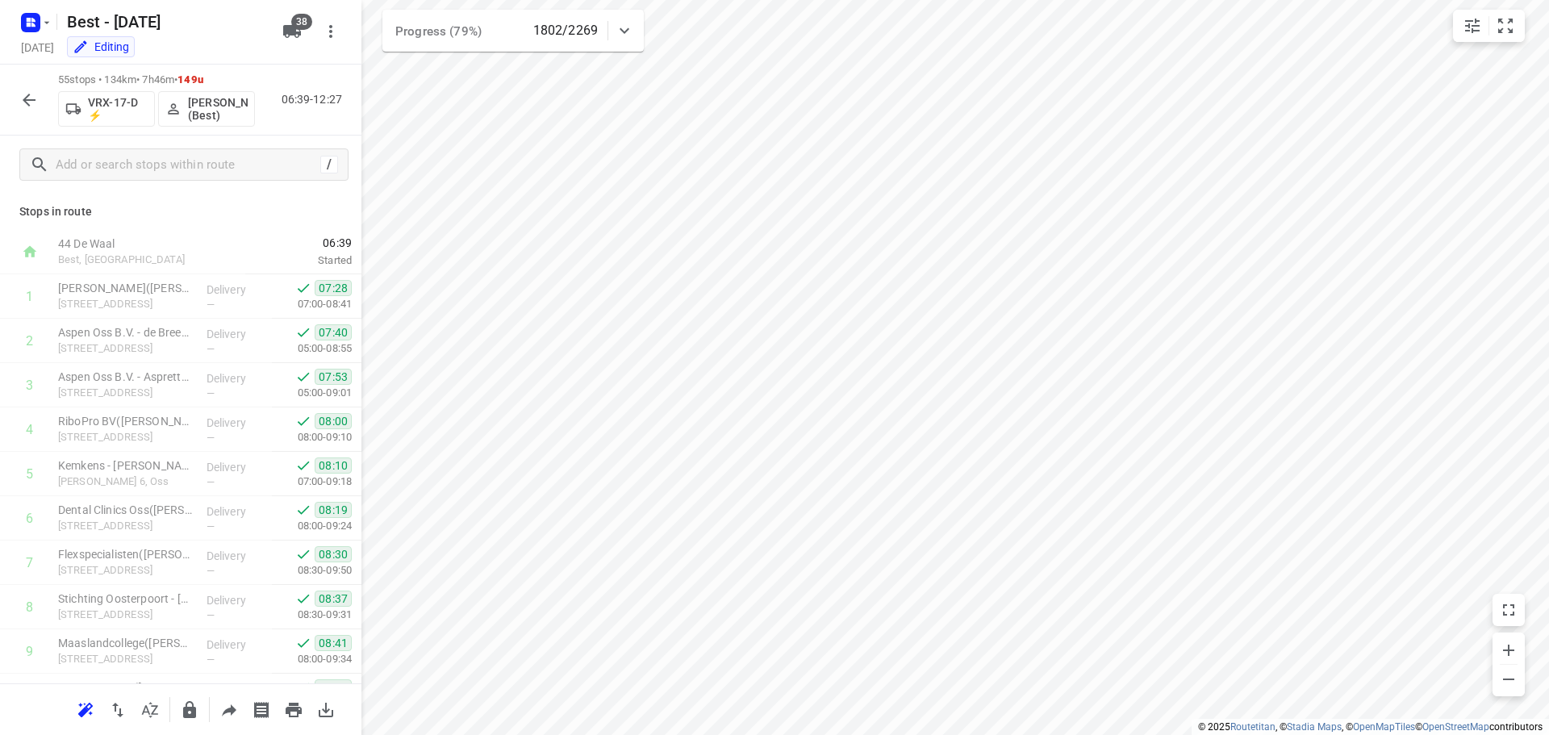
click at [22, 100] on icon "button" at bounding box center [28, 99] width 19 height 19
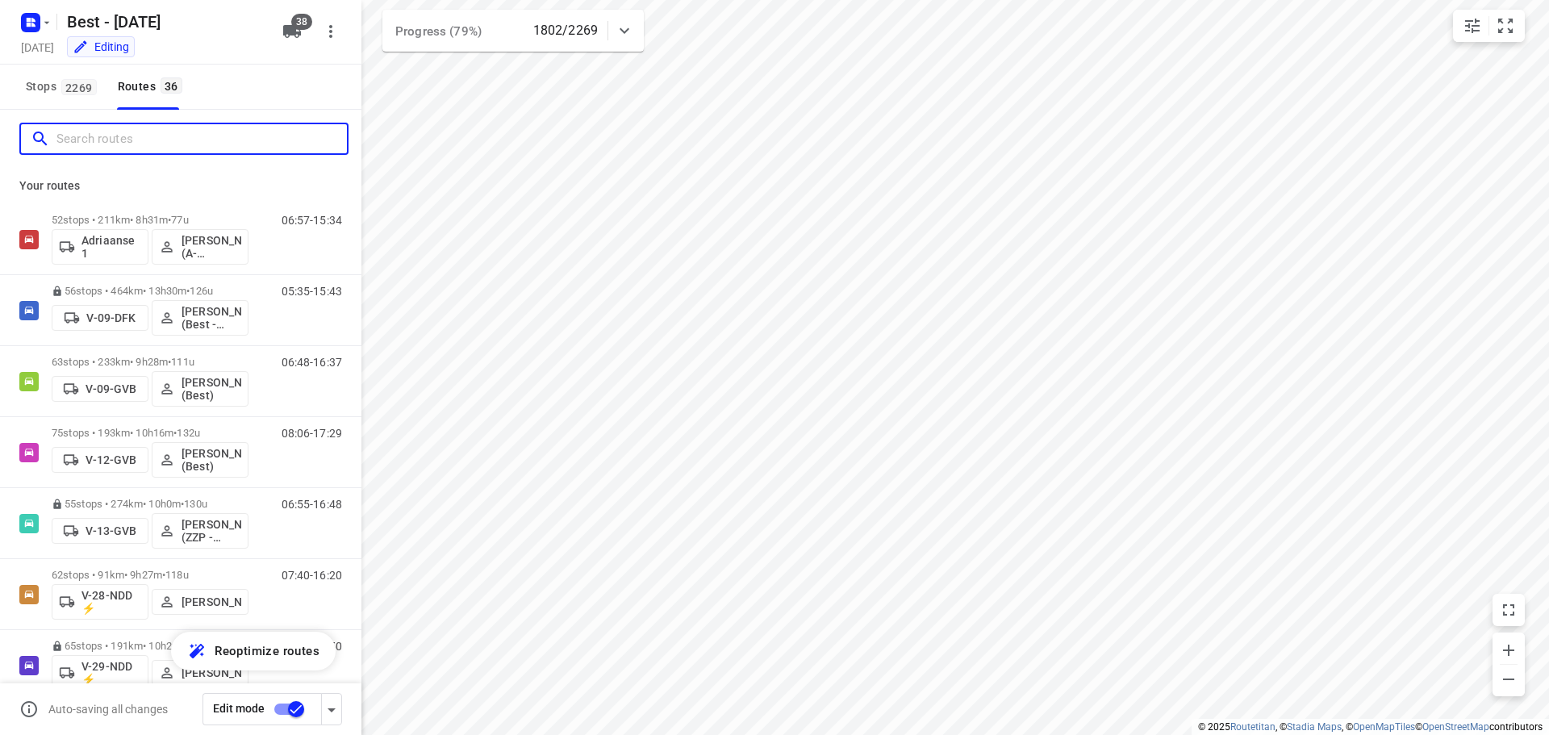
click at [63, 146] on input "Search routes" at bounding box center [201, 139] width 290 height 25
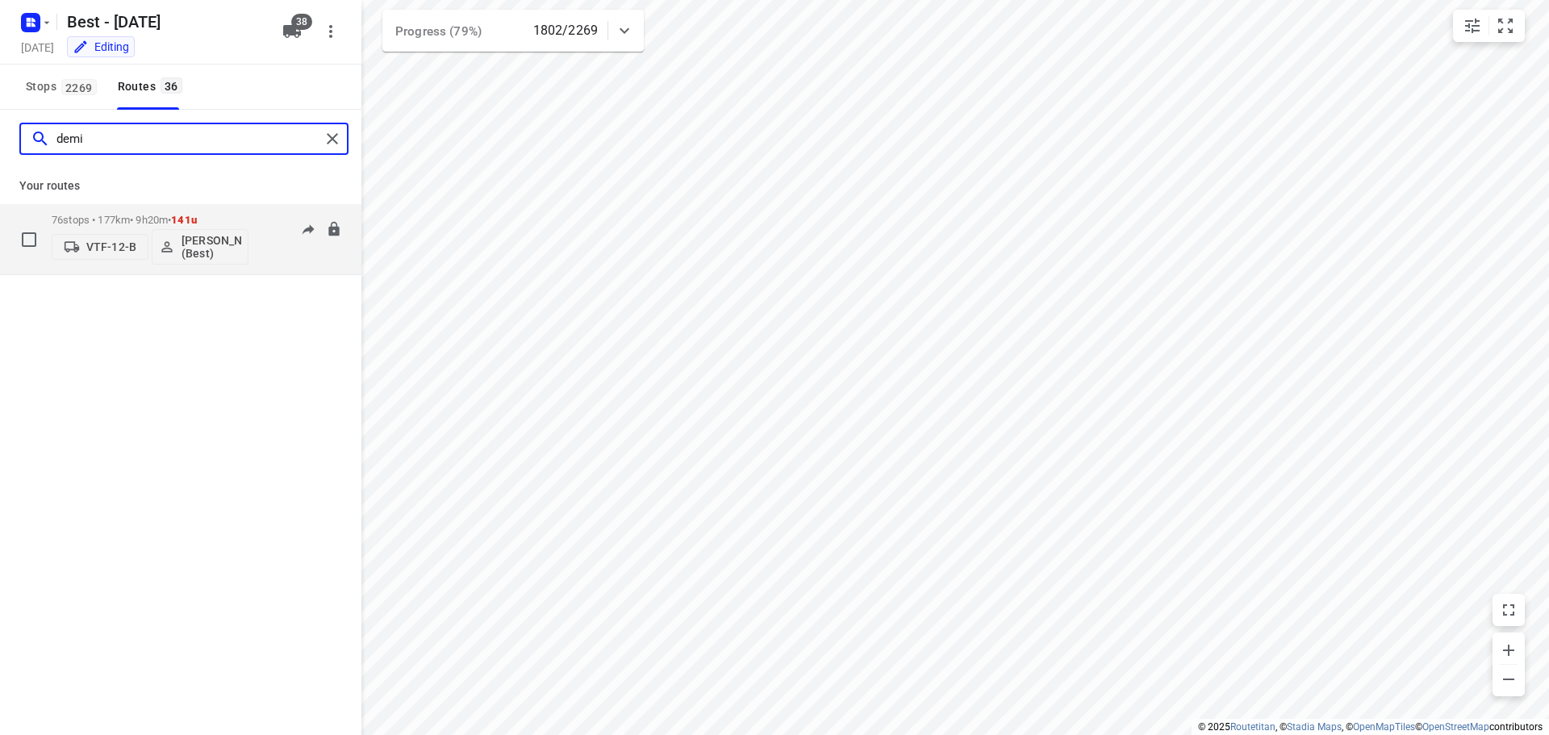
type input "demi"
click at [123, 212] on div "76 stops • 177km • 9h20m • 141u VTF-12-B [PERSON_NAME] (Best)" at bounding box center [150, 239] width 197 height 67
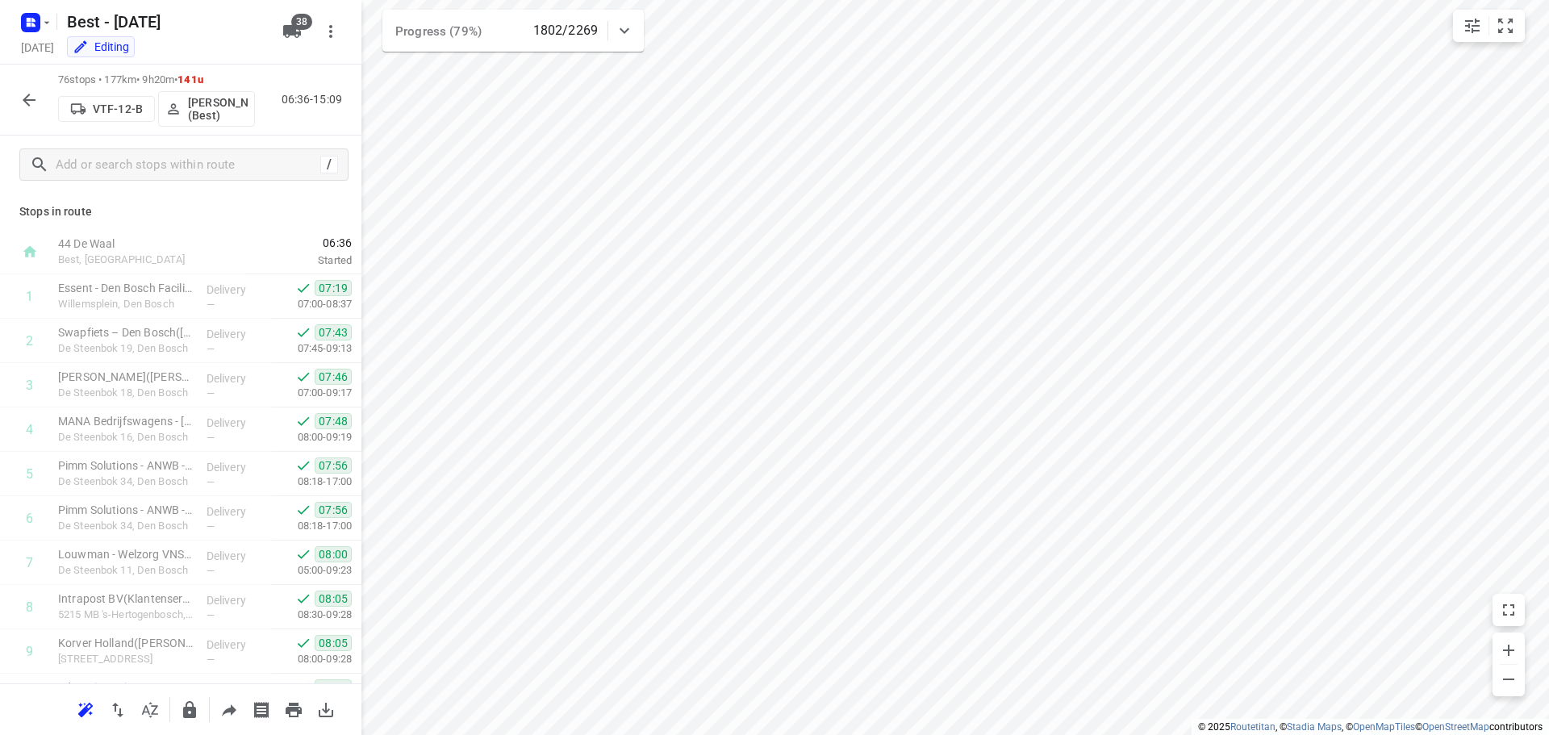
click at [20, 96] on icon "button" at bounding box center [28, 99] width 19 height 19
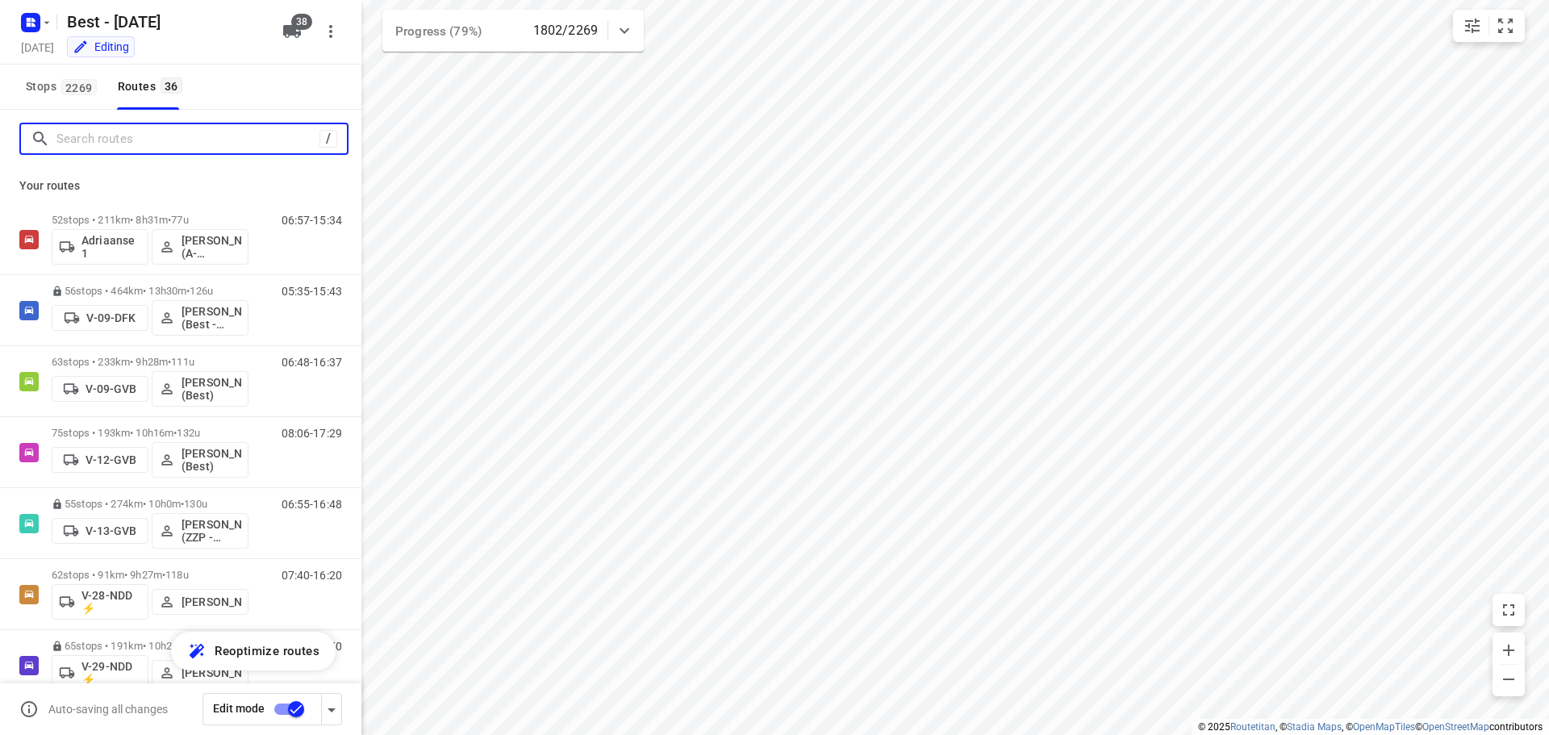
click at [98, 143] on input "Search routes" at bounding box center [187, 139] width 263 height 25
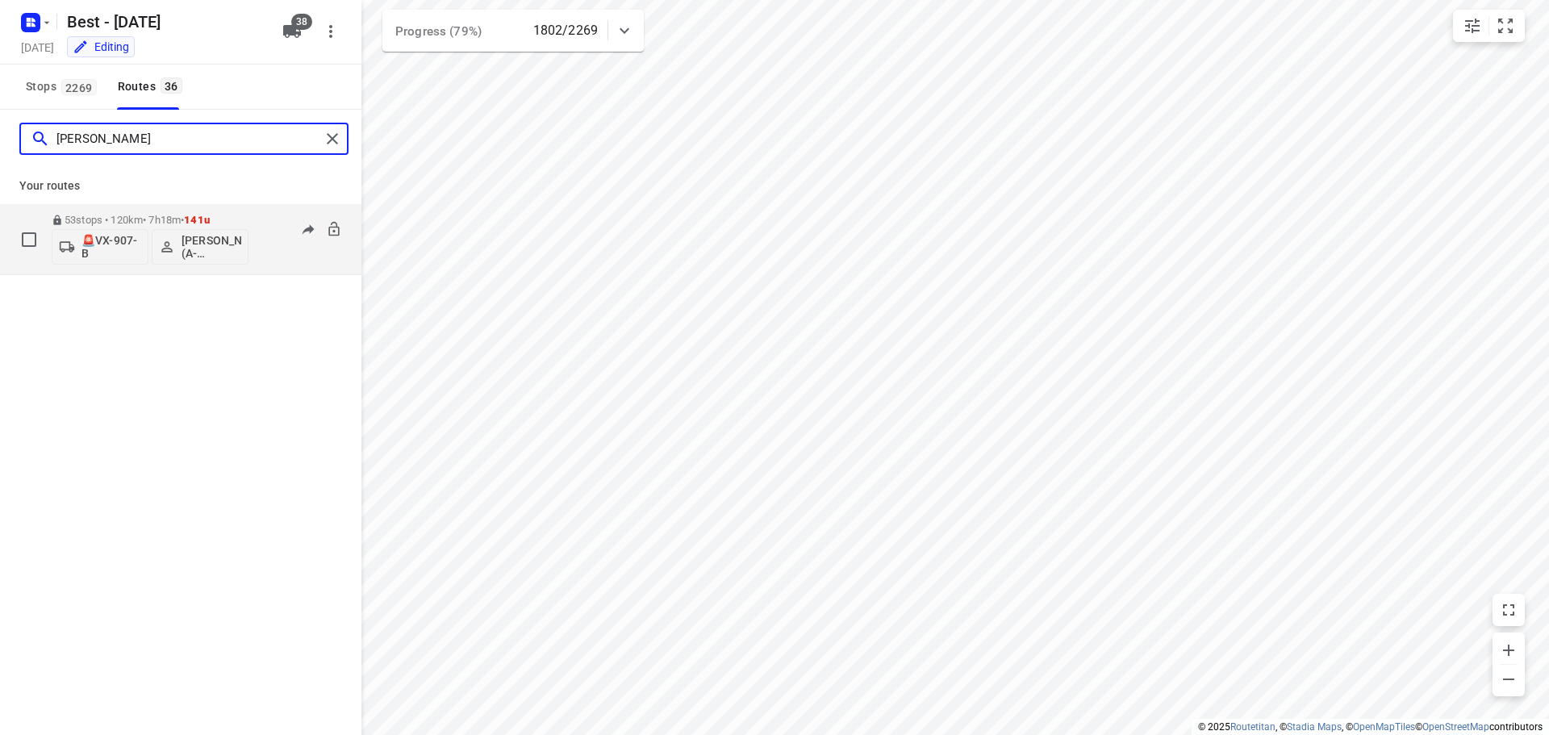
type input "[PERSON_NAME]"
click at [102, 212] on div "53 stops • 120km • 7h18m • 141u 🚨VX-907-B [PERSON_NAME] (A-flexibelservice - Be…" at bounding box center [150, 239] width 197 height 67
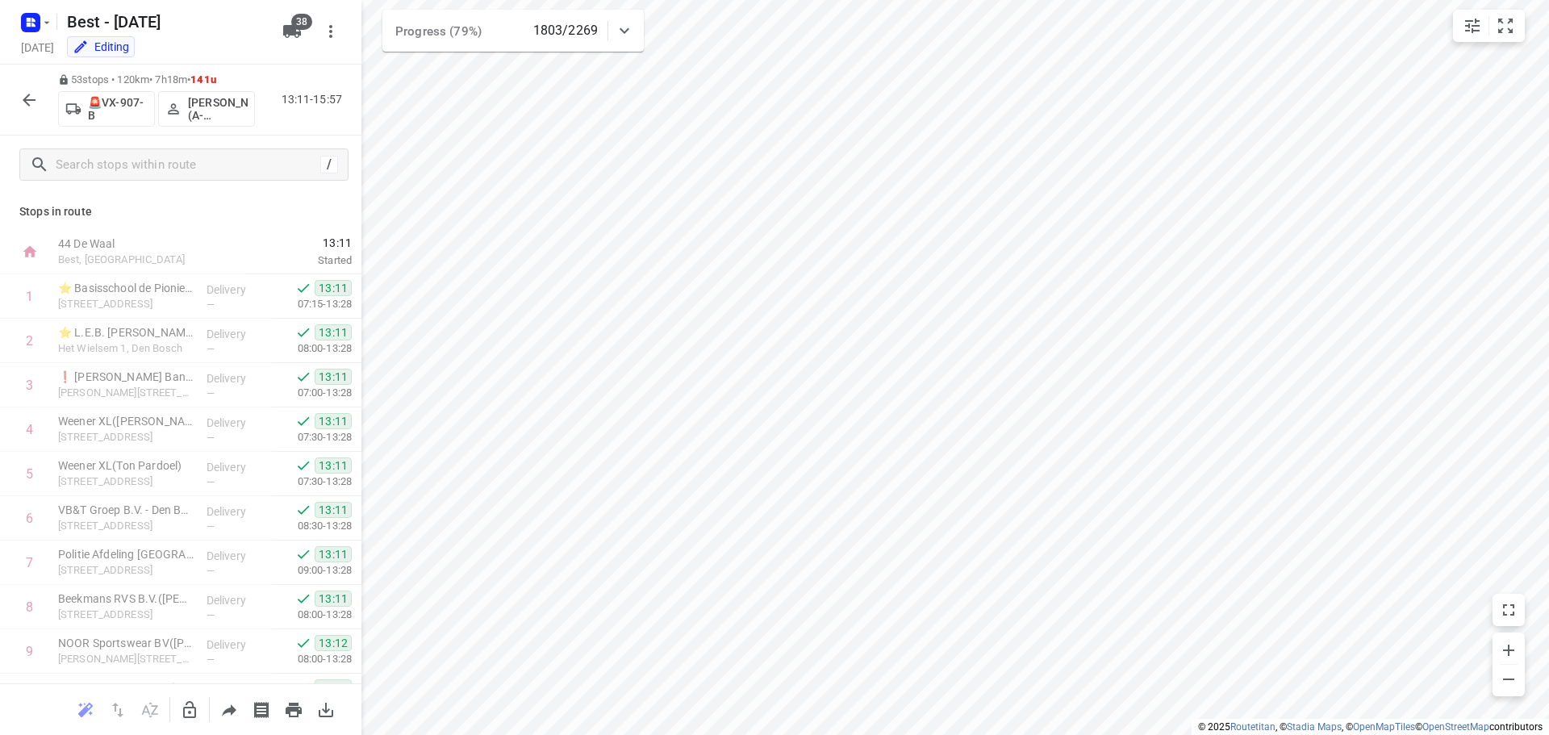
click at [16, 88] on div at bounding box center [29, 100] width 32 height 32
click at [24, 100] on icon "button" at bounding box center [29, 100] width 13 height 13
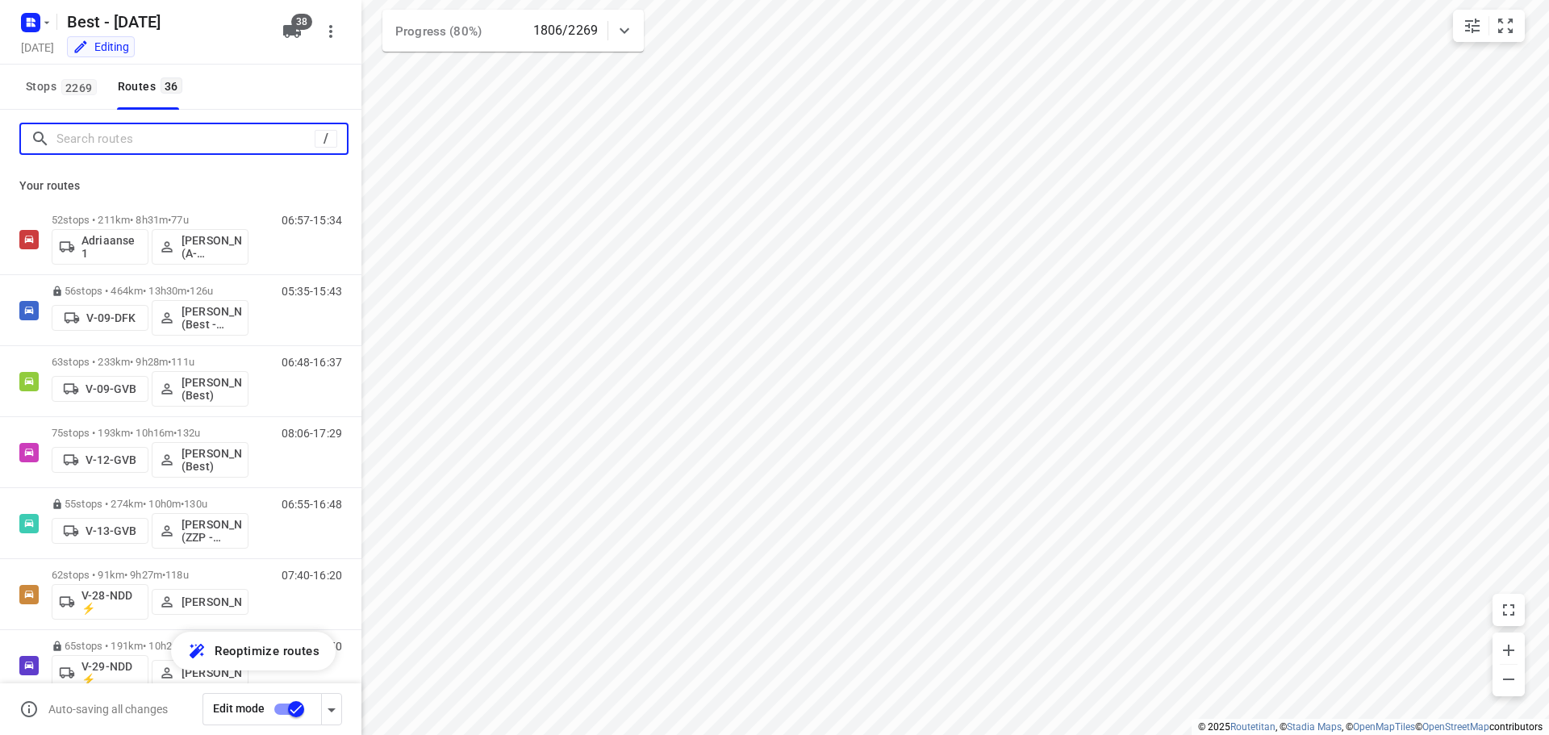
click at [260, 130] on input "Search routes" at bounding box center [185, 139] width 258 height 25
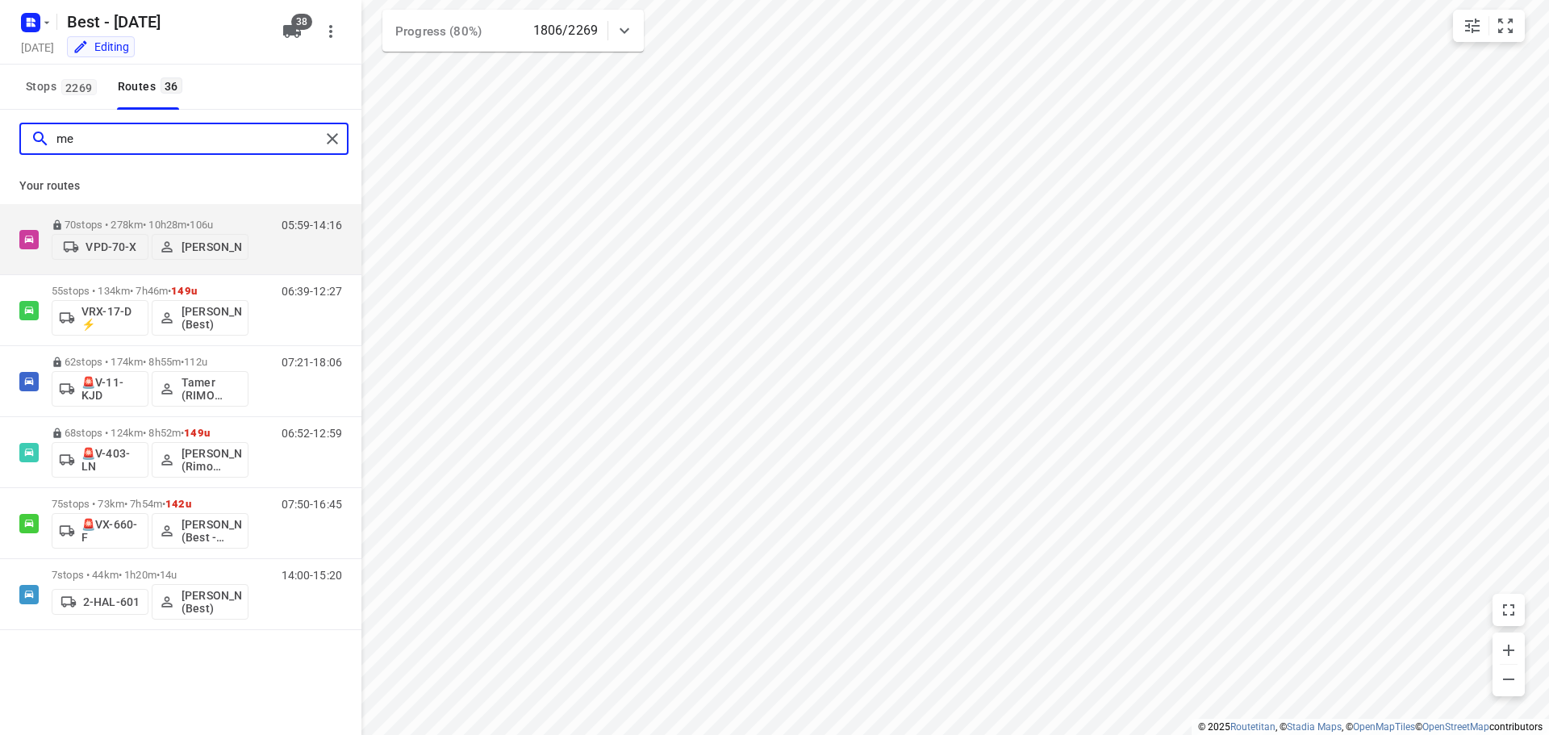
type input "m"
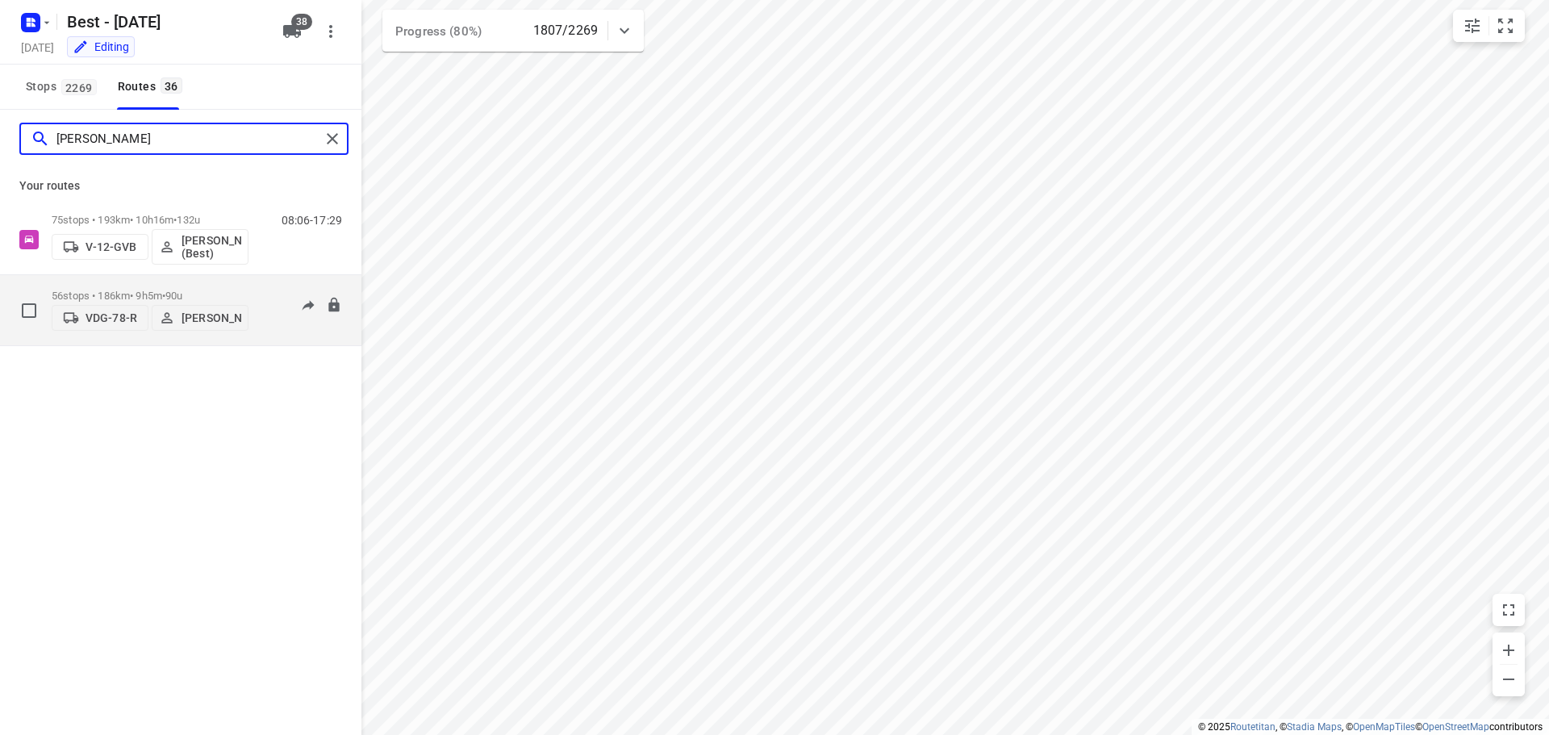
type input "[PERSON_NAME]"
click at [114, 282] on div "56 stops • 186km • 9h5m • 90u VDG-78-R [PERSON_NAME]" at bounding box center [150, 310] width 197 height 57
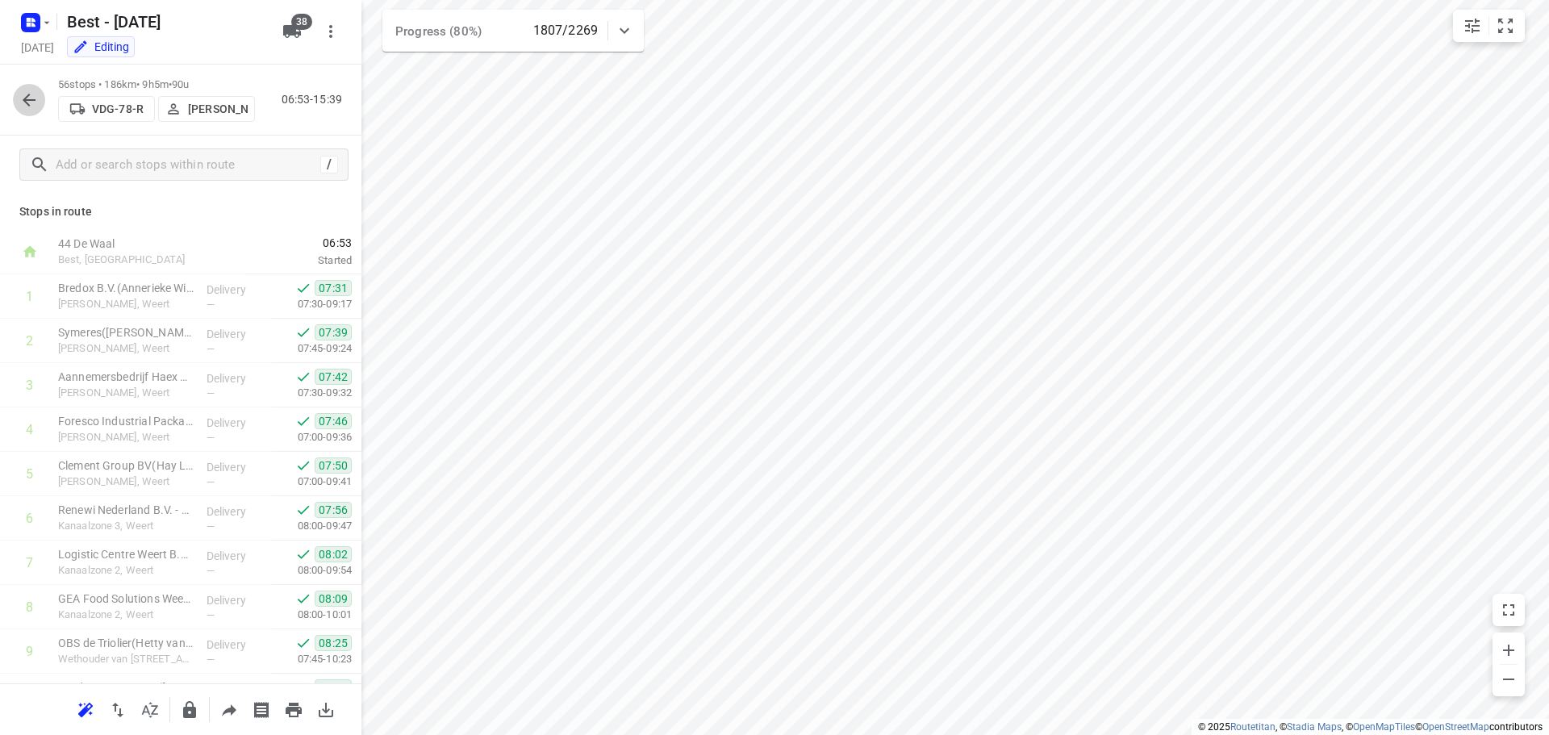
click at [39, 107] on button "button" at bounding box center [29, 100] width 32 height 32
